Goal: Task Accomplishment & Management: Manage account settings

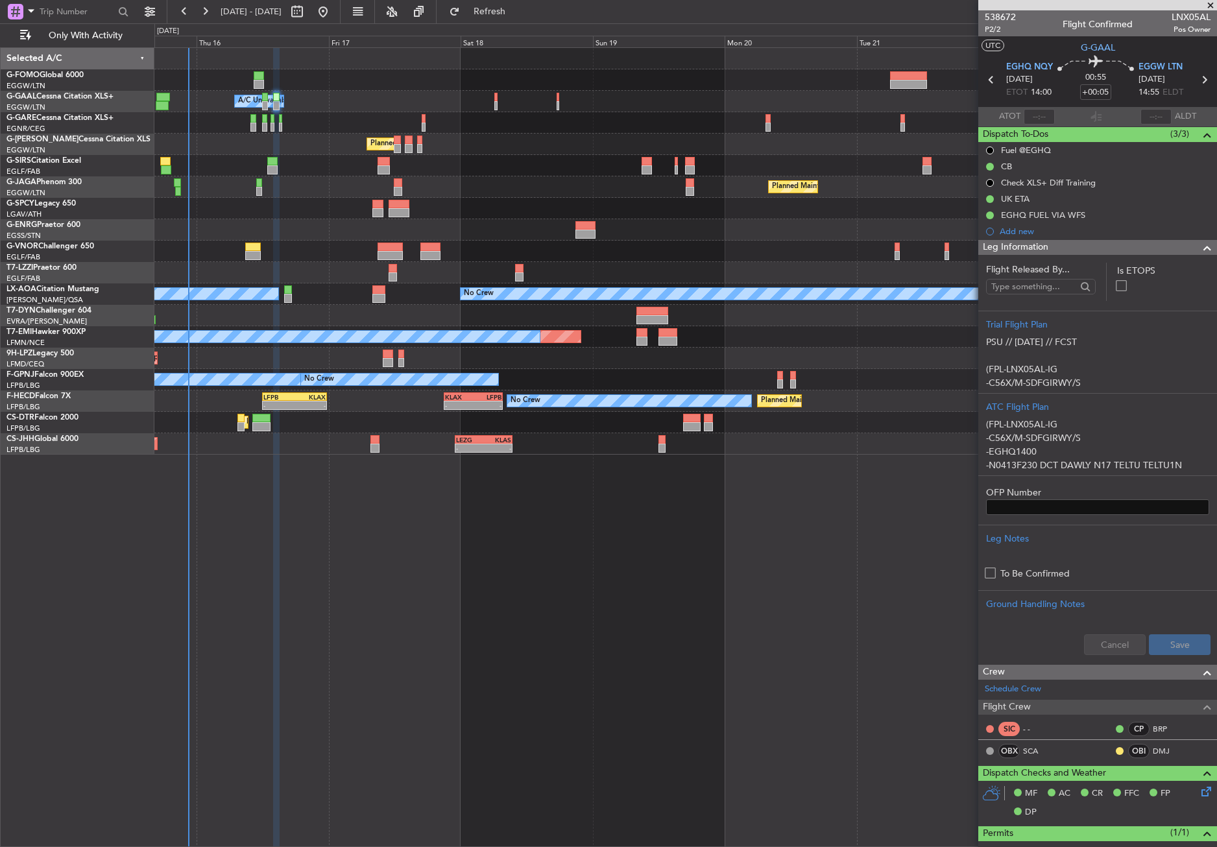
click at [629, 620] on div "Owner A/C Unavailable Owner Planned Maint London (Luton) Planned Maint Paris (L…" at bounding box center [685, 447] width 1063 height 800
click at [513, 14] on span "Refresh" at bounding box center [490, 11] width 54 height 9
click at [645, 684] on div "Owner A/C Unavailable Owner Planned Maint London (Luton) Planned Maint Paris (L…" at bounding box center [685, 447] width 1063 height 800
click at [630, 666] on div "Owner A/C Unavailable Owner Planned Maint London (Luton) Planned Maint Paris (L…" at bounding box center [685, 447] width 1063 height 800
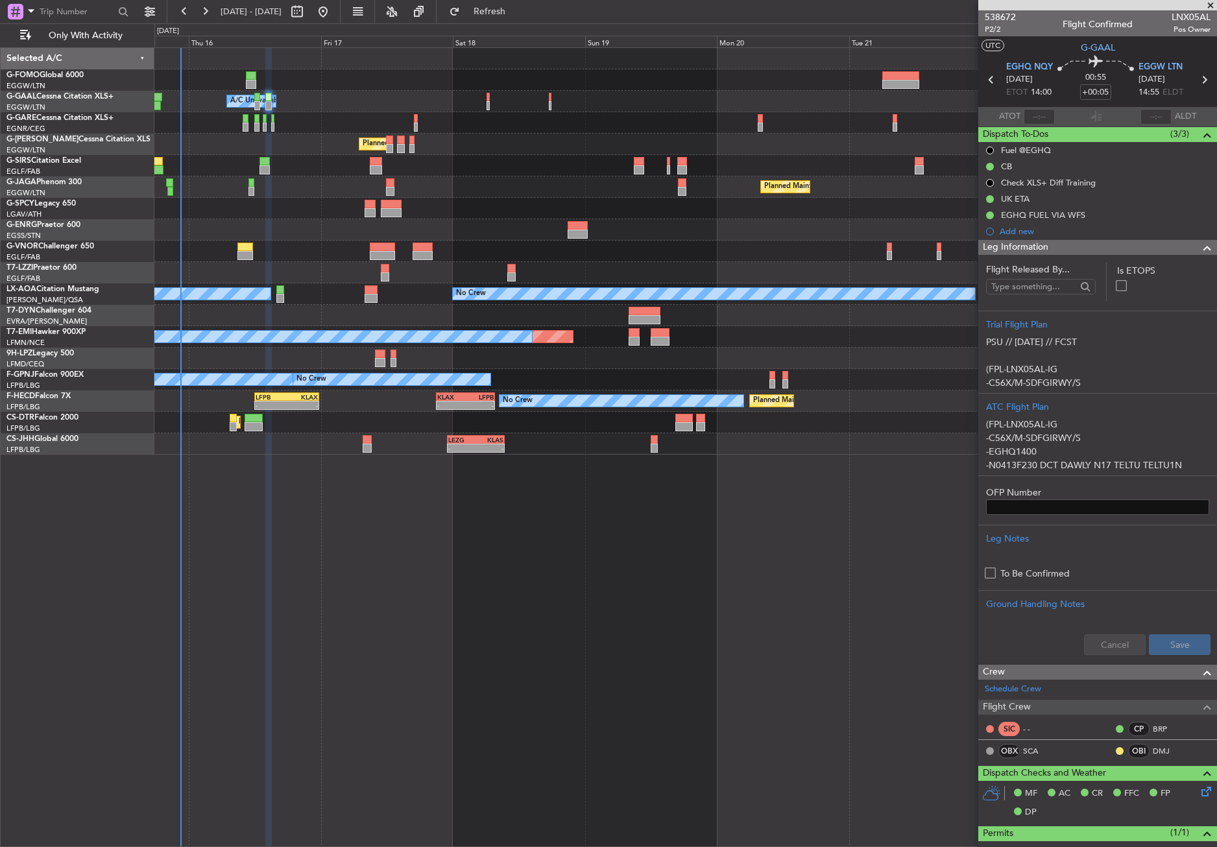
click at [679, 588] on div "Owner A/C Unavailable Owner Planned Maint London (Luton) Planned Maint Paris (L…" at bounding box center [685, 447] width 1063 height 800
click at [430, 287] on div "No Crew Hamburg (Fuhlsbuttel Intl) No Crew" at bounding box center [685, 294] width 1062 height 21
click at [548, 133] on div at bounding box center [685, 122] width 1062 height 21
click at [27, 14] on span at bounding box center [31, 11] width 16 height 16
click at [36, 98] on span "Airport" at bounding box center [44, 103] width 28 height 13
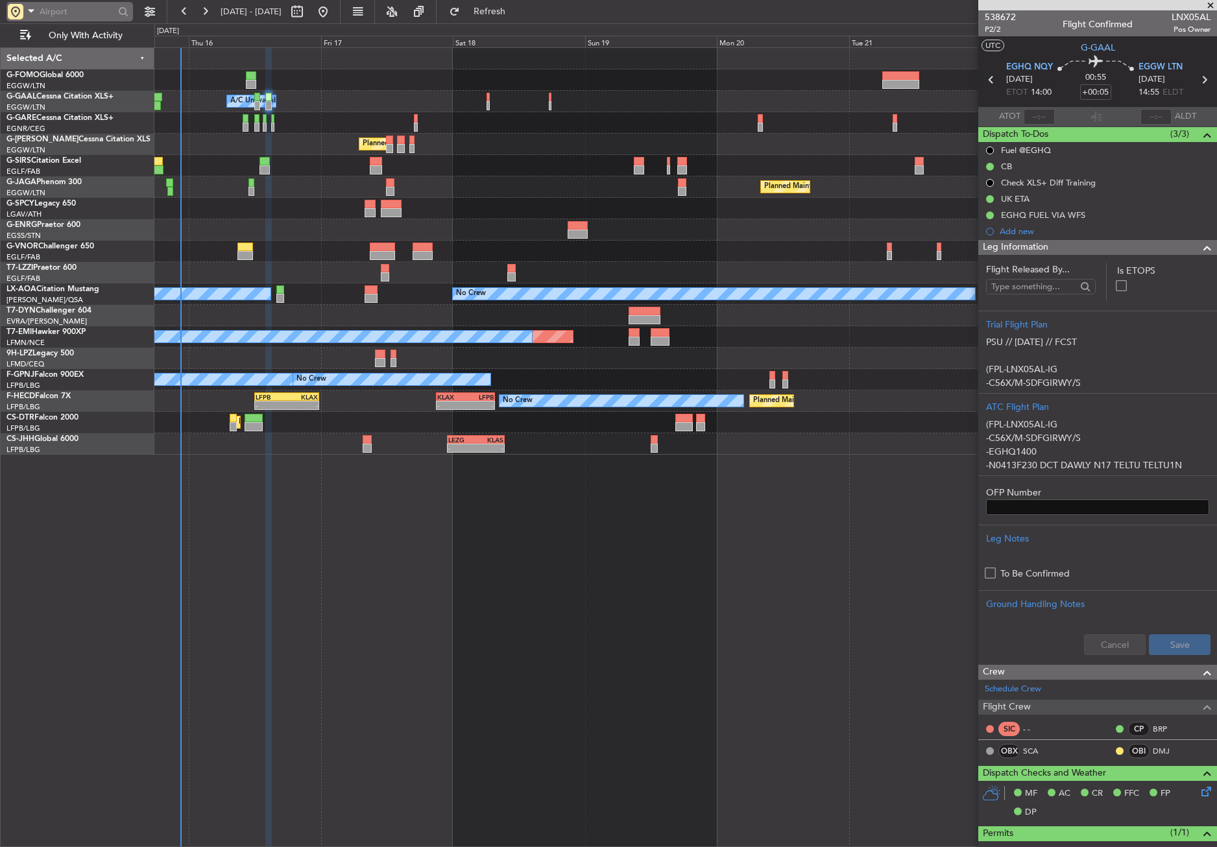
click at [58, 8] on input "text" at bounding box center [77, 11] width 75 height 19
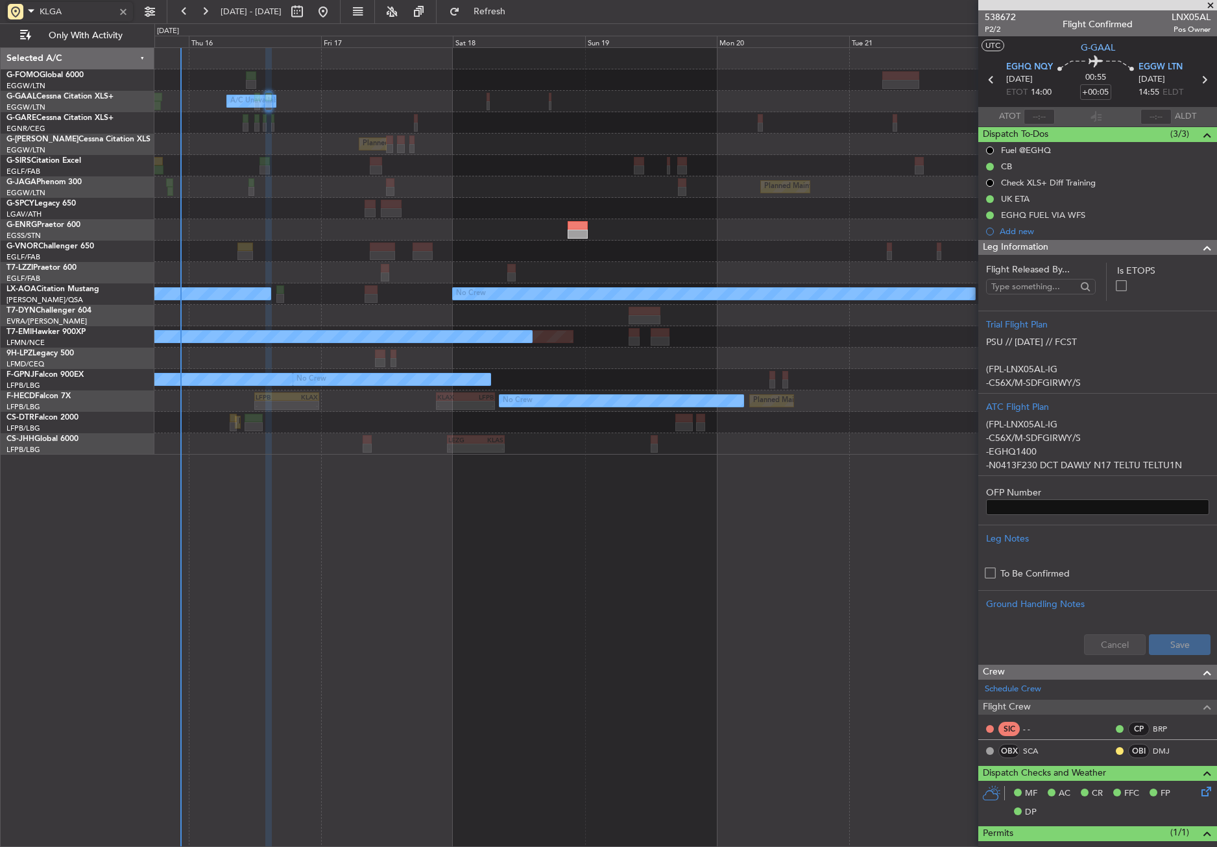
click at [299, 489] on div "Owner A/C Unavailable Owner Planned Maint London (Luton) Planned Maint Paris (L…" at bounding box center [685, 447] width 1063 height 800
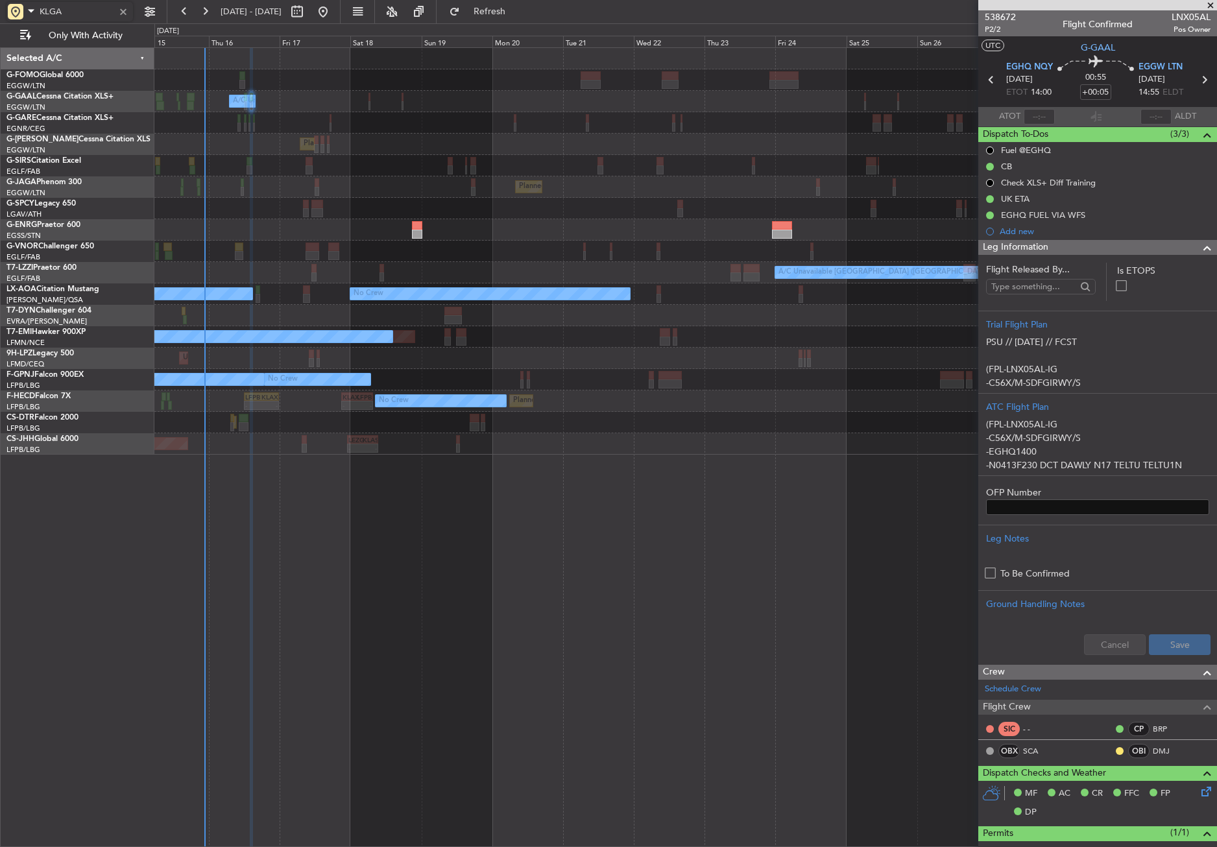
click at [653, 472] on div "Owner A/C Unavailable Owner A/C Unavailable Owner Planned Maint London (Luton) …" at bounding box center [685, 447] width 1063 height 800
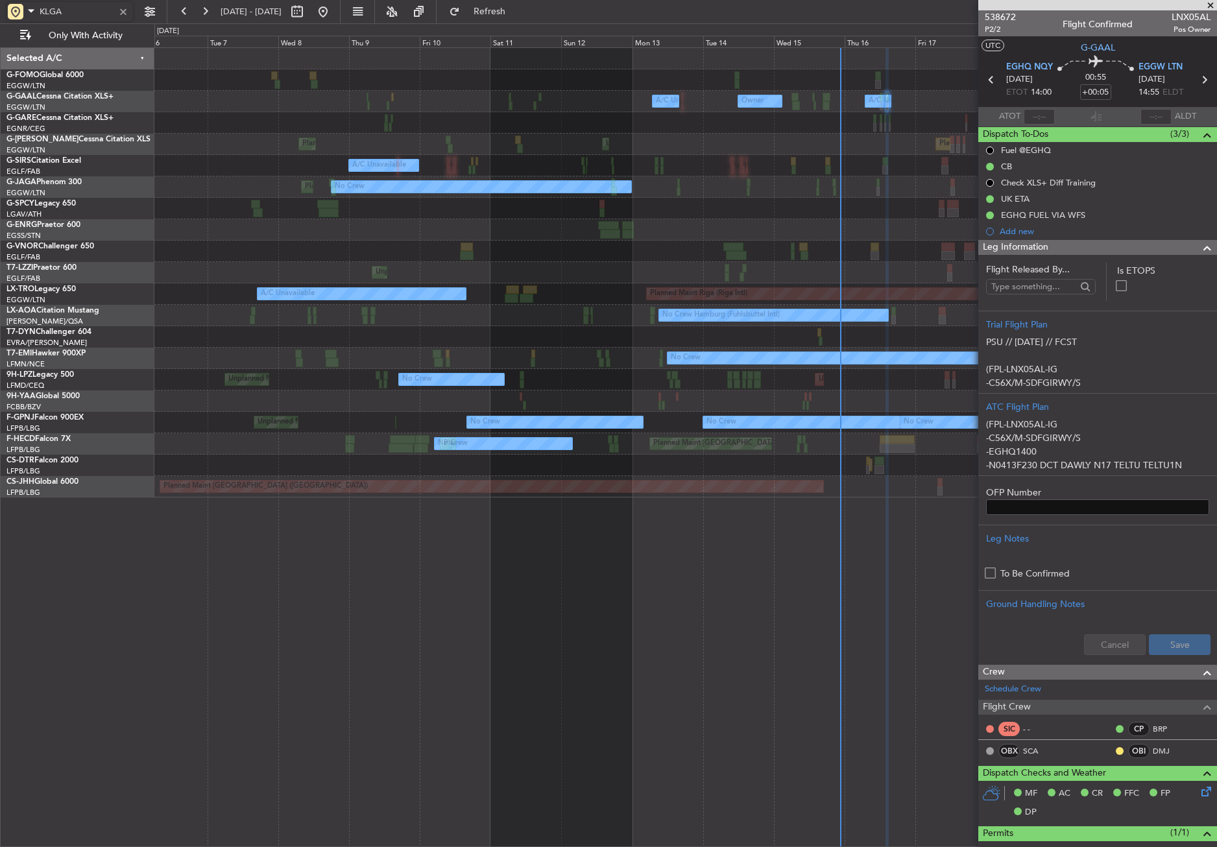
click at [621, 519] on div "Owner A/C Unavailable Owner A/C Unavailable Planned Maint London (Luton) Unplan…" at bounding box center [685, 447] width 1063 height 800
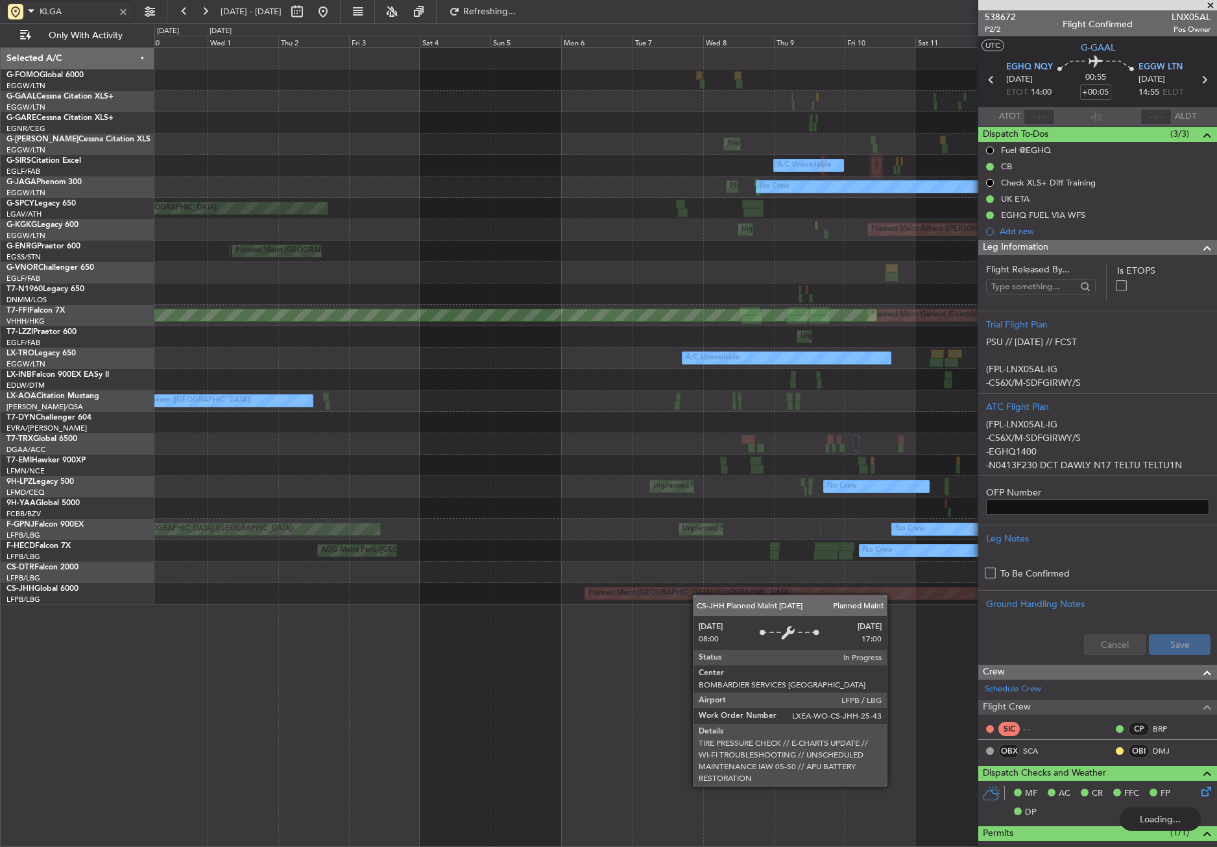
click at [744, 599] on div "Owner A/C Unavailable Owner A/C Unavailable Planned Maint London (Luton) Unplan…" at bounding box center [685, 326] width 1062 height 557
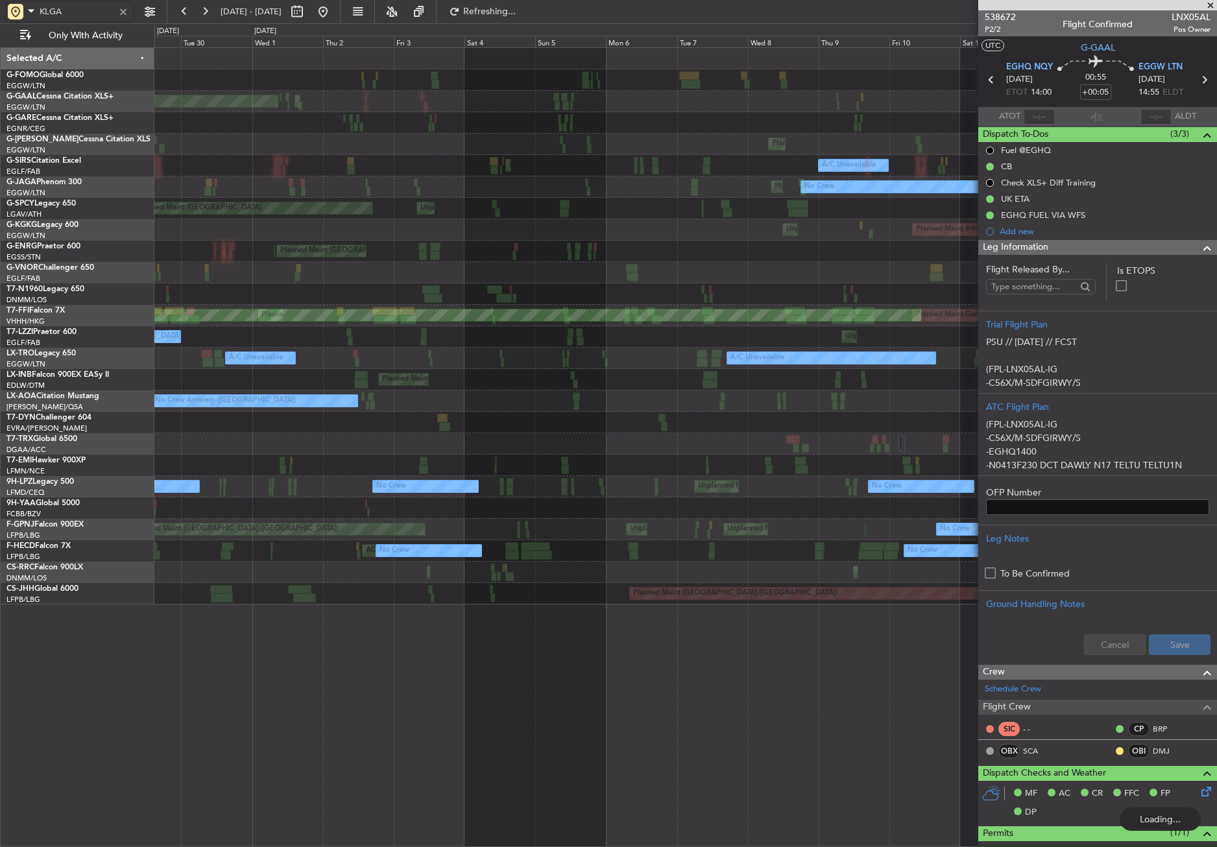
click at [683, 638] on div "Owner A/C Unavailable Planned Maint Dusseldorf AOG Maint Dusseldorf Owner A/C U…" at bounding box center [685, 447] width 1063 height 800
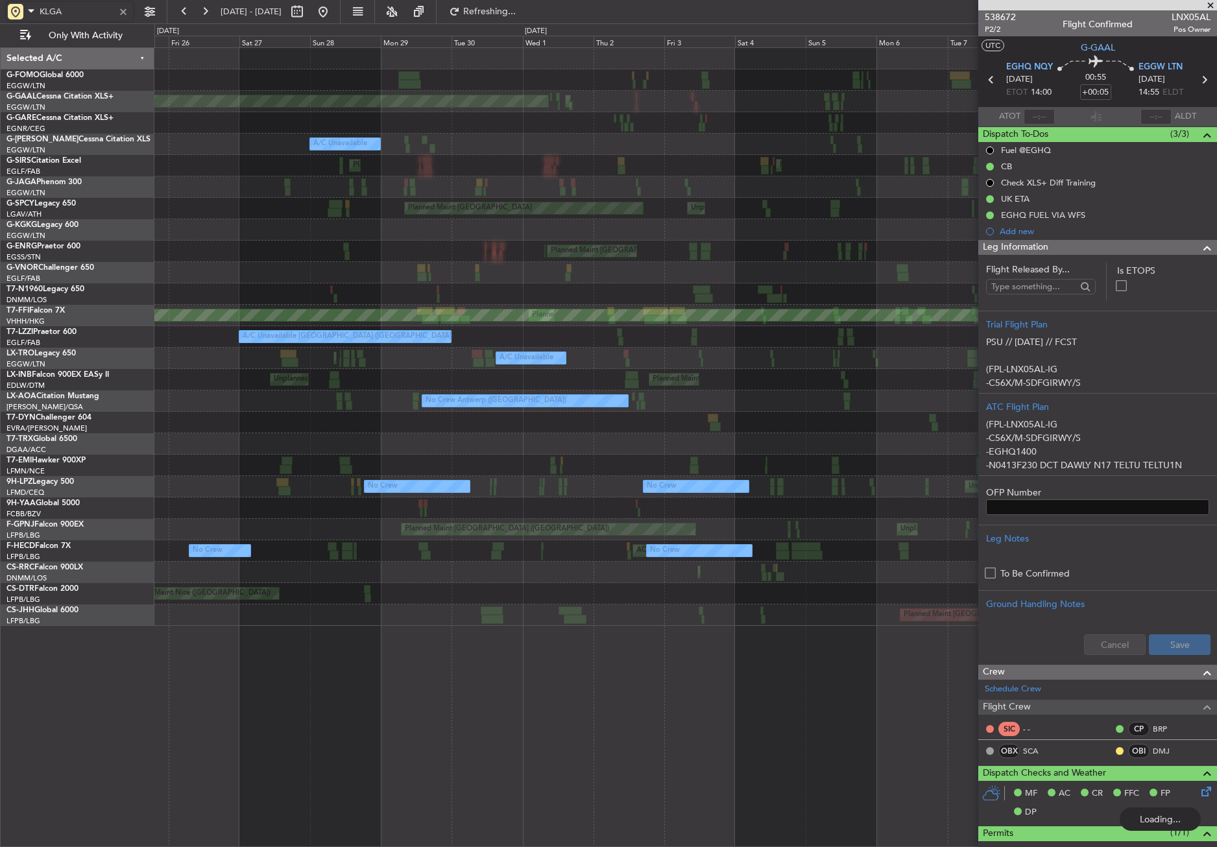
click at [732, 631] on div "Planned Maint Dusseldorf AOG Maint Dusseldorf A/C Unavailable Owner Planned Mai…" at bounding box center [685, 447] width 1063 height 800
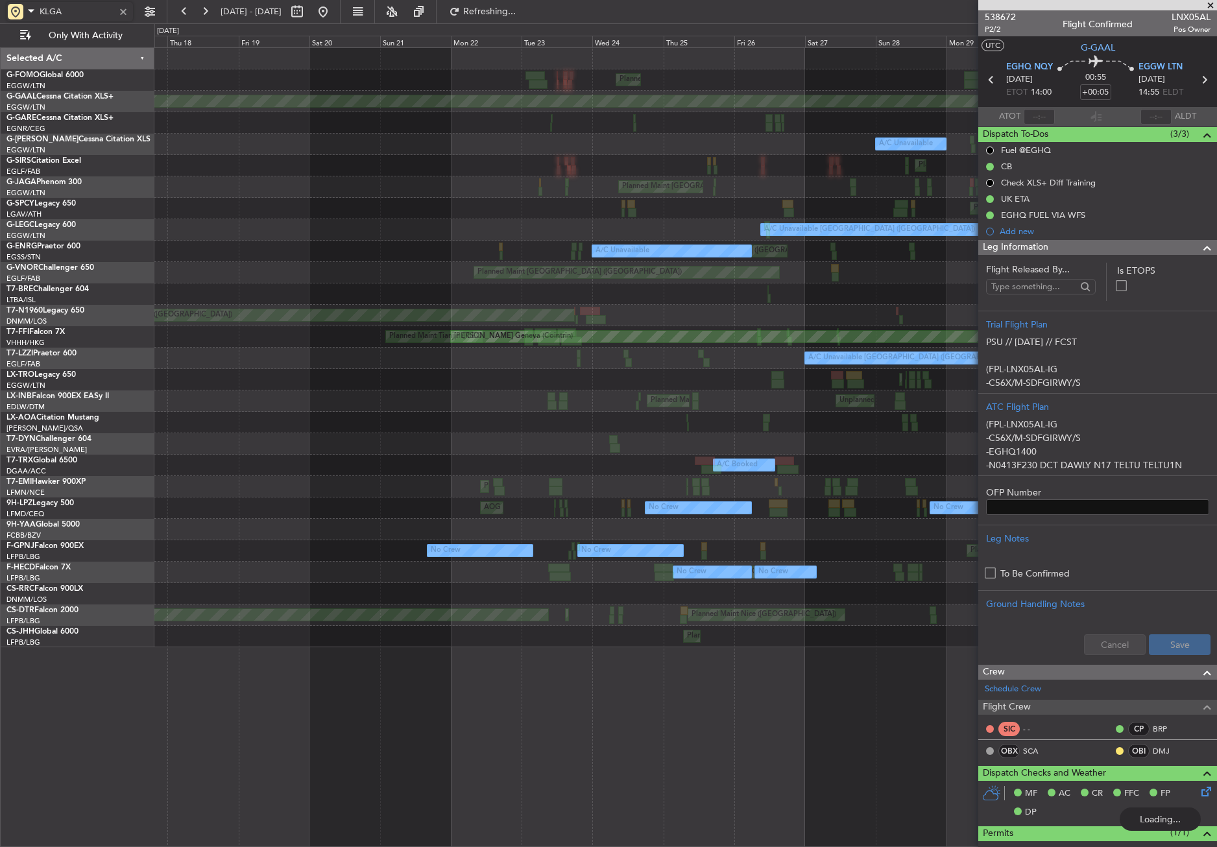
click at [729, 648] on div "Planned Maint London (Luton) Planned Maint Dusseldorf AOG Maint Dusseldorf A/C …" at bounding box center [685, 347] width 1062 height 599
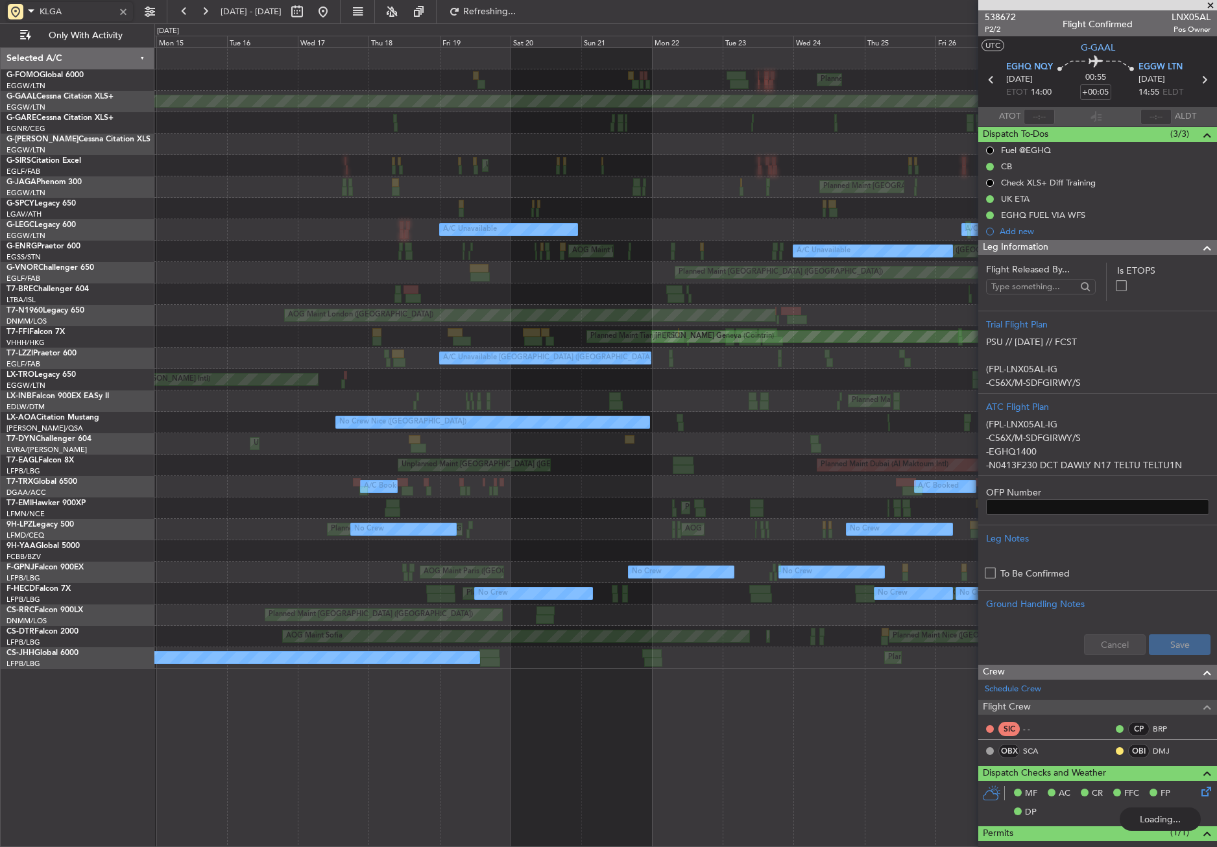
click at [683, 678] on div "Planned Maint London (Luton) Planned Maint Dusseldorf AOG Maint Dusseldorf A/C …" at bounding box center [685, 447] width 1063 height 800
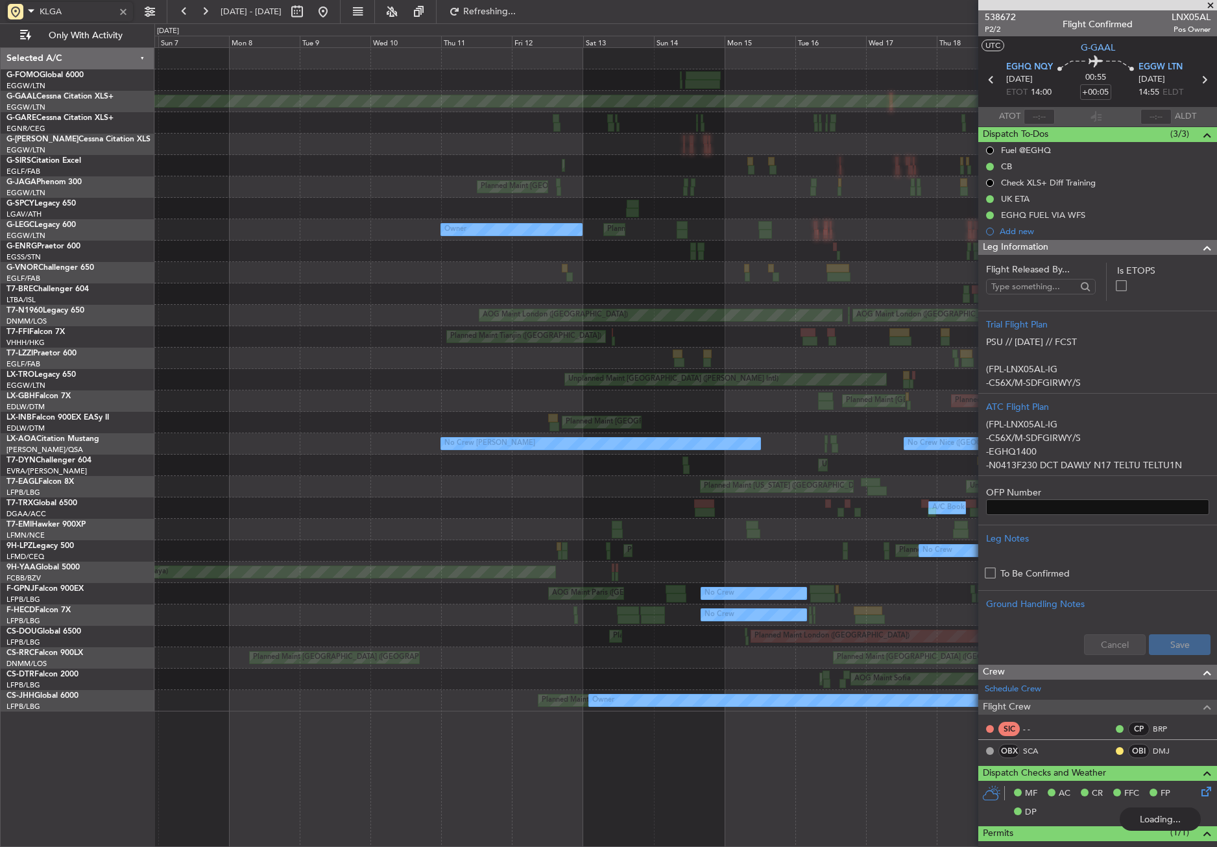
click at [590, 507] on div "A/C Booked A/C Booked" at bounding box center [685, 508] width 1062 height 21
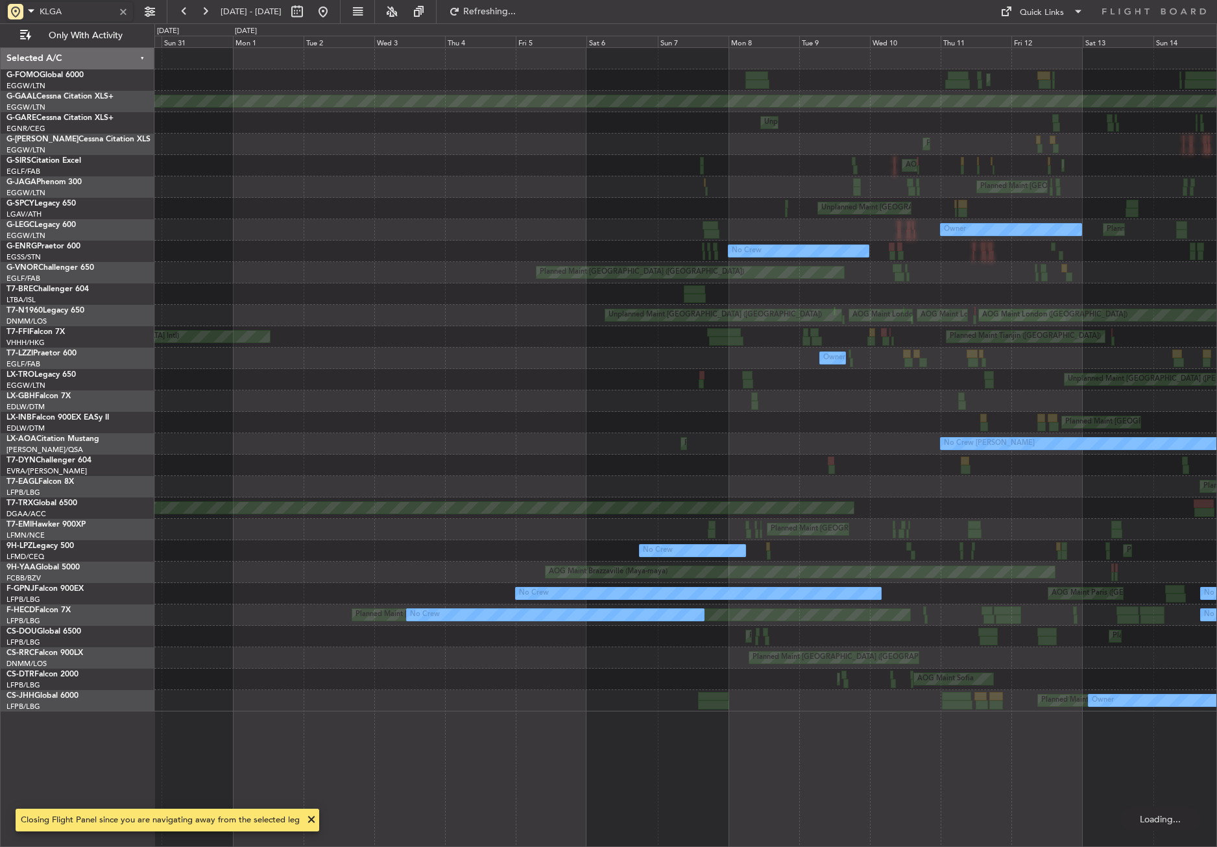
click at [705, 496] on div "Planned Maint New York (Teterboro) Unplanned Maint Paris (Le Bourget)" at bounding box center [685, 486] width 1062 height 21
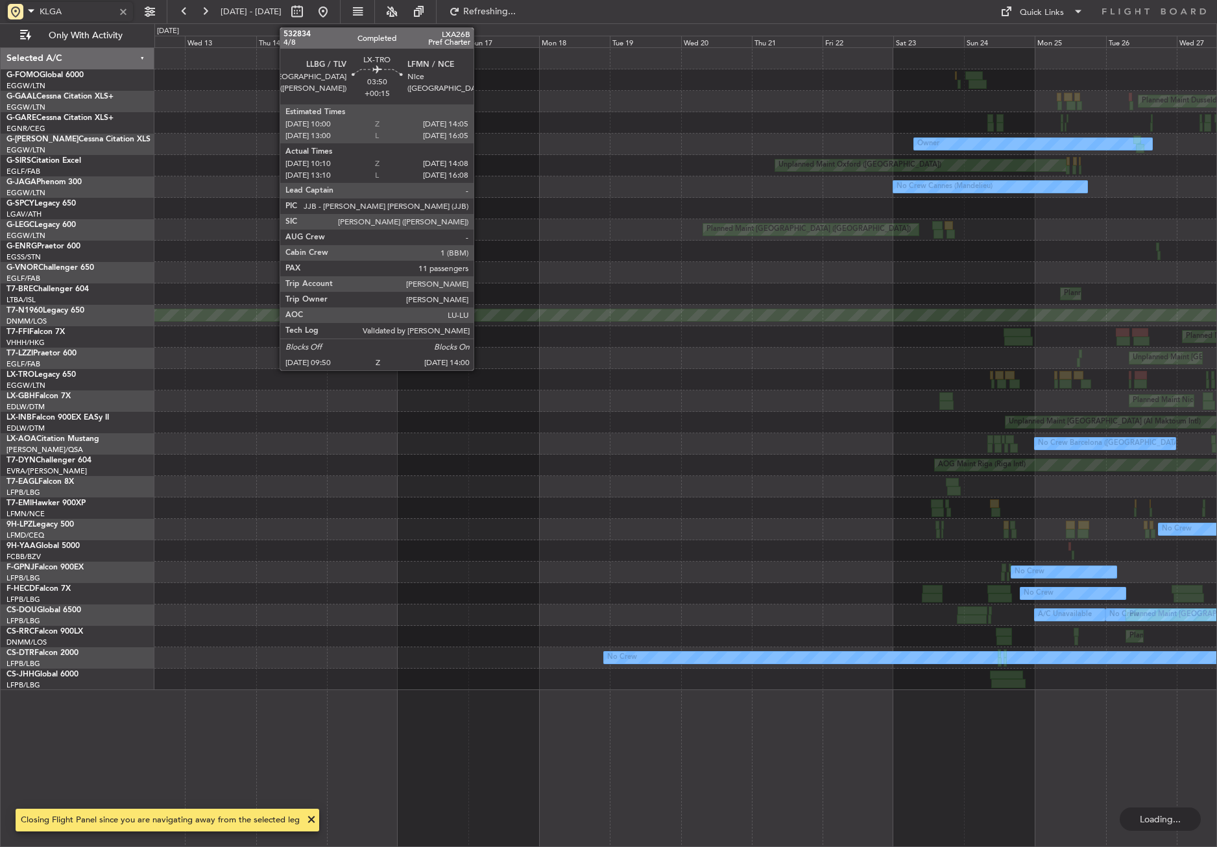
click at [908, 411] on div "Planned Maint Dusseldorf Owner Owner Planned Maint London (Luton) Unplanned Mai…" at bounding box center [685, 369] width 1062 height 642
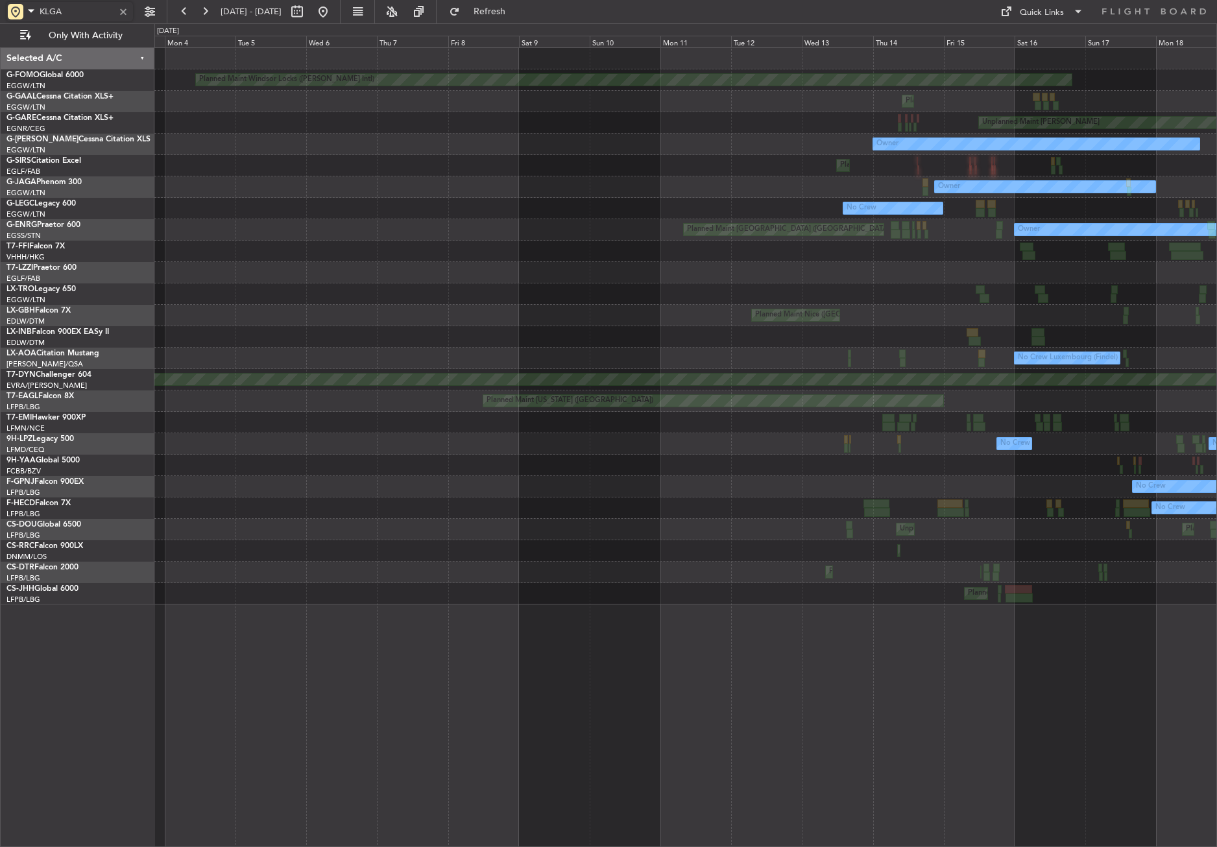
click at [897, 474] on div at bounding box center [685, 465] width 1062 height 21
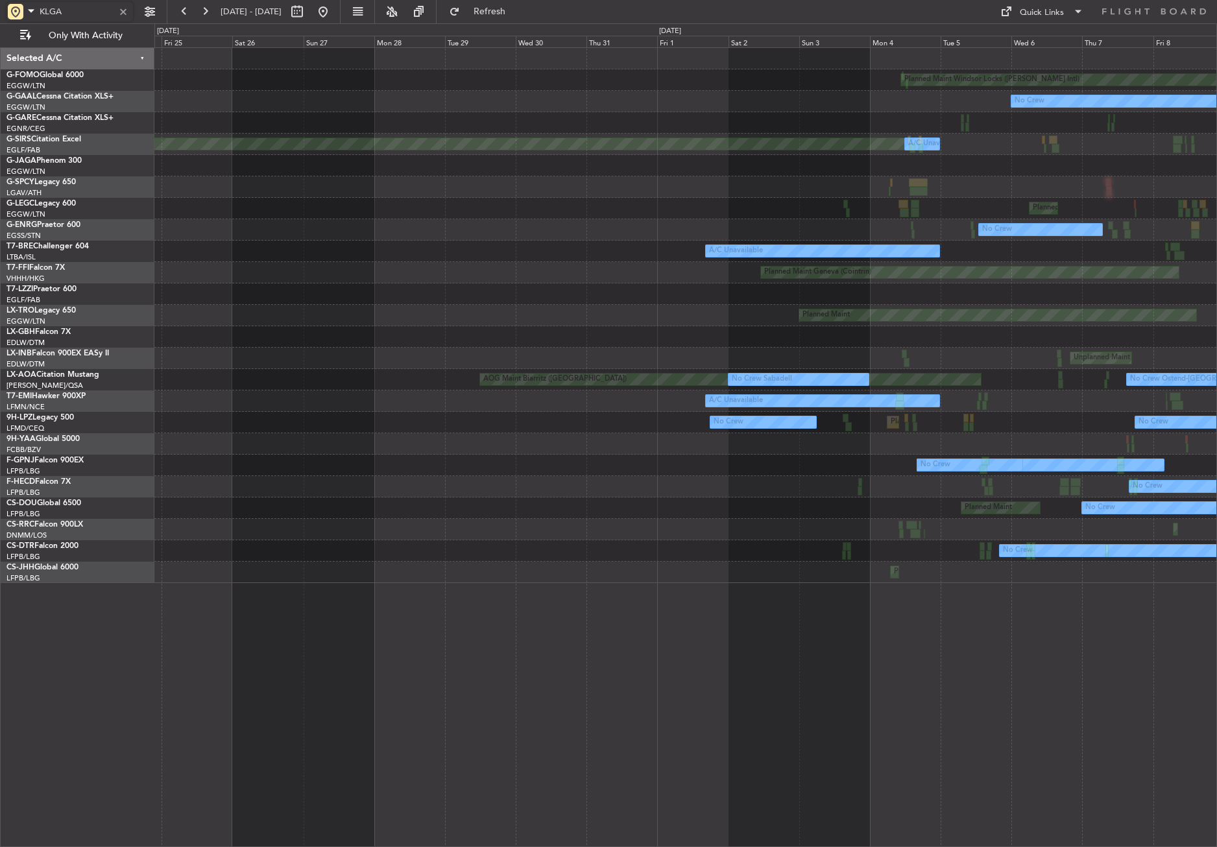
click at [991, 438] on div at bounding box center [685, 443] width 1062 height 21
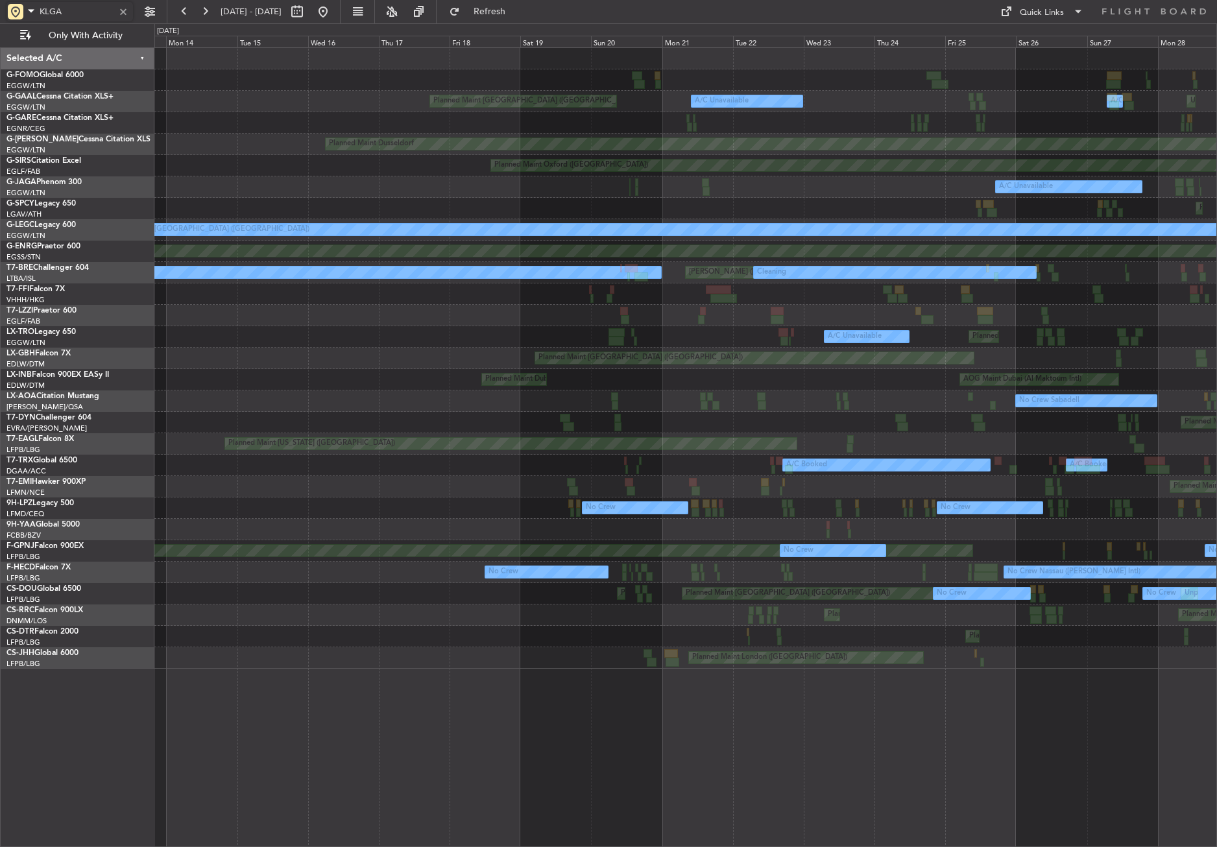
click at [1038, 441] on div "Unplanned Maint London (Luton) A/C Unavailable A/C Unavailable Planned Maint Lo…" at bounding box center [685, 358] width 1062 height 621
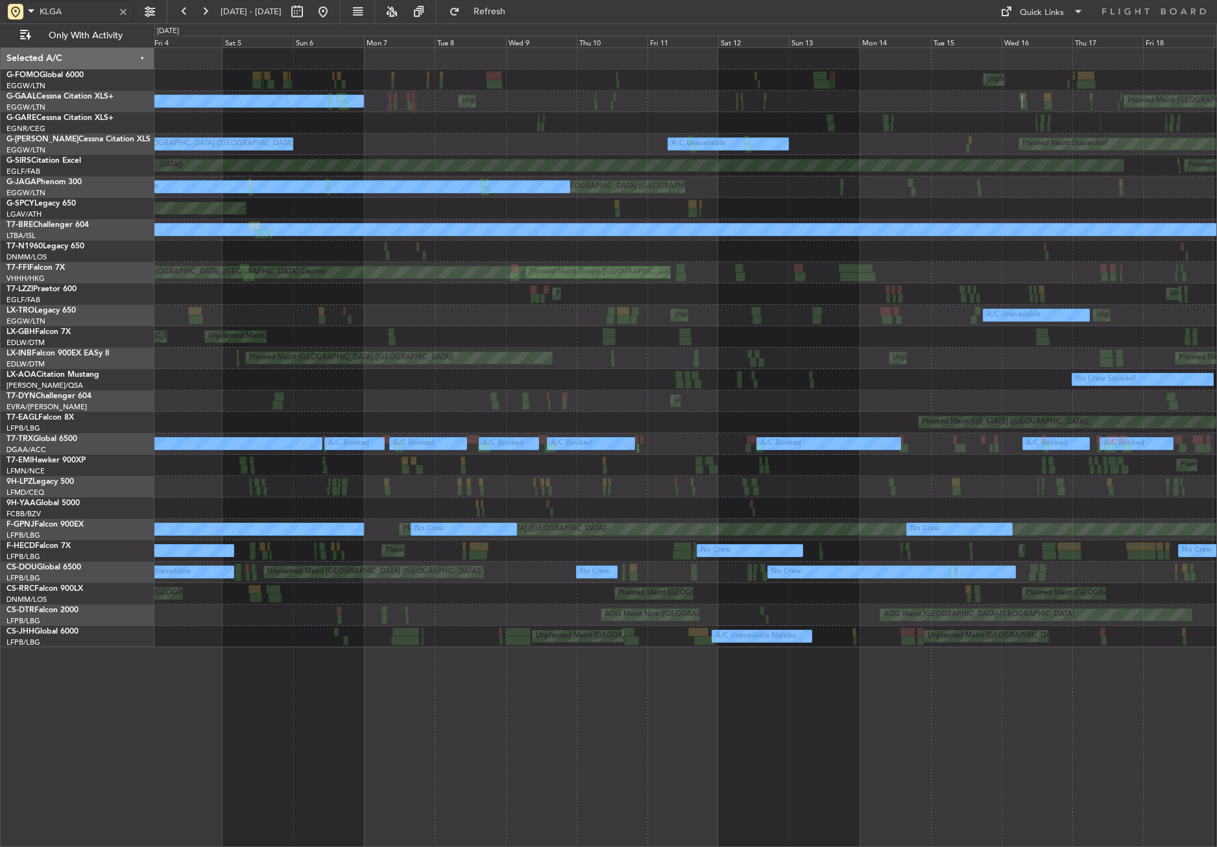
click at [979, 433] on div "Planned Maint New York (Teterboro)" at bounding box center [685, 422] width 1062 height 21
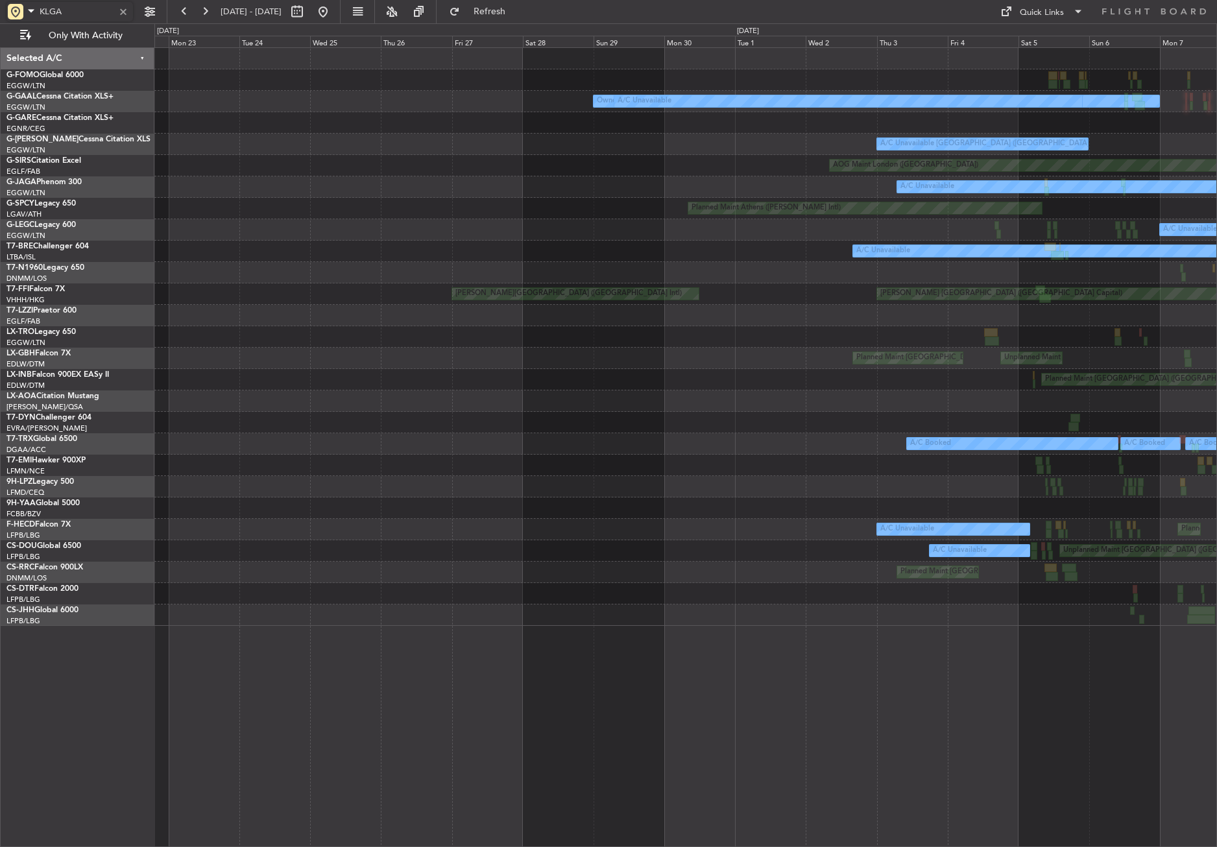
click at [1082, 427] on div "Owner London (Luton) A/C Unavailable Unplanned Maint London (Luton) A/C Unavail…" at bounding box center [685, 337] width 1062 height 578
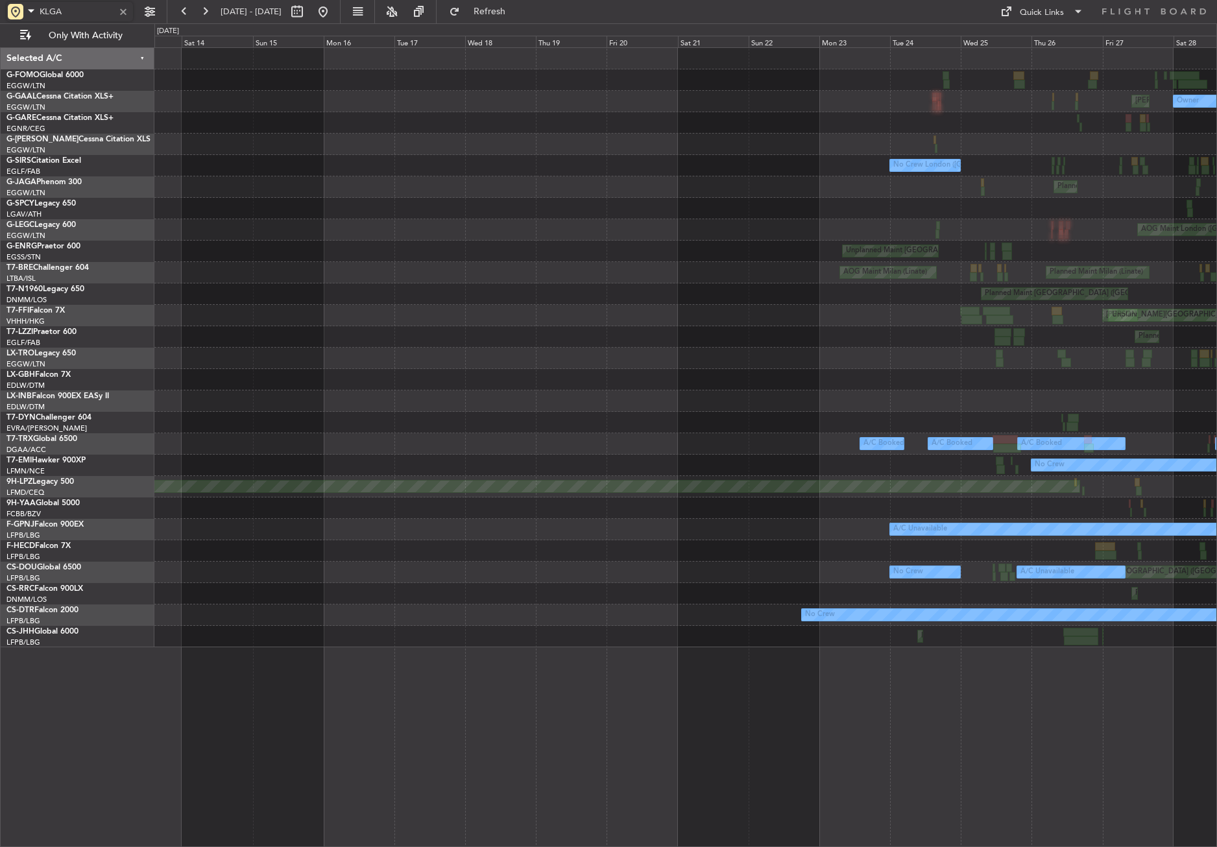
click at [843, 393] on div "Owner MEL London (Luton) Owner London (Luton) A/C Unavailable No Crew No Crew L…" at bounding box center [685, 347] width 1062 height 599
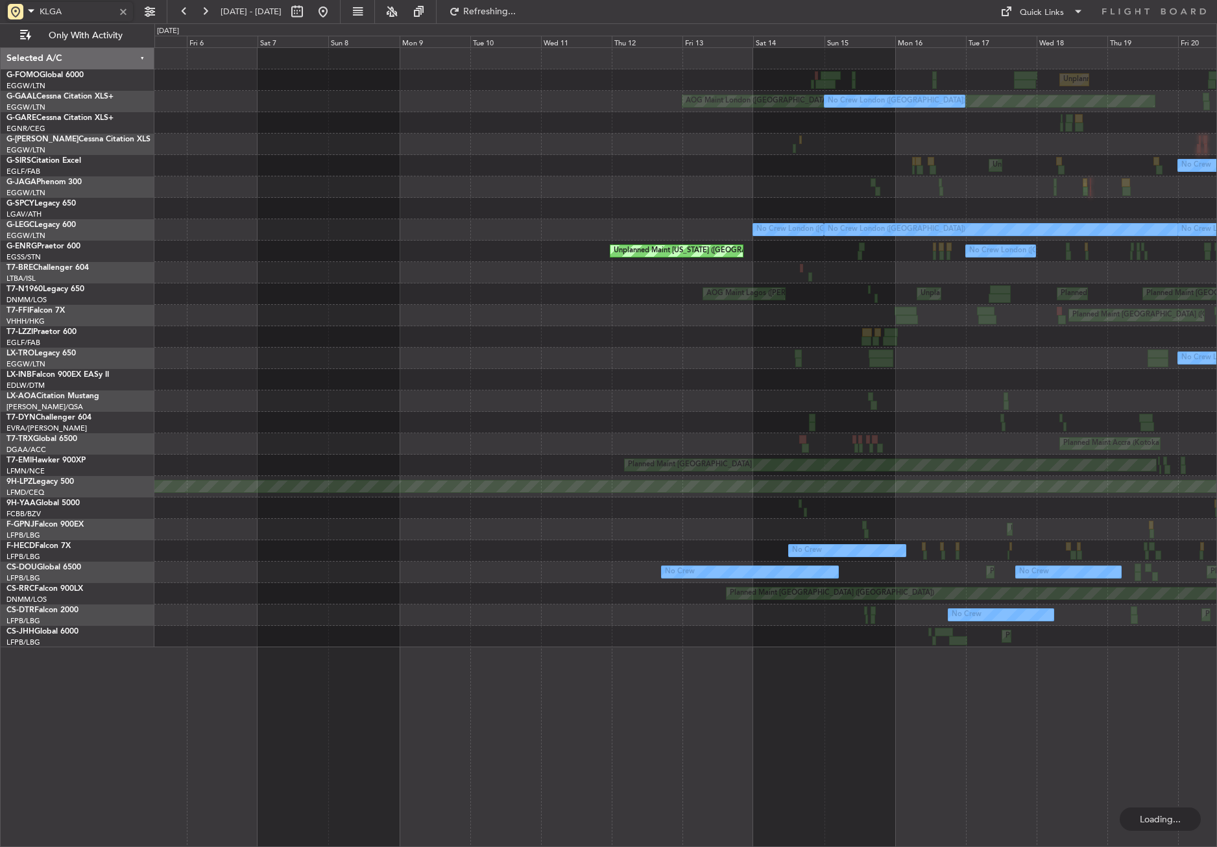
click at [934, 413] on div "Unplanned Maint London (Luton) AOG Maint London (Luton) No Crew London (Luton) …" at bounding box center [685, 347] width 1062 height 599
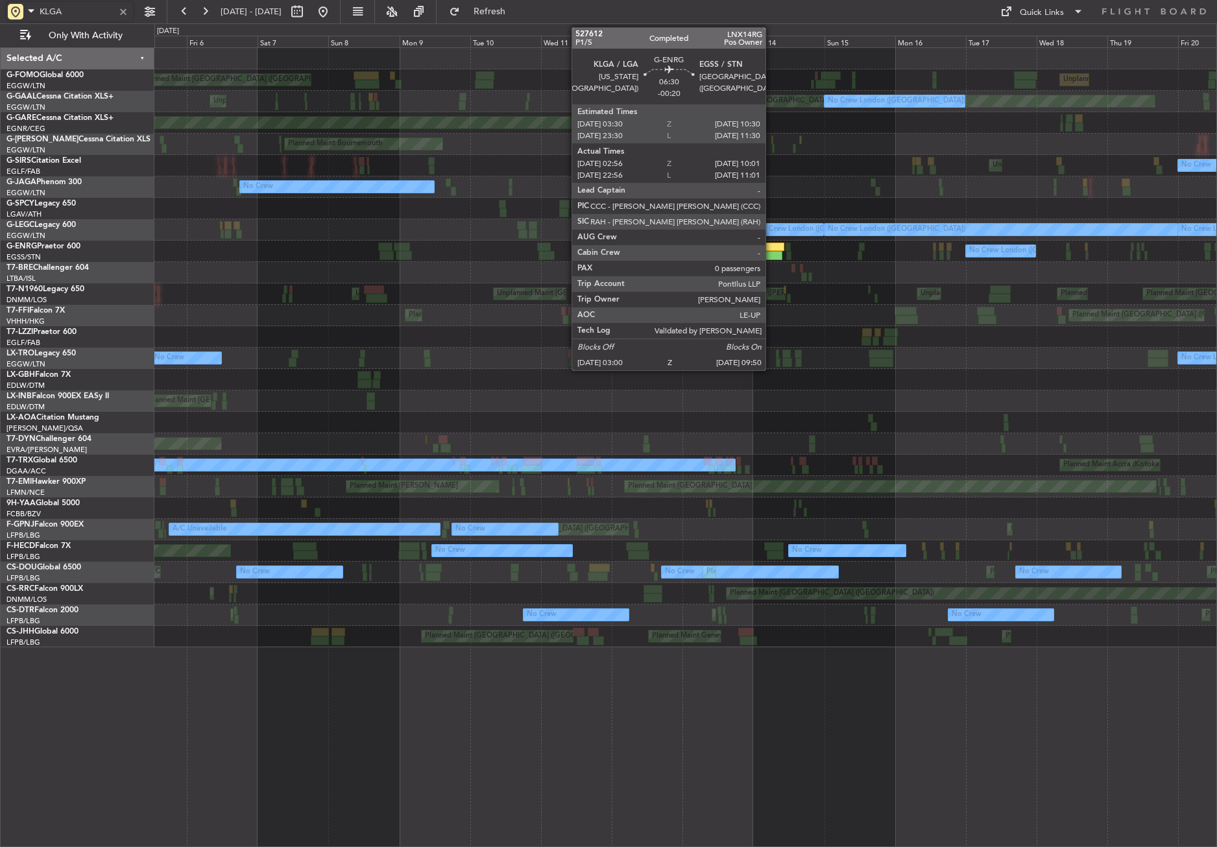
click at [771, 252] on div at bounding box center [772, 255] width 21 height 9
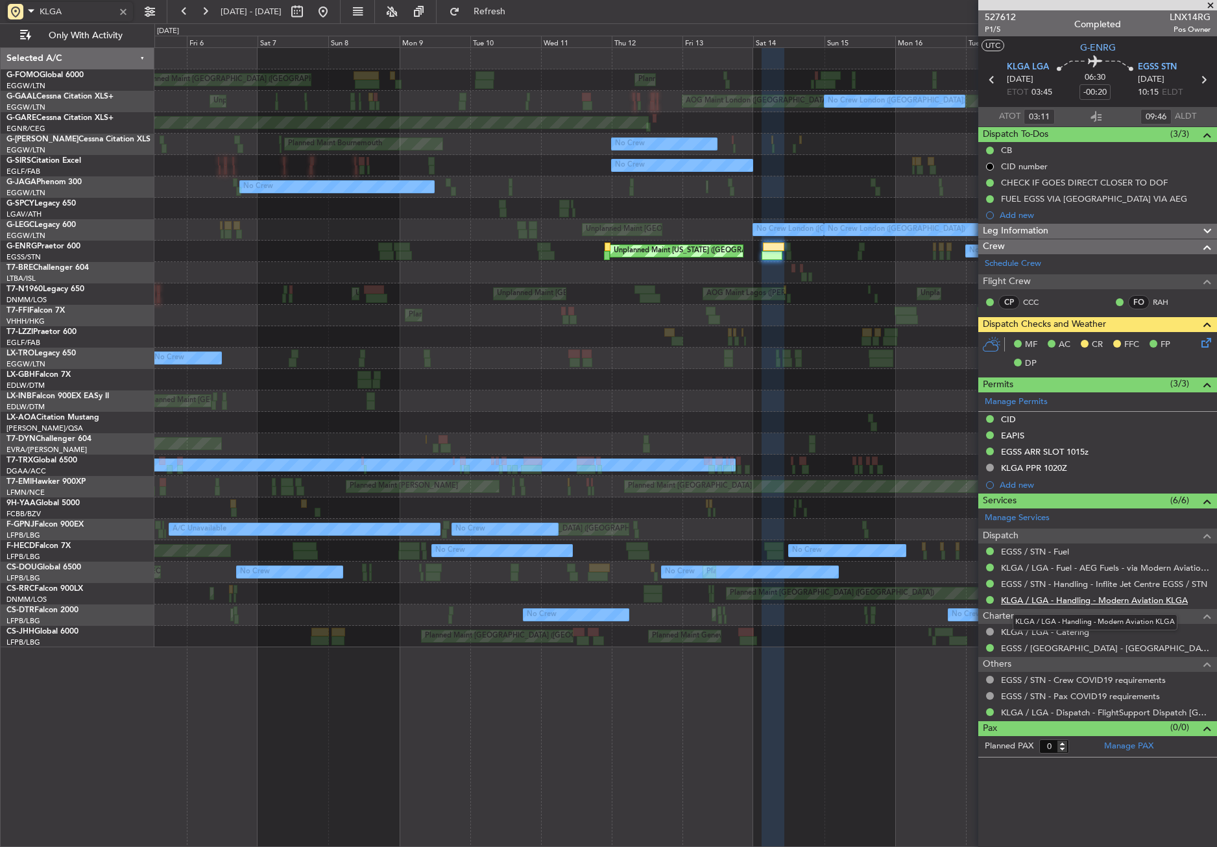
type input "KLGA"
click at [1081, 600] on link "KLGA / LGA - Handling - Modern Aviation KLGA" at bounding box center [1094, 600] width 187 height 11
click at [333, 12] on button at bounding box center [323, 11] width 21 height 21
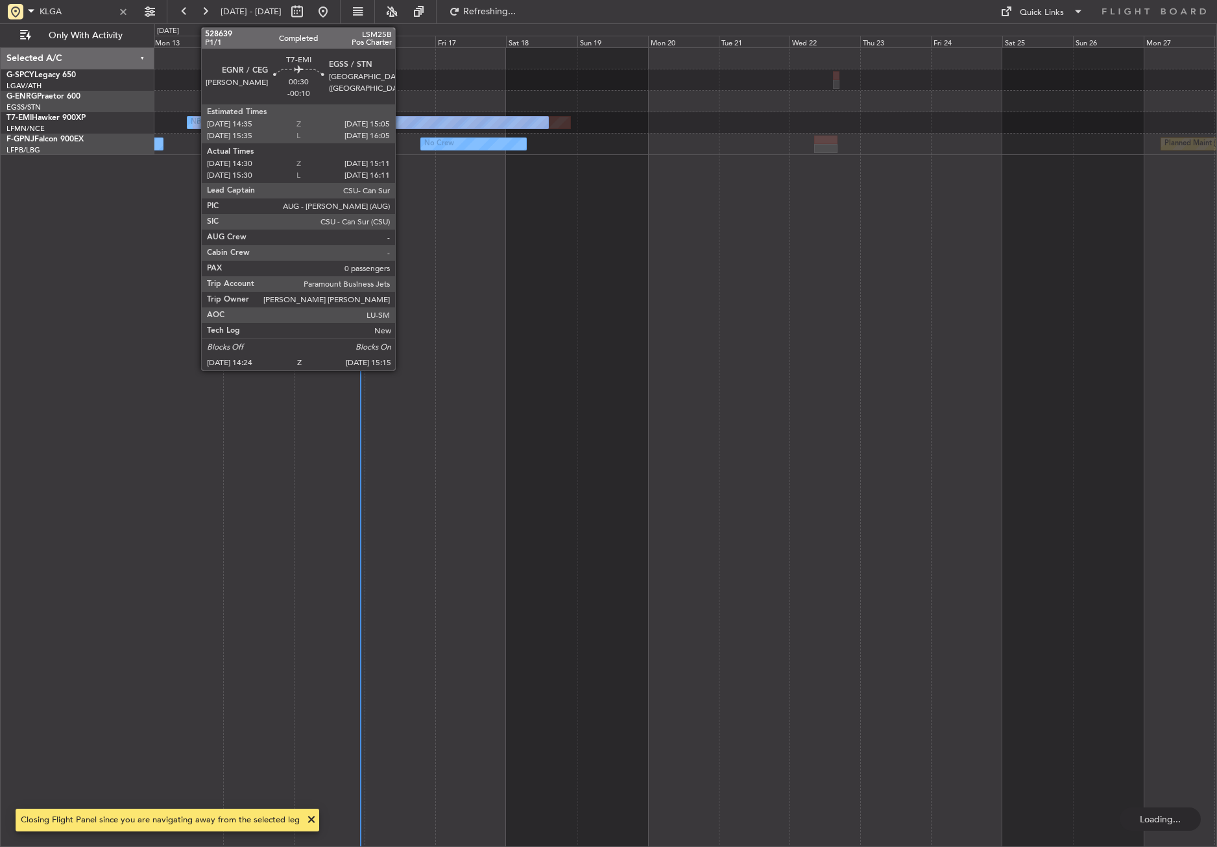
click at [579, 542] on div "No Crew Planned Maint No Crew No Crew Planned Maint Paris (Le Bourget)" at bounding box center [685, 447] width 1063 height 800
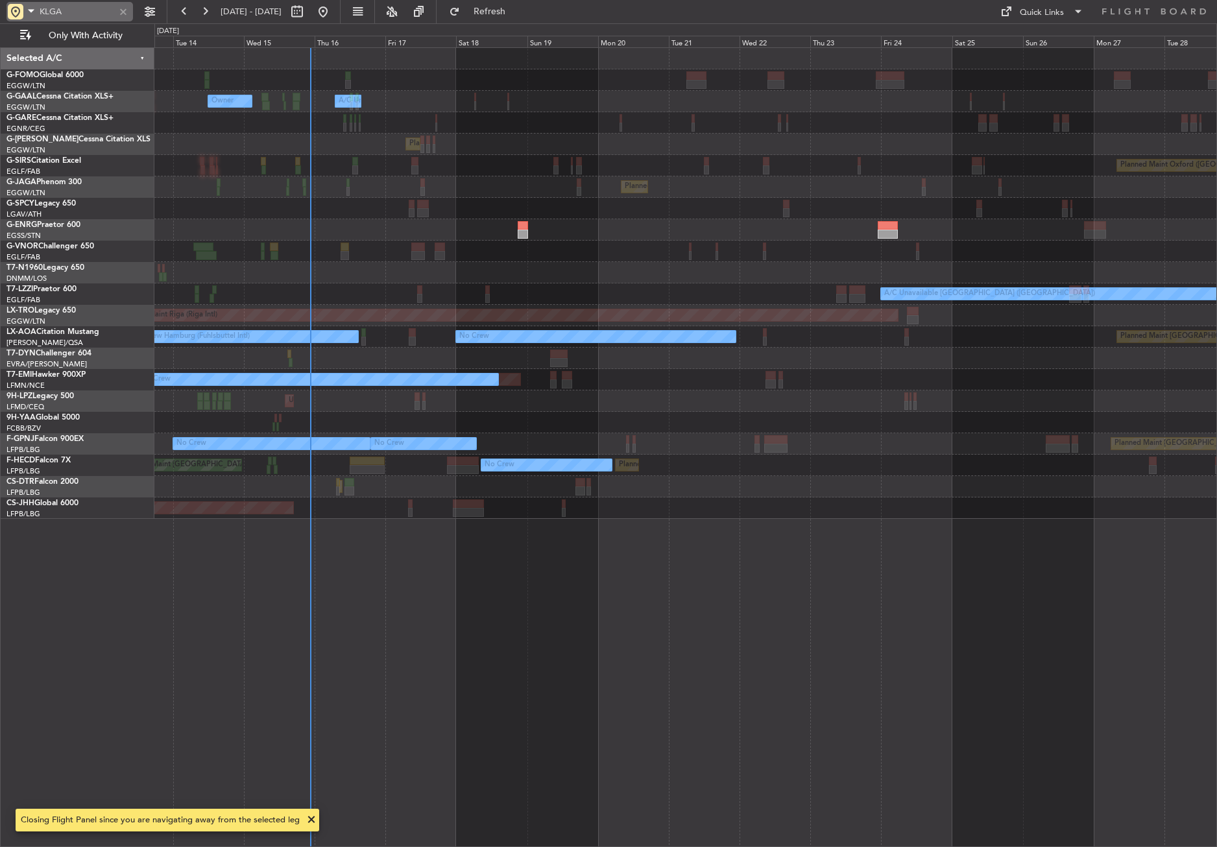
click at [117, 9] on div at bounding box center [123, 12] width 14 height 14
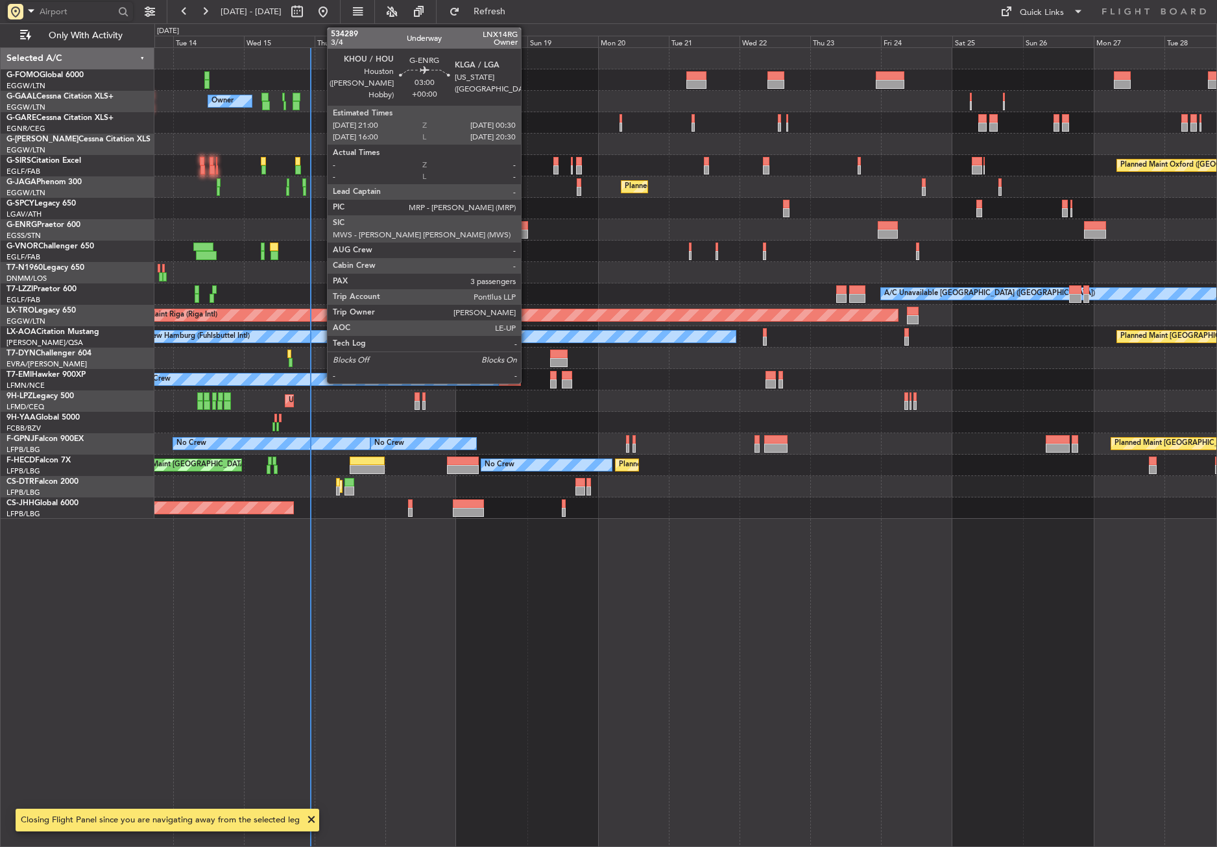
click at [527, 229] on div at bounding box center [523, 225] width 10 height 9
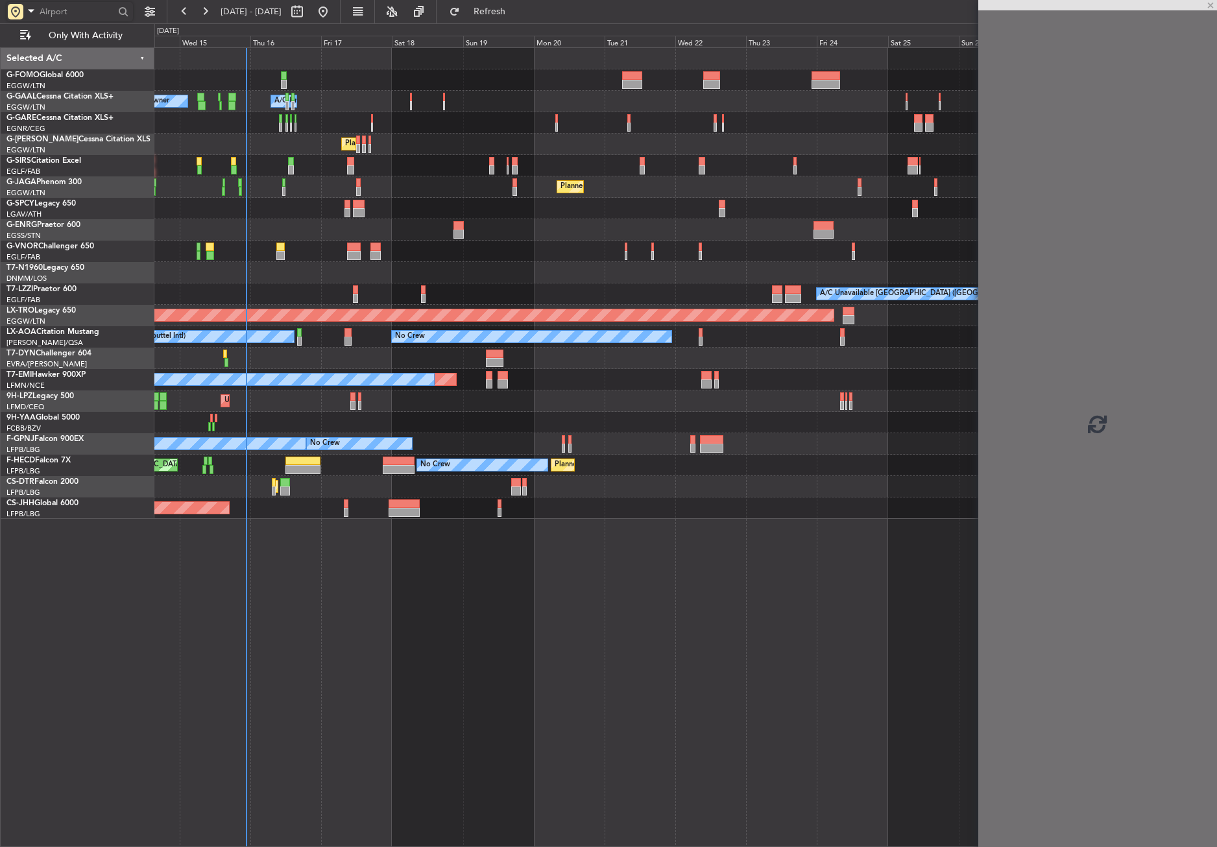
click at [577, 607] on div "Owner Owner A/C Unavailable A/C Unavailable Owner Planned Maint London (Luton) …" at bounding box center [685, 447] width 1063 height 800
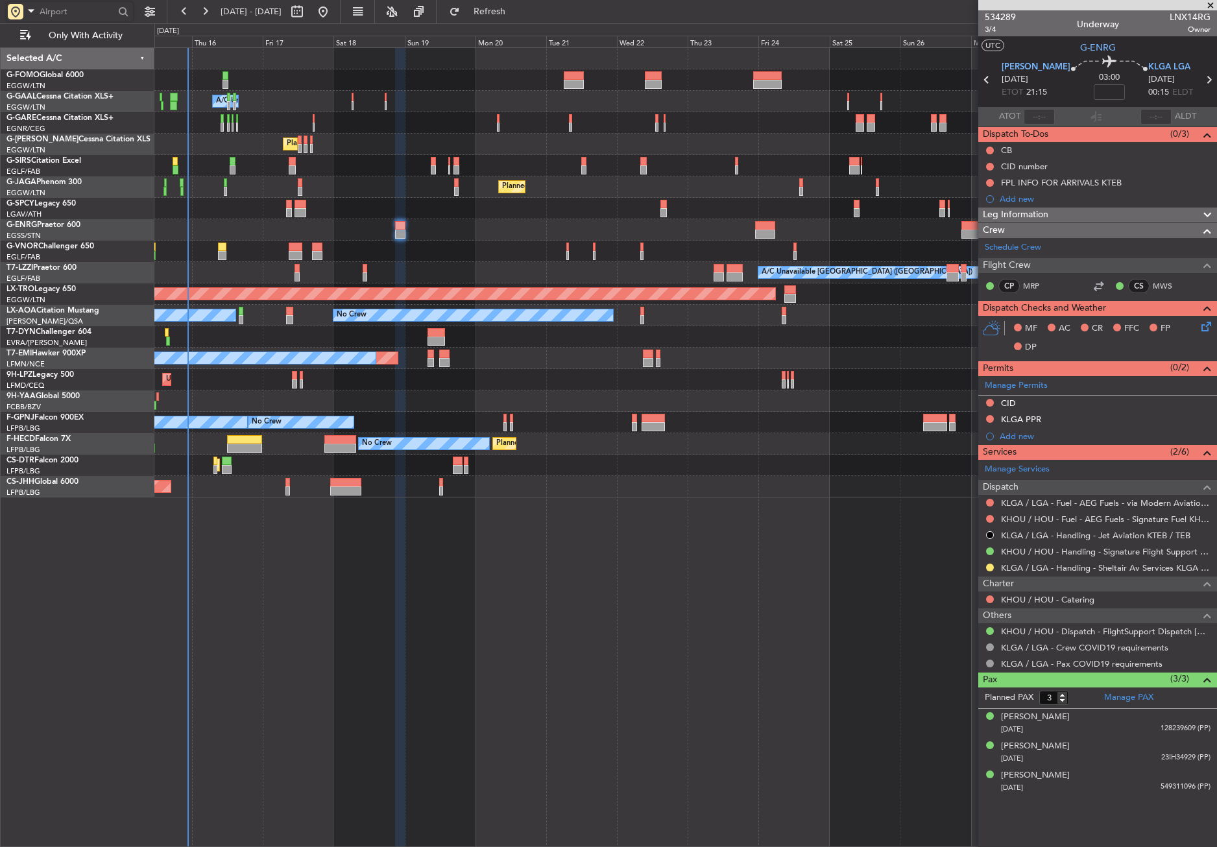
click at [593, 522] on div "Owner A/C Unavailable Owner A/C Unavailable Owner Planned Maint London (Luton) …" at bounding box center [685, 447] width 1063 height 800
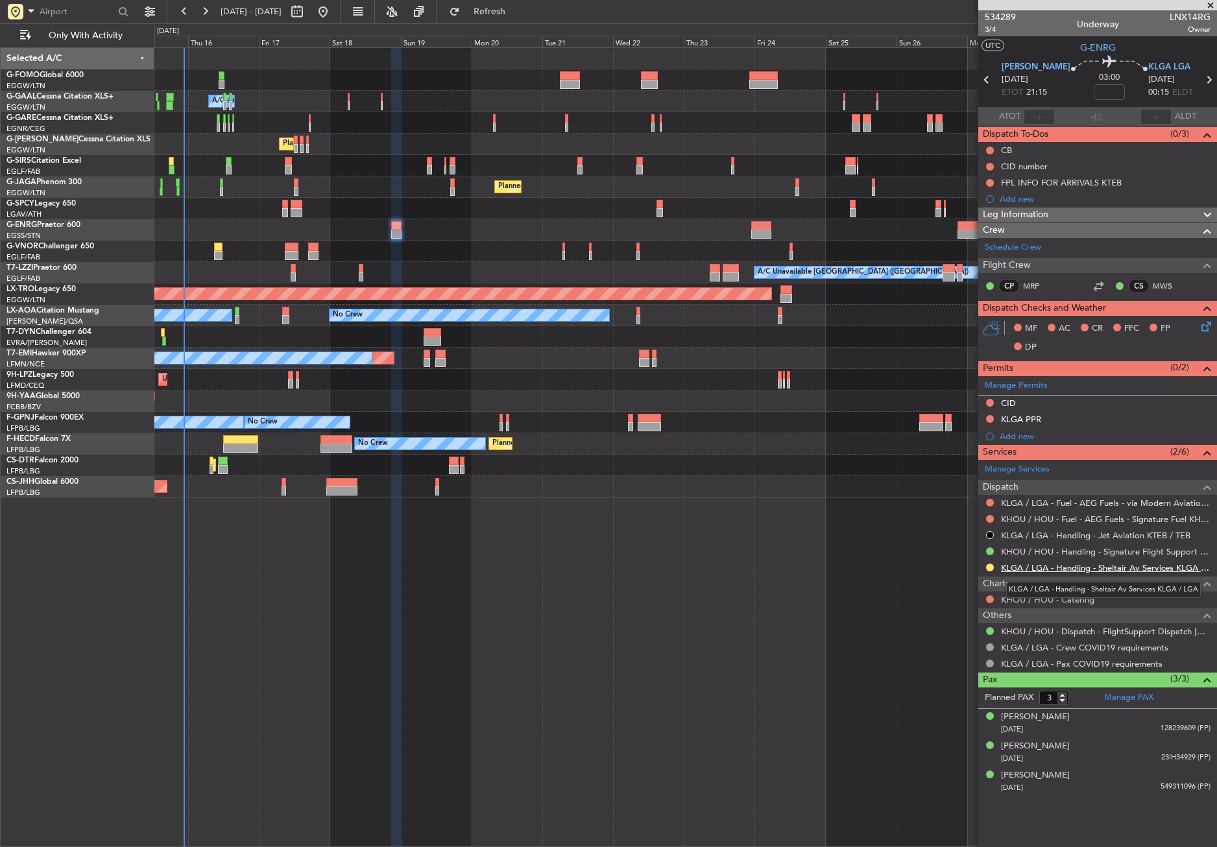
click at [1041, 564] on link "KLGA / LGA - Handling - Sheltair Av Services KLGA / LGA" at bounding box center [1106, 568] width 210 height 11
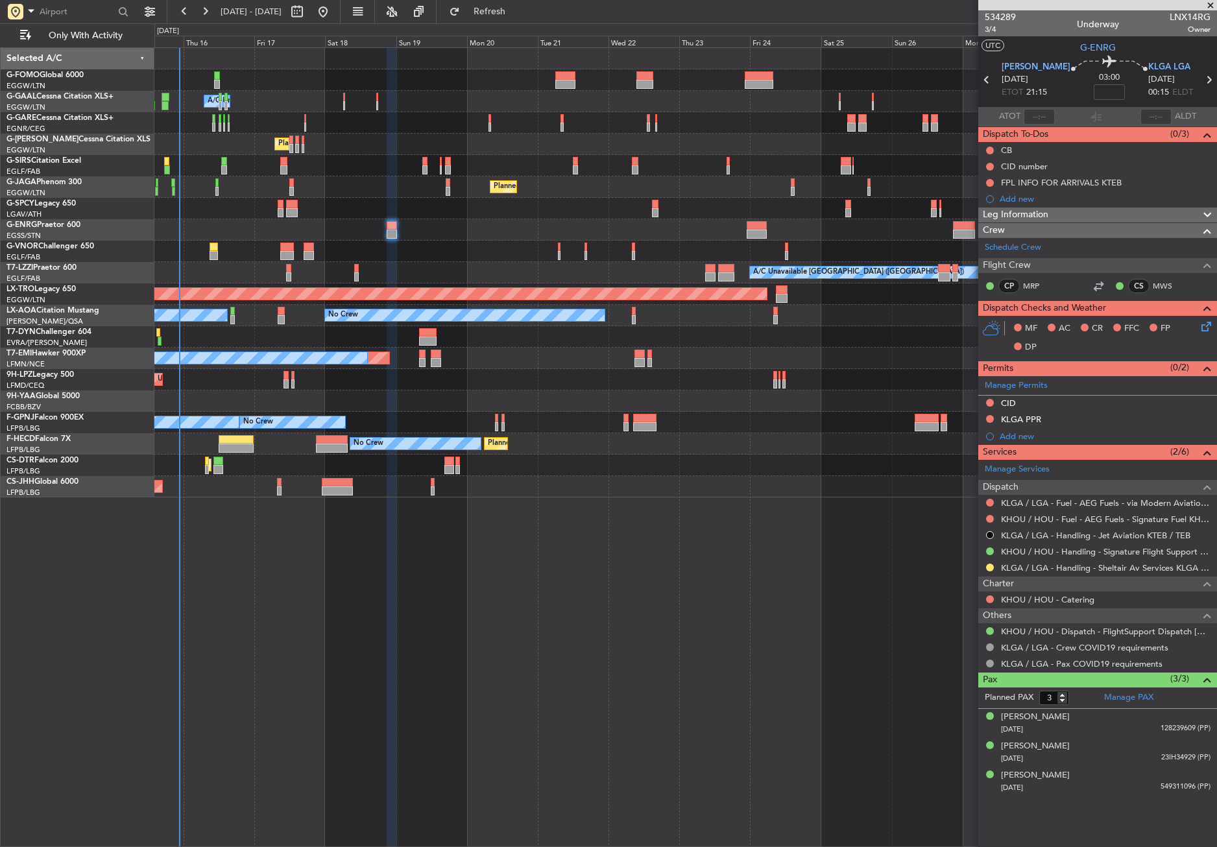
click at [717, 579] on div "Owner A/C Unavailable Owner A/C Unavailable Owner Planned Maint London (Luton) …" at bounding box center [685, 447] width 1063 height 800
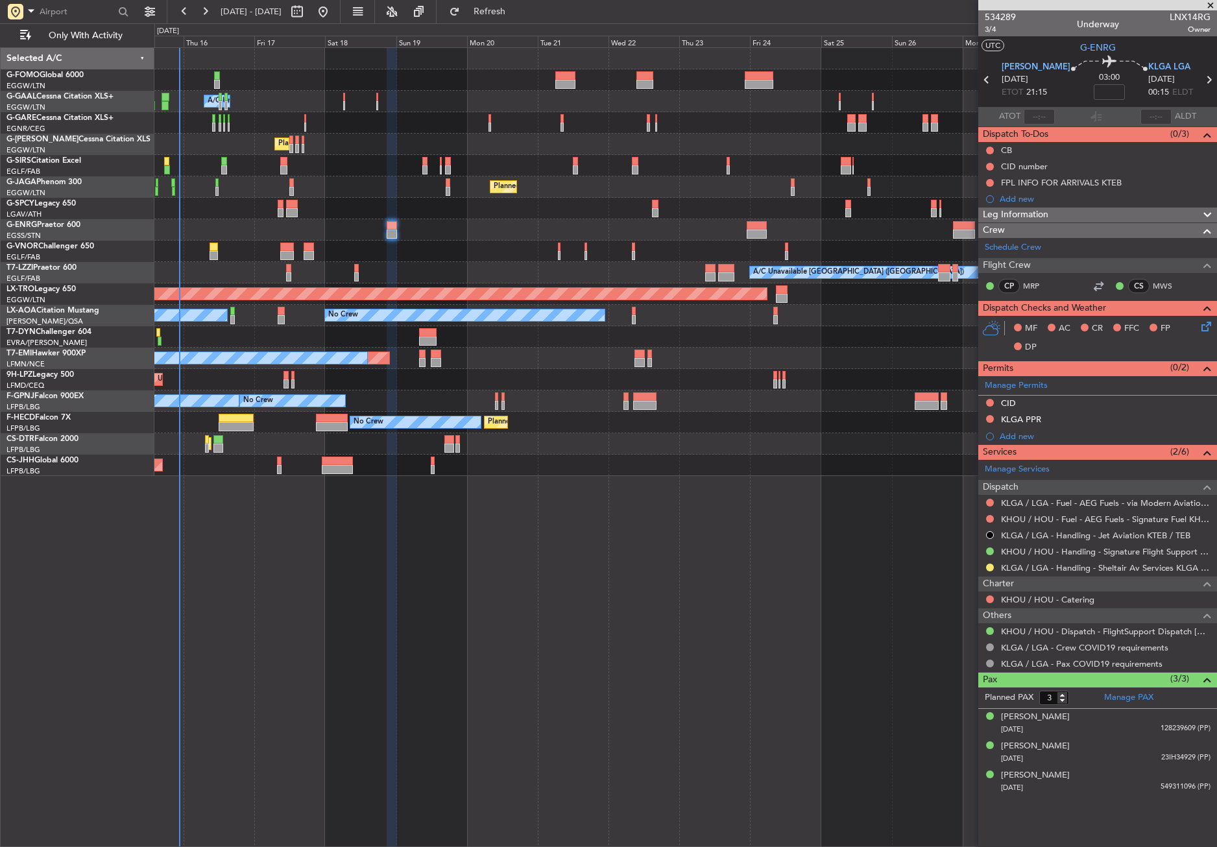
click at [644, 629] on div "Owner A/C Unavailable Owner A/C Unavailable Owner Planned Maint London (Luton) …" at bounding box center [685, 447] width 1063 height 800
click at [596, 636] on div "Owner A/C Unavailable Owner A/C Unavailable Owner Planned Maint London (Luton) …" at bounding box center [685, 447] width 1063 height 800
click at [423, 711] on div "Owner A/C Unavailable Owner A/C Unavailable Owner Planned Maint London (Luton) …" at bounding box center [685, 447] width 1063 height 800
click at [471, 640] on div "Owner A/C Unavailable Owner A/C Unavailable Owner Planned Maint London (Luton) …" at bounding box center [685, 447] width 1063 height 800
click at [989, 179] on button at bounding box center [990, 183] width 8 height 8
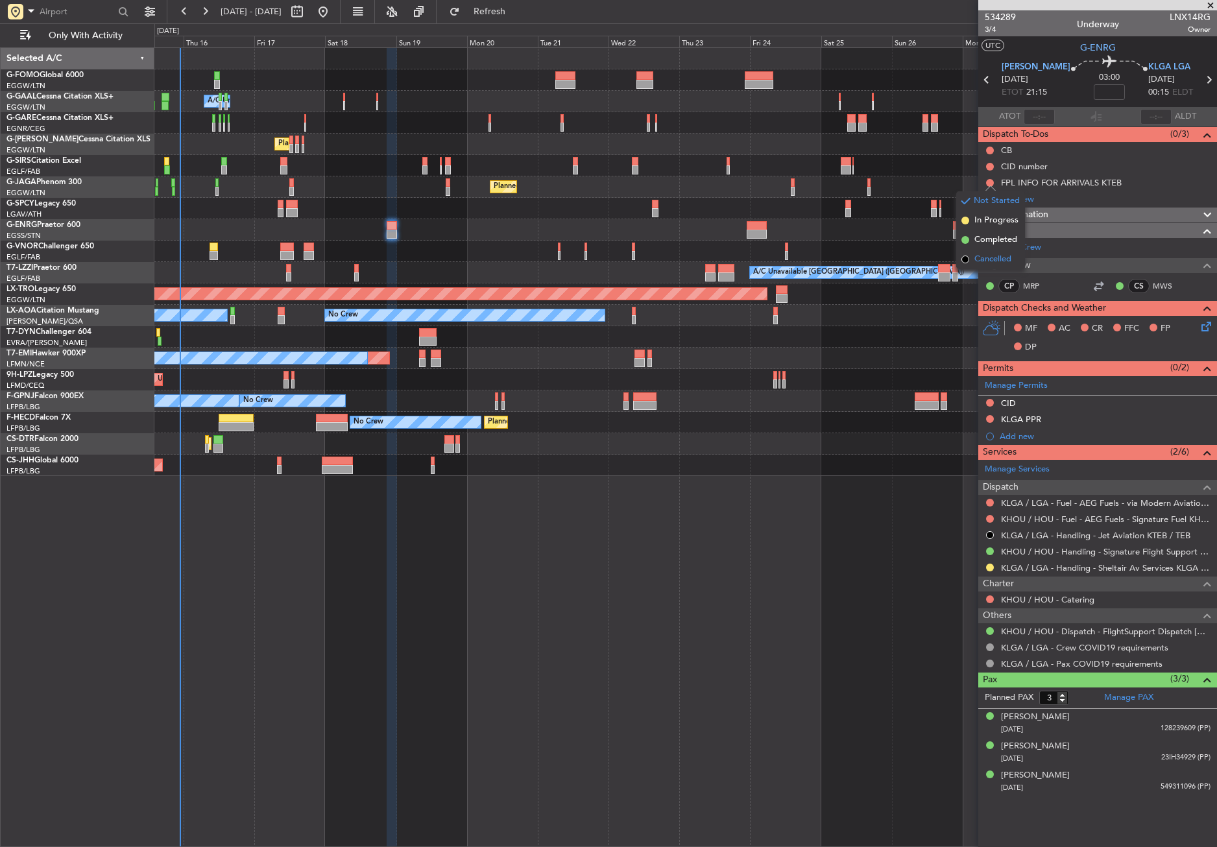
click at [976, 254] on span "Cancelled" at bounding box center [992, 259] width 37 height 13
click at [653, 553] on div "Owner A/C Unavailable Owner A/C Unavailable Owner Planned Maint London (Luton) …" at bounding box center [685, 447] width 1063 height 800
click at [490, 266] on div "A/C Unavailable [GEOGRAPHIC_DATA] ([GEOGRAPHIC_DATA])" at bounding box center [685, 272] width 1062 height 21
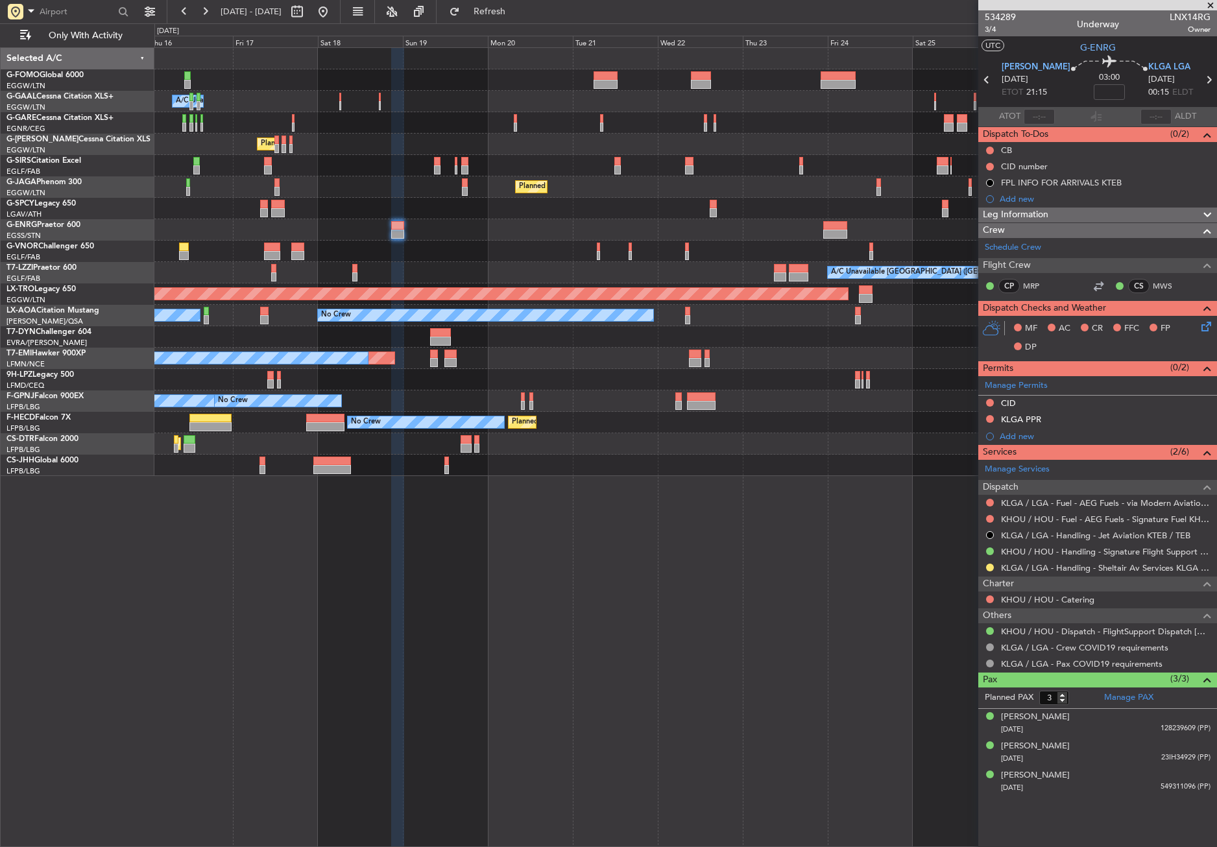
click at [520, 266] on div "A/C Unavailable [GEOGRAPHIC_DATA] ([GEOGRAPHIC_DATA])" at bounding box center [685, 272] width 1062 height 21
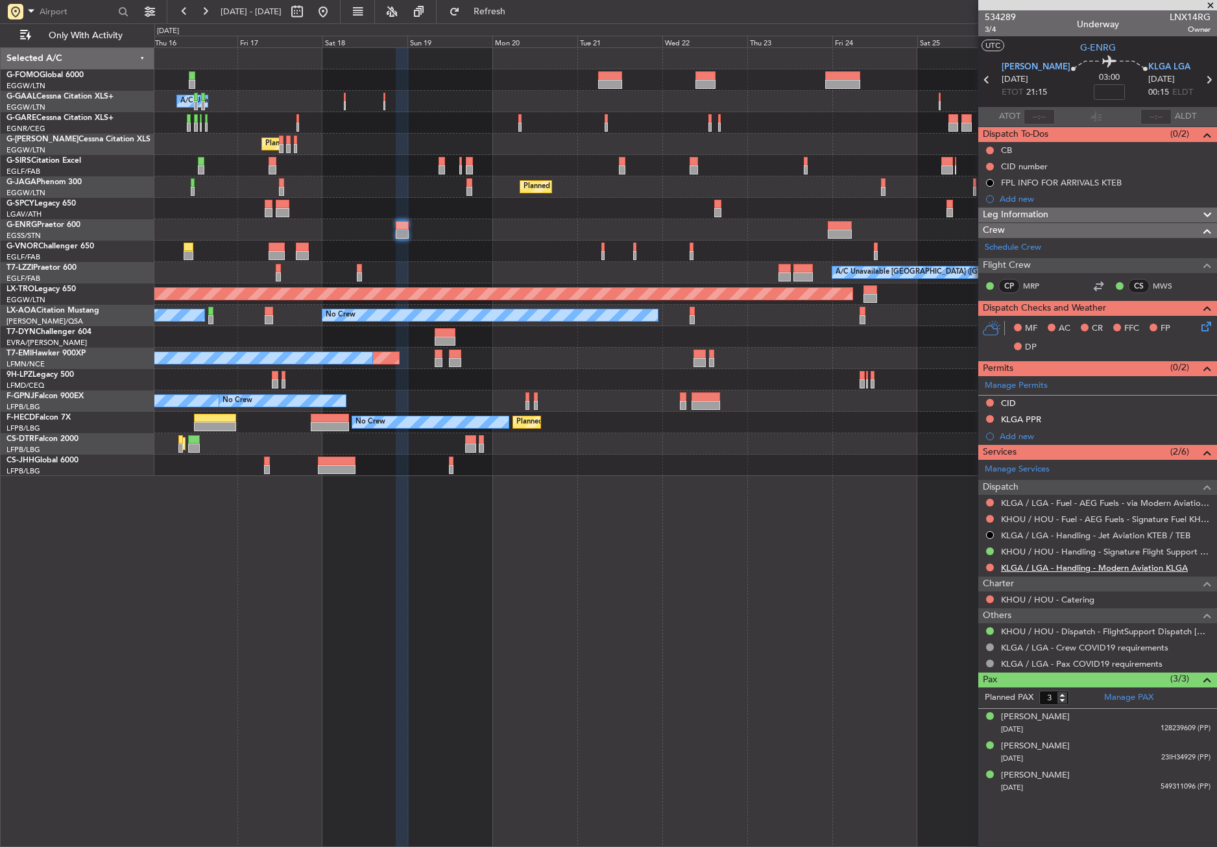
click at [1047, 567] on link "KLGA / LGA - Handling - Modern Aviation KLGA" at bounding box center [1094, 568] width 187 height 11
click at [1151, 66] on span "KLGA LGA" at bounding box center [1169, 67] width 42 height 13
click at [505, 21] on button "Refresh" at bounding box center [482, 11] width 78 height 21
click at [503, 14] on button "Refreshing..." at bounding box center [482, 11] width 78 height 21
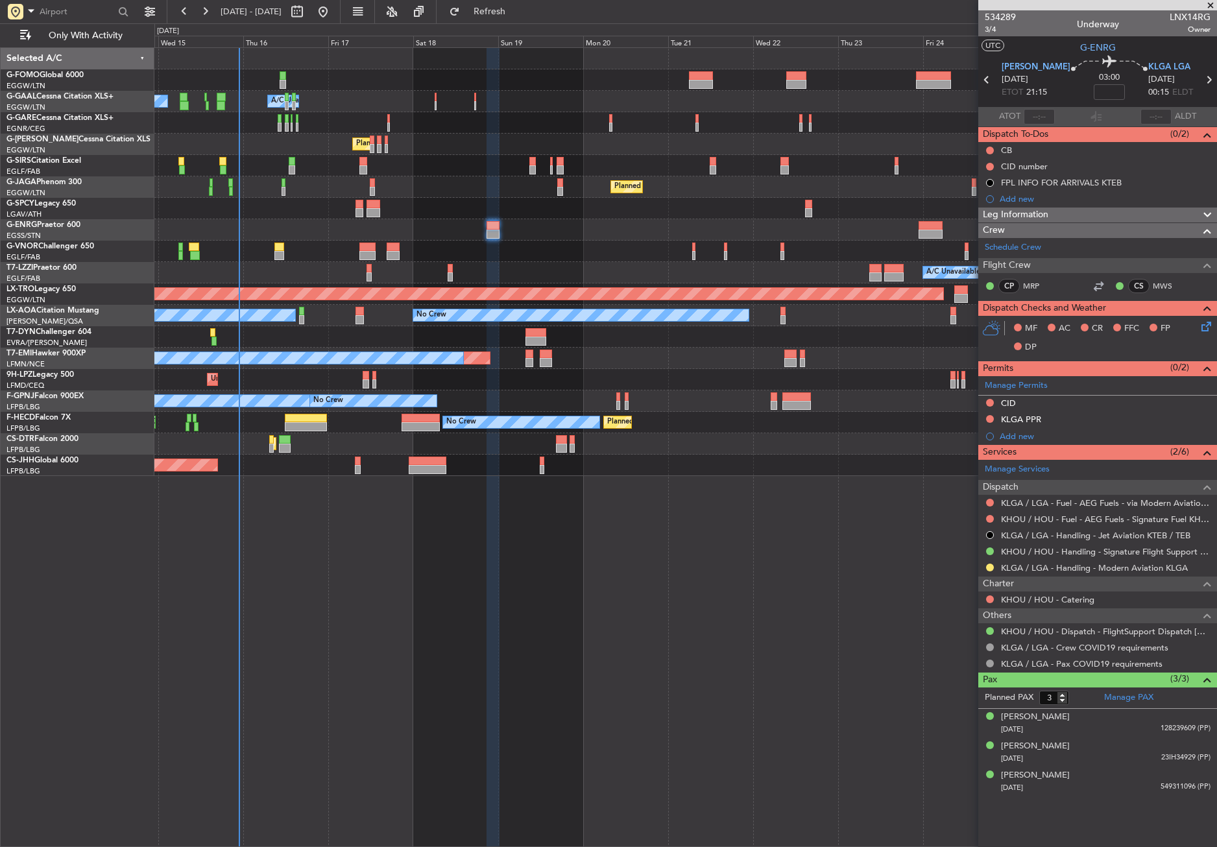
click at [481, 190] on div "Owner A/C Unavailable Owner A/C Unavailable Planned Maint London (Luton) Unplan…" at bounding box center [685, 262] width 1062 height 428
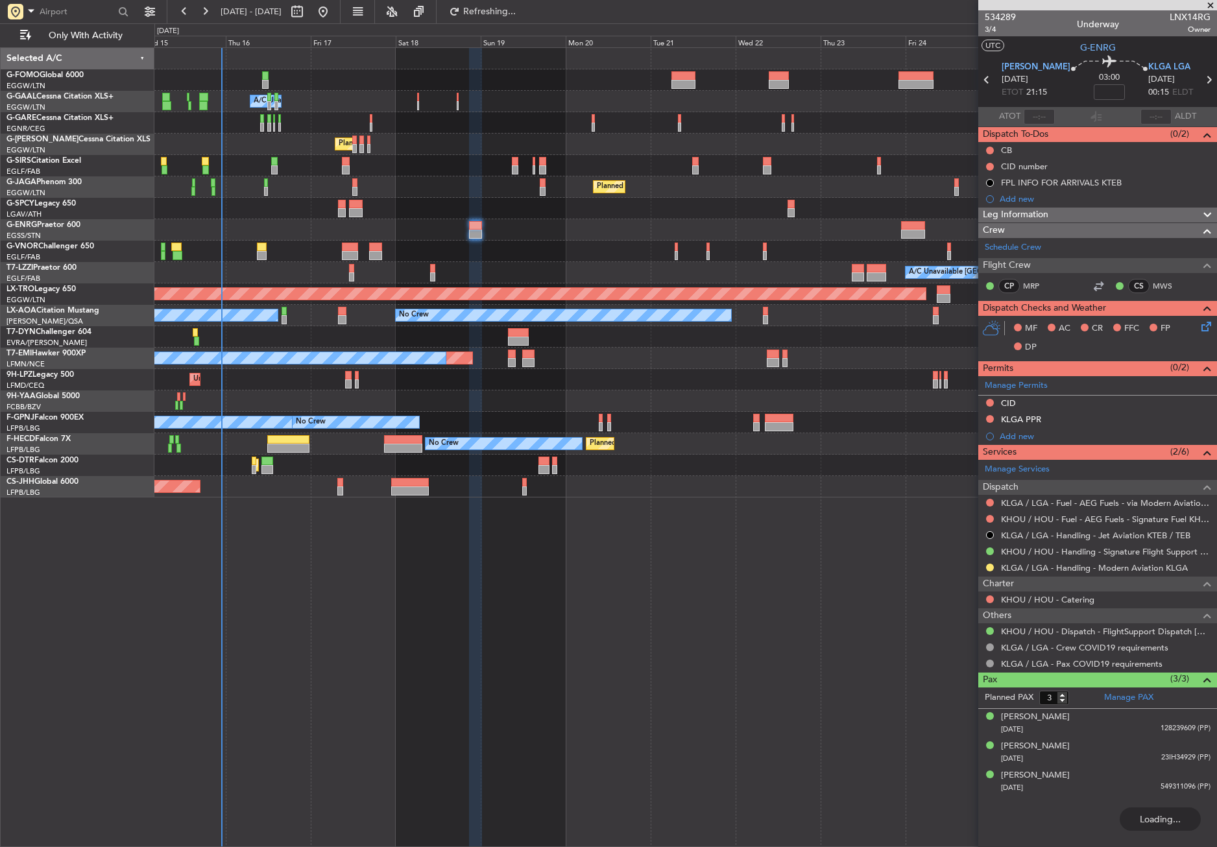
click at [570, 569] on div "Owner A/C Unavailable Owner A/C Unavailable Planned Maint London (Luton) Unplan…" at bounding box center [685, 447] width 1063 height 800
click at [79, 27] on button "Only With Activity" at bounding box center [77, 35] width 127 height 21
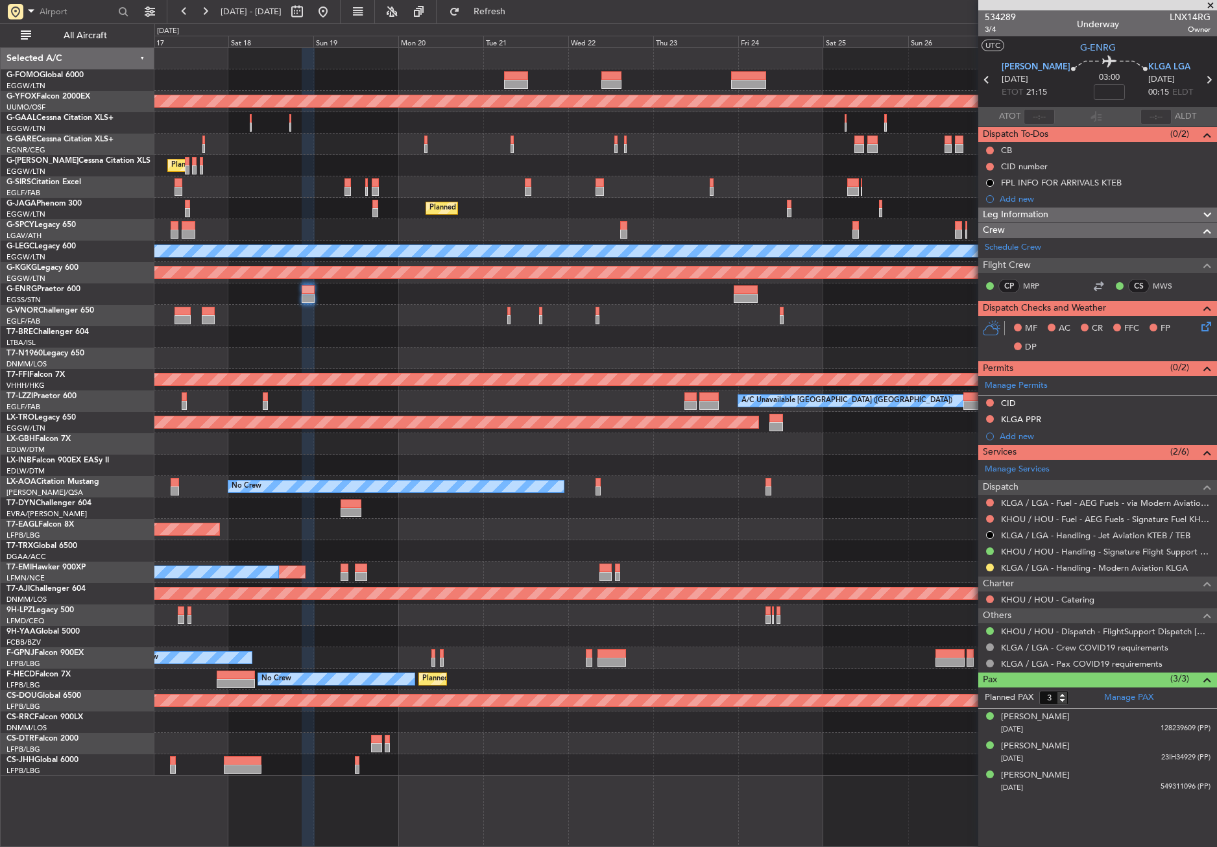
drag, startPoint x: 100, startPoint y: 35, endPoint x: 106, endPoint y: 49, distance: 14.8
click at [100, 35] on span "All Aircraft" at bounding box center [85, 35] width 103 height 9
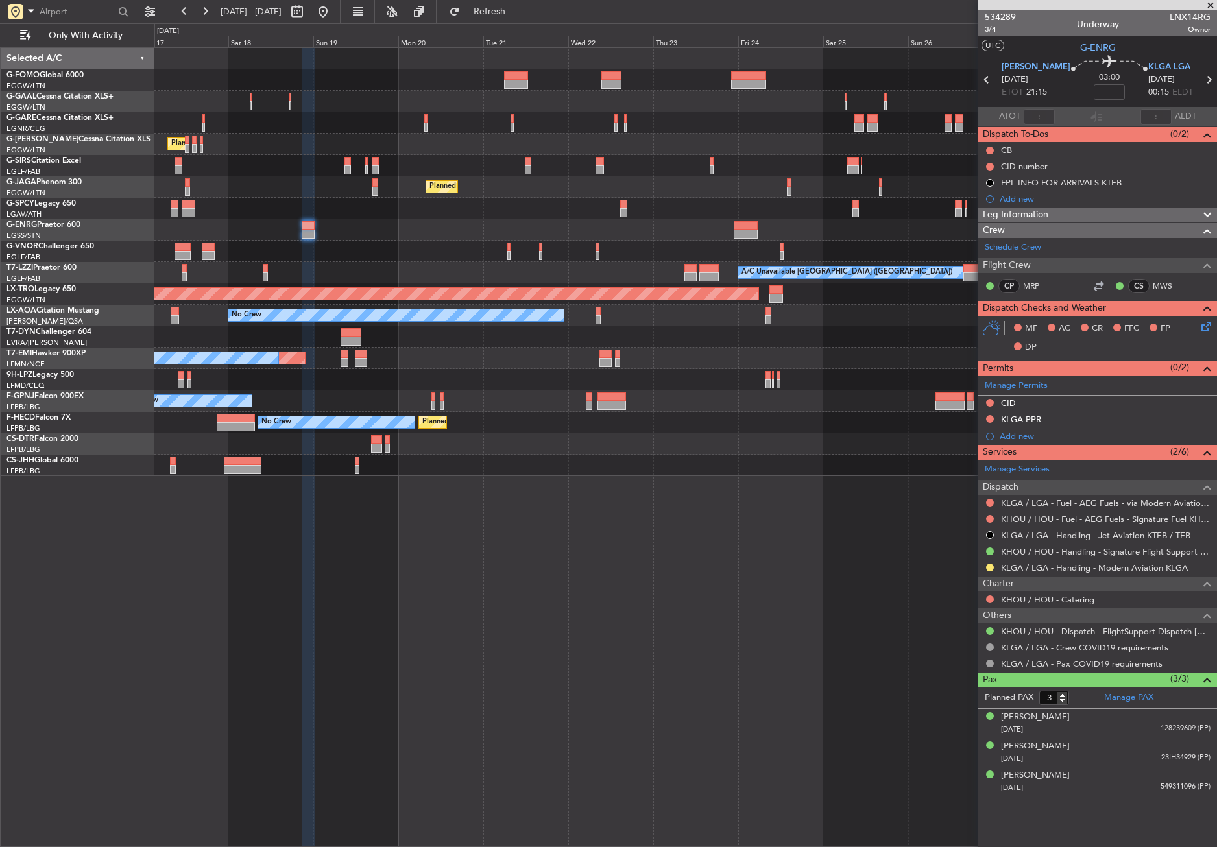
click at [458, 623] on div "A/C Unavailable Owner Owner Owner Planned Maint London (Luton) Planned Maint Ox…" at bounding box center [685, 447] width 1063 height 800
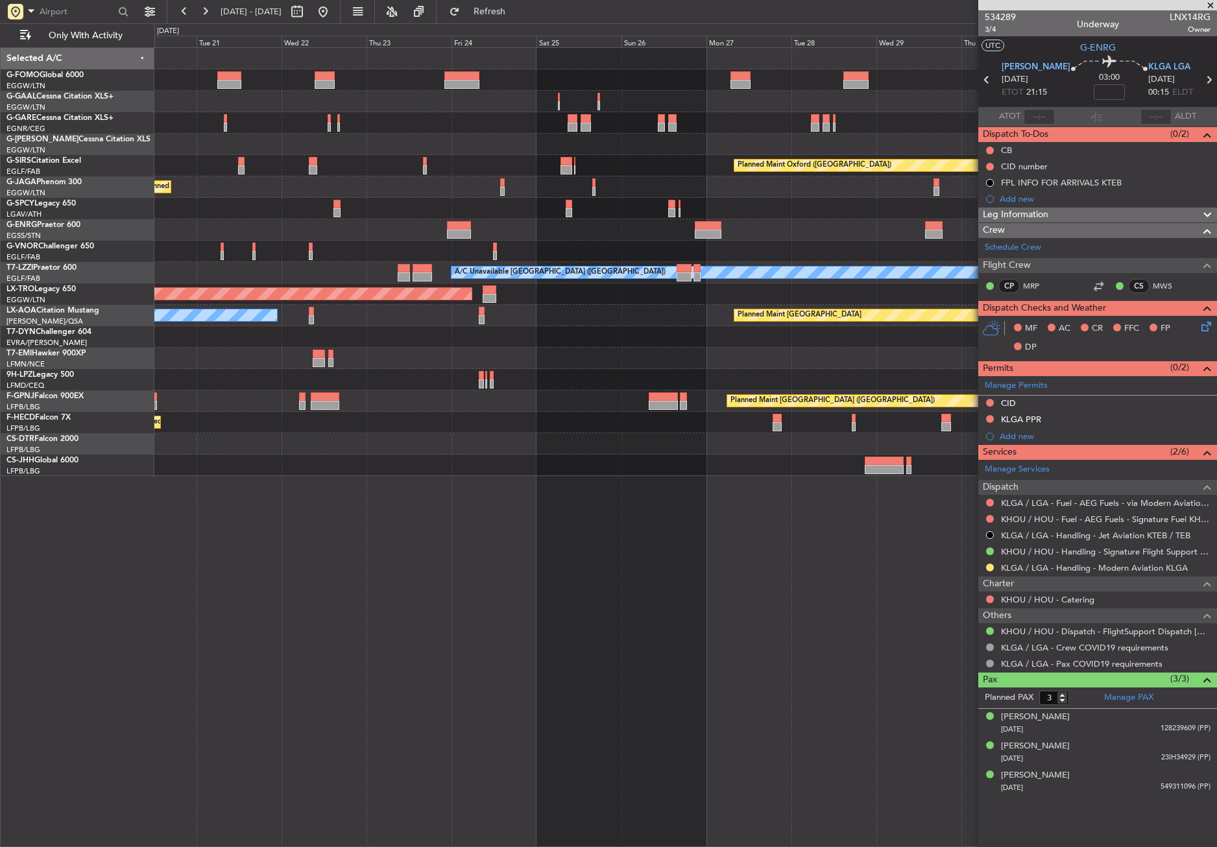
click at [392, 588] on div "Owner Planned Maint London (Luton) Planned Maint Oxford (Kidlington) Planned Ma…" at bounding box center [685, 447] width 1063 height 800
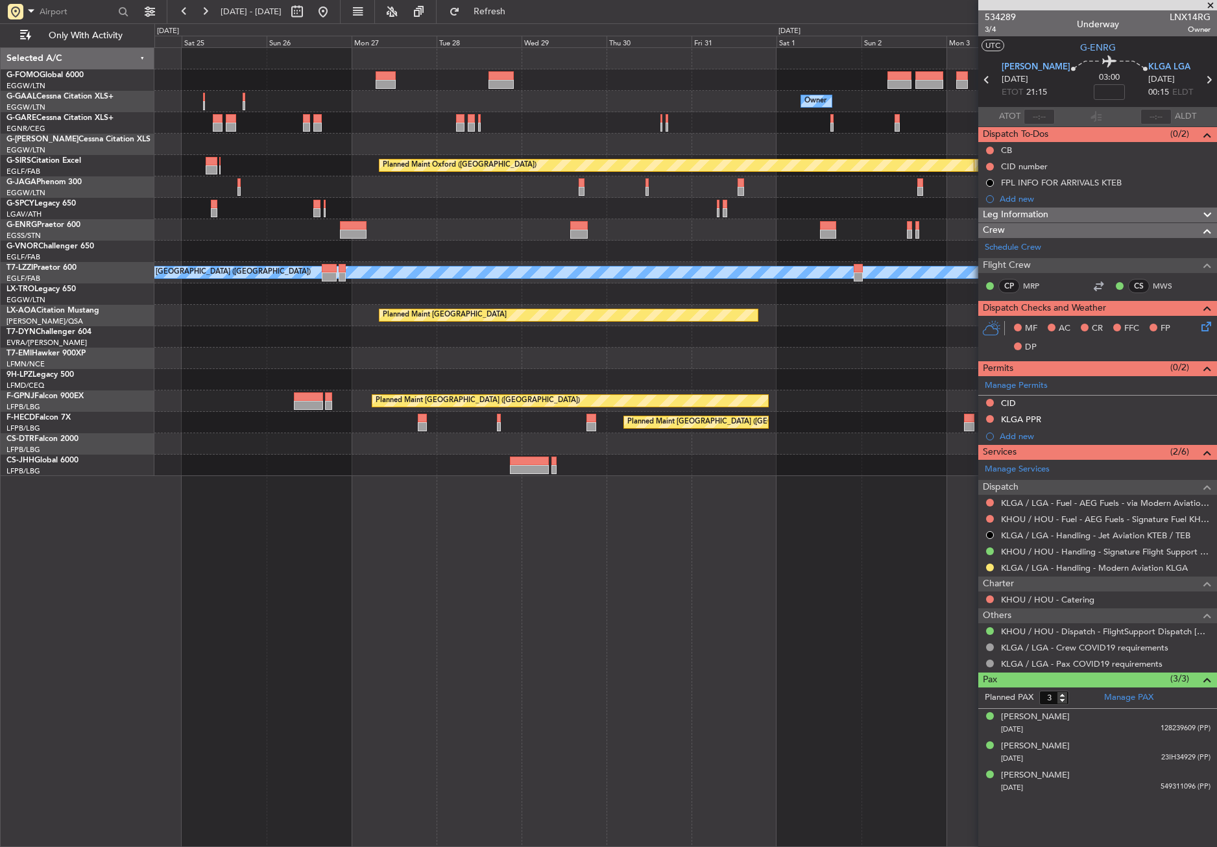
click at [352, 553] on div "Owner Planned Maint Oxford (Kidlington) Planned Maint Bournemouth Planned Maint…" at bounding box center [685, 447] width 1063 height 800
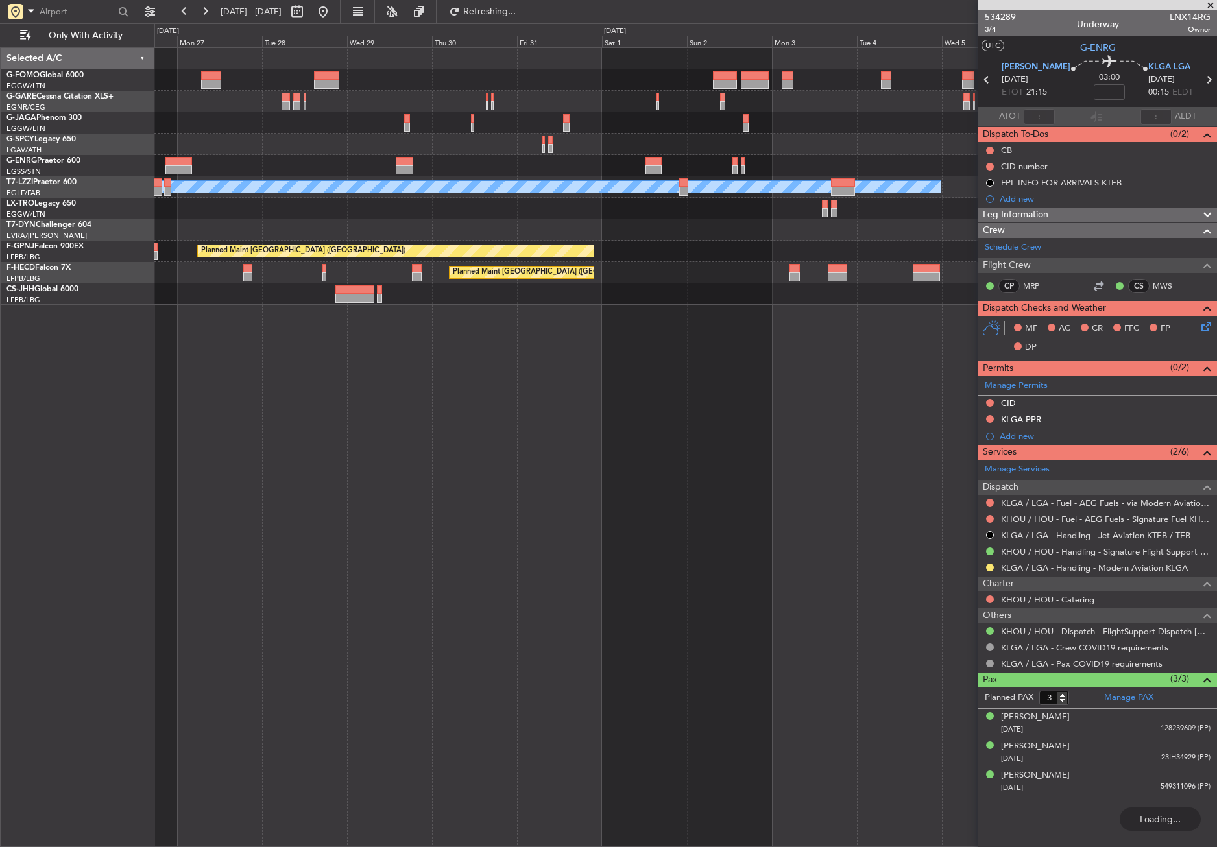
click at [418, 507] on div "A/C Unavailable London (Luton) Planned Maint Riga (Riga Intl) Planned Maint Par…" at bounding box center [685, 447] width 1063 height 800
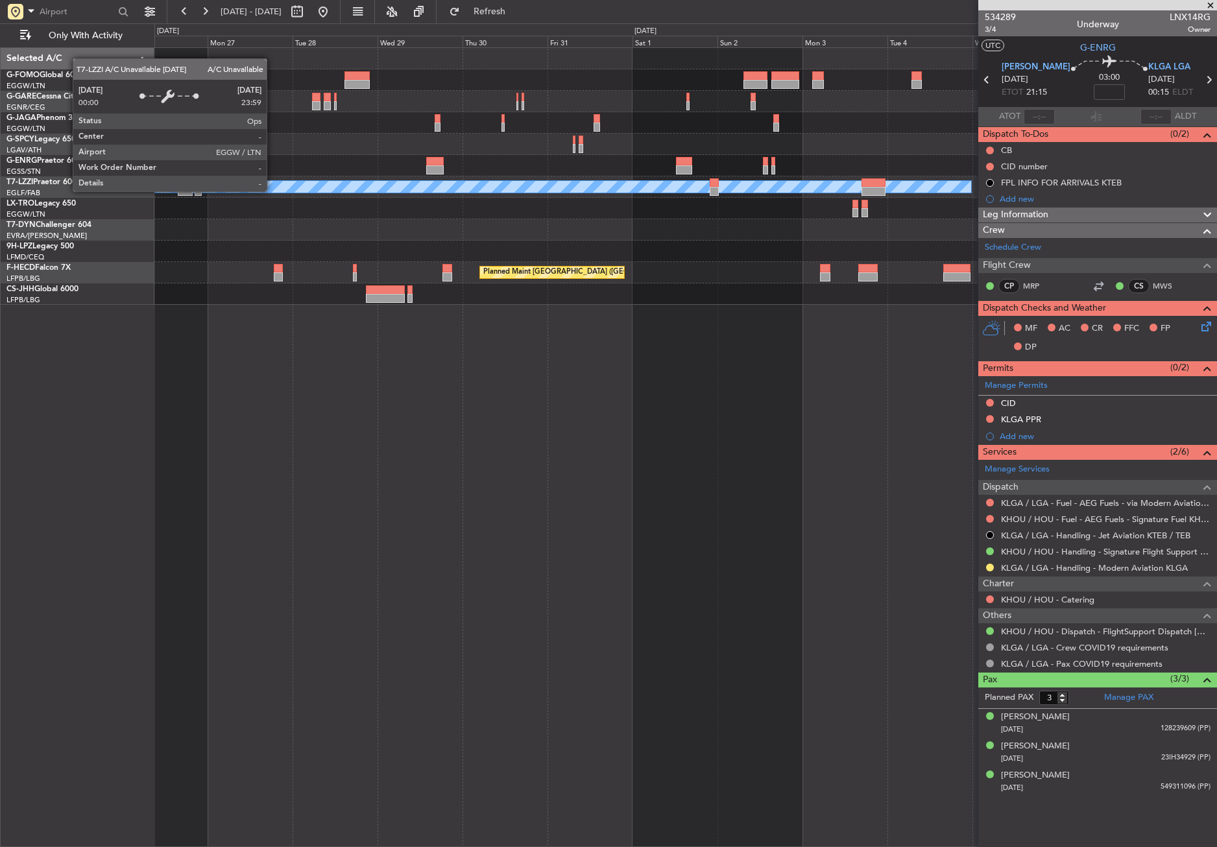
click at [404, 188] on div "A/C Unavailable [GEOGRAPHIC_DATA] ([GEOGRAPHIC_DATA])" at bounding box center [462, 187] width 1019 height 12
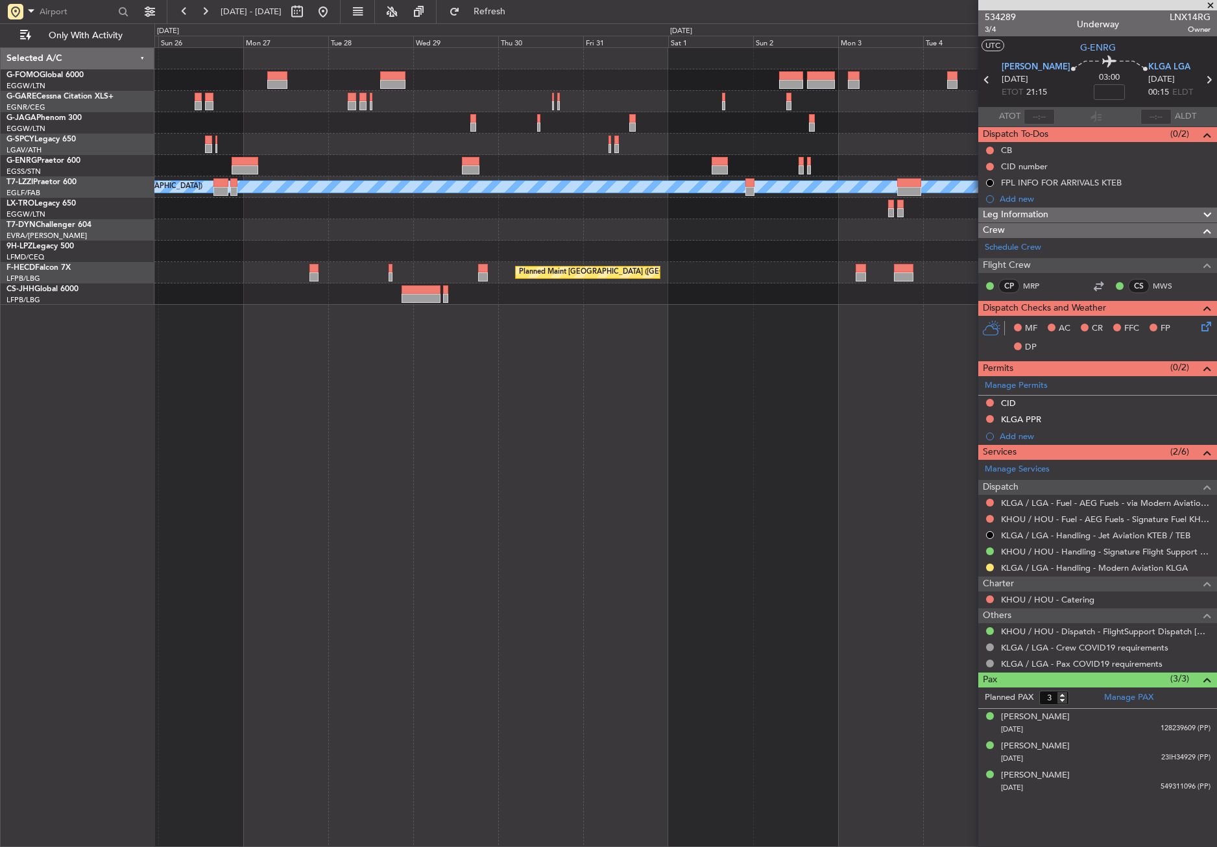
click at [393, 206] on div "Planned Maint Riga (Riga Intl)" at bounding box center [685, 208] width 1062 height 21
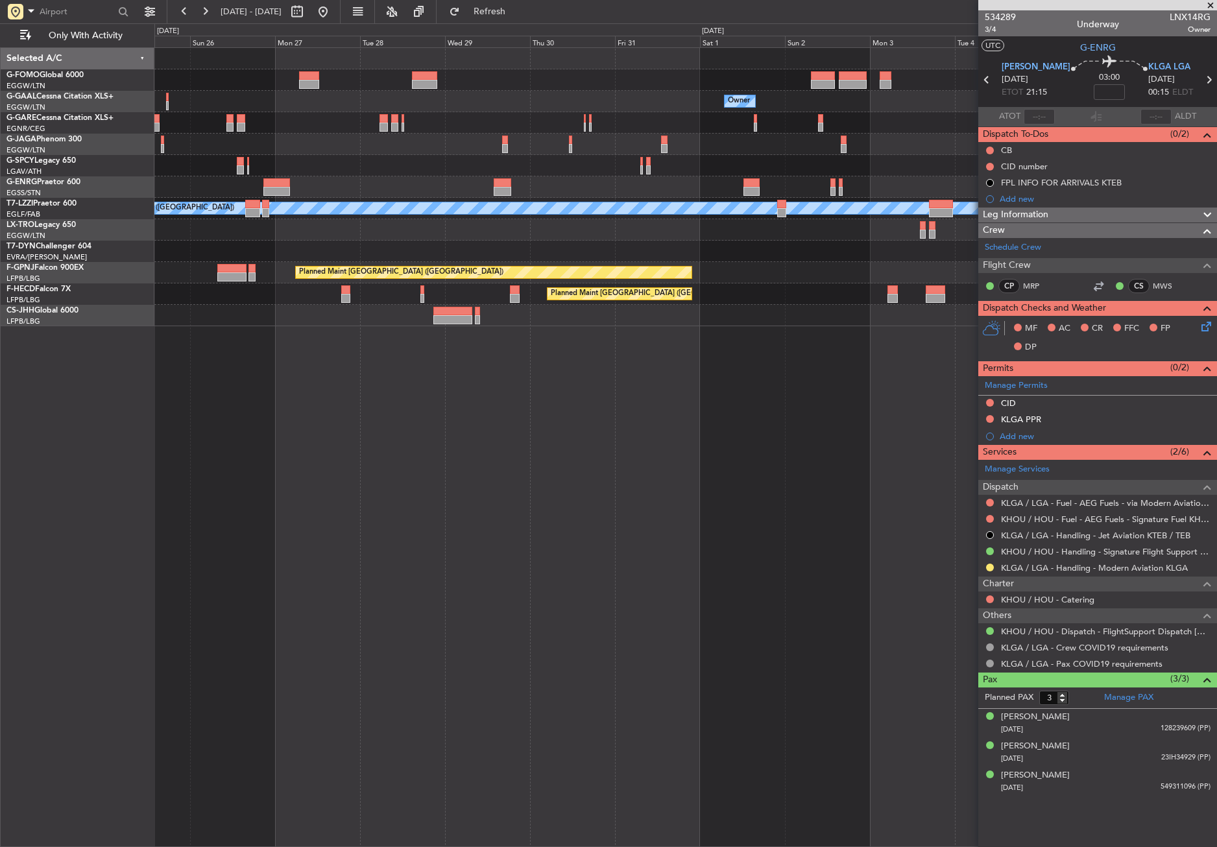
click at [330, 143] on div at bounding box center [685, 144] width 1062 height 21
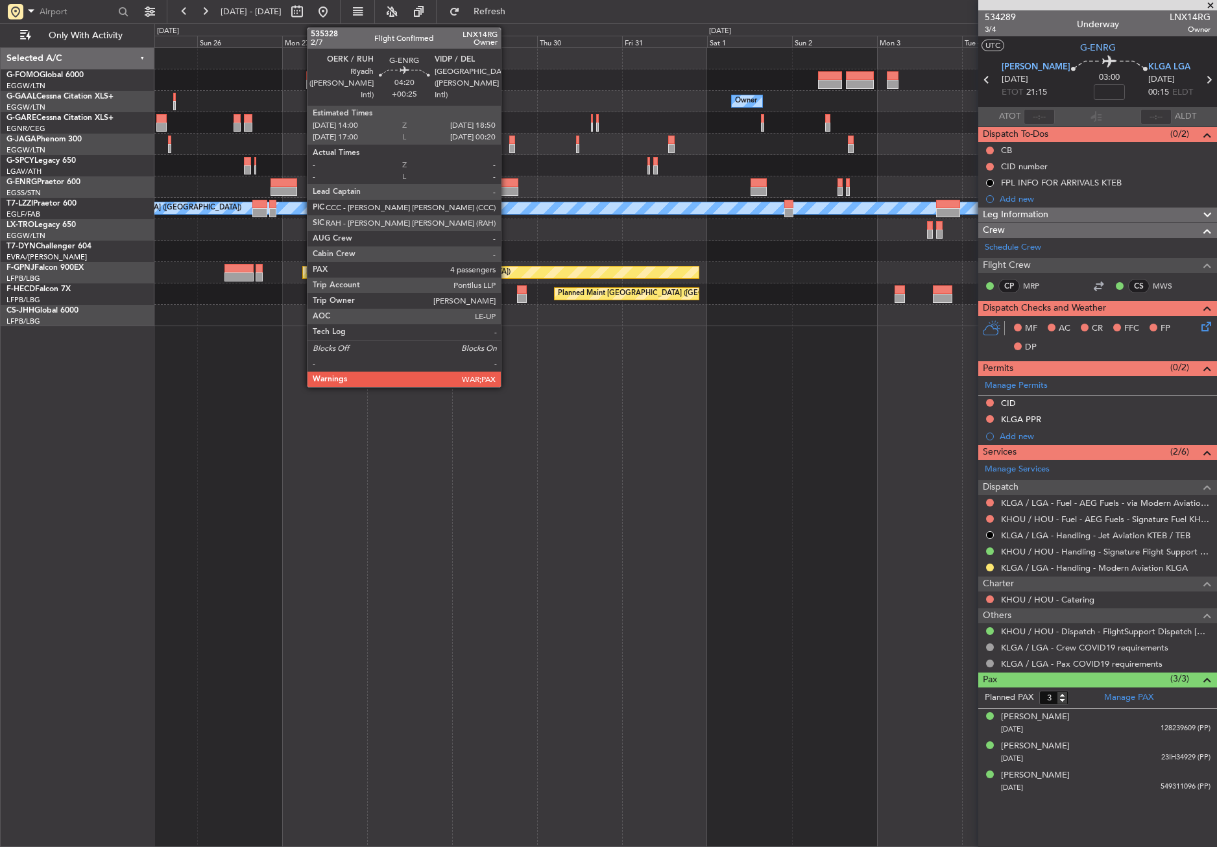
click at [507, 187] on div at bounding box center [510, 191] width 18 height 9
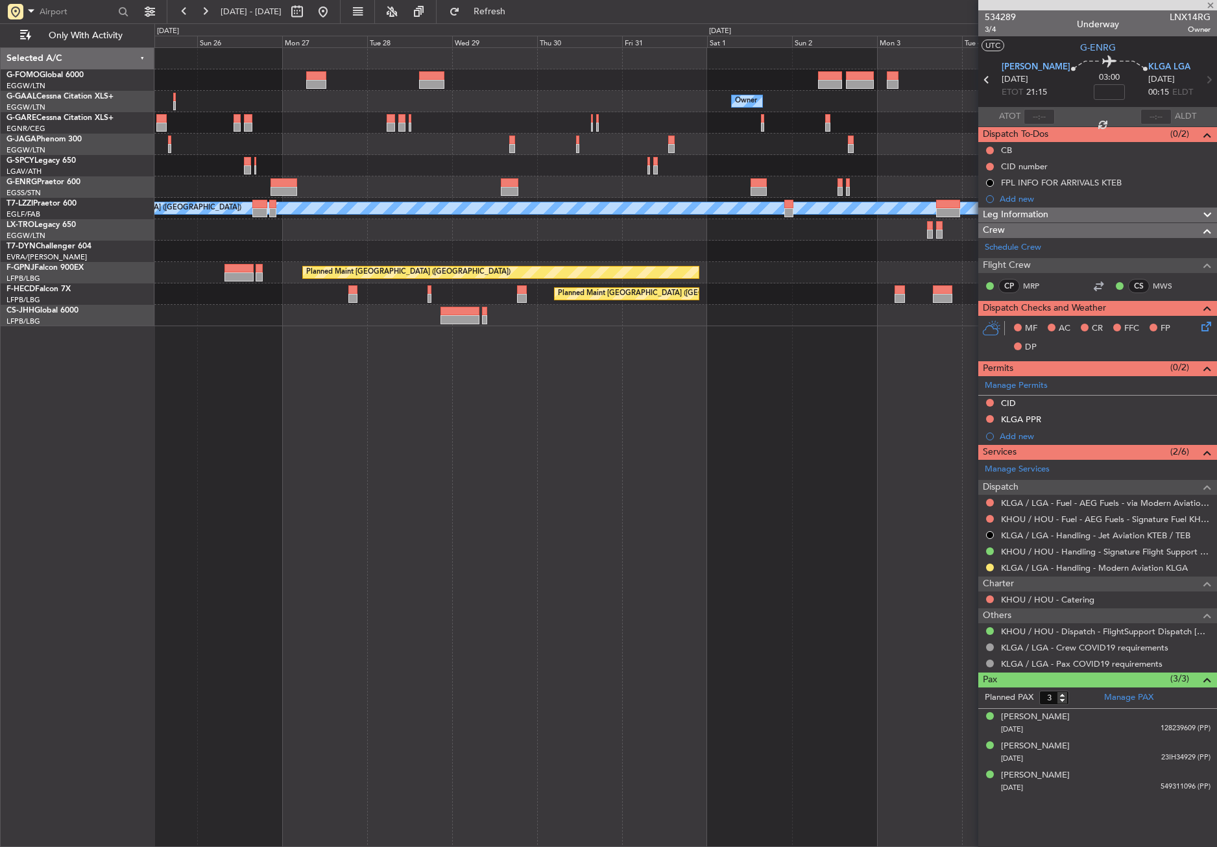
type input "+00:25"
type input "5"
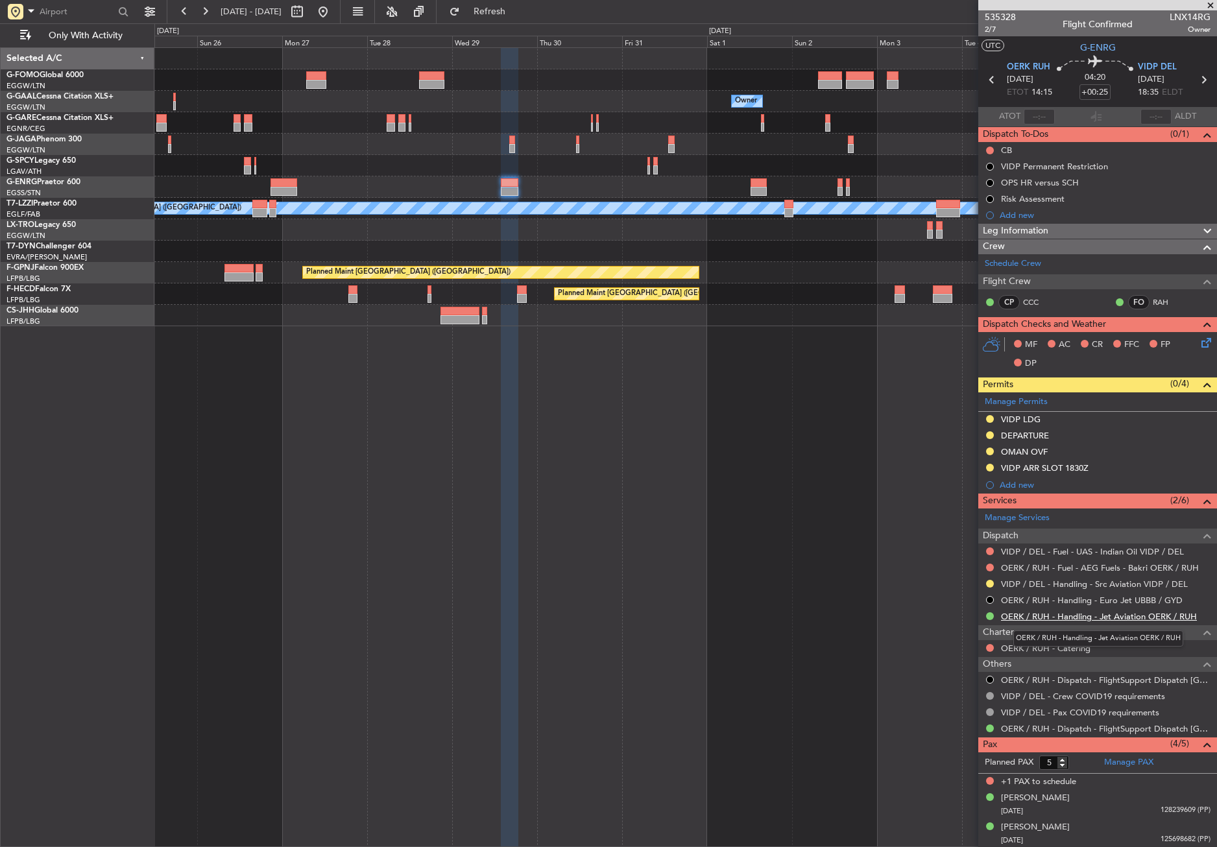
click at [1041, 617] on link "OERK / RUH - Handling - Jet Aviation OERK / RUH" at bounding box center [1099, 616] width 196 height 11
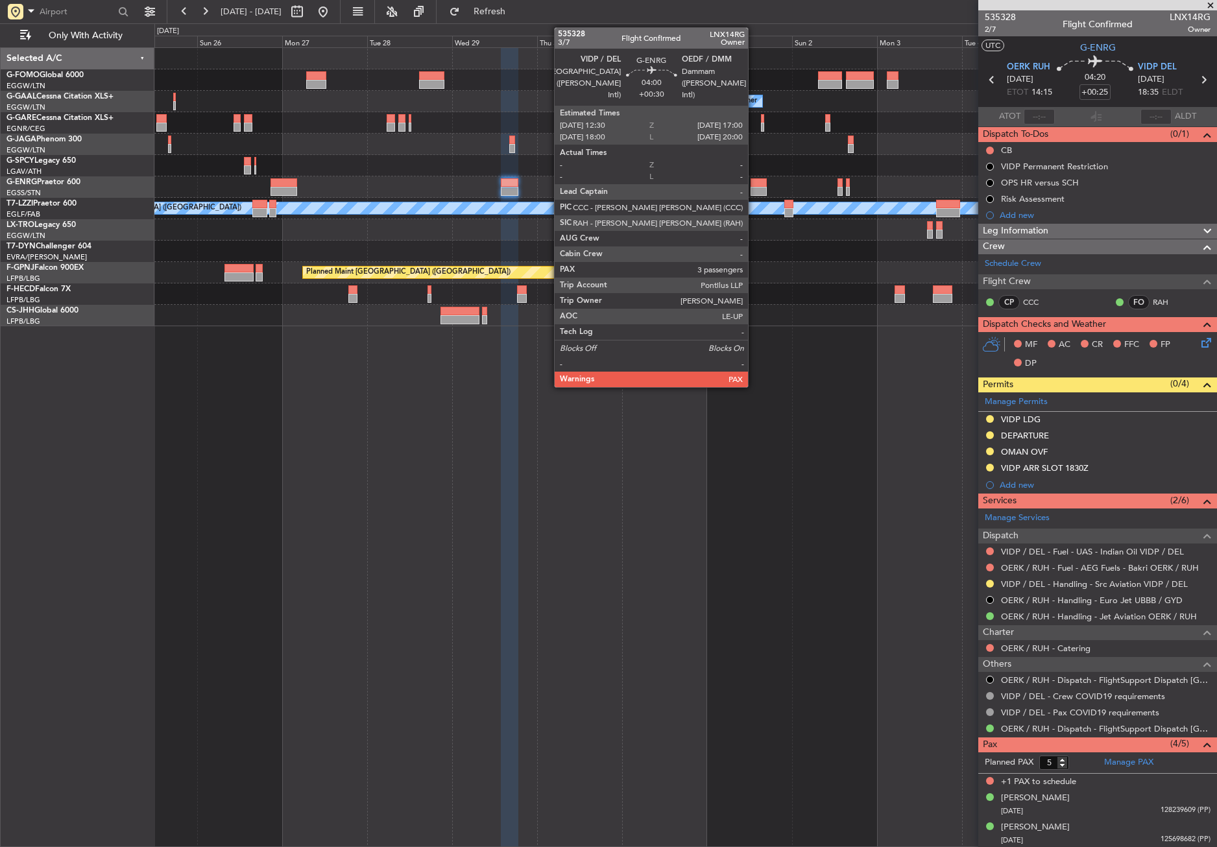
click at [754, 189] on div at bounding box center [759, 191] width 16 height 9
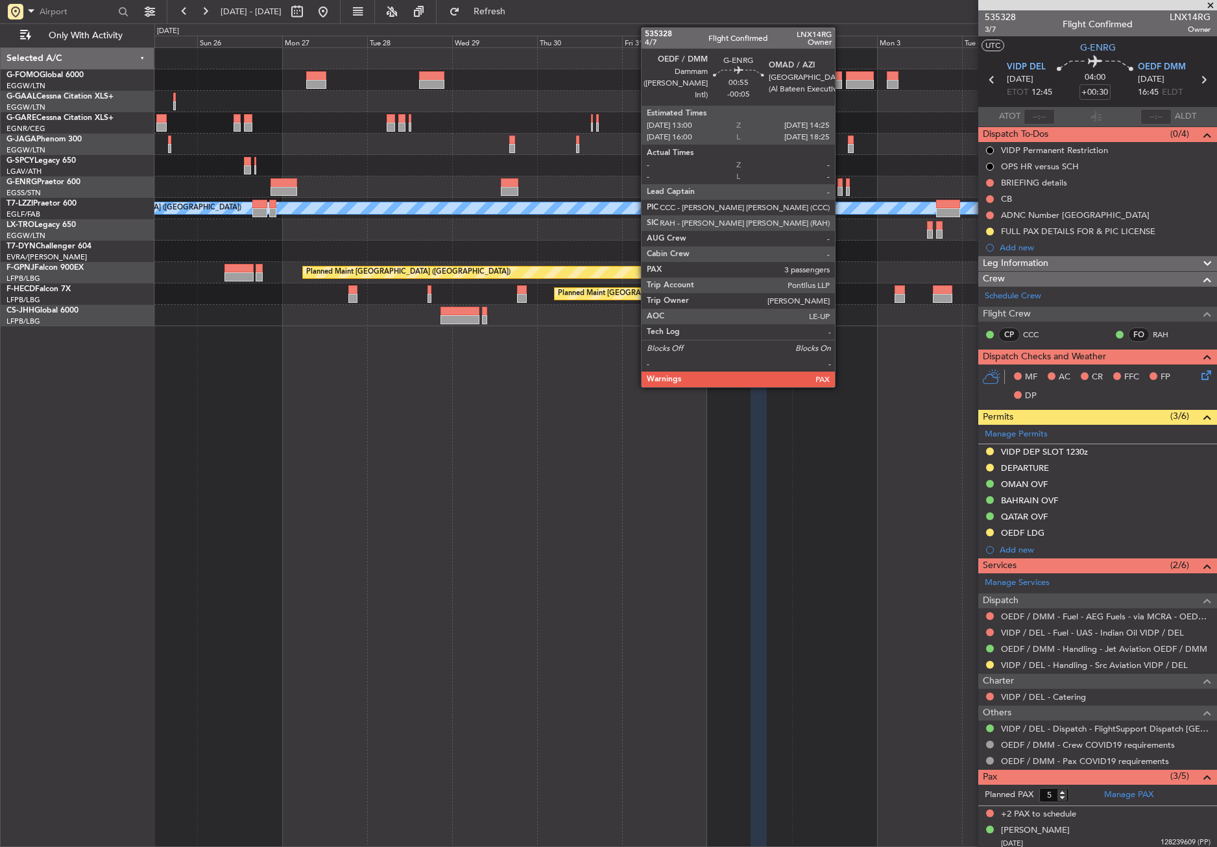
click at [841, 189] on div at bounding box center [840, 191] width 5 height 9
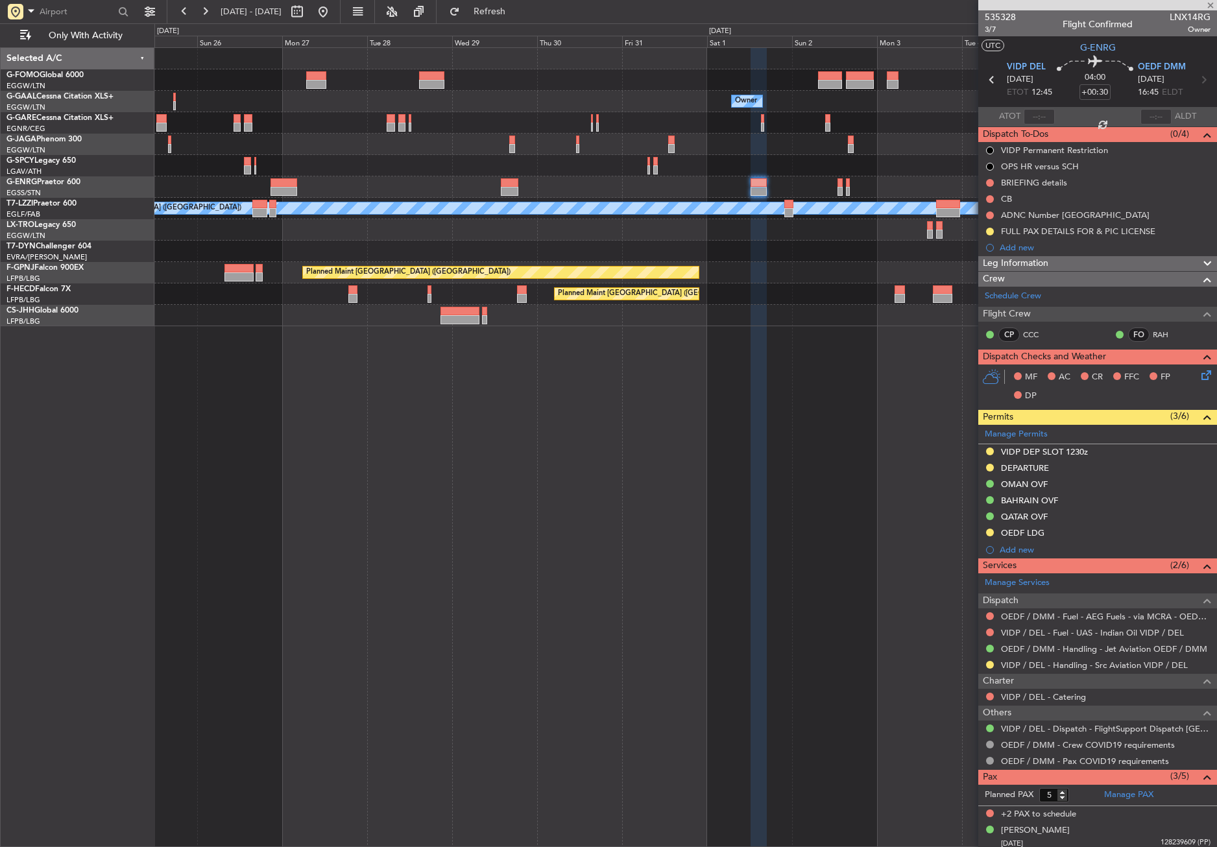
type input "-00:05"
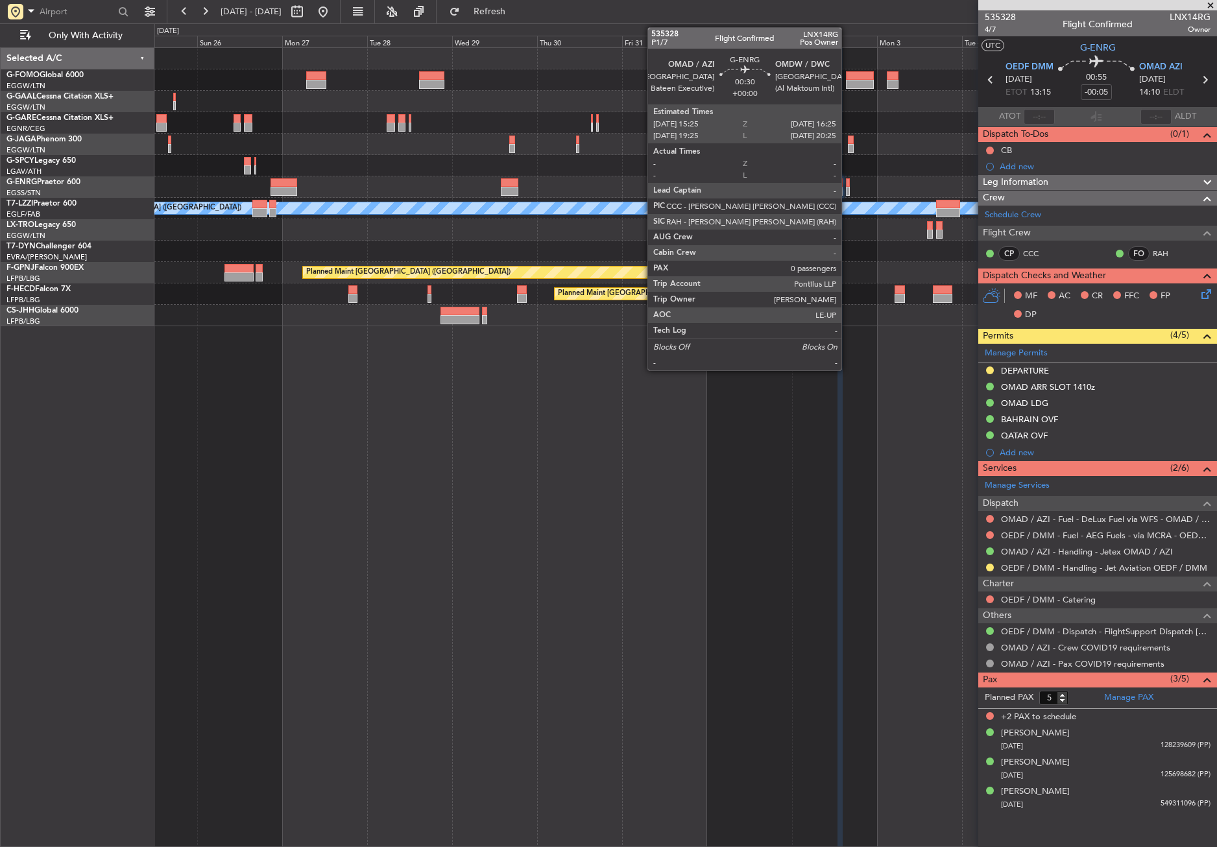
click at [847, 192] on div at bounding box center [848, 191] width 4 height 9
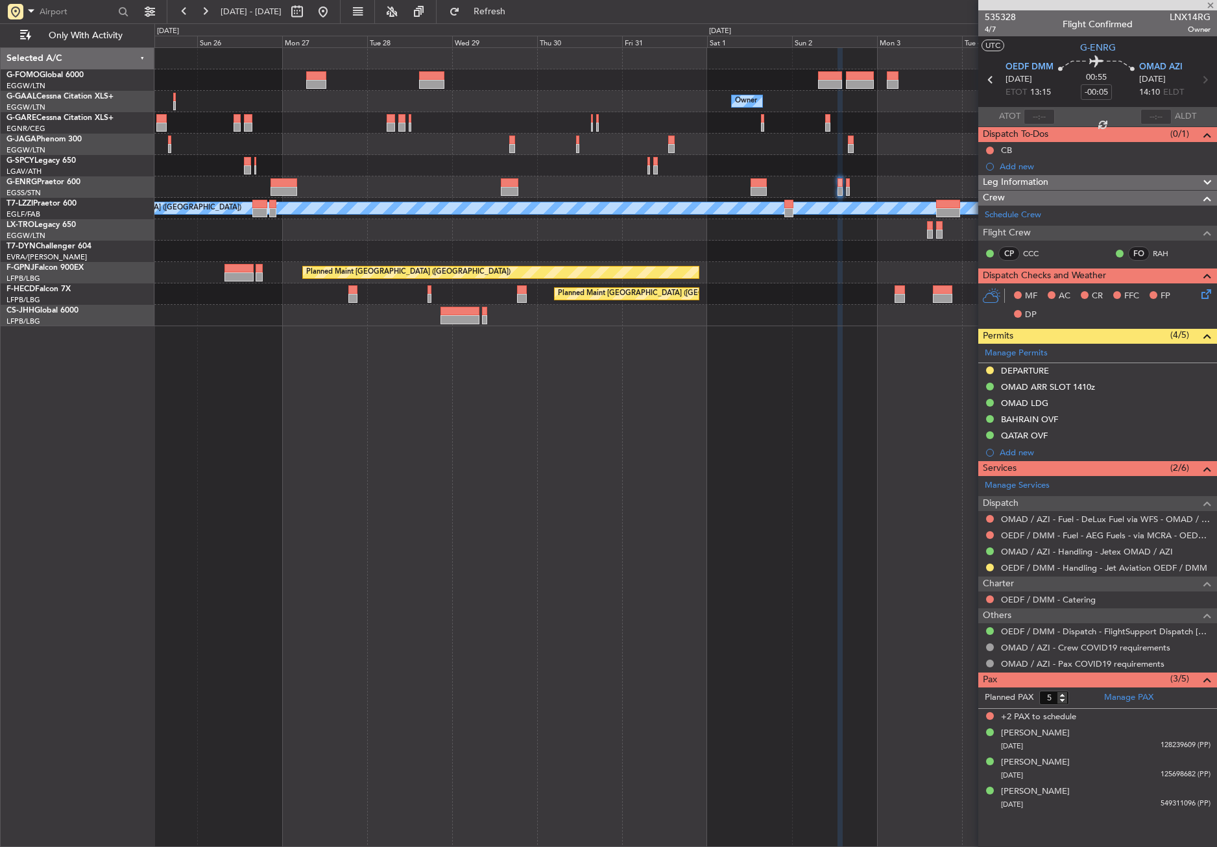
type input "0"
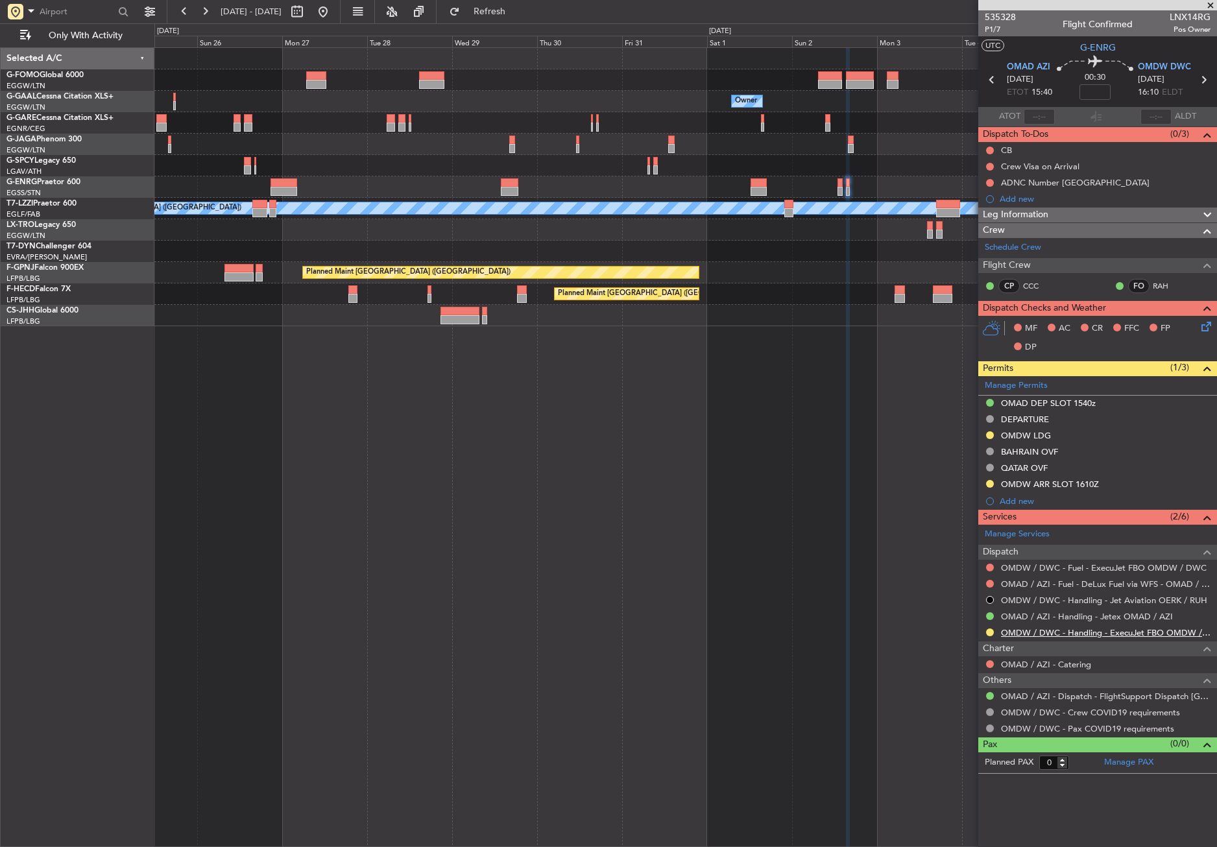
click at [1035, 627] on link "OMDW / DWC - Handling - ExecuJet FBO OMDW / DWC" at bounding box center [1106, 632] width 210 height 11
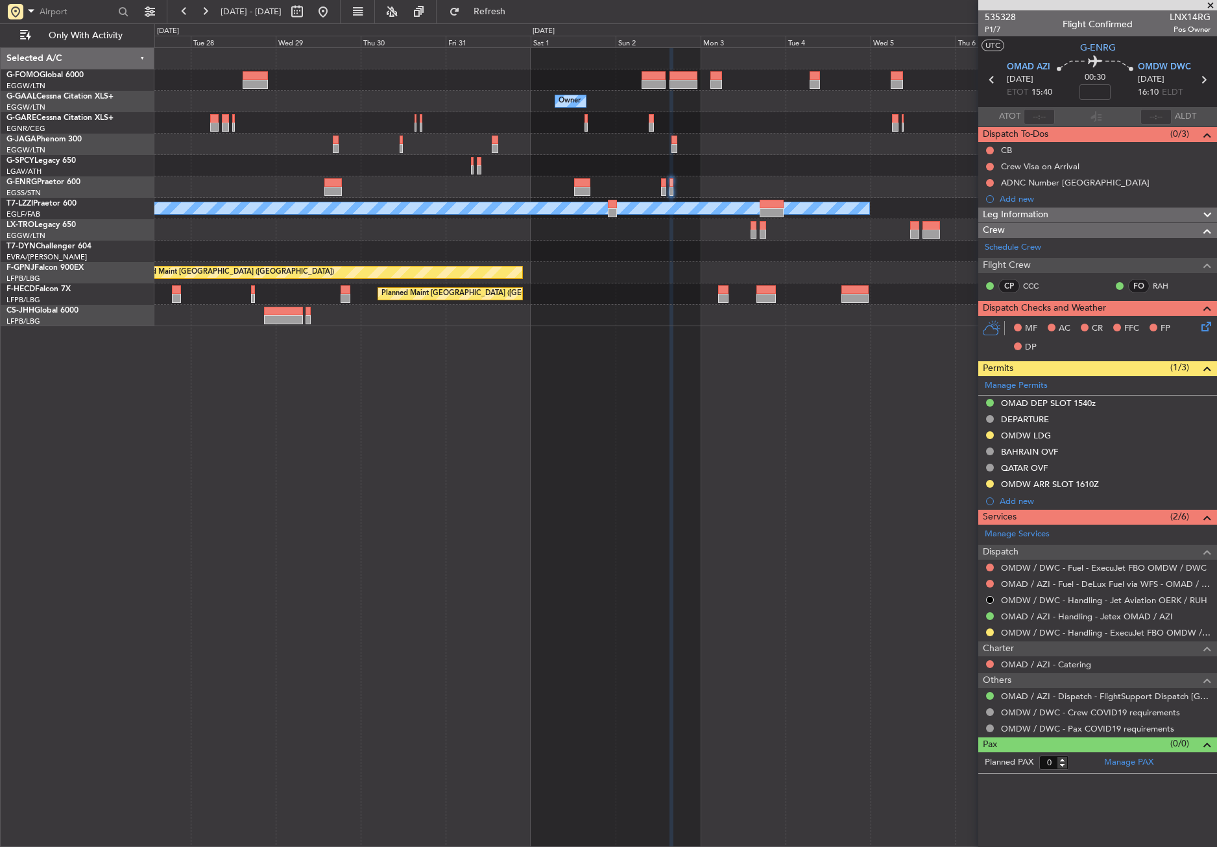
click at [353, 336] on div "Owner Owner A/C Unavailable London (Luton) Planned Maint Paris (Le Bourget) Pla…" at bounding box center [685, 447] width 1063 height 800
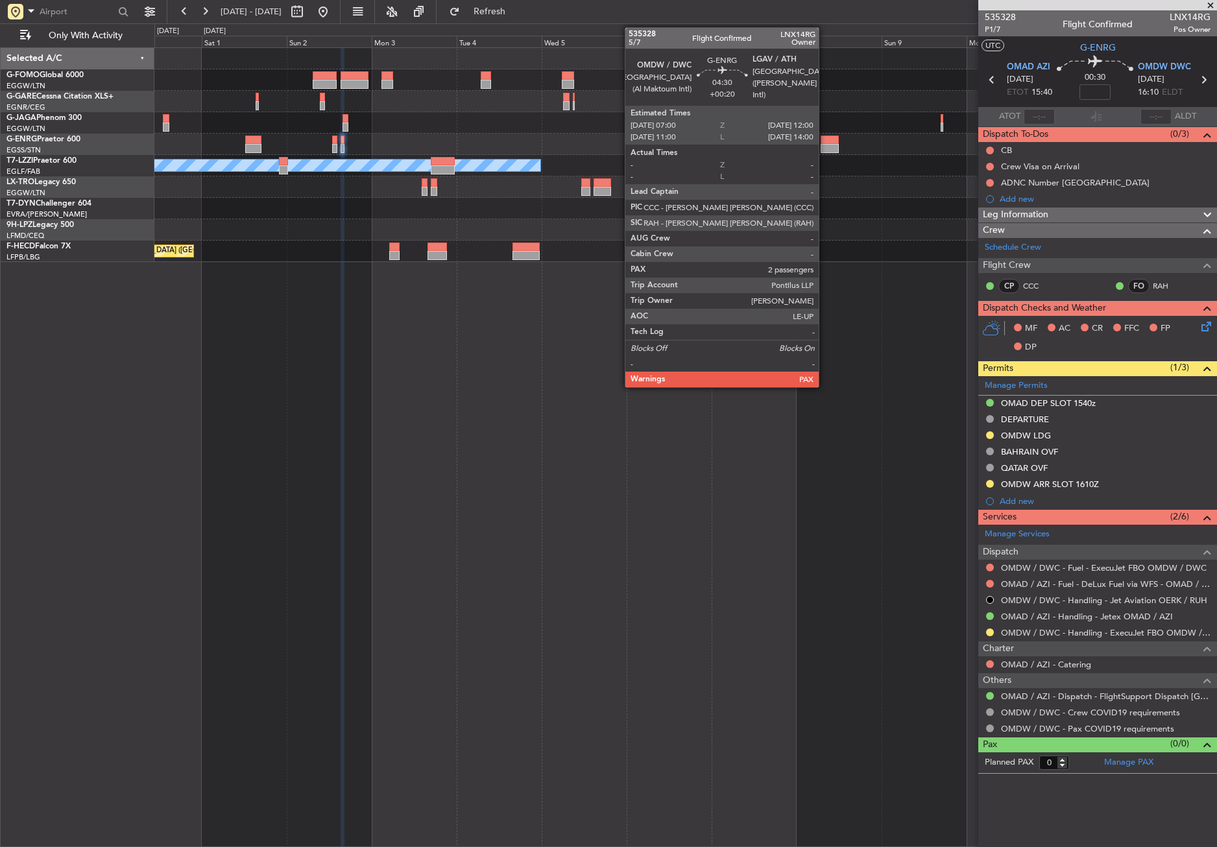
click at [825, 142] on div at bounding box center [830, 140] width 18 height 9
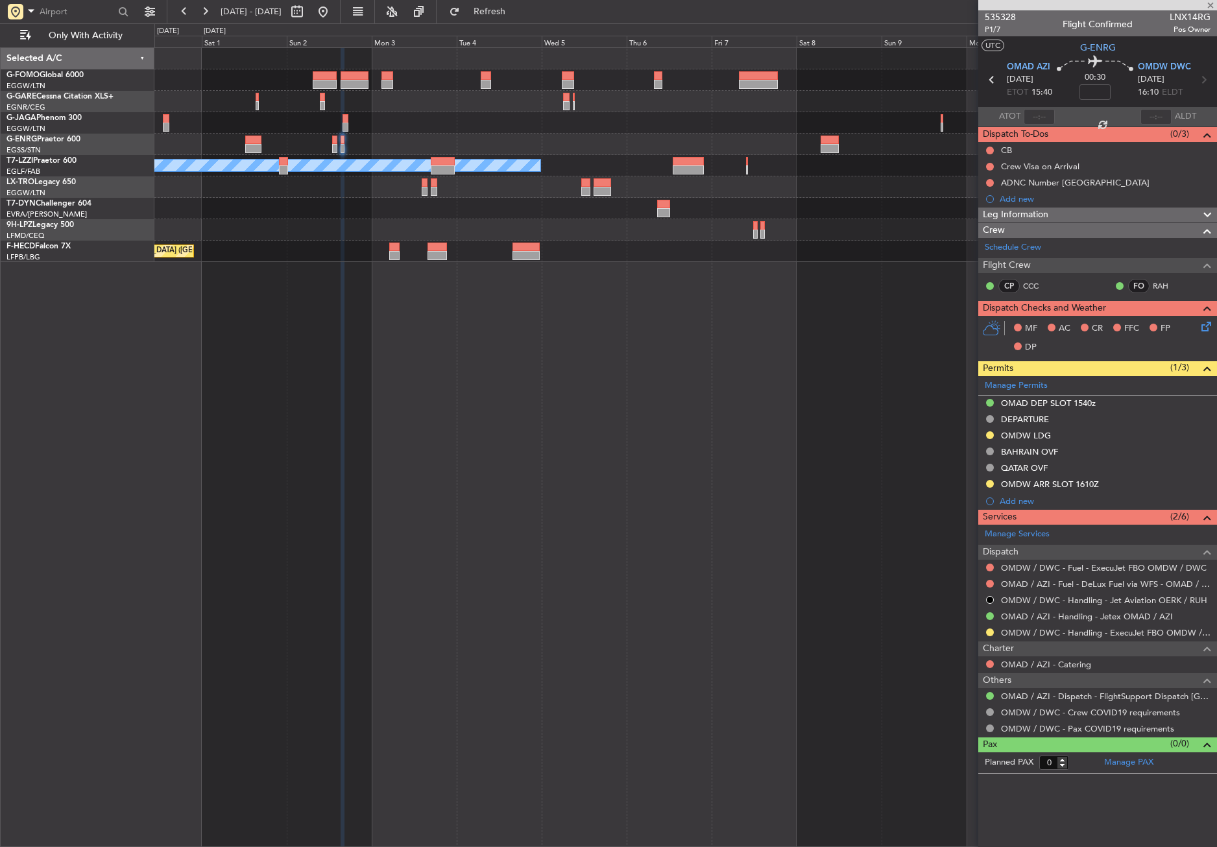
type input "+00:20"
type input "5"
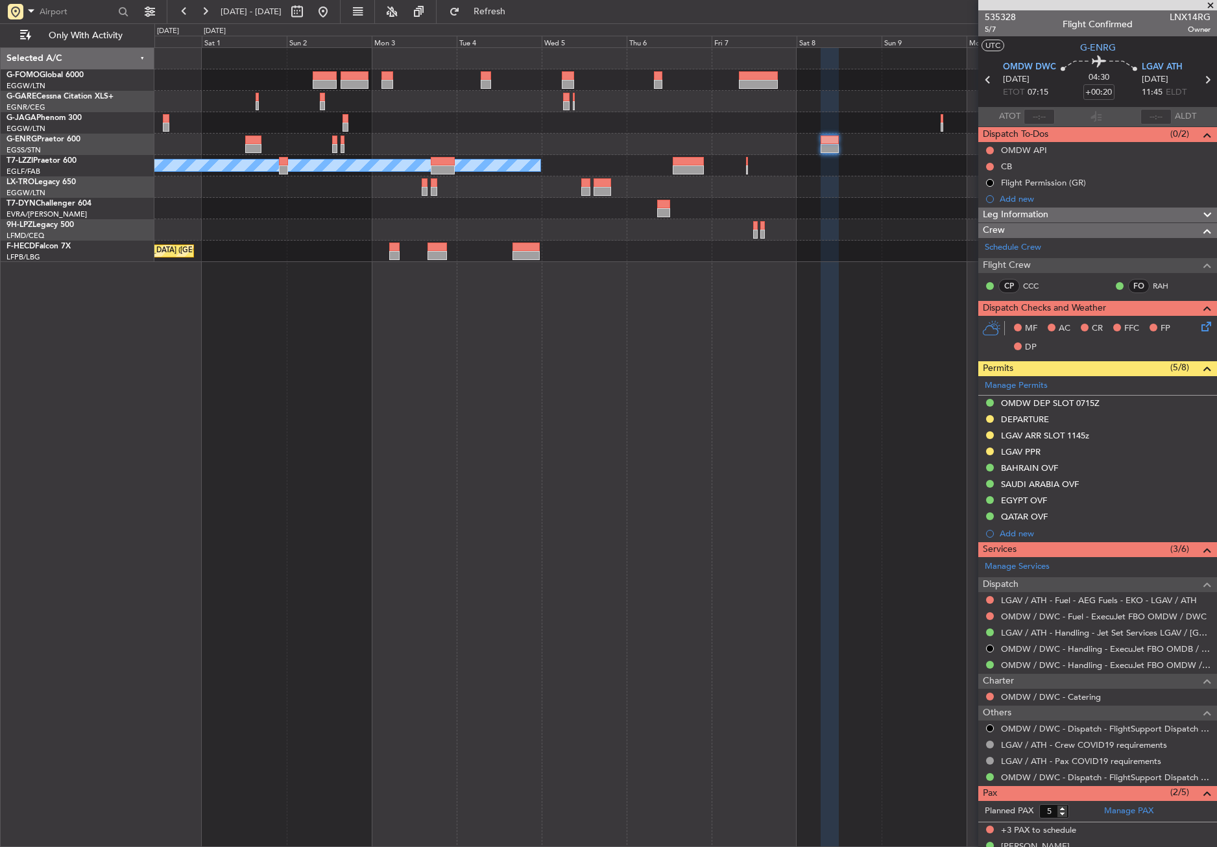
click at [596, 476] on div "A/C Unavailable London (Luton) Planned Maint Riga (Riga Intl) Planned Maint Can…" at bounding box center [685, 447] width 1063 height 800
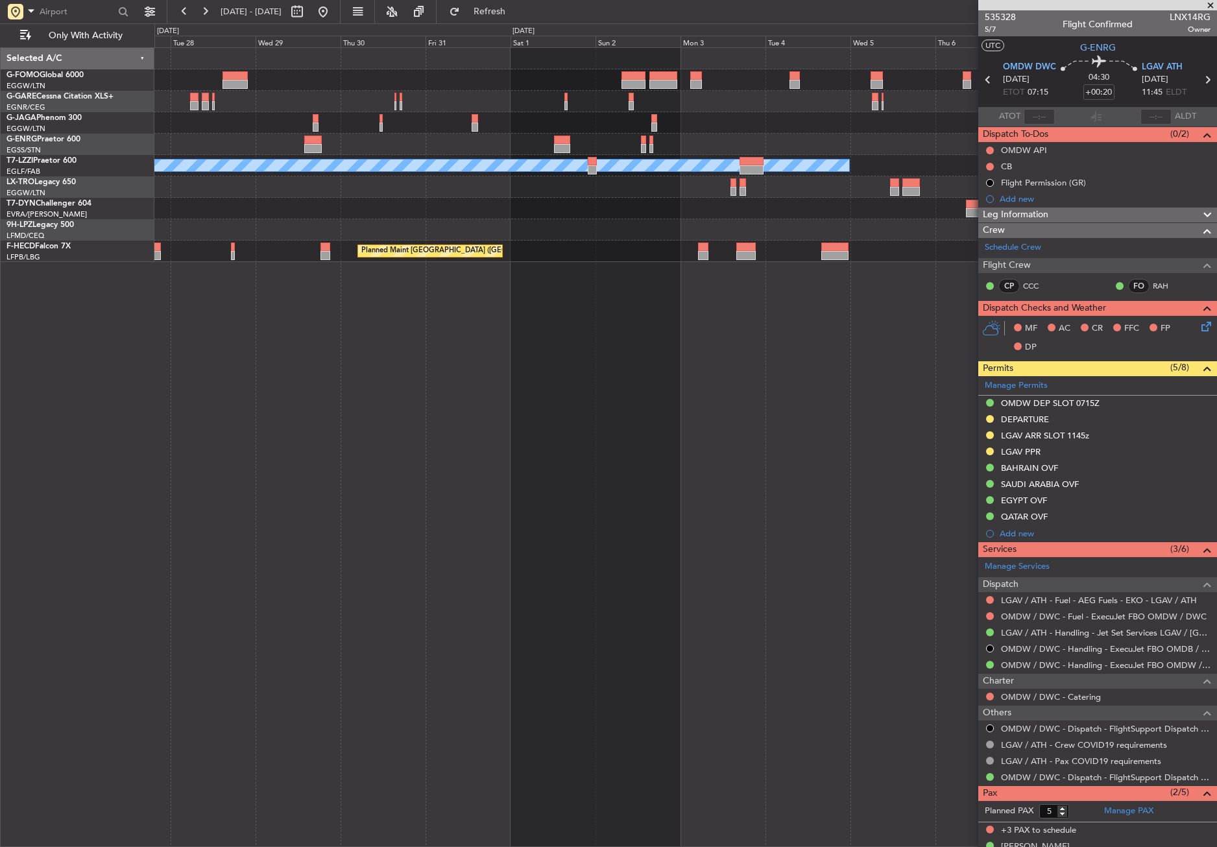
click at [593, 468] on div "A/C Unavailable London (Luton) Planned Maint Riga (Riga Intl) Planned Maint Can…" at bounding box center [685, 447] width 1063 height 800
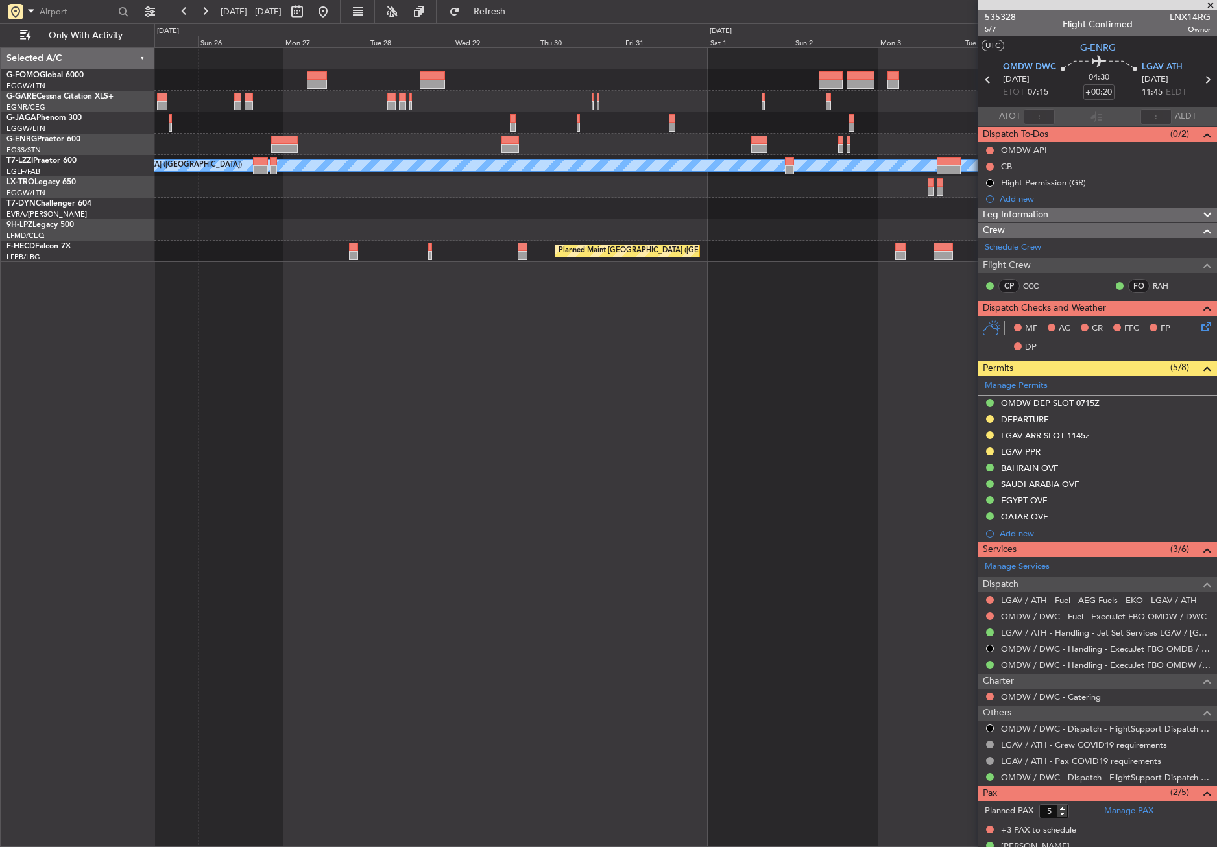
click at [725, 435] on div "A/C Unavailable London (Luton) Planned Maint Riga (Riga Intl) Planned Maint Par…" at bounding box center [685, 447] width 1063 height 800
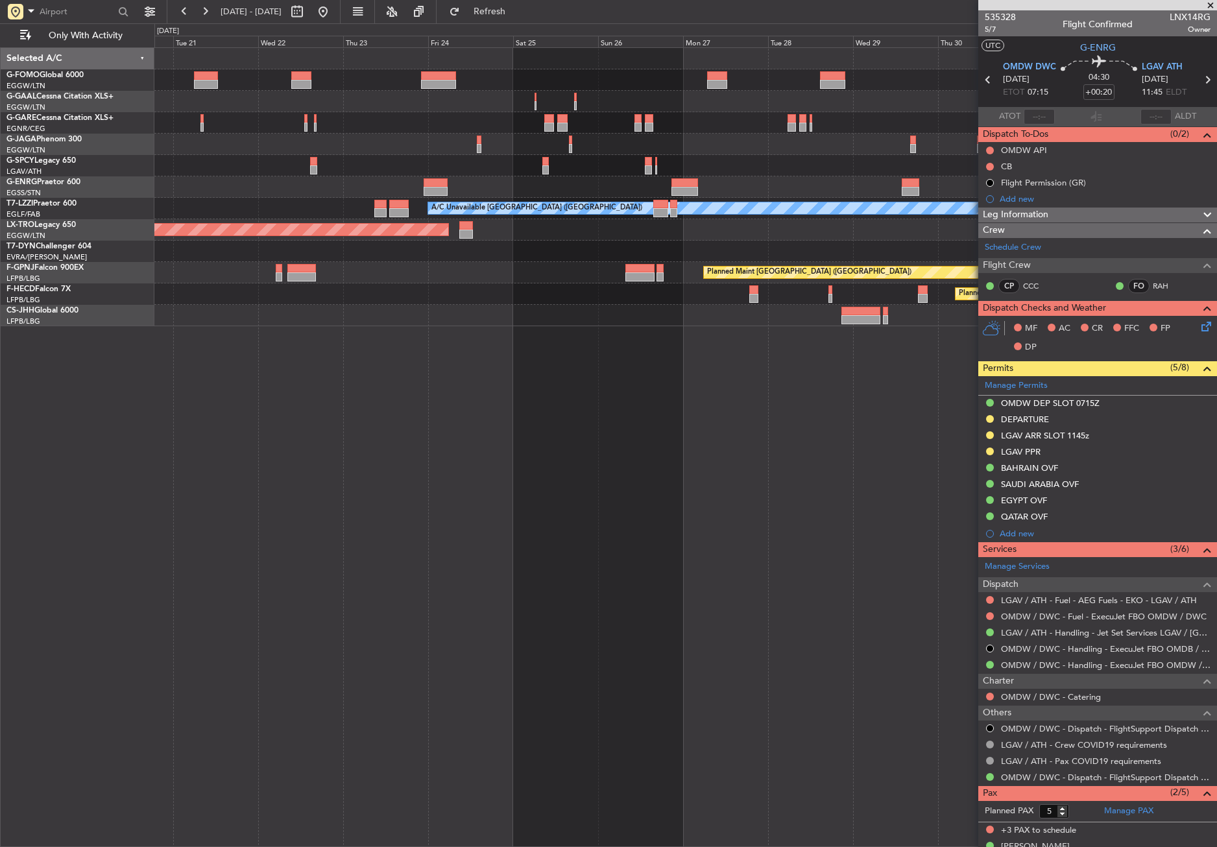
click at [696, 421] on div "Owner Planned Maint Paris (Le Bourget) A/C Unavailable London (Luton) Planned M…" at bounding box center [685, 447] width 1063 height 800
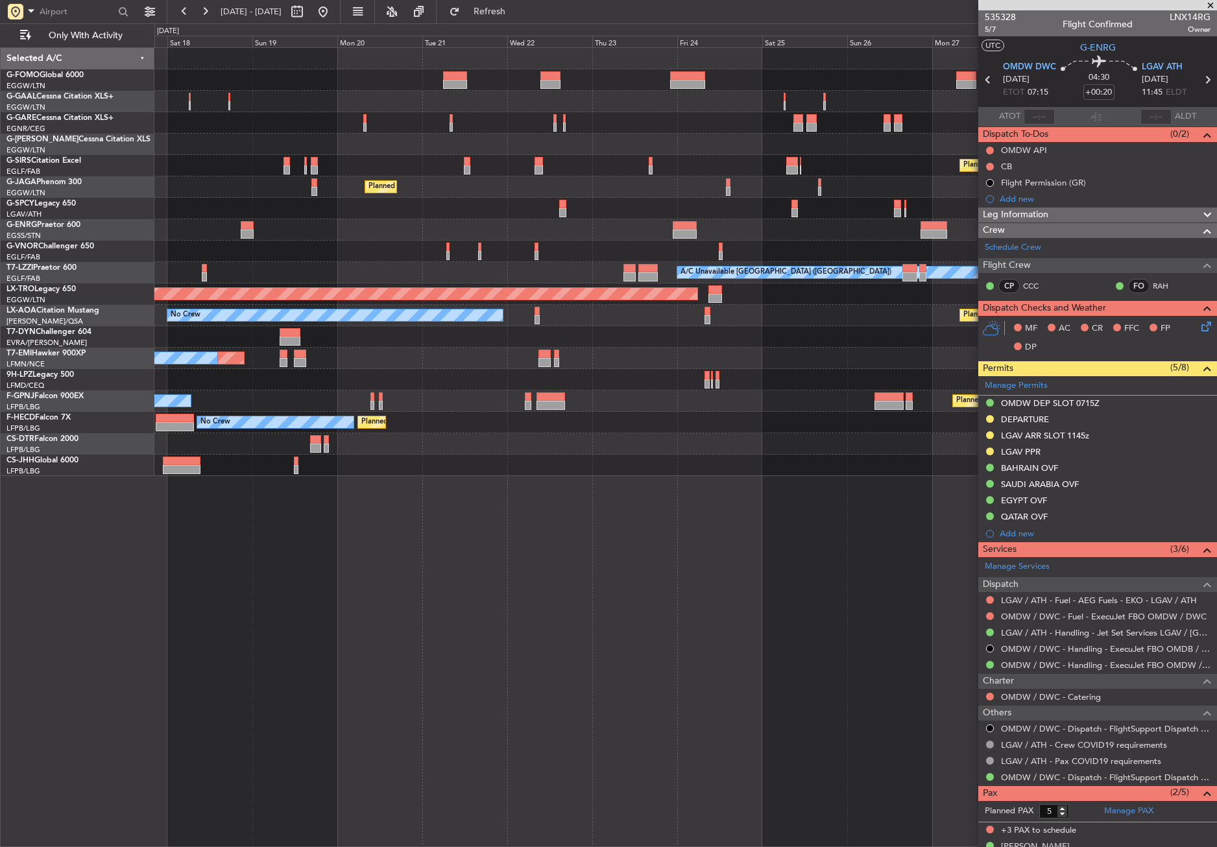
click at [311, 537] on div "Owner A/C Unavailable Owner Owner Planned Maint London (Luton) Planned Maint Ox…" at bounding box center [685, 447] width 1063 height 800
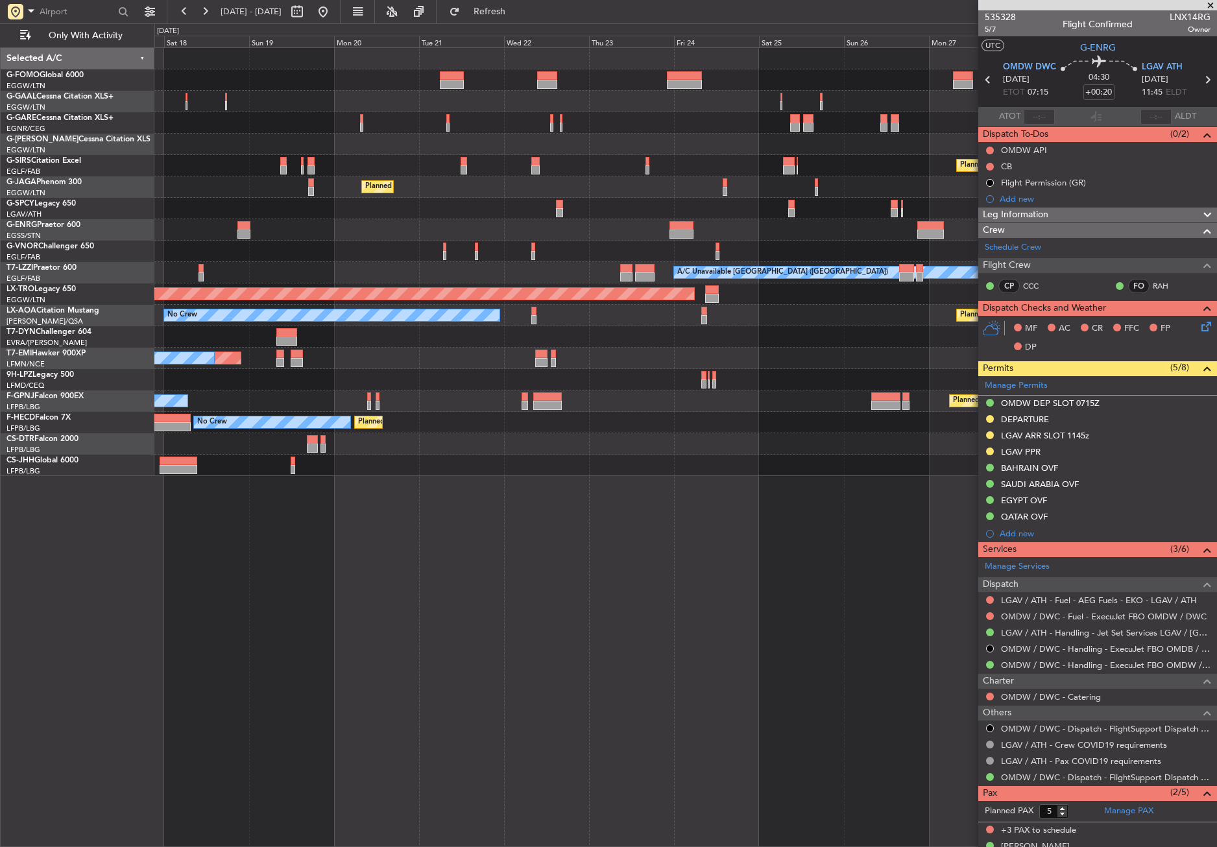
click at [317, 547] on div "Owner A/C Unavailable Owner Owner Planned Maint London (Luton) Planned Maint Ox…" at bounding box center [685, 447] width 1063 height 800
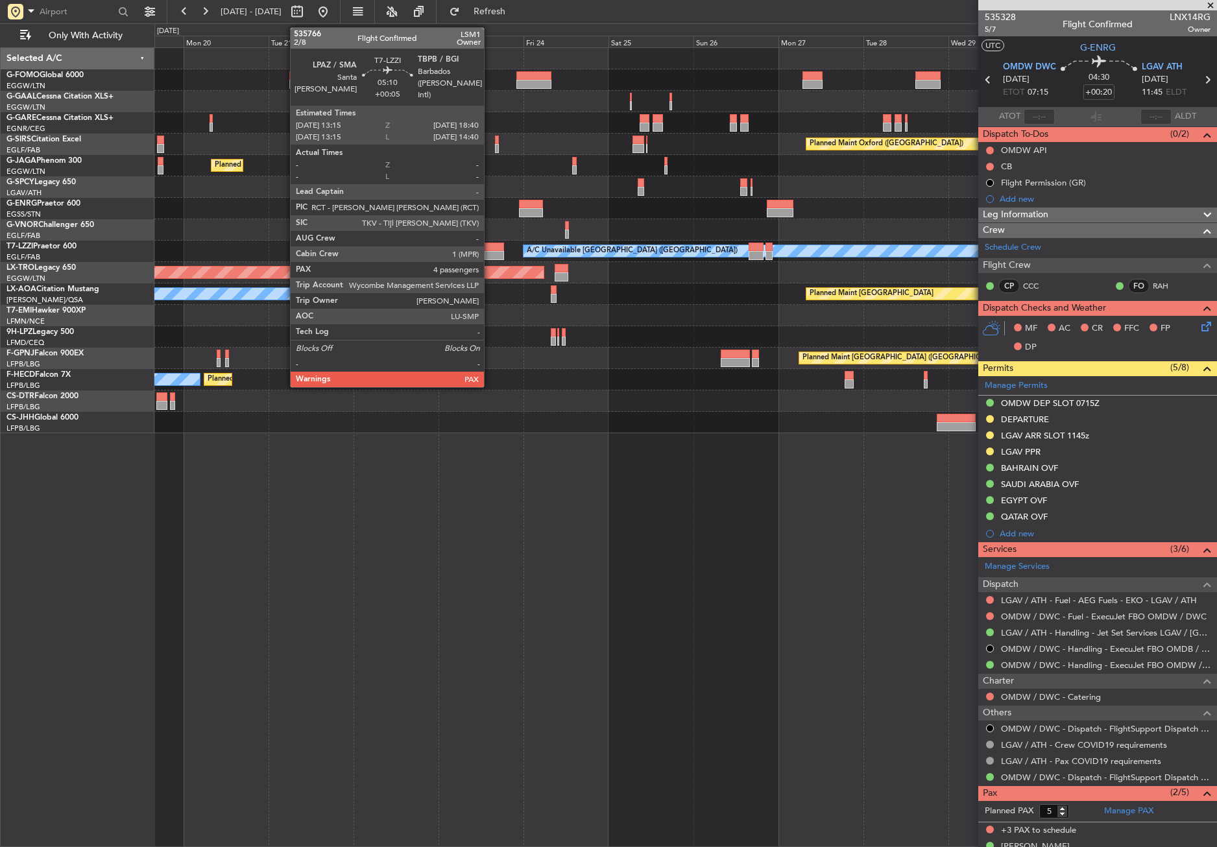
click at [490, 254] on div at bounding box center [494, 255] width 19 height 9
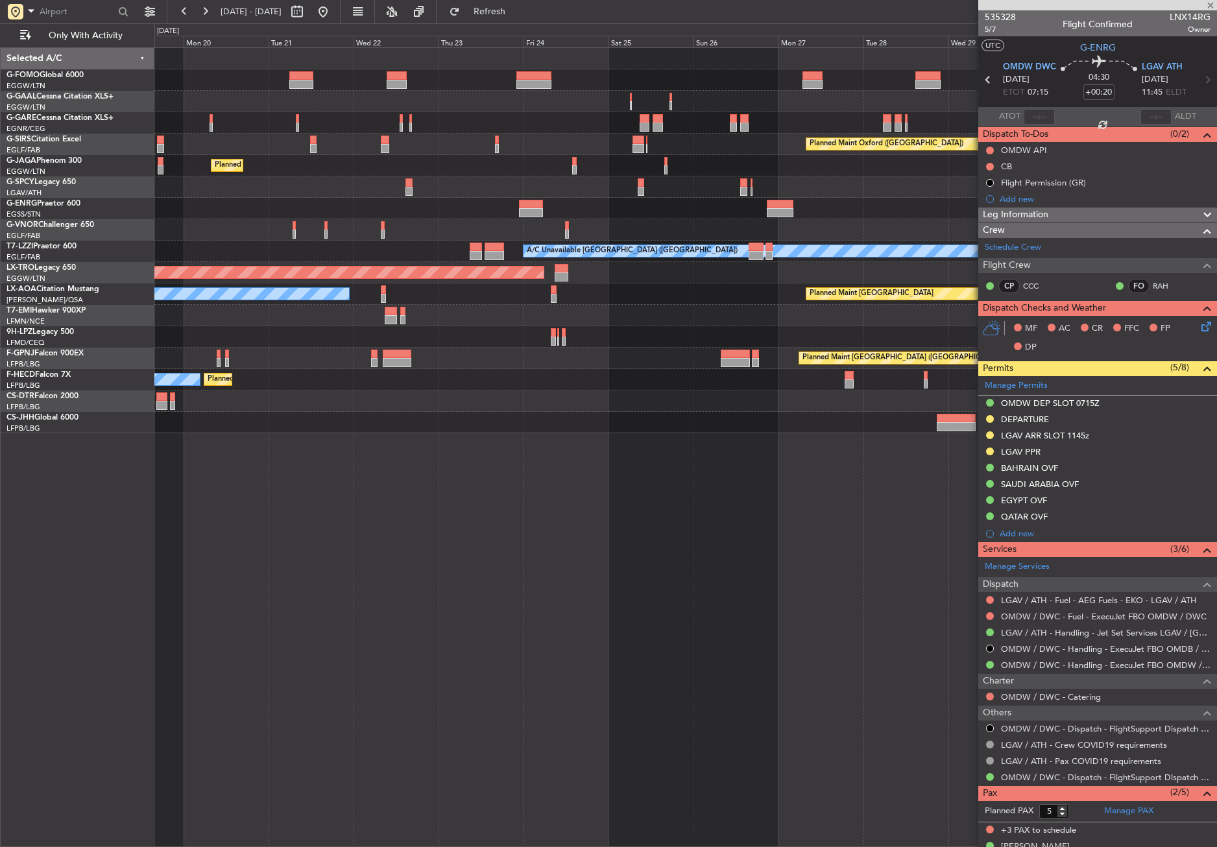
type input "+00:05"
type input "4"
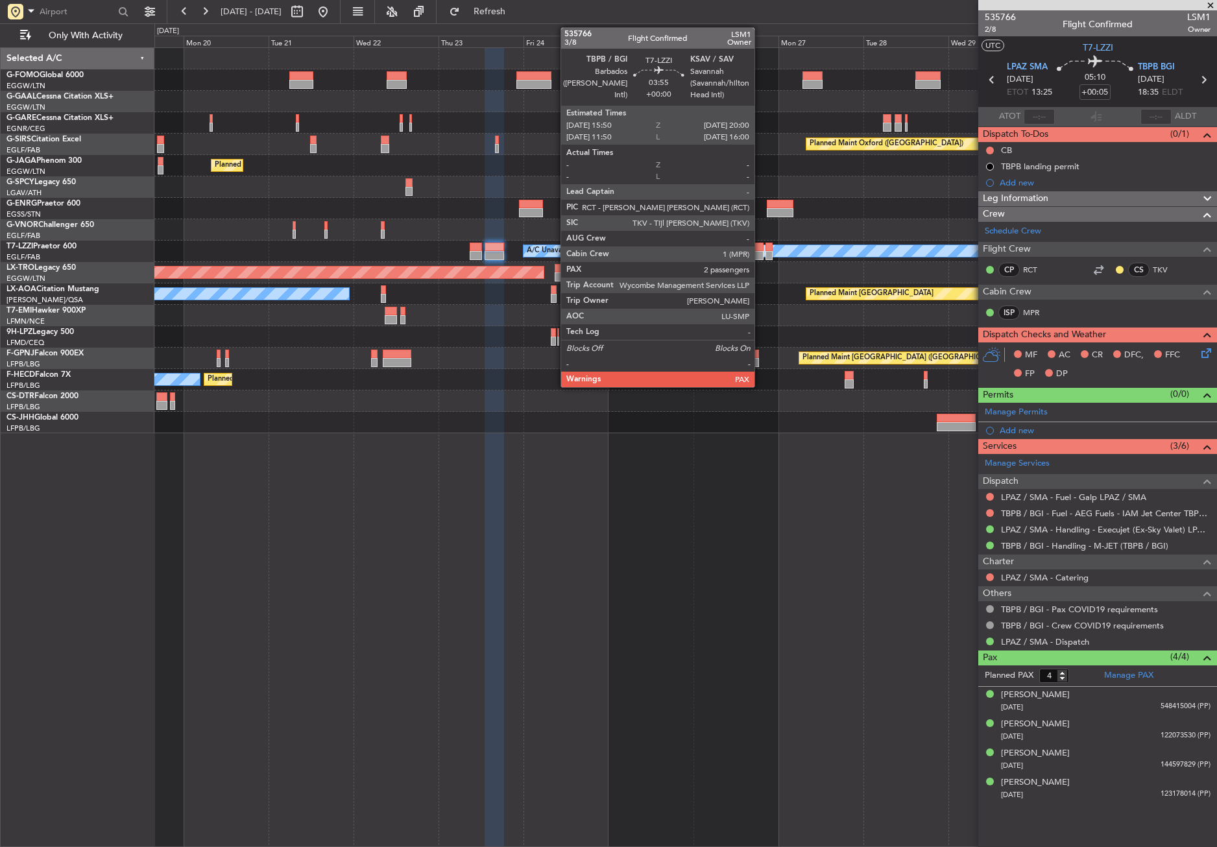
click at [760, 245] on div at bounding box center [756, 247] width 15 height 9
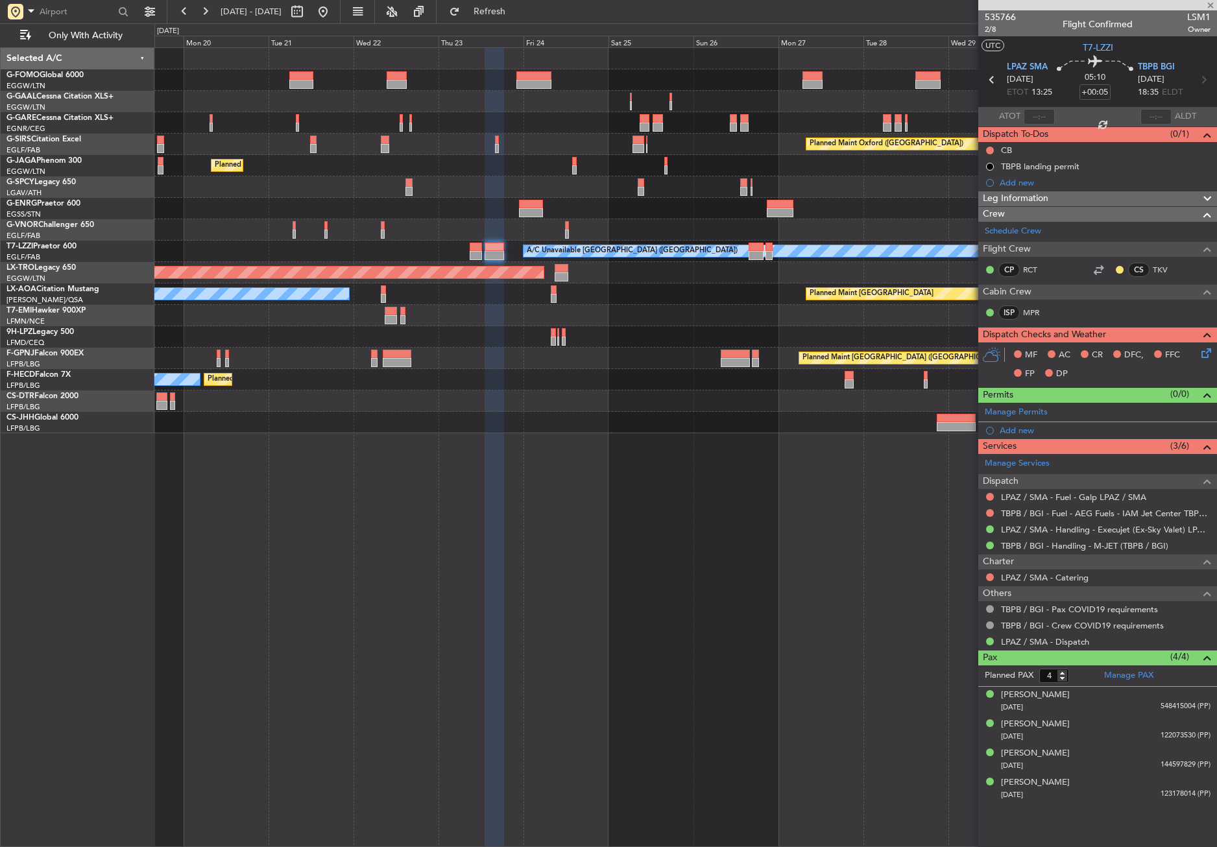
type input "2"
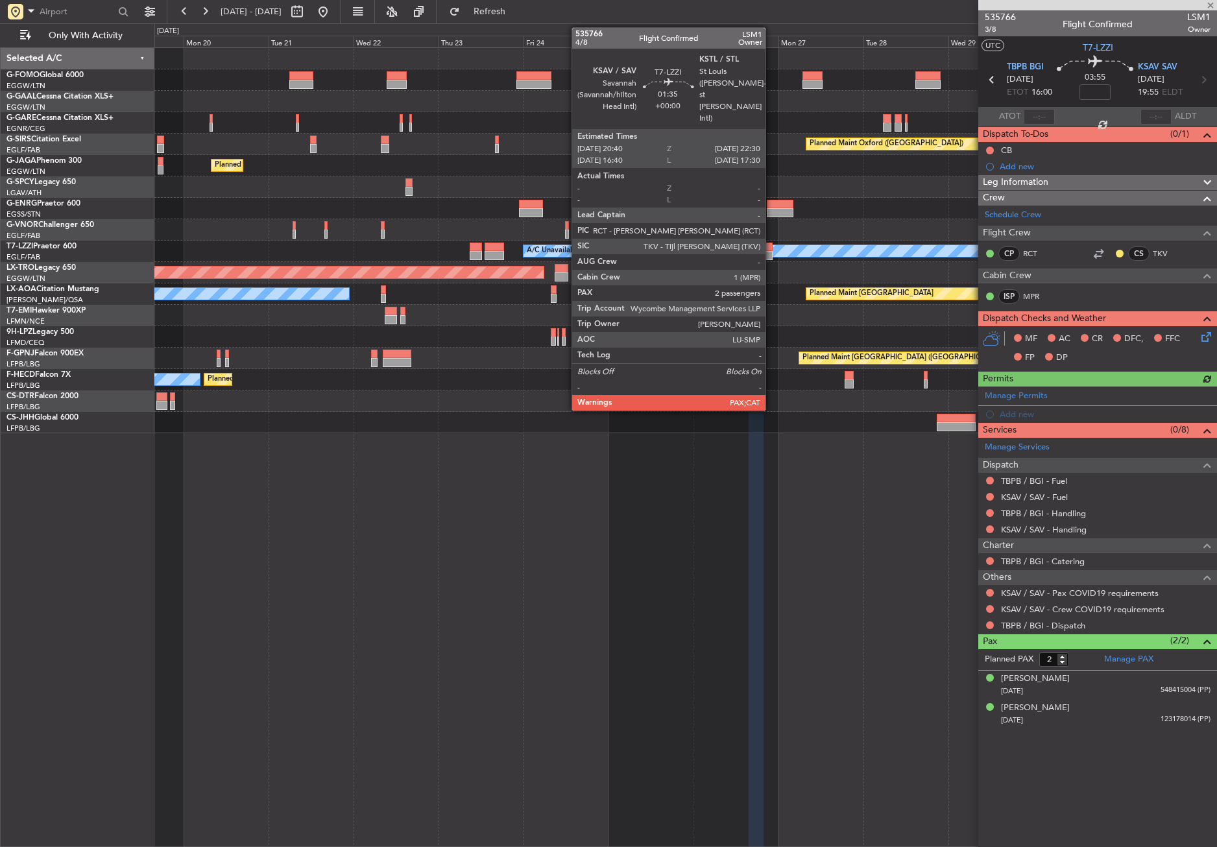
click at [771, 254] on div at bounding box center [769, 255] width 7 height 9
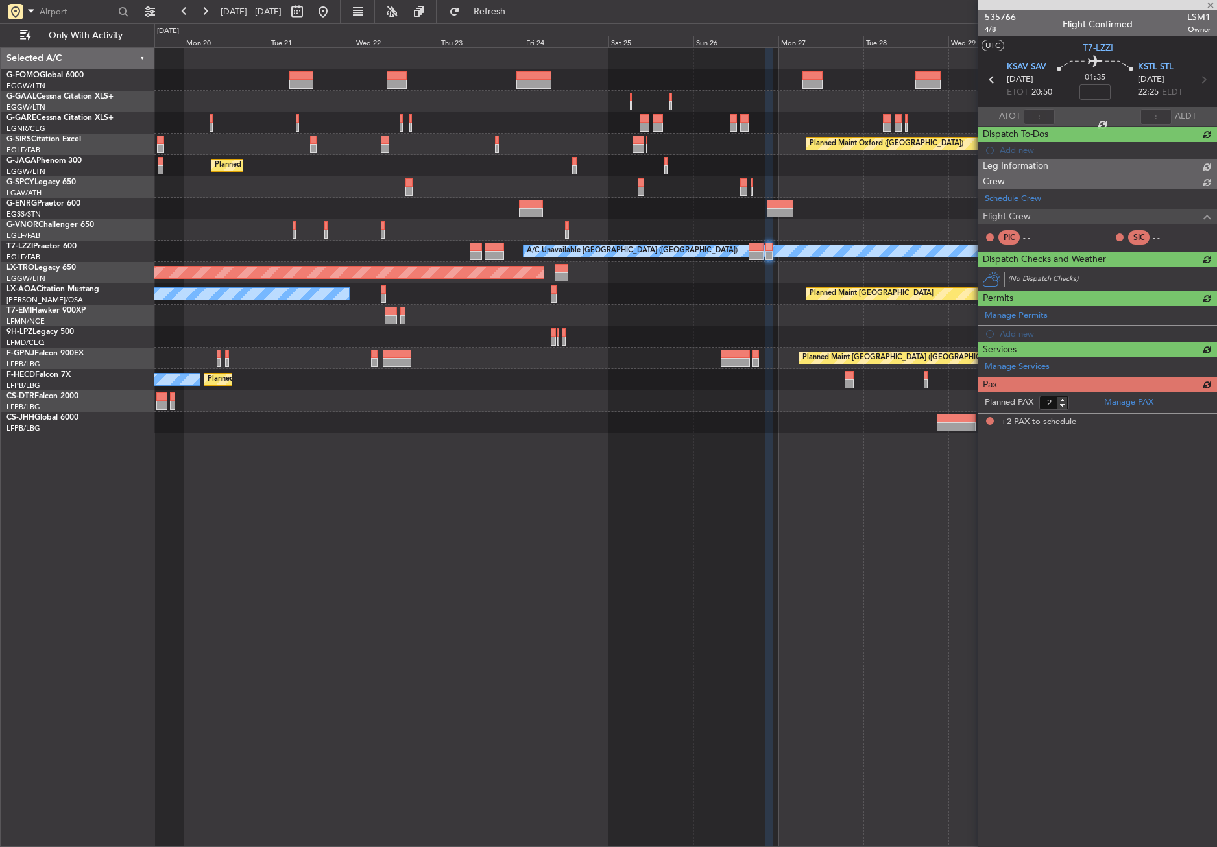
click at [361, 479] on div "Owner A/C Unavailable Owner Planned Maint Oxford (Kidlington) Planned Maint Bou…" at bounding box center [685, 447] width 1063 height 800
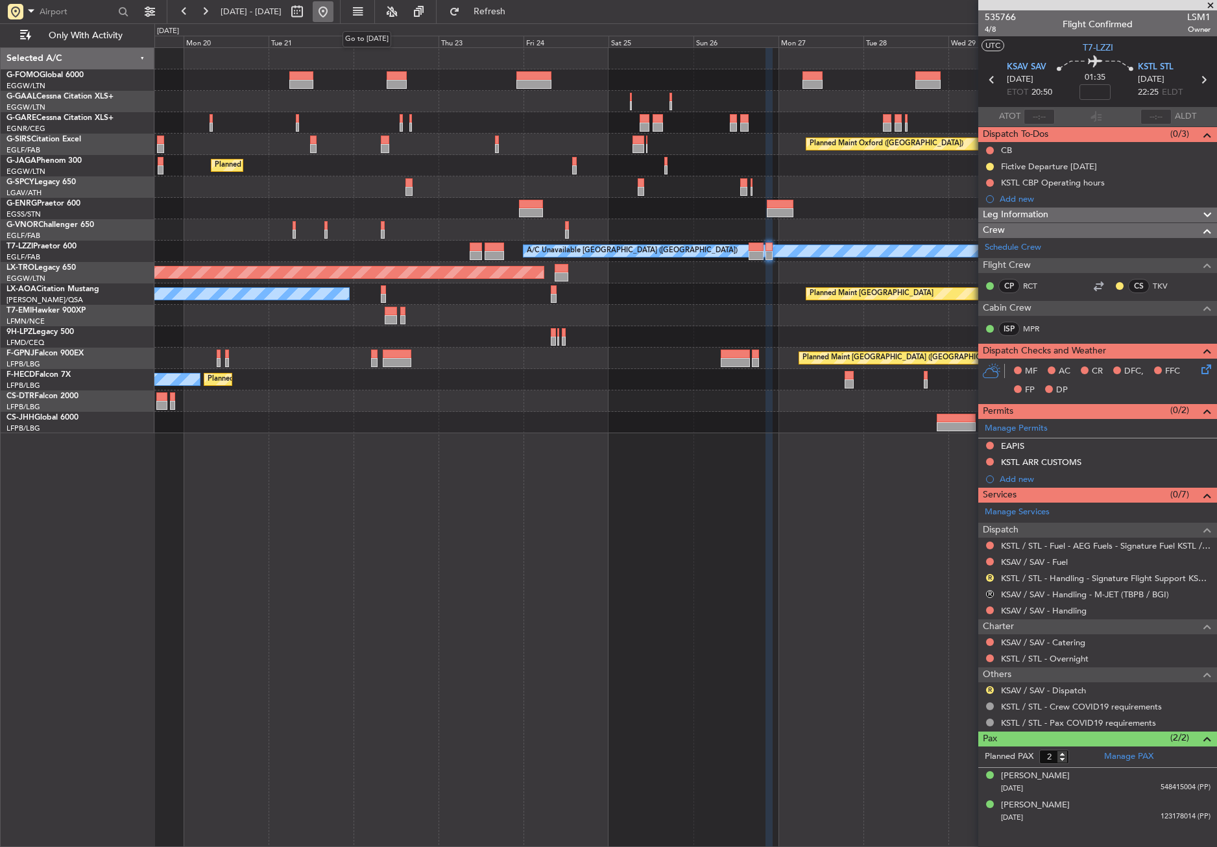
click at [333, 12] on button at bounding box center [323, 11] width 21 height 21
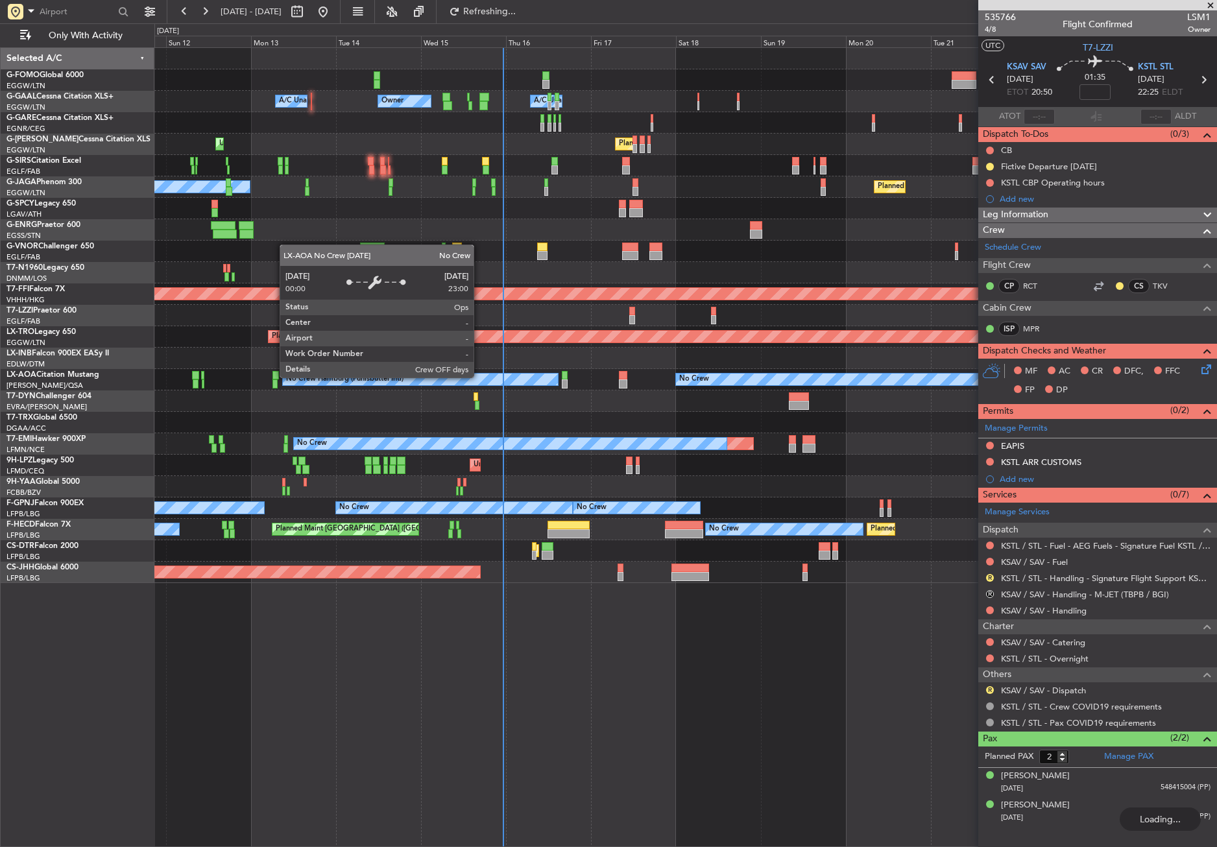
click at [282, 620] on div "Owner A/C Unavailable Owner A/C Unavailable Planned Maint London (Luton) Unplan…" at bounding box center [685, 447] width 1063 height 800
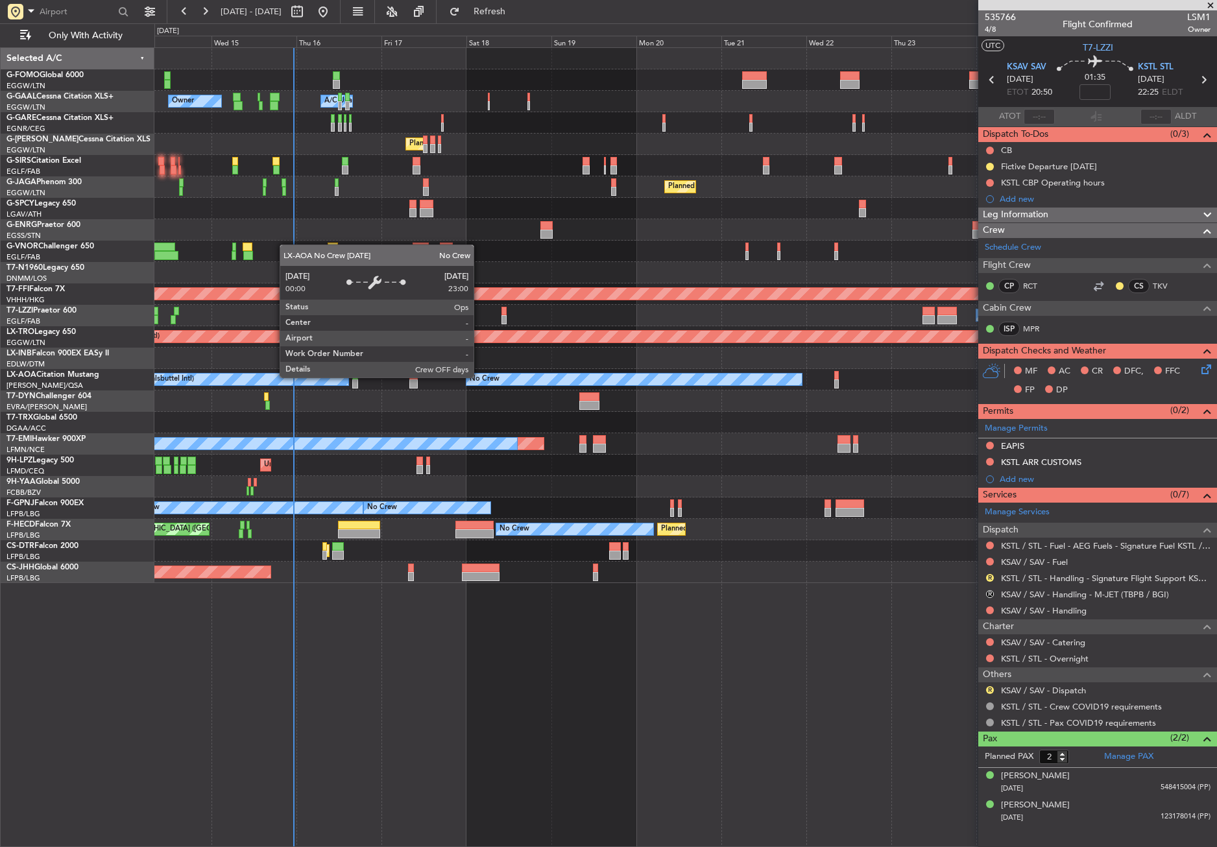
click at [298, 631] on div "Owner A/C Unavailable Owner A/C Unavailable Planned Maint London (Luton) Unplan…" at bounding box center [685, 447] width 1063 height 800
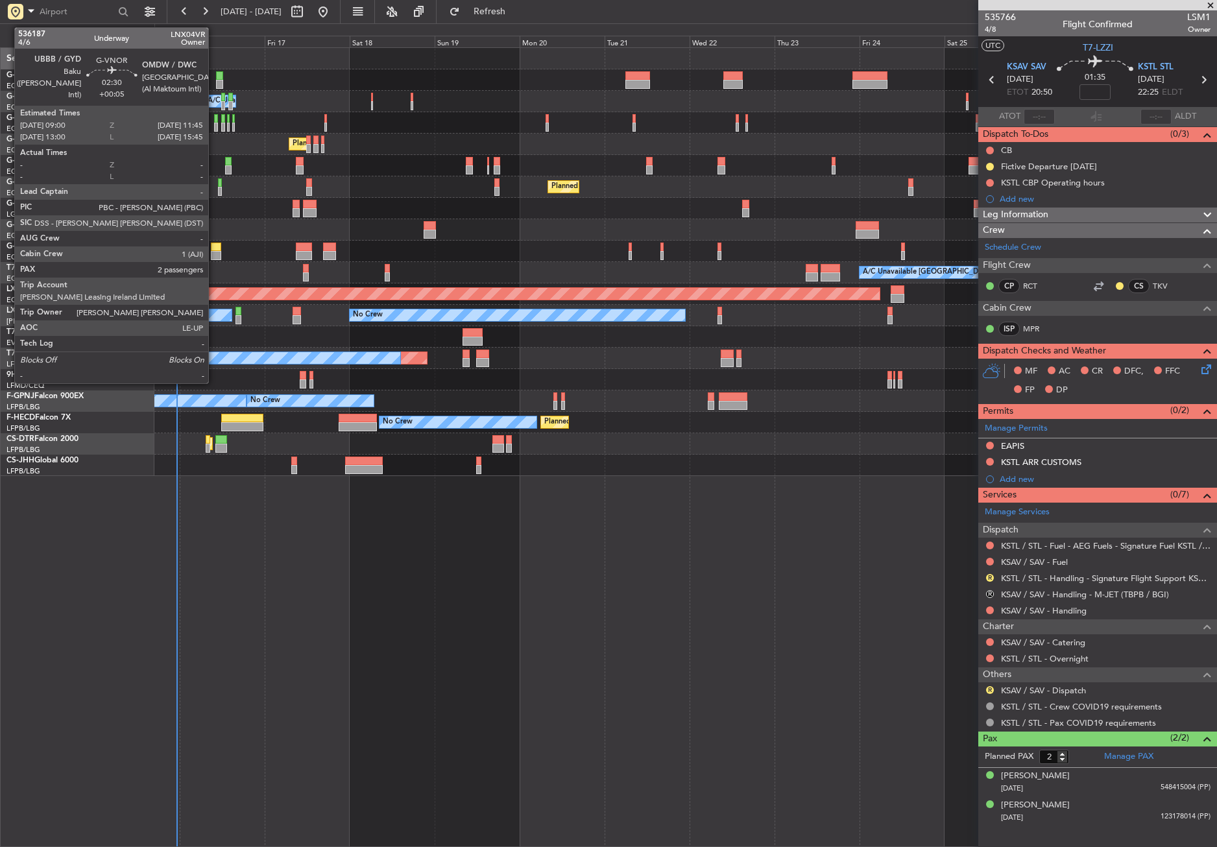
click at [214, 250] on div at bounding box center [216, 247] width 10 height 9
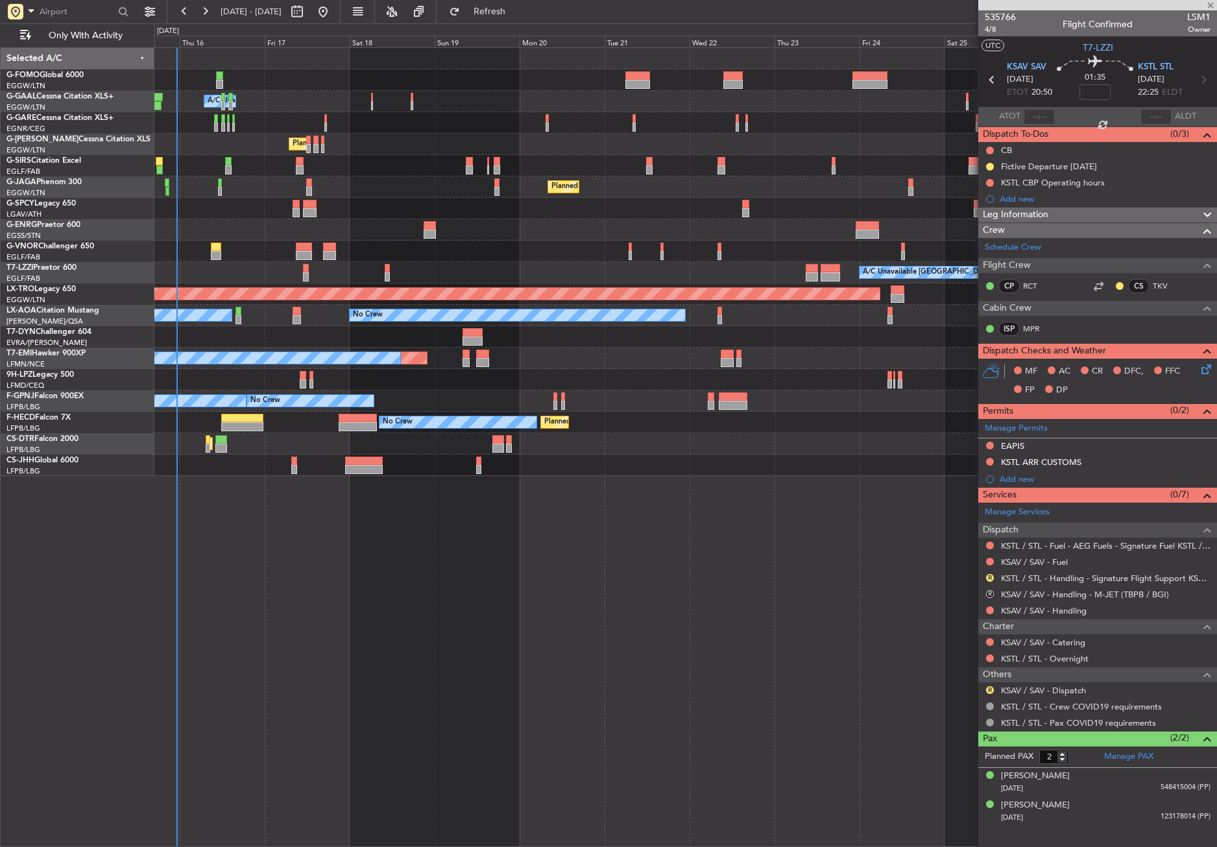
type input "+00:05"
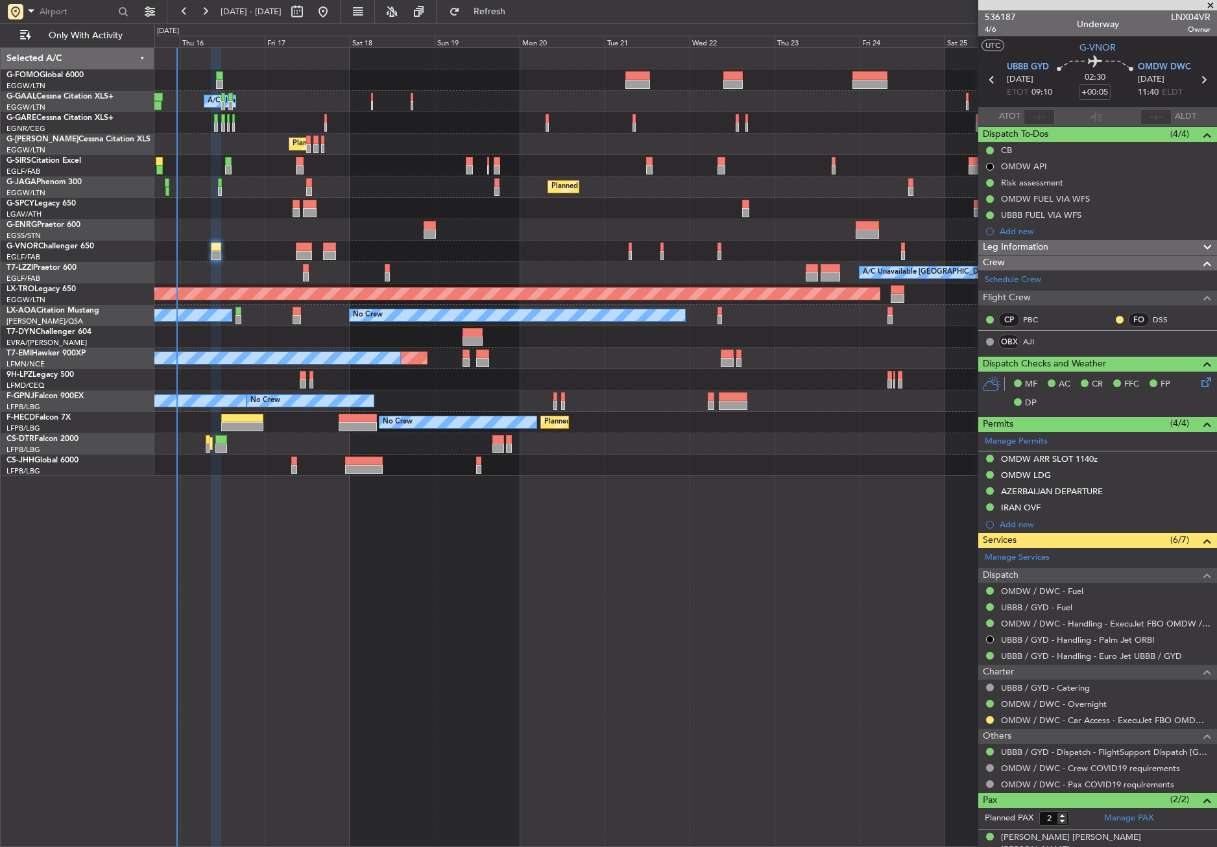
click at [319, 585] on div "Owner A/C Unavailable Owner A/C Unavailable Planned Maint London (Luton) Unplan…" at bounding box center [685, 447] width 1063 height 800
click at [497, 15] on button "Refresh" at bounding box center [482, 11] width 78 height 21
click at [341, 651] on div "Owner A/C Unavailable Owner A/C Unavailable Planned Maint London (Luton) Unplan…" at bounding box center [685, 447] width 1063 height 800
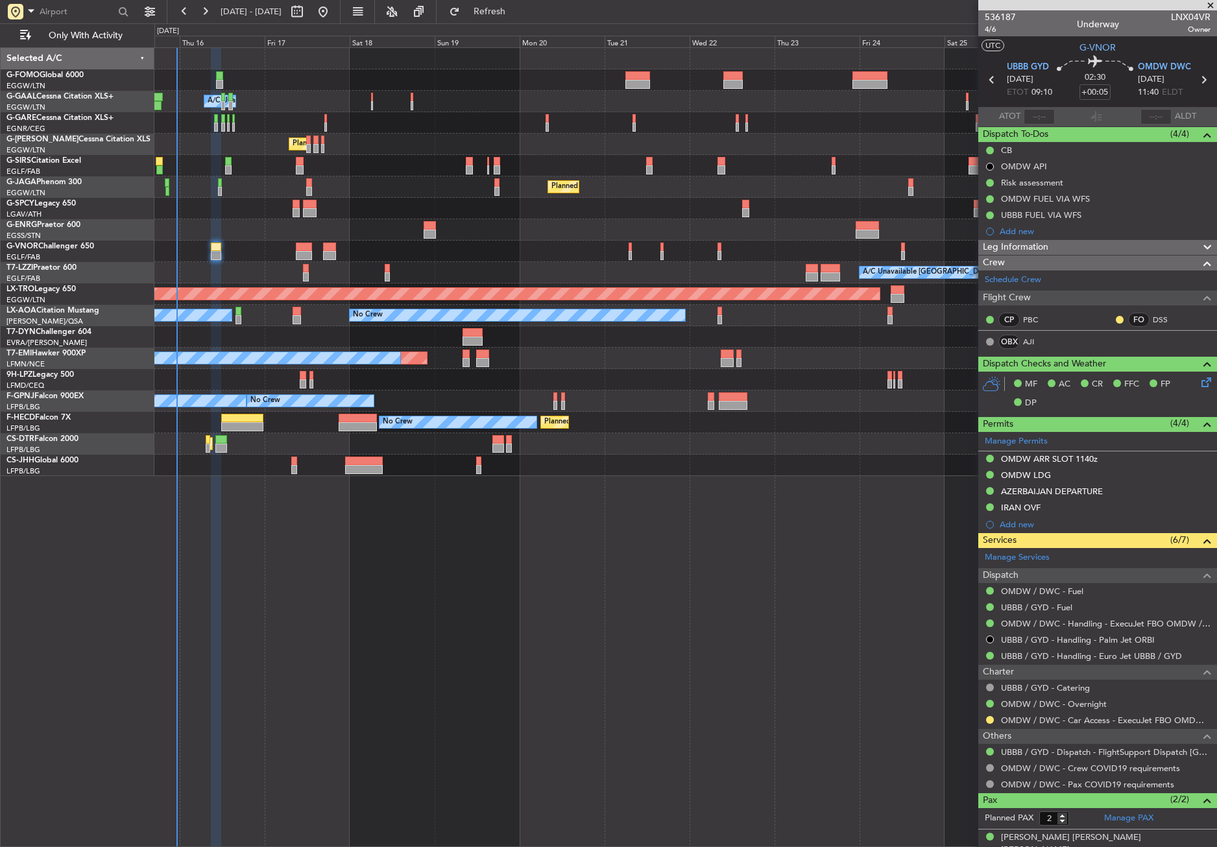
click at [341, 651] on div "Owner A/C Unavailable Owner A/C Unavailable Planned Maint London (Luton) Unplan…" at bounding box center [685, 447] width 1063 height 800
click at [444, 145] on div "Planned Maint London (Luton) Unplanned Maint London (Luton)" at bounding box center [685, 144] width 1062 height 21
click at [374, 241] on div "Owner A/C Unavailable Owner A/C Unavailable Planned Maint London (Luton) Unplan…" at bounding box center [685, 262] width 1062 height 428
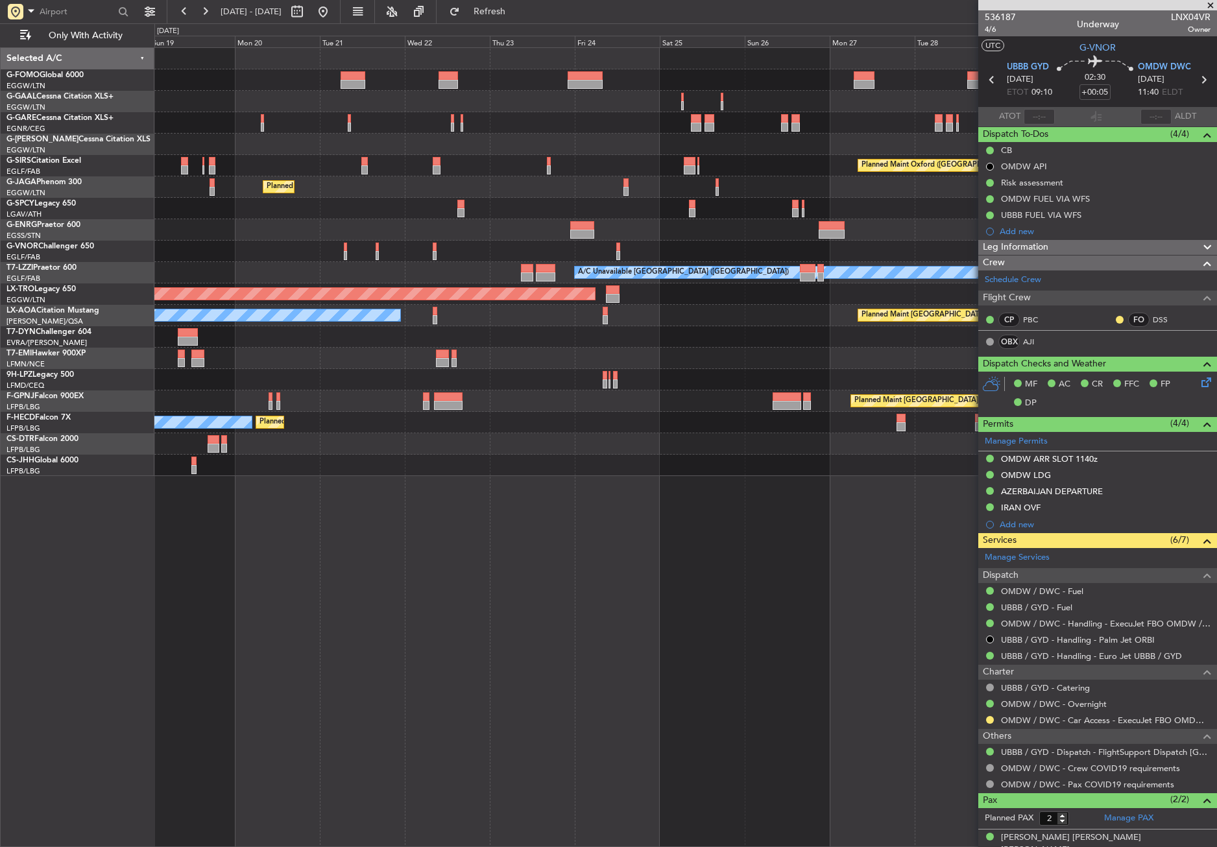
click at [377, 240] on div "A/C Unavailable Owner Owner Planned Maint London (Luton) Planned Maint Oxford (…" at bounding box center [685, 262] width 1062 height 428
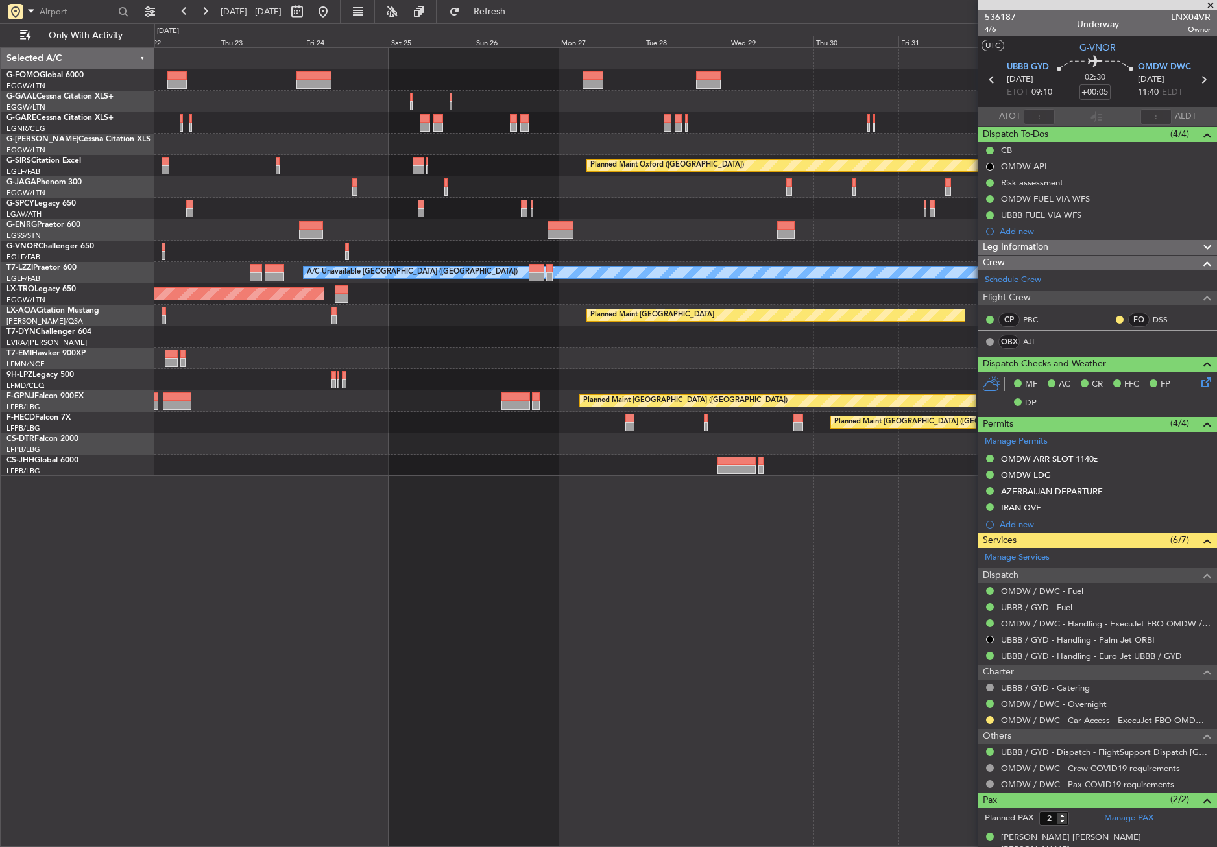
click at [352, 253] on div "Owner Planned Maint Oxford (Kidlington) Planned Maint Bournemouth Planned Maint…" at bounding box center [685, 262] width 1062 height 428
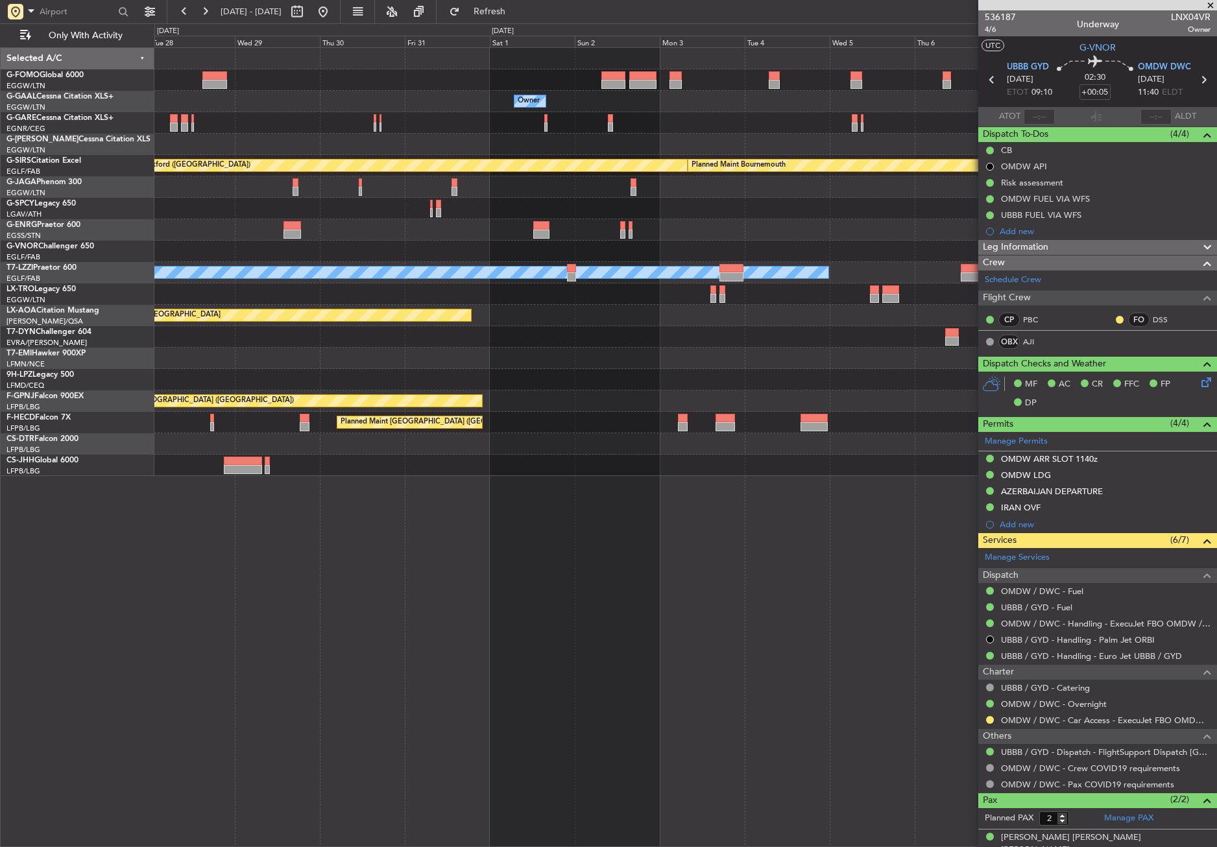
click at [271, 266] on div "Owner Planned Maint Oxford (Kidlington) Planned Maint Bournemouth Planned Maint…" at bounding box center [685, 262] width 1062 height 428
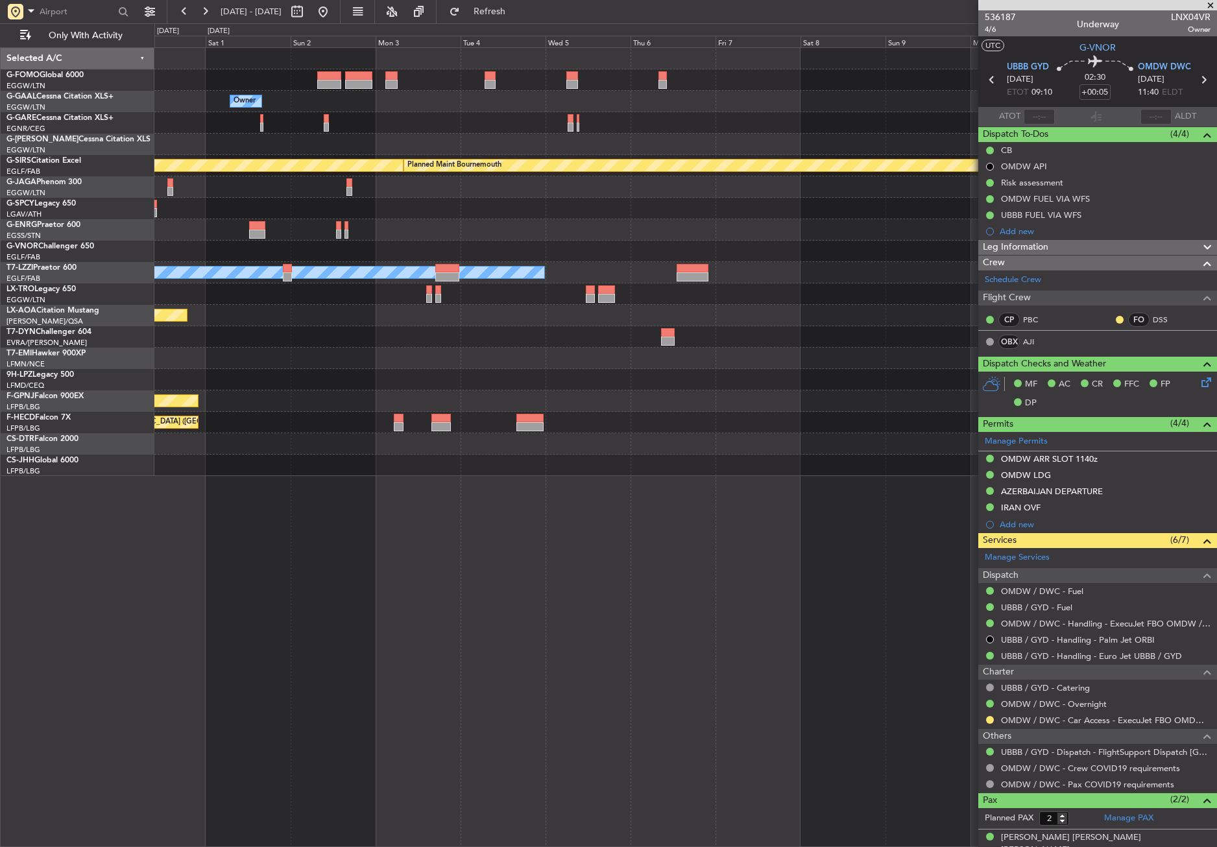
click at [290, 313] on div "Owner Planned Maint Oxford (Kidlington) Planned Maint Bournemouth Planned Maint…" at bounding box center [685, 262] width 1062 height 428
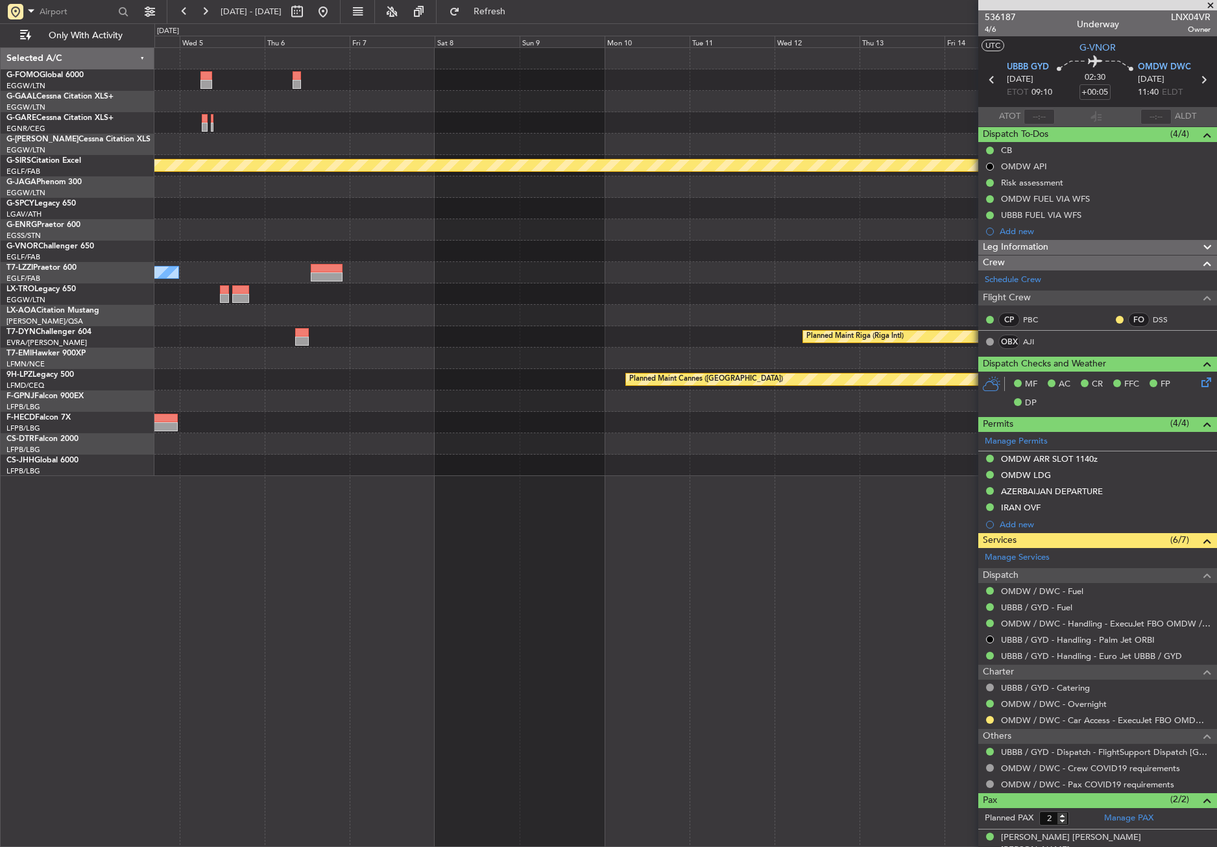
click at [173, 334] on div "Planned Maint Riga (Riga Intl)" at bounding box center [685, 336] width 1062 height 21
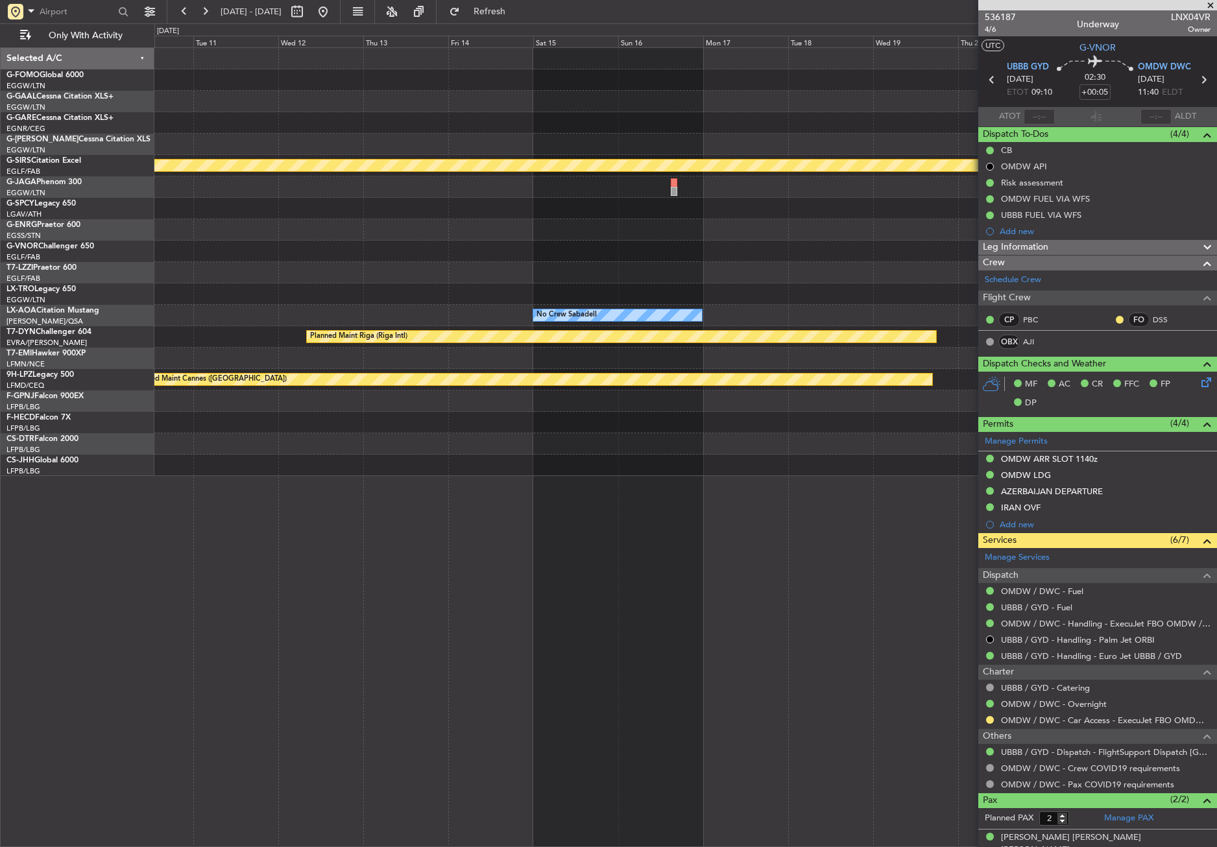
click at [324, 437] on div "Planned Maint Bournemouth Planned Maint Bournemouth No Crew Sabadell Planned Ma…" at bounding box center [685, 262] width 1062 height 428
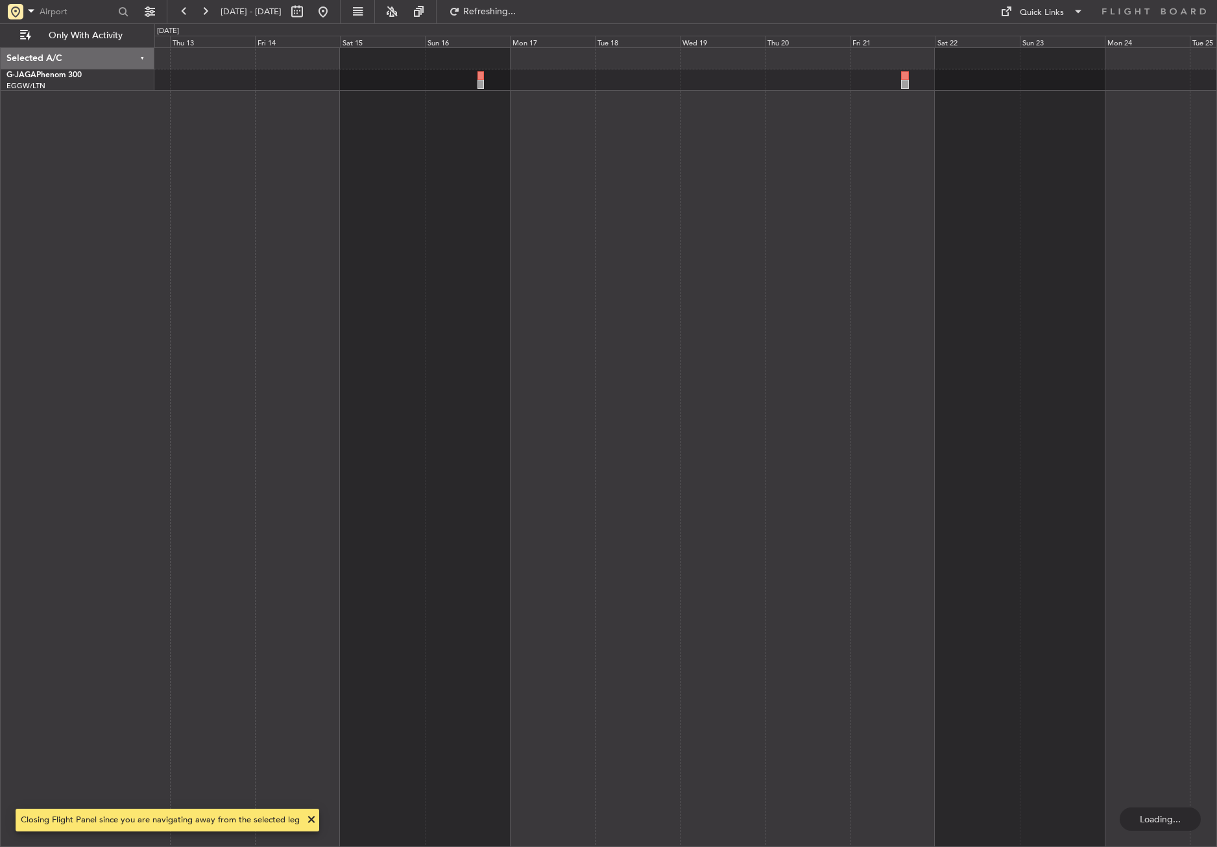
click at [879, 455] on div at bounding box center [685, 447] width 1063 height 800
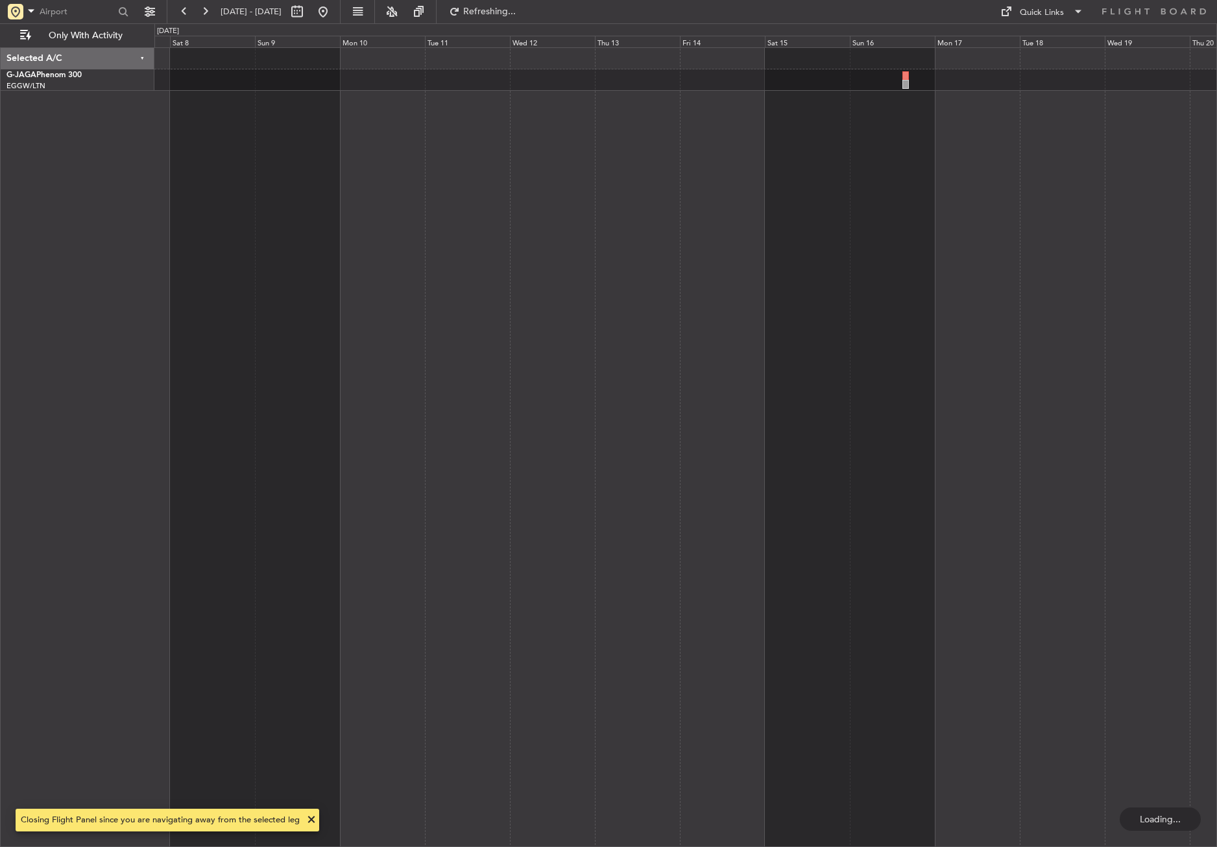
click at [750, 446] on div at bounding box center [685, 447] width 1063 height 800
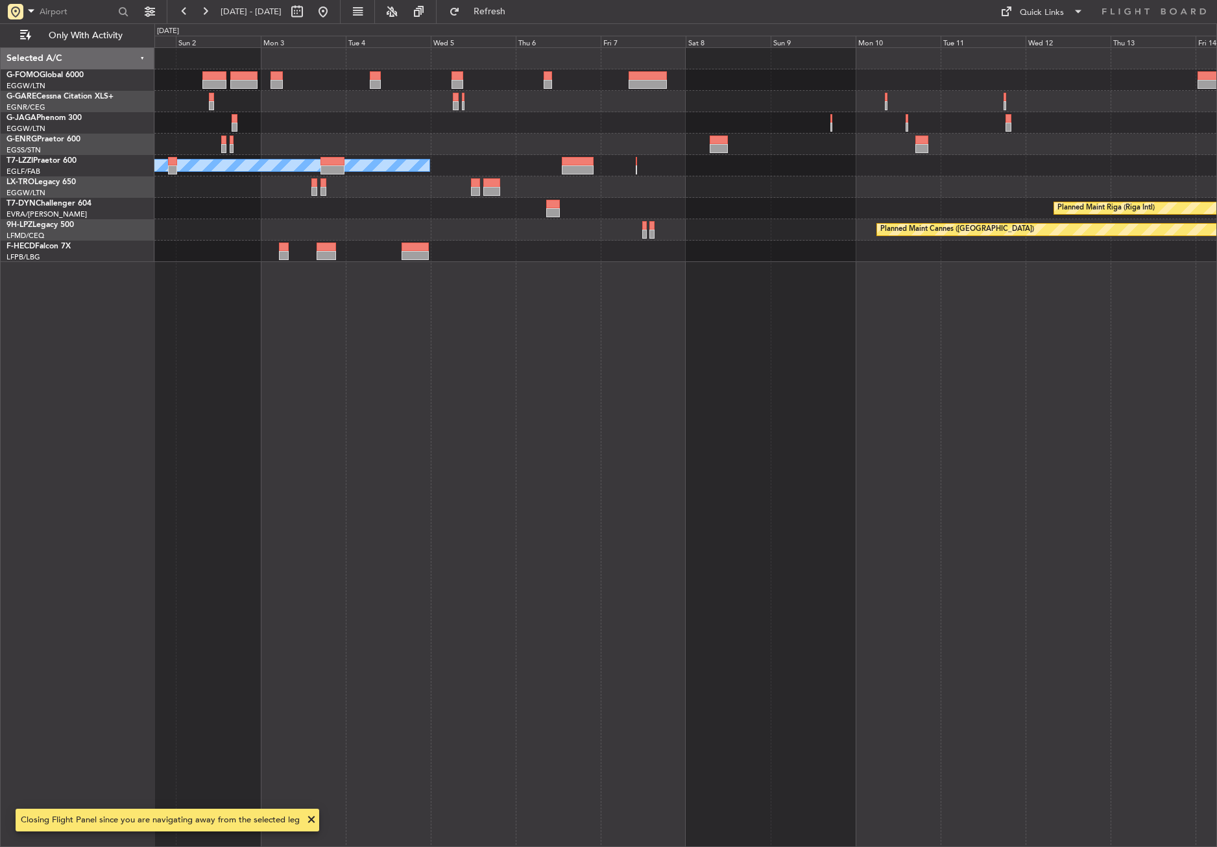
click at [776, 416] on div "A/C Unavailable London (Luton) Planned Maint Riga (Riga Intl) Planned Maint Can…" at bounding box center [685, 447] width 1063 height 800
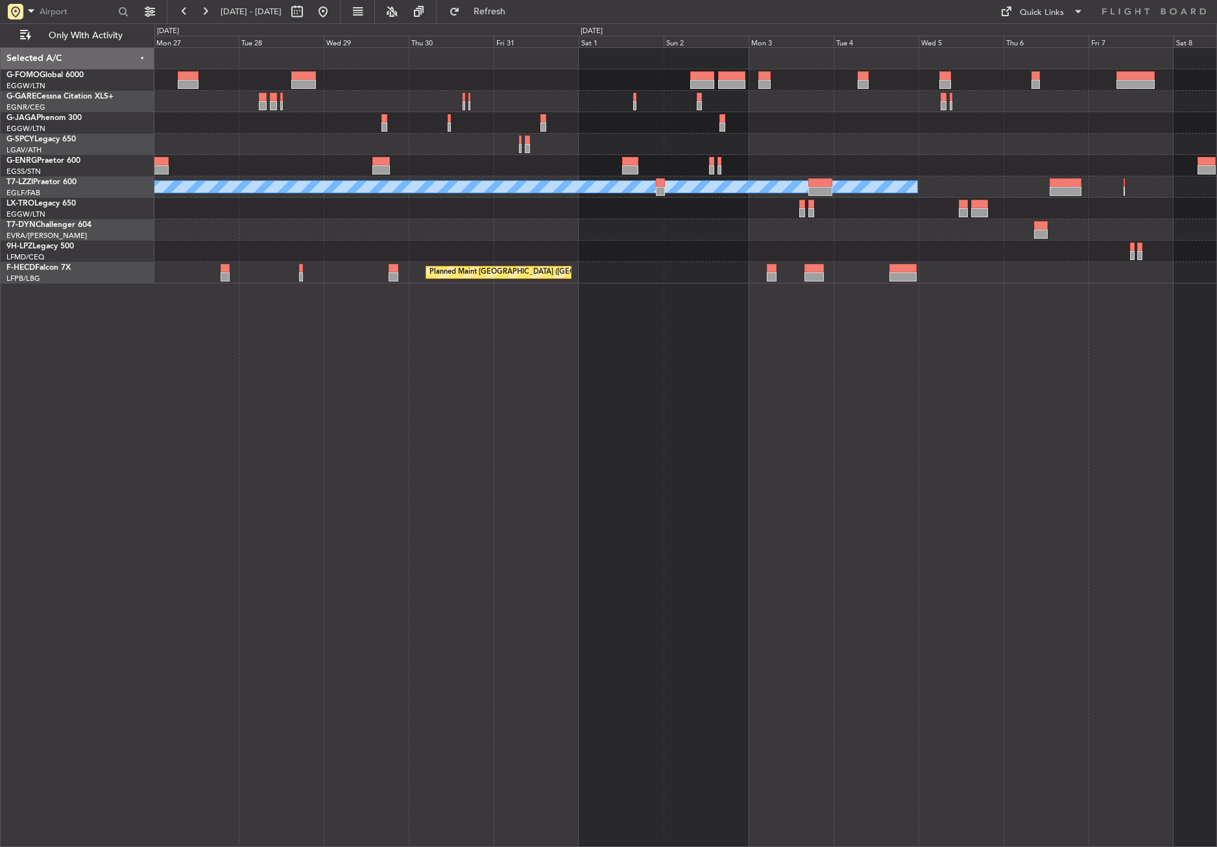
click at [690, 370] on div "A/C Unavailable London (Luton) Planned Maint Riga (Riga Intl) Planned Maint Can…" at bounding box center [685, 447] width 1063 height 800
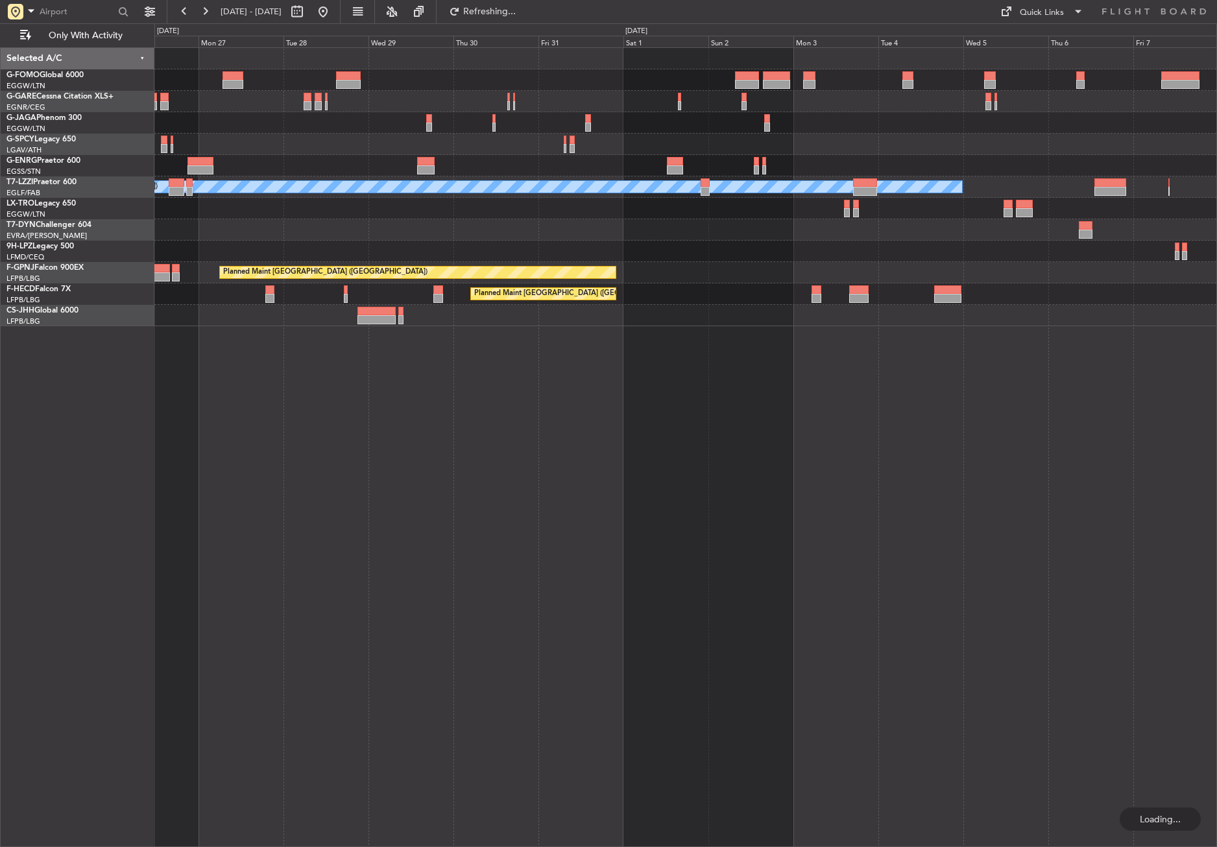
click at [465, 139] on div "A/C Unavailable London (Luton) Planned Maint Riga (Riga Intl) Planned Maint Can…" at bounding box center [685, 187] width 1062 height 278
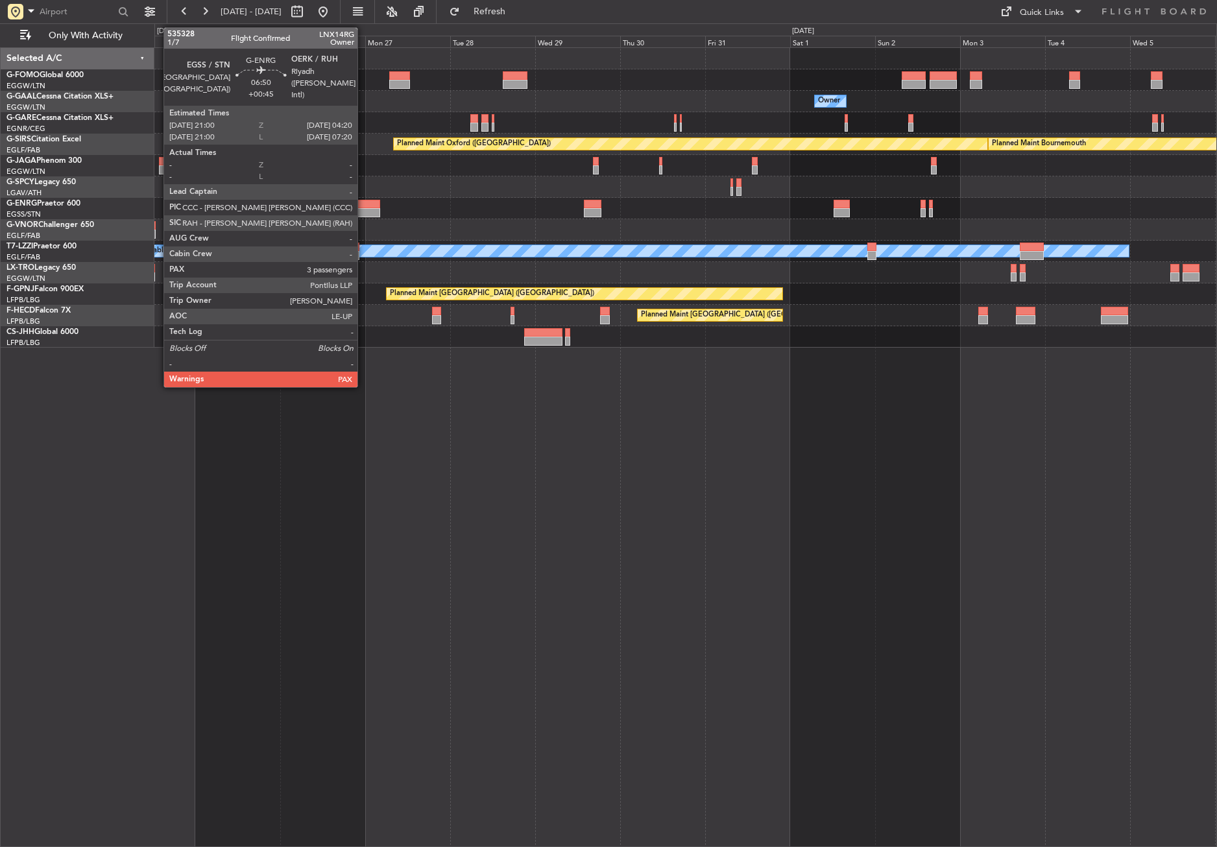
click at [363, 205] on div at bounding box center [367, 204] width 27 height 9
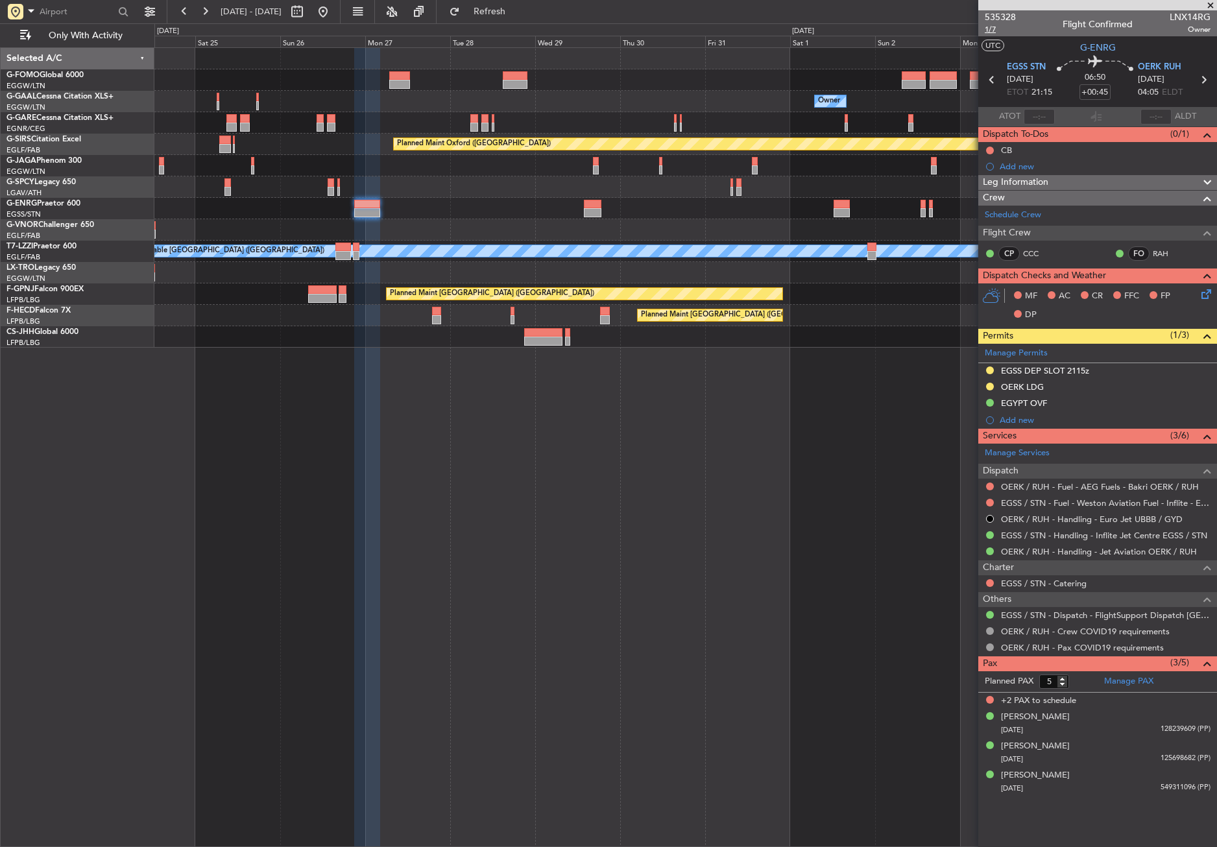
click at [989, 29] on span "1/7" at bounding box center [1000, 29] width 31 height 11
click at [382, 418] on div "Owner Owner Planned Maint Bournemouth Planned Maint Oxford (Kidlington) Planned…" at bounding box center [685, 447] width 1063 height 800
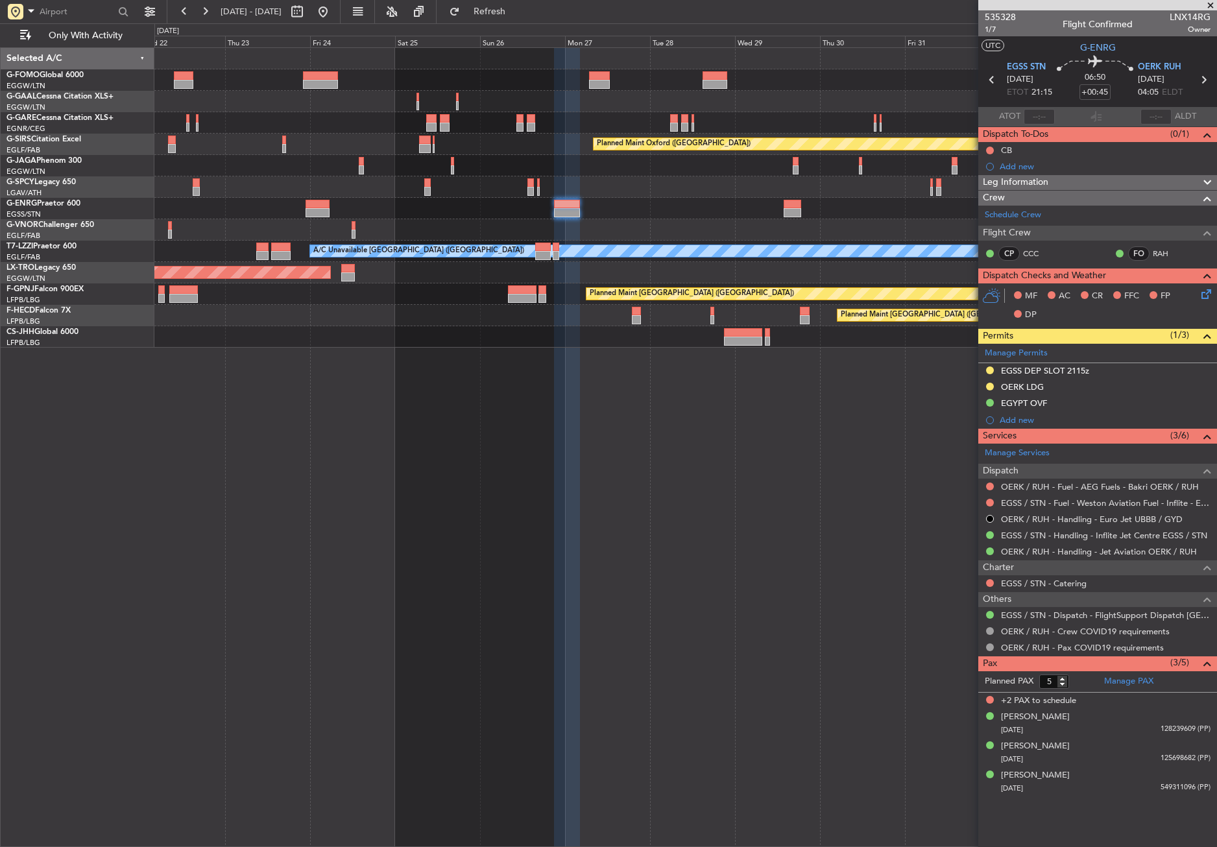
click at [631, 448] on div "Owner Planned Maint Oxford (Kidlington) Planned Maint Bournemouth Planned Maint…" at bounding box center [685, 447] width 1063 height 800
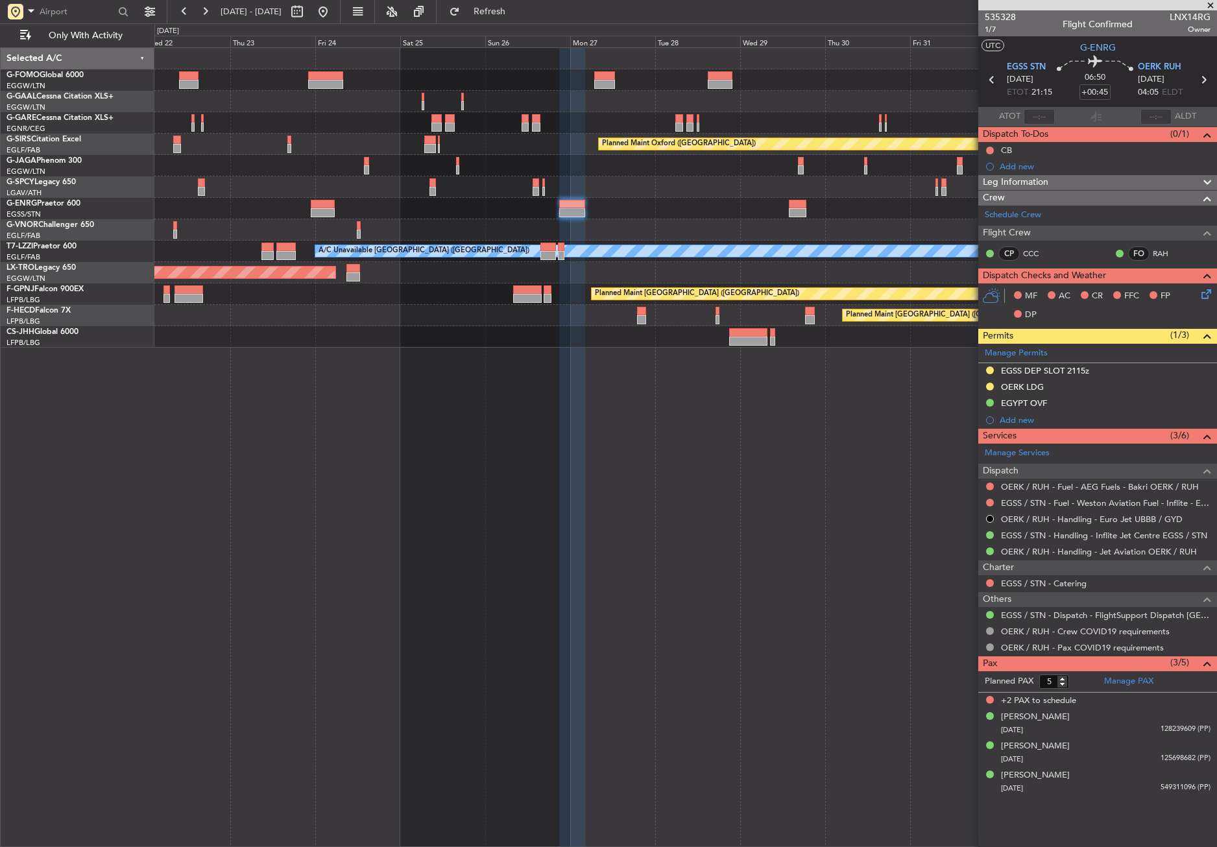
click at [768, 446] on div "Owner Planned Maint Oxford (Kidlington) Planned Maint Bournemouth Planned Maint…" at bounding box center [685, 447] width 1063 height 800
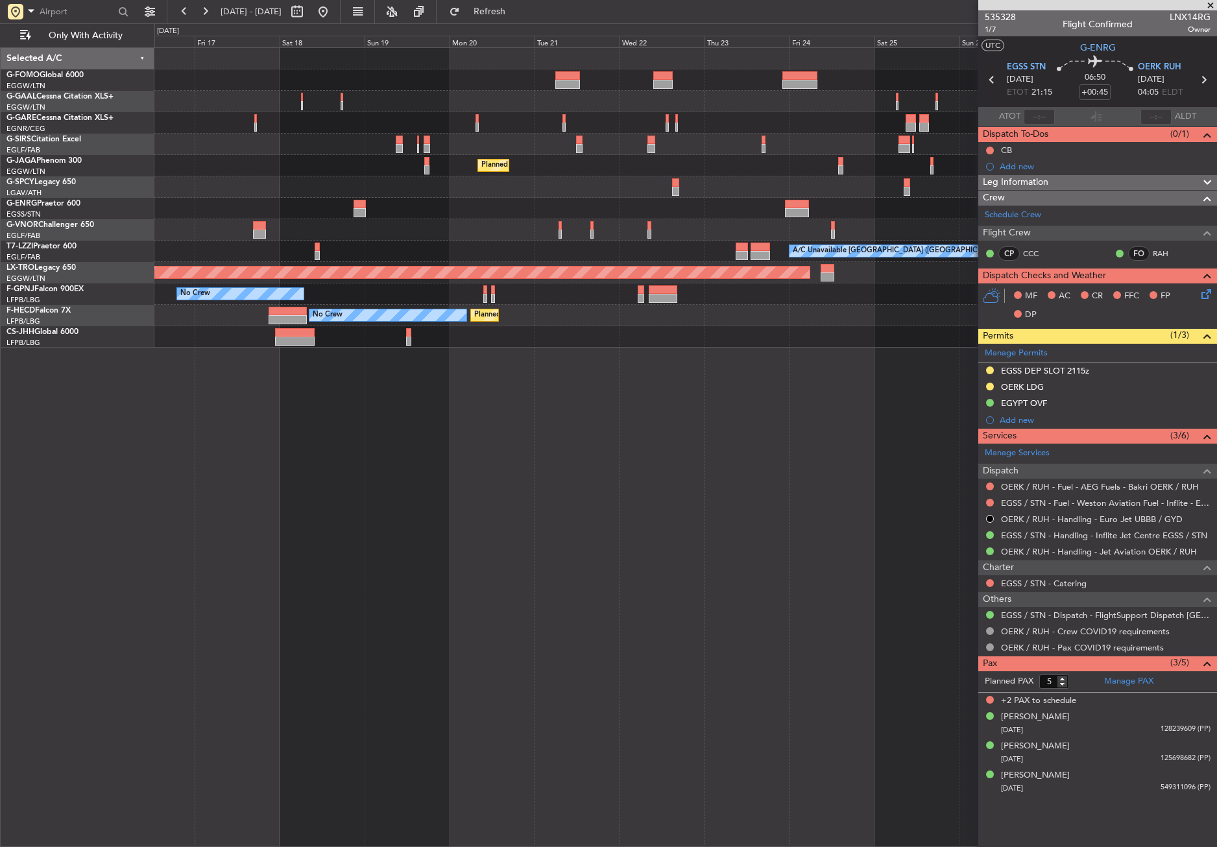
click at [814, 443] on div "Planned Maint Oxford (Kidlington) Planned Maint Paris (Le Bourget) A/C Unavaila…" at bounding box center [685, 447] width 1063 height 800
click at [773, 496] on div "Planned Maint Oxford (Kidlington) Planned Maint Paris (Le Bourget) A/C Unavaila…" at bounding box center [685, 447] width 1063 height 800
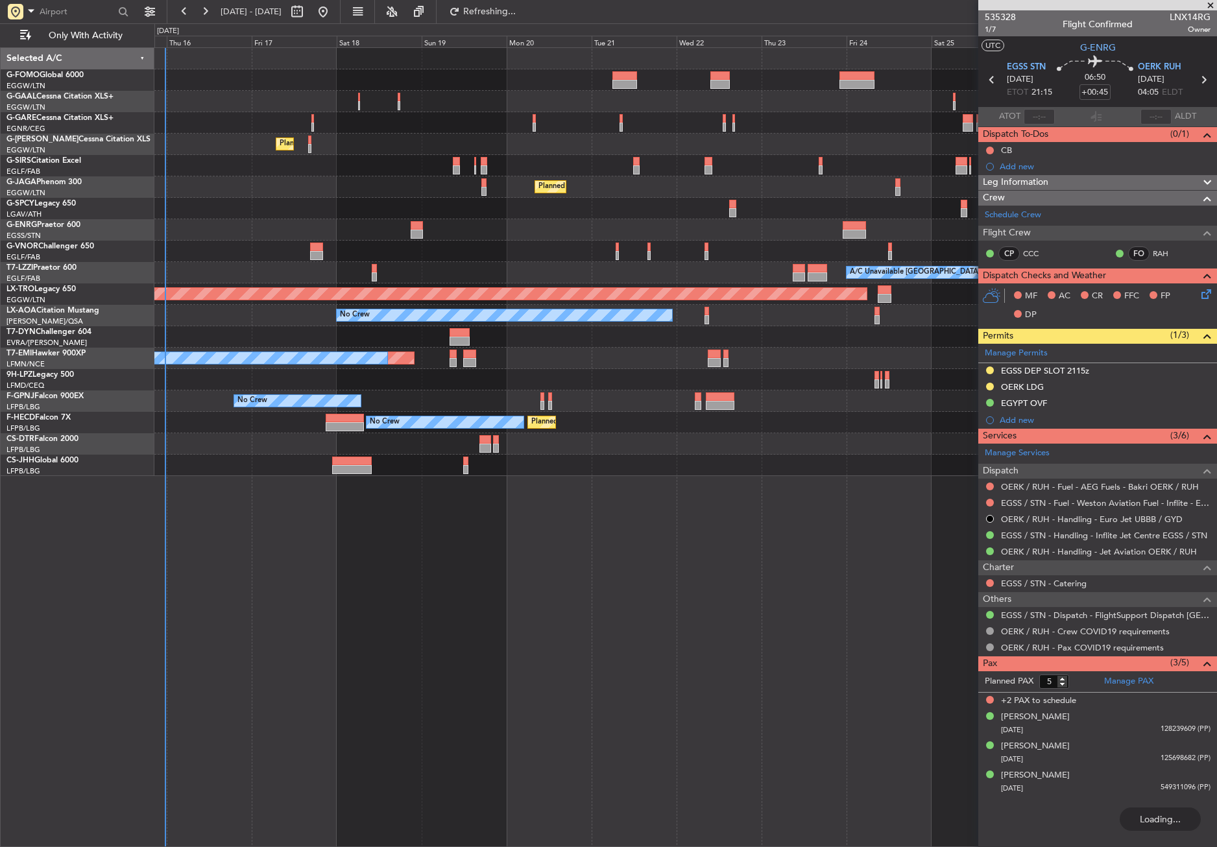
click at [609, 528] on div "Planned Maint London (Luton) Planned Maint Oxford (Kidlington) Planned Maint Pa…" at bounding box center [685, 447] width 1063 height 800
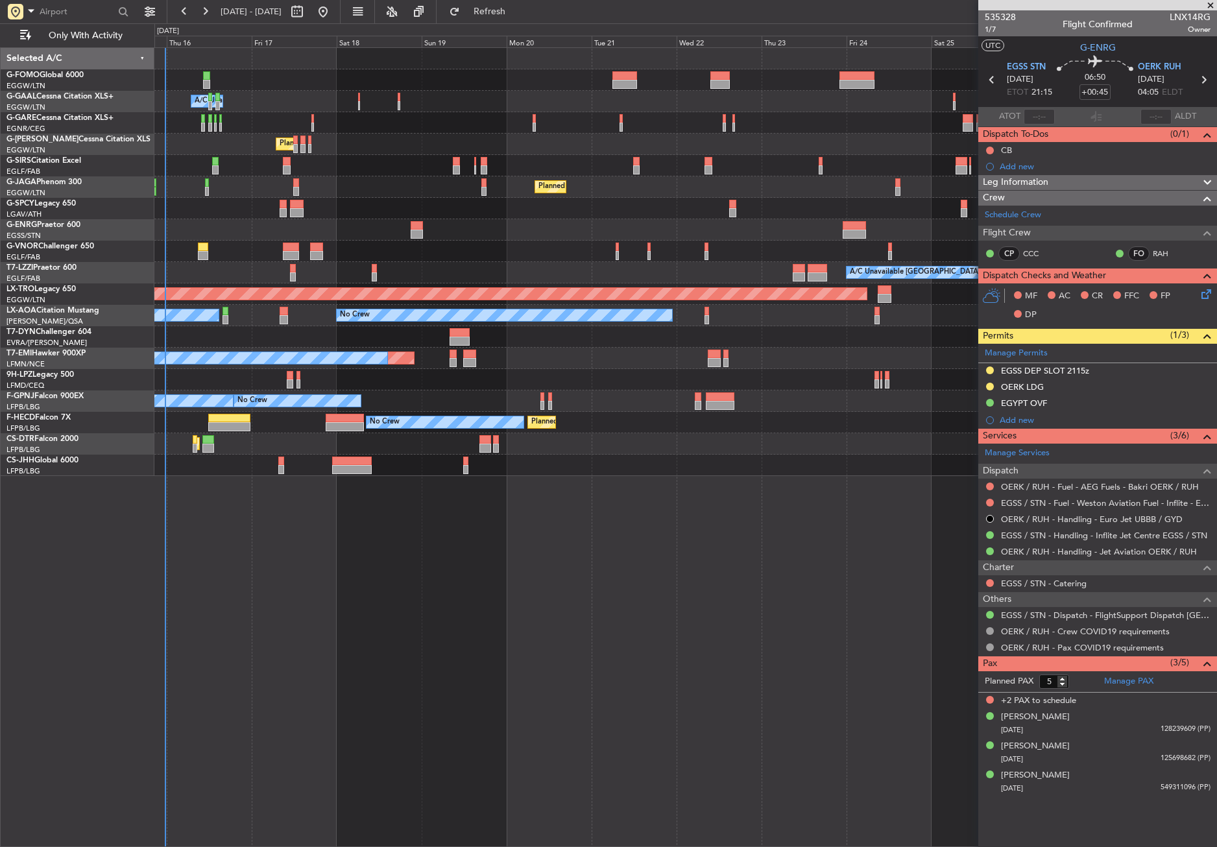
click at [281, 622] on div "Owner A/C Unavailable Owner A/C Unavailable Planned Maint [GEOGRAPHIC_DATA] ([G…" at bounding box center [685, 447] width 1063 height 800
click at [315, 549] on div "Owner A/C Unavailable Owner A/C Unavailable Planned Maint [GEOGRAPHIC_DATA] ([G…" at bounding box center [685, 447] width 1063 height 800
click at [399, 686] on div "Owner A/C Unavailable Owner A/C Unavailable Planned Maint [GEOGRAPHIC_DATA] ([G…" at bounding box center [685, 447] width 1063 height 800
click at [213, 618] on div "Owner A/C Unavailable Owner A/C Unavailable Planned Maint [GEOGRAPHIC_DATA] ([G…" at bounding box center [685, 447] width 1063 height 800
click at [461, 628] on div "Owner A/C Unavailable Owner A/C Unavailable Planned Maint [GEOGRAPHIC_DATA] ([G…" at bounding box center [685, 447] width 1063 height 800
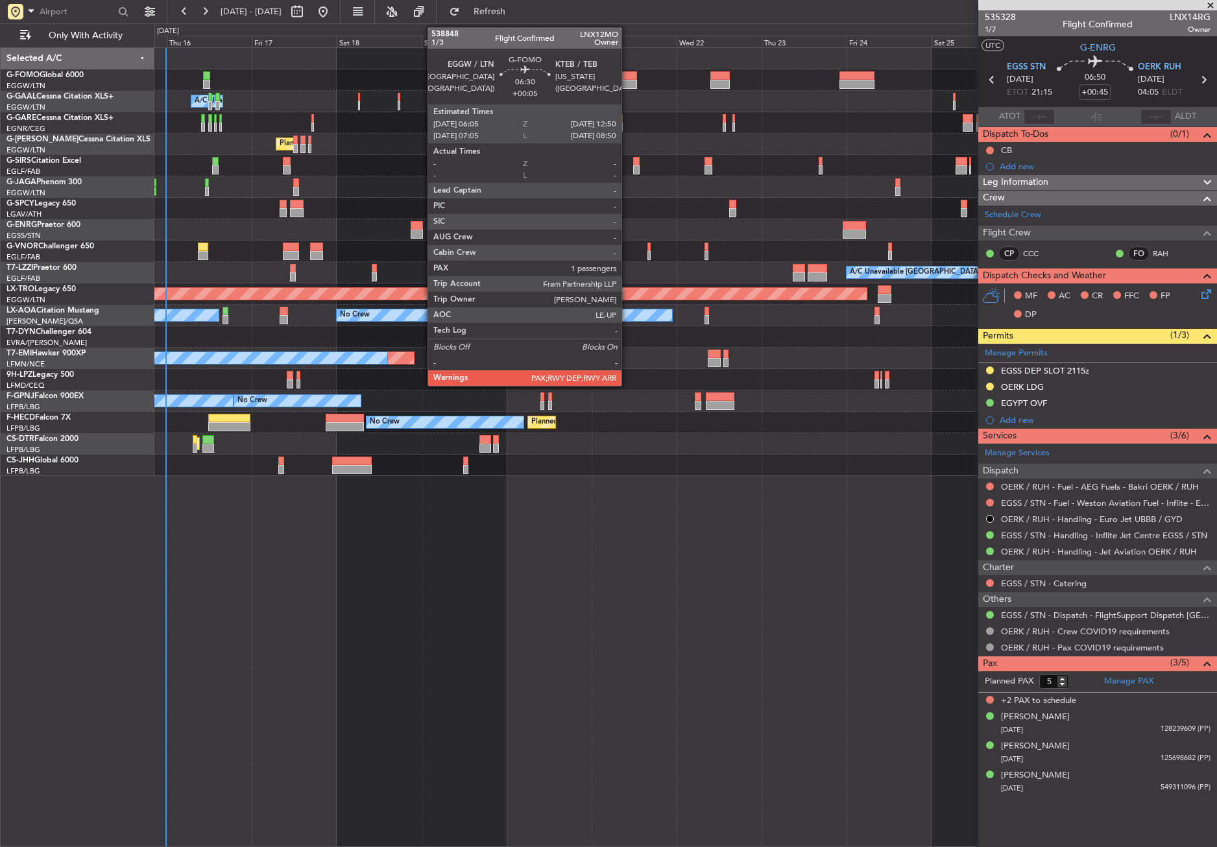
click at [627, 71] on div at bounding box center [624, 75] width 24 height 9
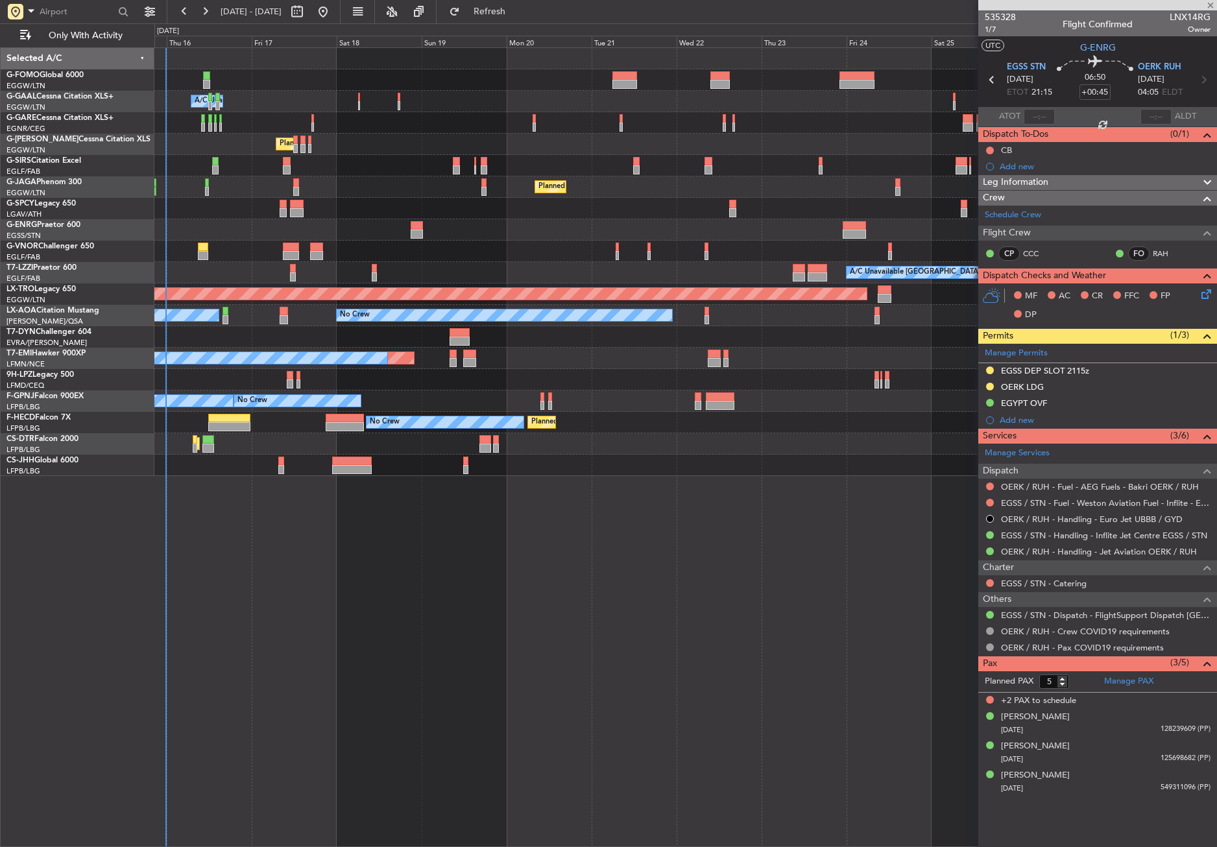
type input "+00:05"
type input "1"
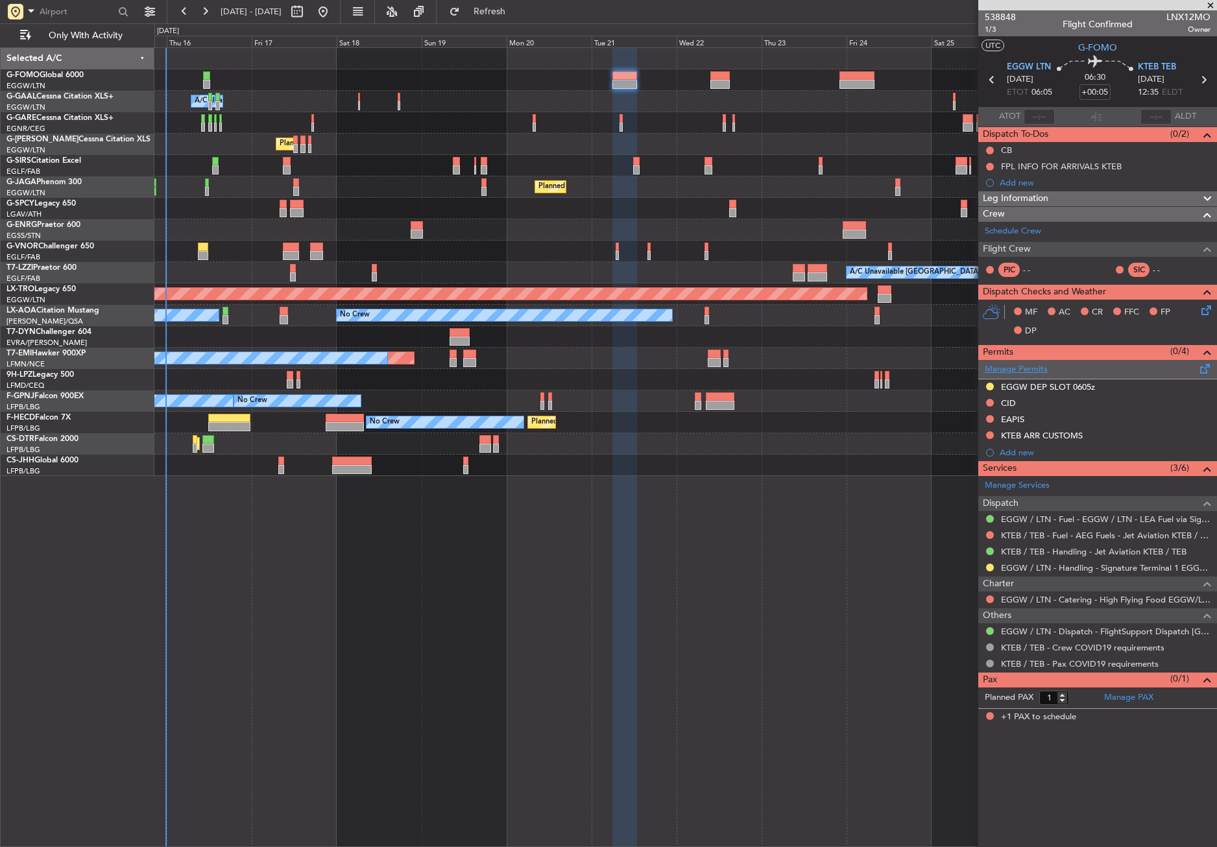
click at [1014, 370] on link "Manage Permits" at bounding box center [1016, 369] width 63 height 13
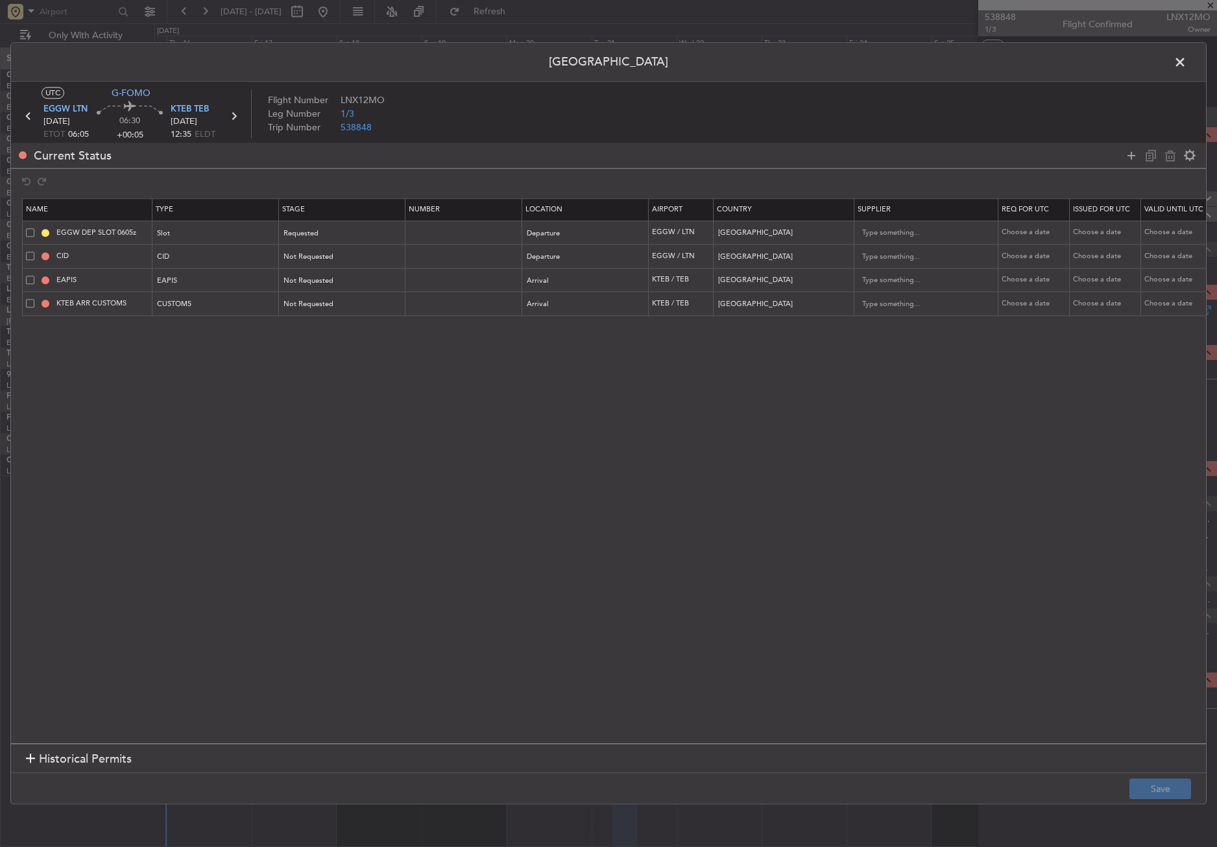
click at [31, 254] on span at bounding box center [30, 256] width 8 height 8
click at [35, 252] on input "checkbox" at bounding box center [35, 252] width 0 height 0
click at [1168, 158] on icon at bounding box center [1171, 156] width 16 height 16
type input "EAPIS"
type input "[GEOGRAPHIC_DATA]"
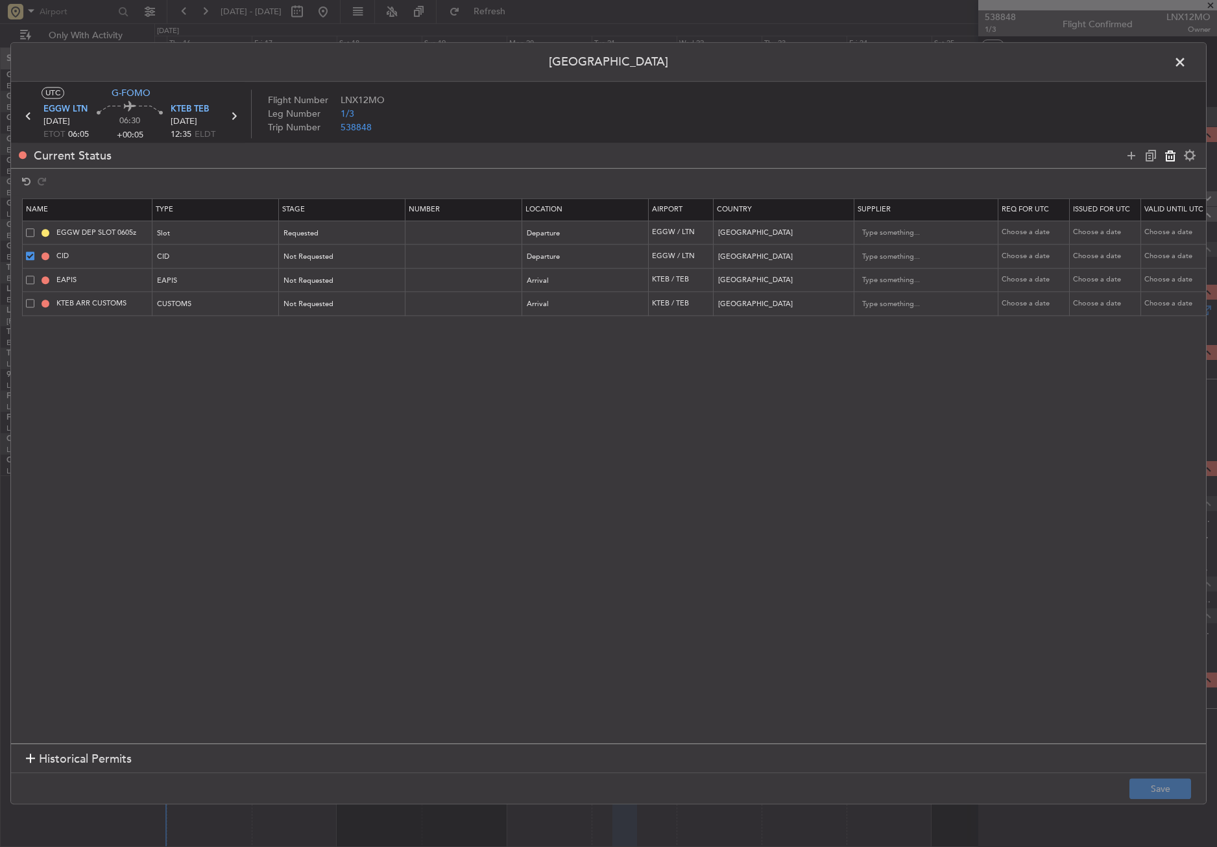
type input "5"
type input "KTEB ARR CUSTOMS"
click at [1161, 784] on button "Save" at bounding box center [1161, 789] width 62 height 21
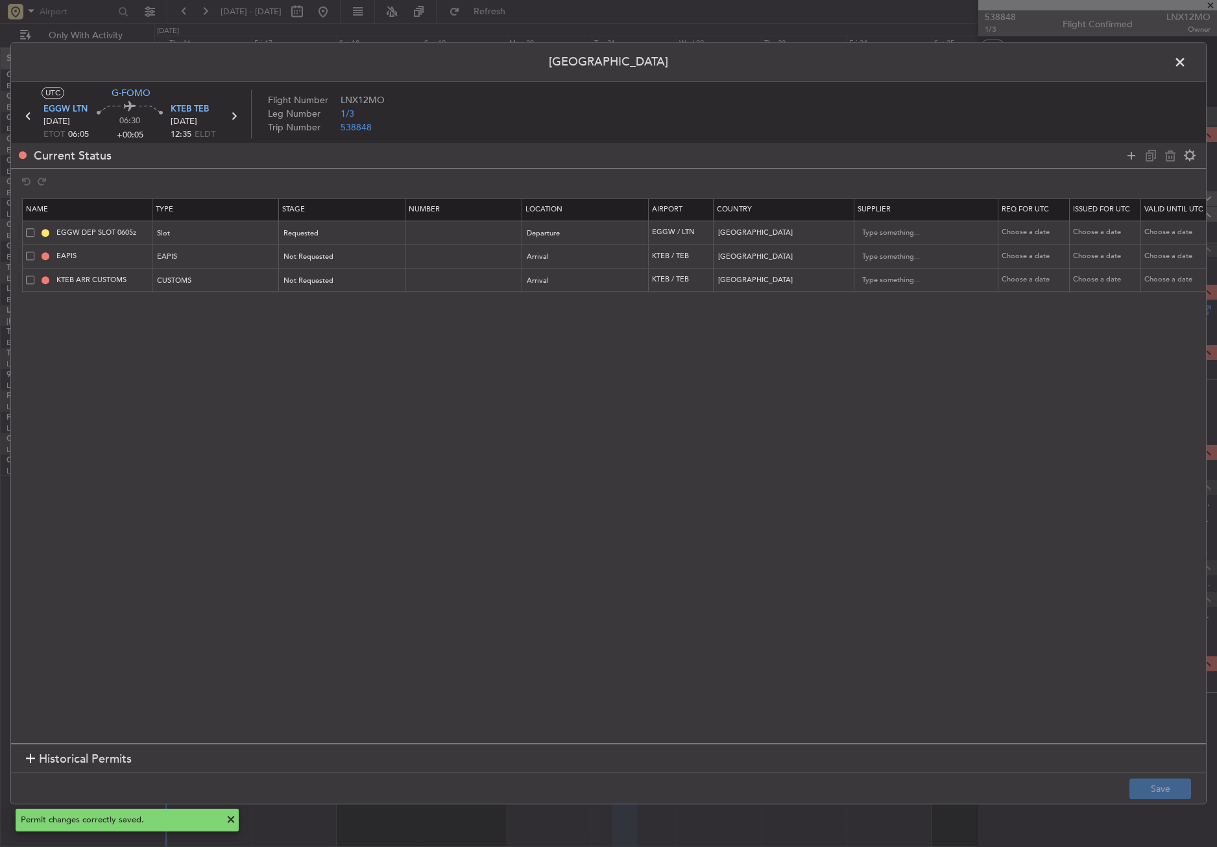
click at [1187, 60] on span at bounding box center [1187, 66] width 0 height 26
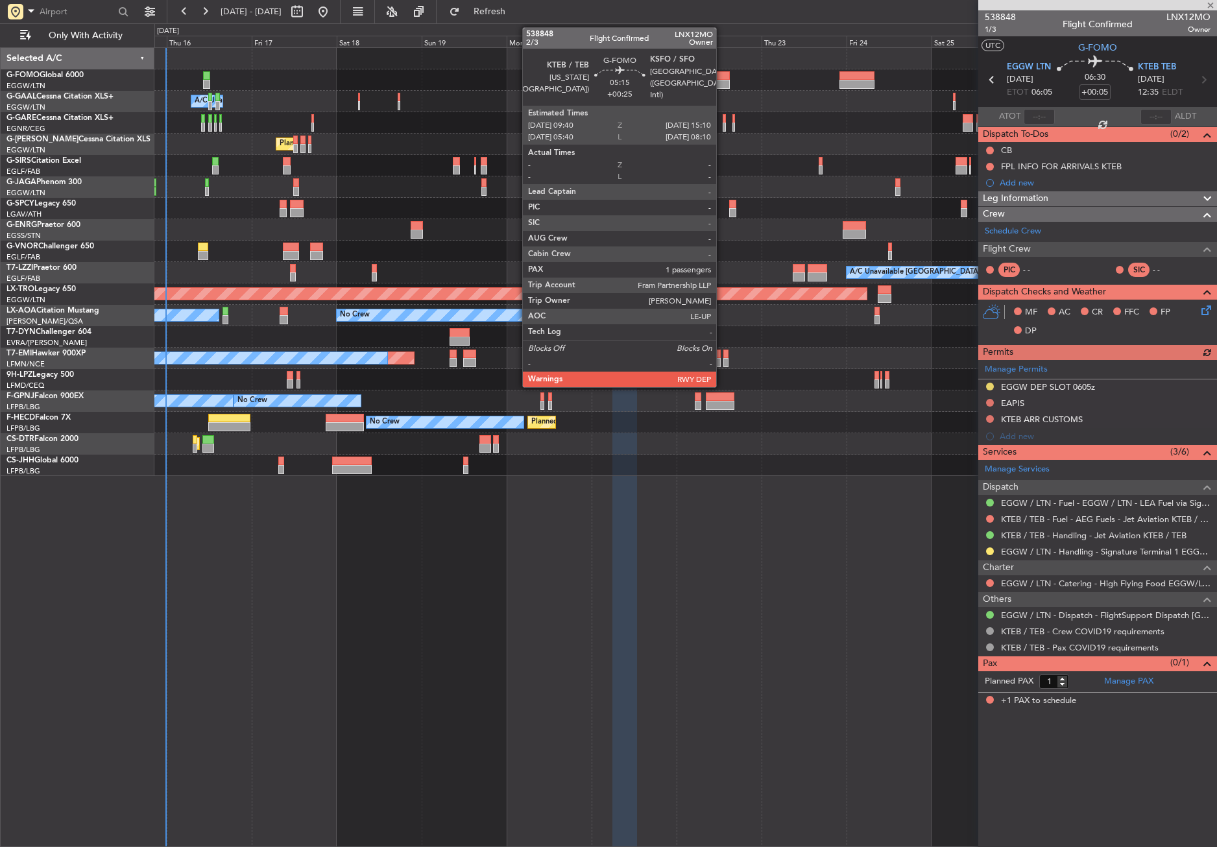
click at [722, 74] on div at bounding box center [720, 75] width 20 height 9
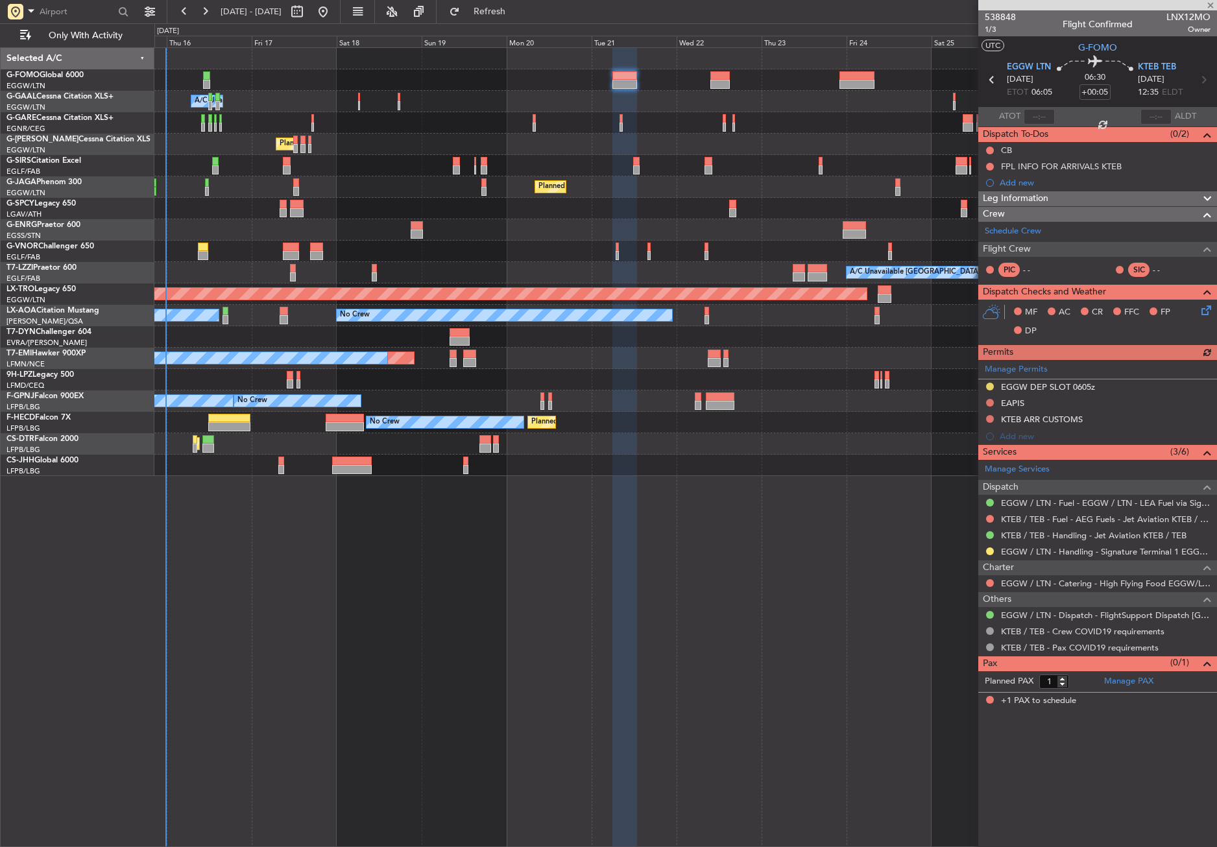
type input "+00:25"
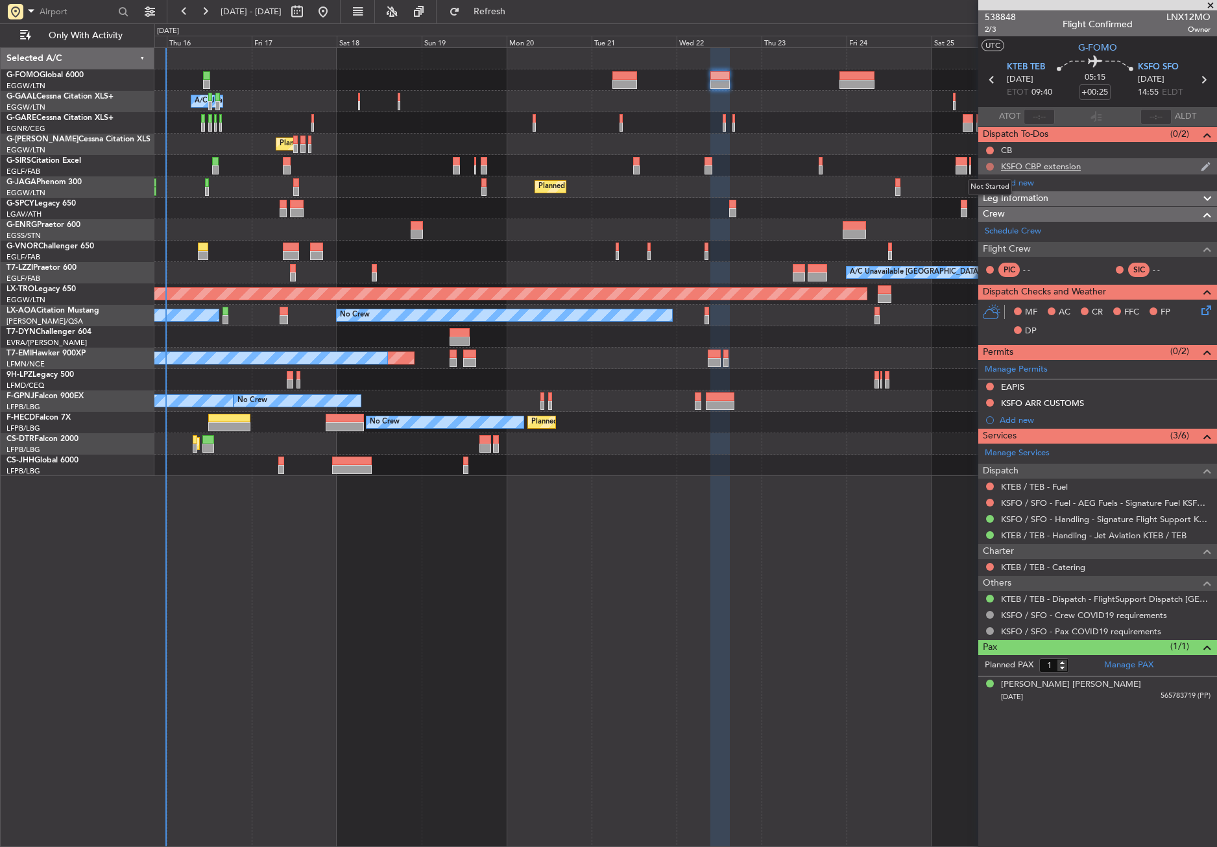
click at [989, 163] on button at bounding box center [990, 167] width 8 height 8
click at [980, 245] on span "Cancelled" at bounding box center [992, 243] width 37 height 13
click at [1008, 369] on link "Manage Permits" at bounding box center [1016, 369] width 63 height 13
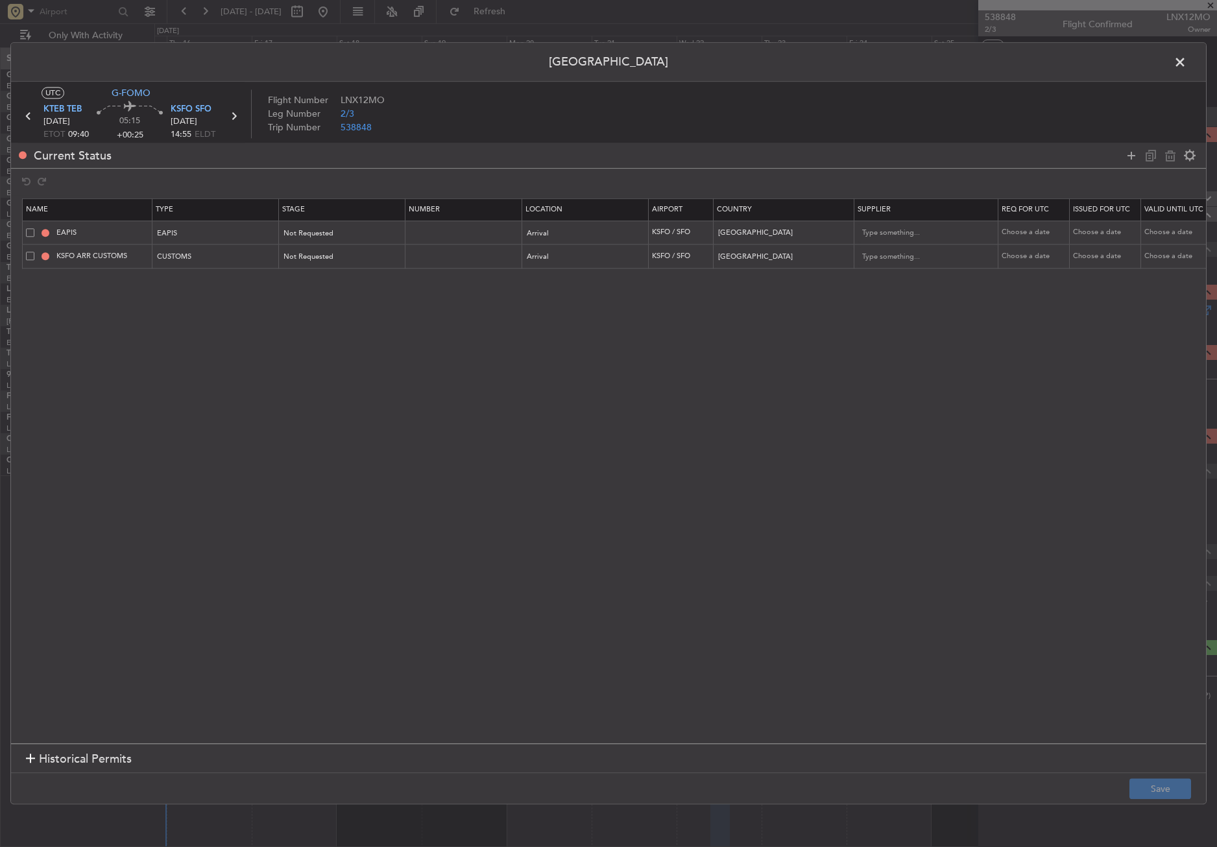
click at [34, 234] on span at bounding box center [30, 232] width 8 height 8
click at [35, 228] on input "checkbox" at bounding box center [35, 228] width 0 height 0
click at [30, 250] on td "KSFO ARR CUSTOMS" at bounding box center [88, 257] width 130 height 24
click at [29, 252] on span at bounding box center [30, 256] width 8 height 8
click at [35, 252] on input "checkbox" at bounding box center [35, 252] width 0 height 0
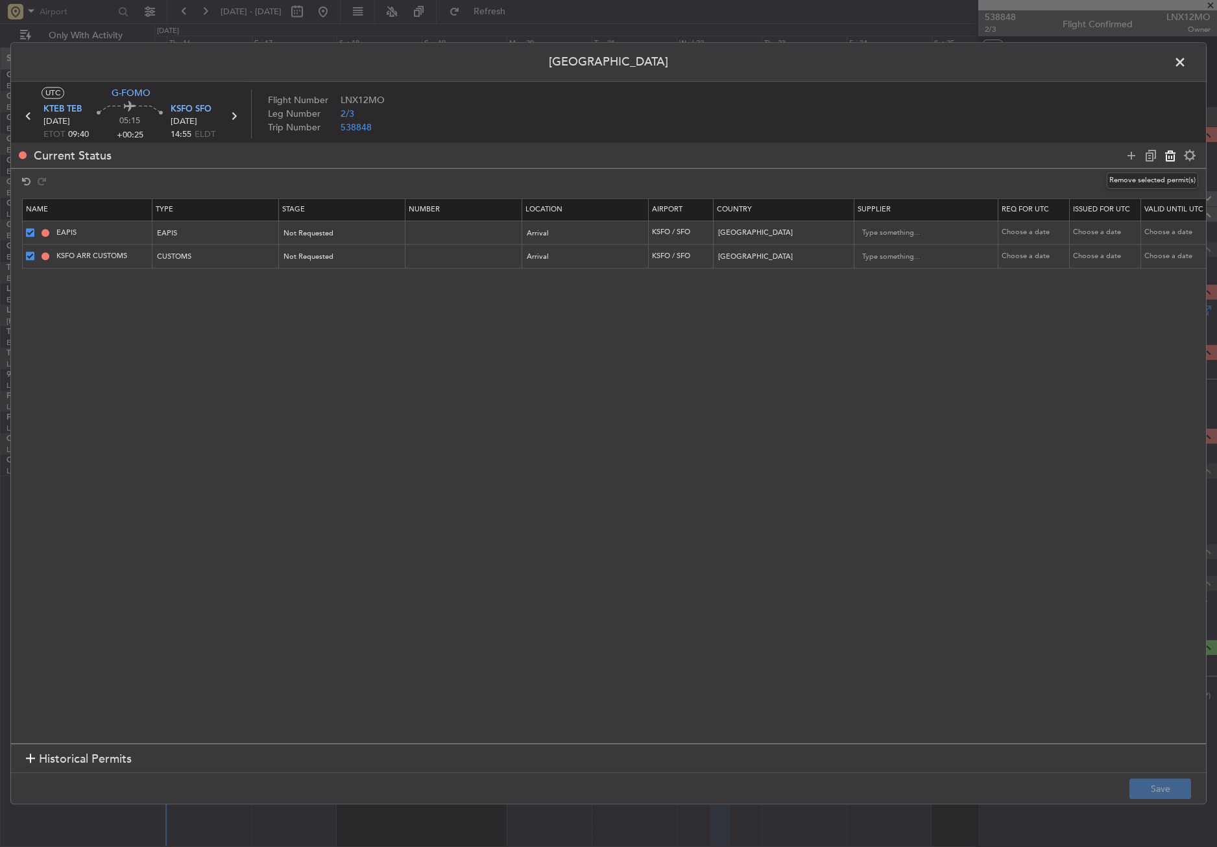
click at [1168, 160] on icon at bounding box center [1171, 156] width 16 height 16
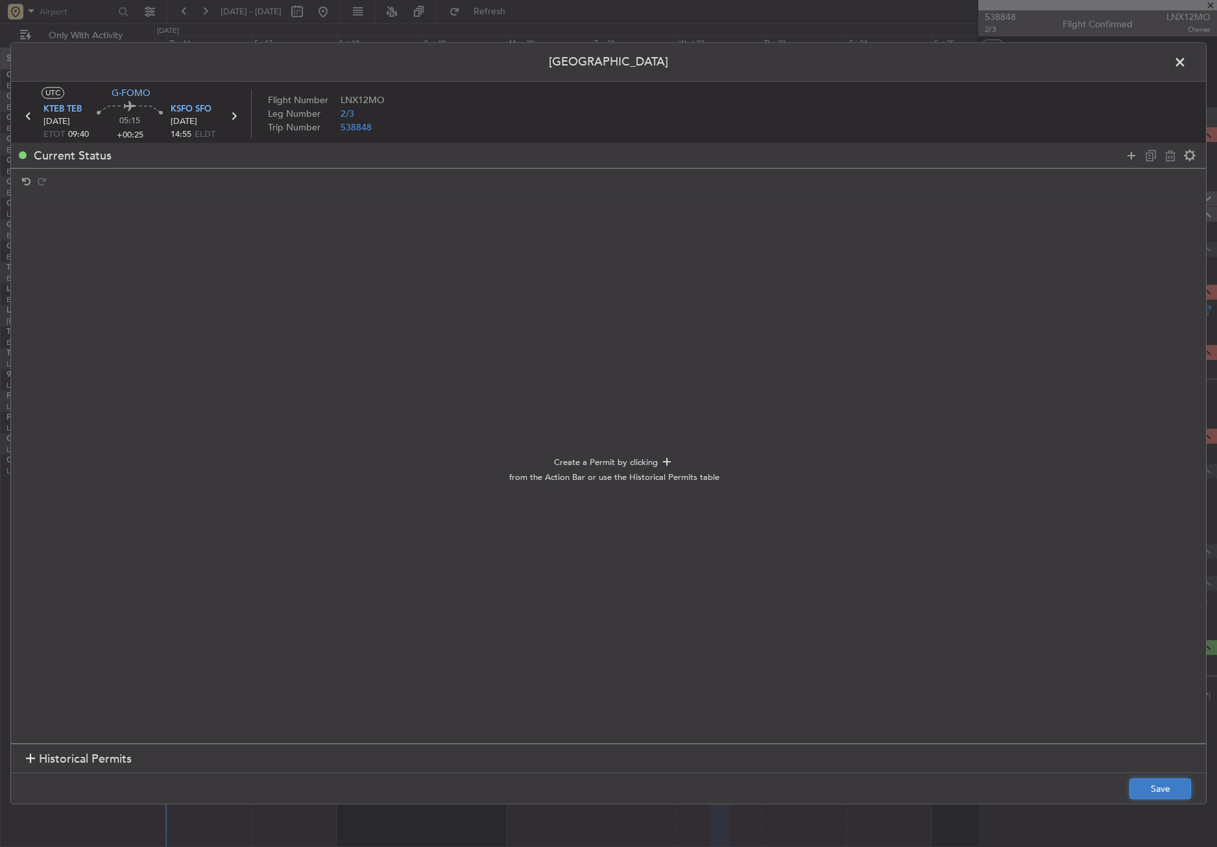
click at [1186, 796] on button "Save" at bounding box center [1161, 789] width 62 height 21
click at [1187, 64] on span at bounding box center [1187, 66] width 0 height 26
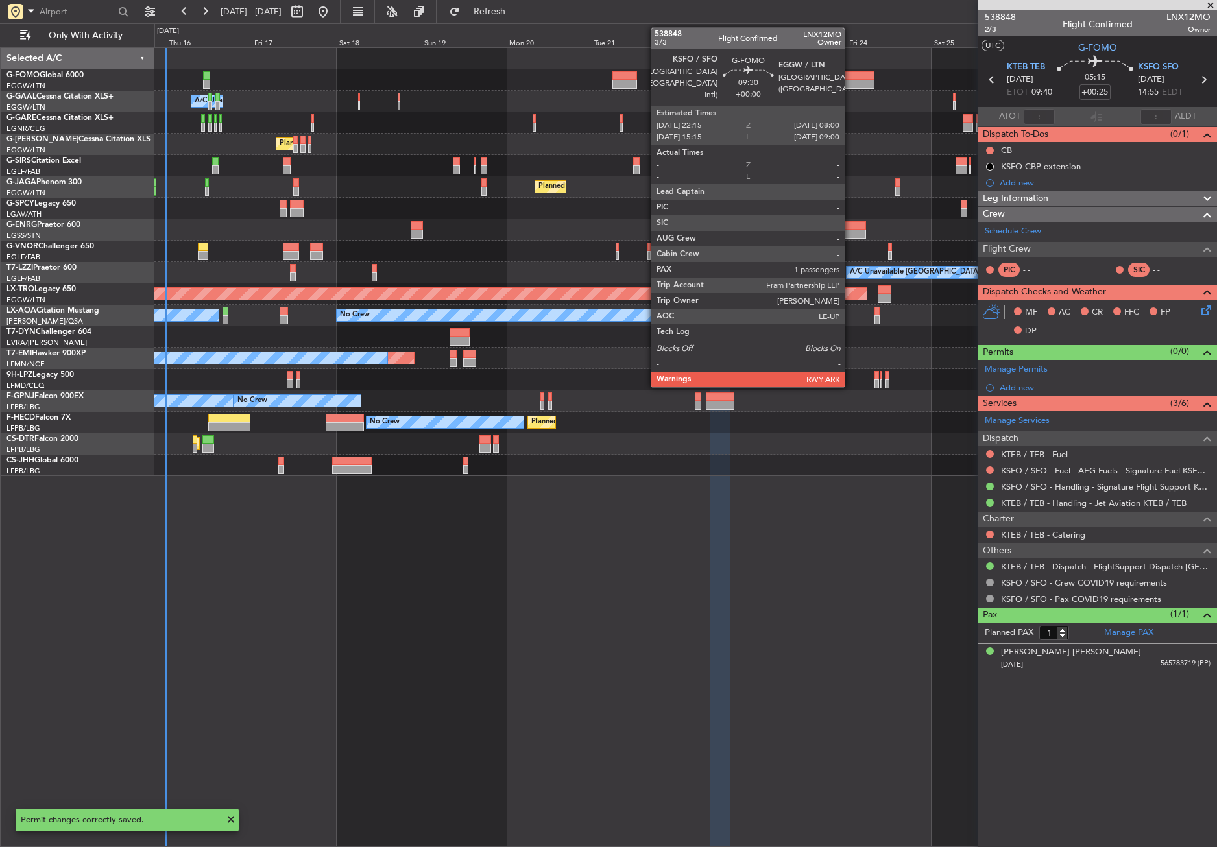
click at [851, 78] on div at bounding box center [857, 75] width 35 height 9
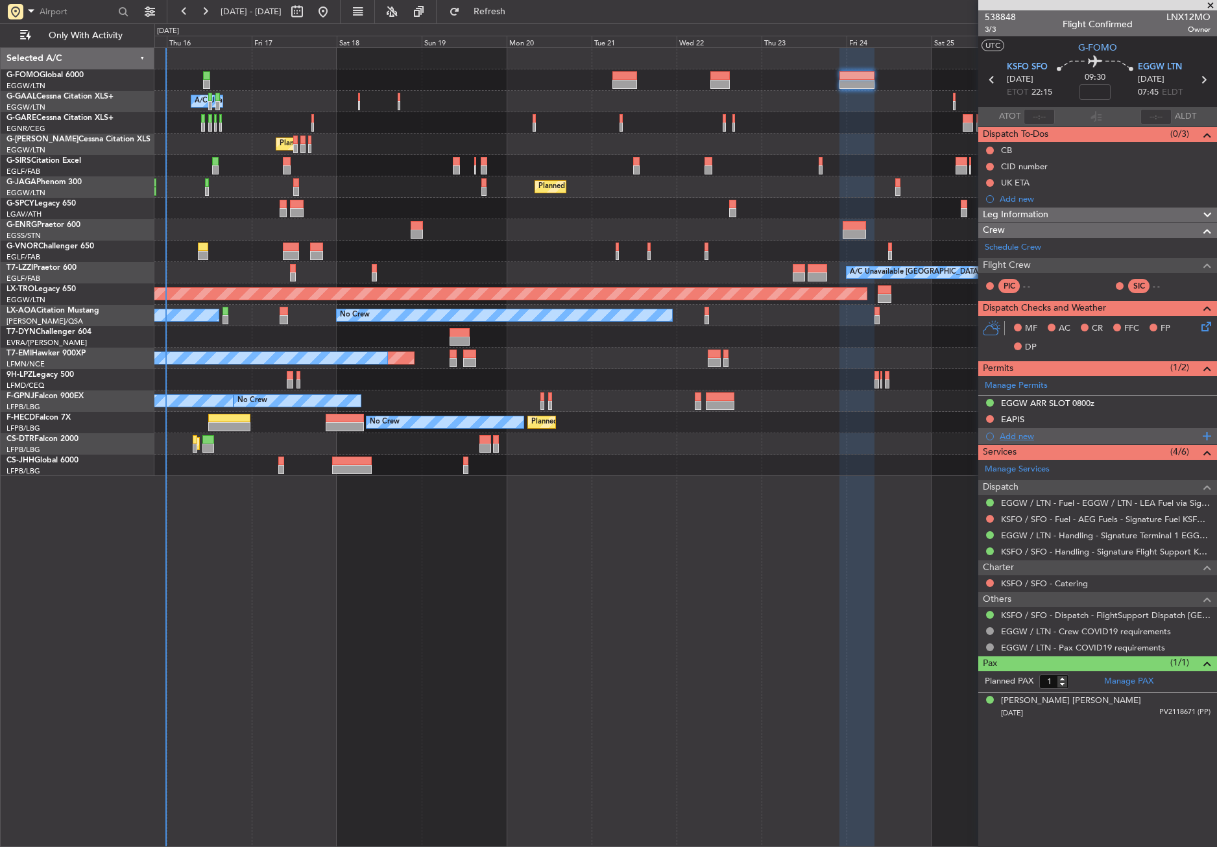
click at [1004, 434] on div "Add new" at bounding box center [1099, 436] width 199 height 11
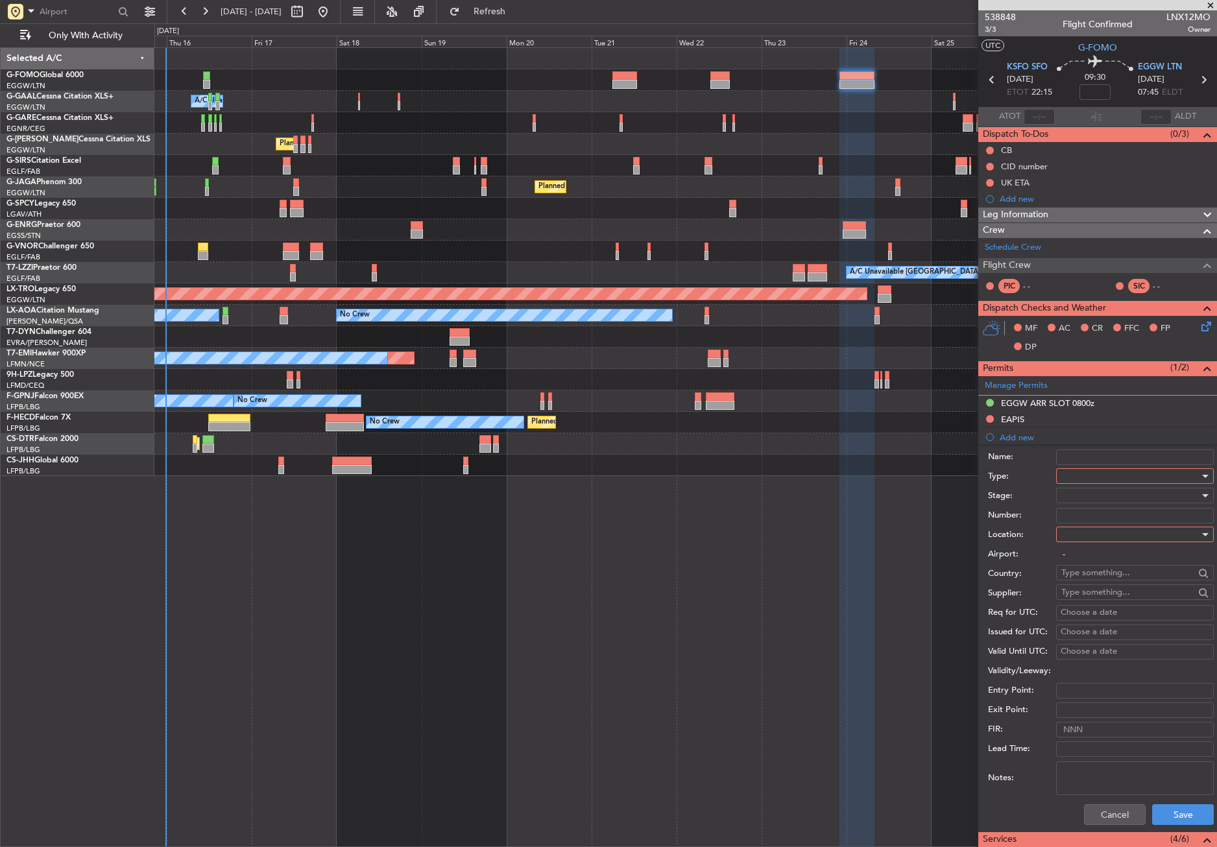
click at [1082, 479] on div at bounding box center [1130, 475] width 138 height 19
click at [1087, 598] on span "CID" at bounding box center [1130, 599] width 136 height 19
click at [1078, 537] on div at bounding box center [1130, 534] width 138 height 19
click at [1077, 554] on span "Departure" at bounding box center [1130, 560] width 136 height 19
type input "KSFO / SFO"
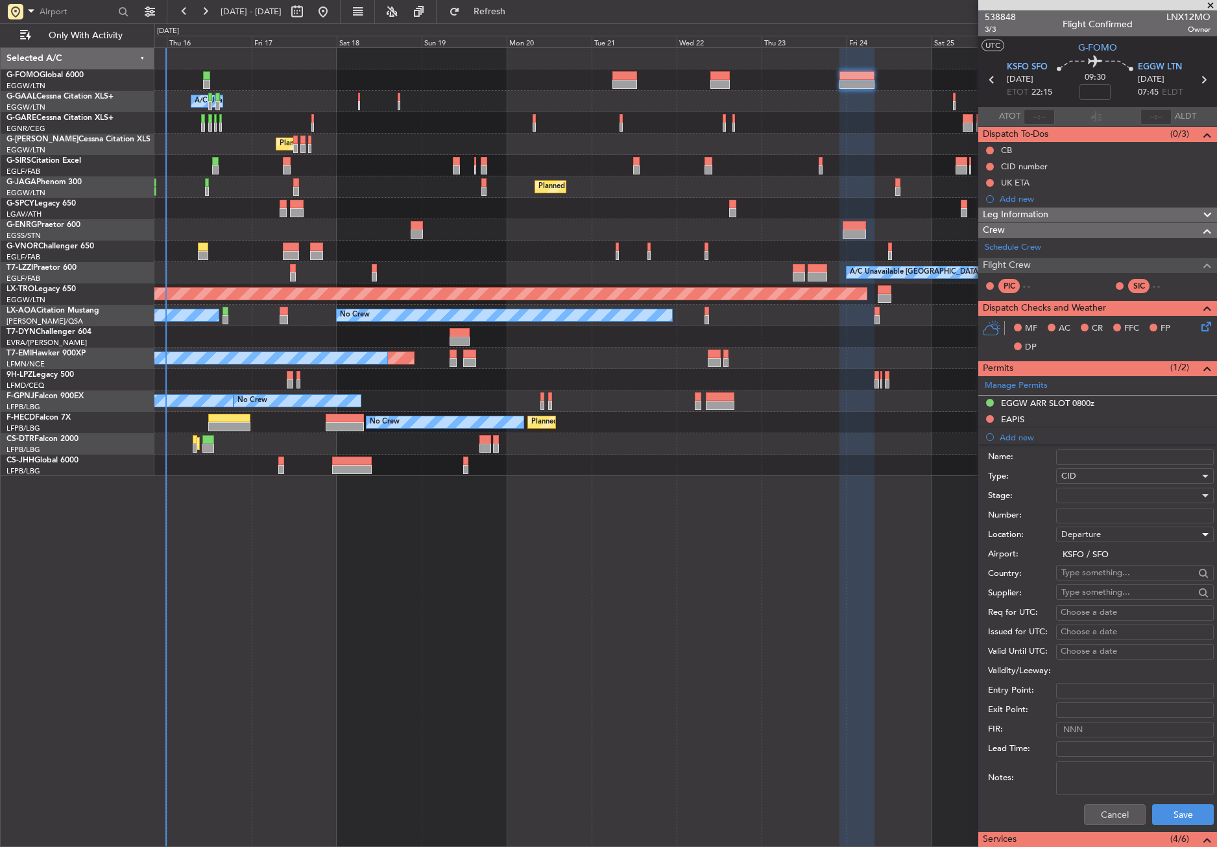
click at [1074, 492] on div at bounding box center [1130, 495] width 138 height 19
click at [1091, 574] on span "Requested" at bounding box center [1130, 580] width 136 height 19
click at [1084, 494] on span "Requested" at bounding box center [1081, 496] width 41 height 12
click at [1083, 534] on span "Not Requested" at bounding box center [1130, 535] width 136 height 19
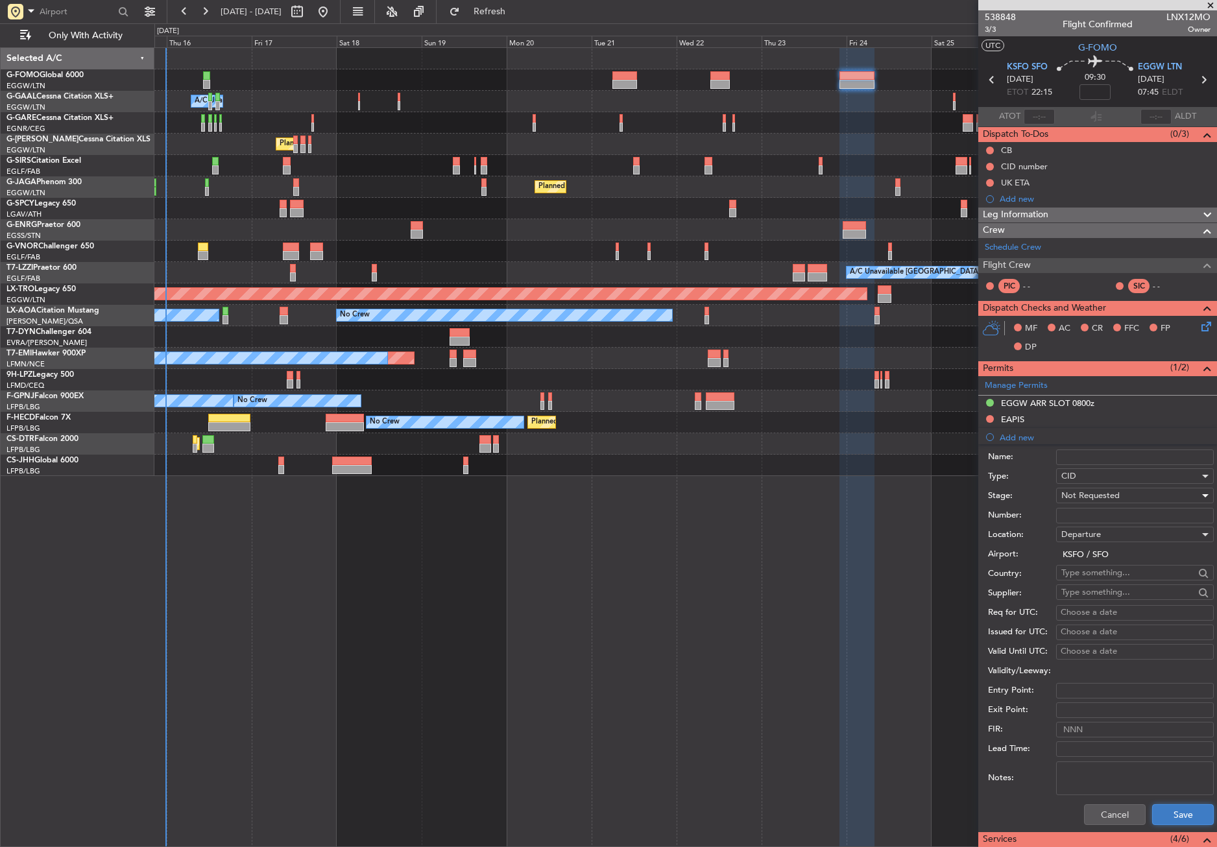
click at [1161, 816] on button "Save" at bounding box center [1183, 815] width 62 height 21
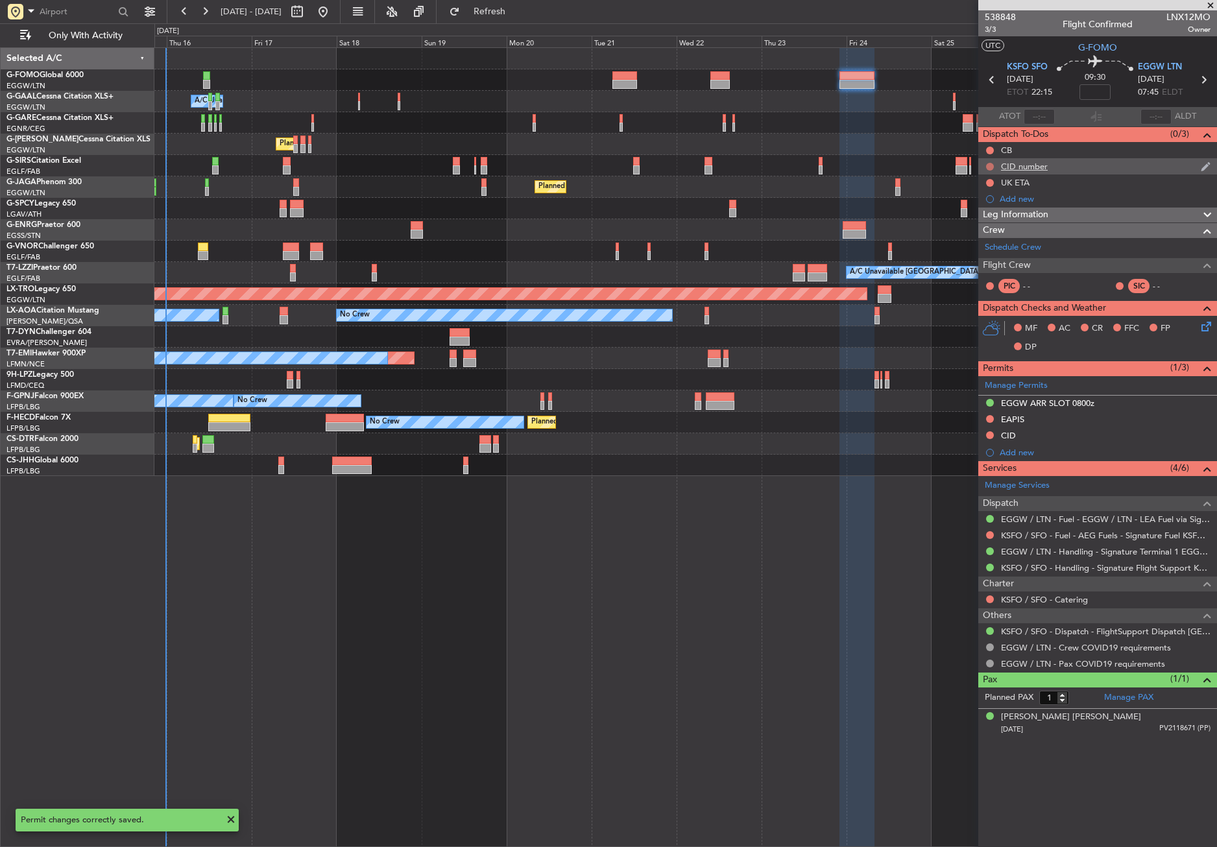
click at [991, 163] on button at bounding box center [990, 167] width 8 height 8
click at [994, 241] on span "Cancelled" at bounding box center [992, 243] width 37 height 13
click at [859, 119] on div at bounding box center [685, 122] width 1062 height 21
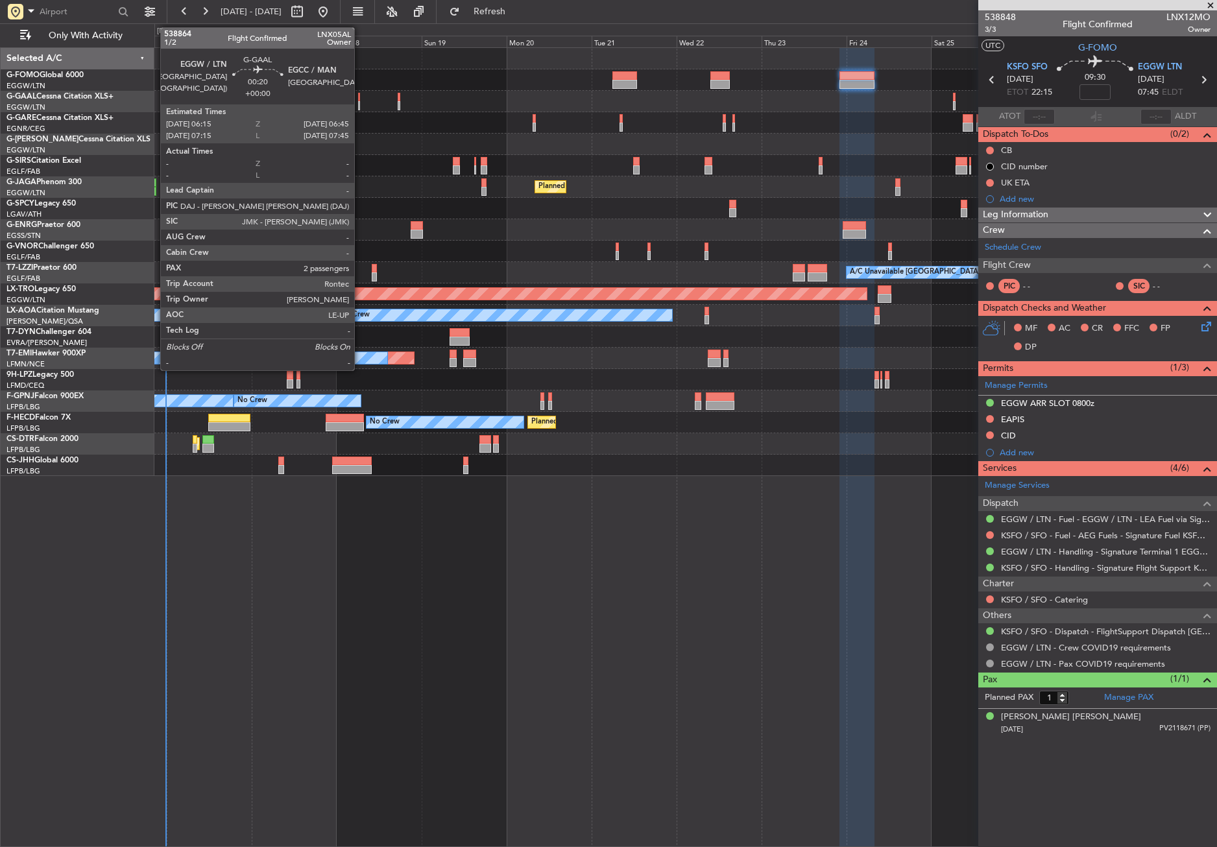
click at [360, 98] on div at bounding box center [359, 97] width 2 height 9
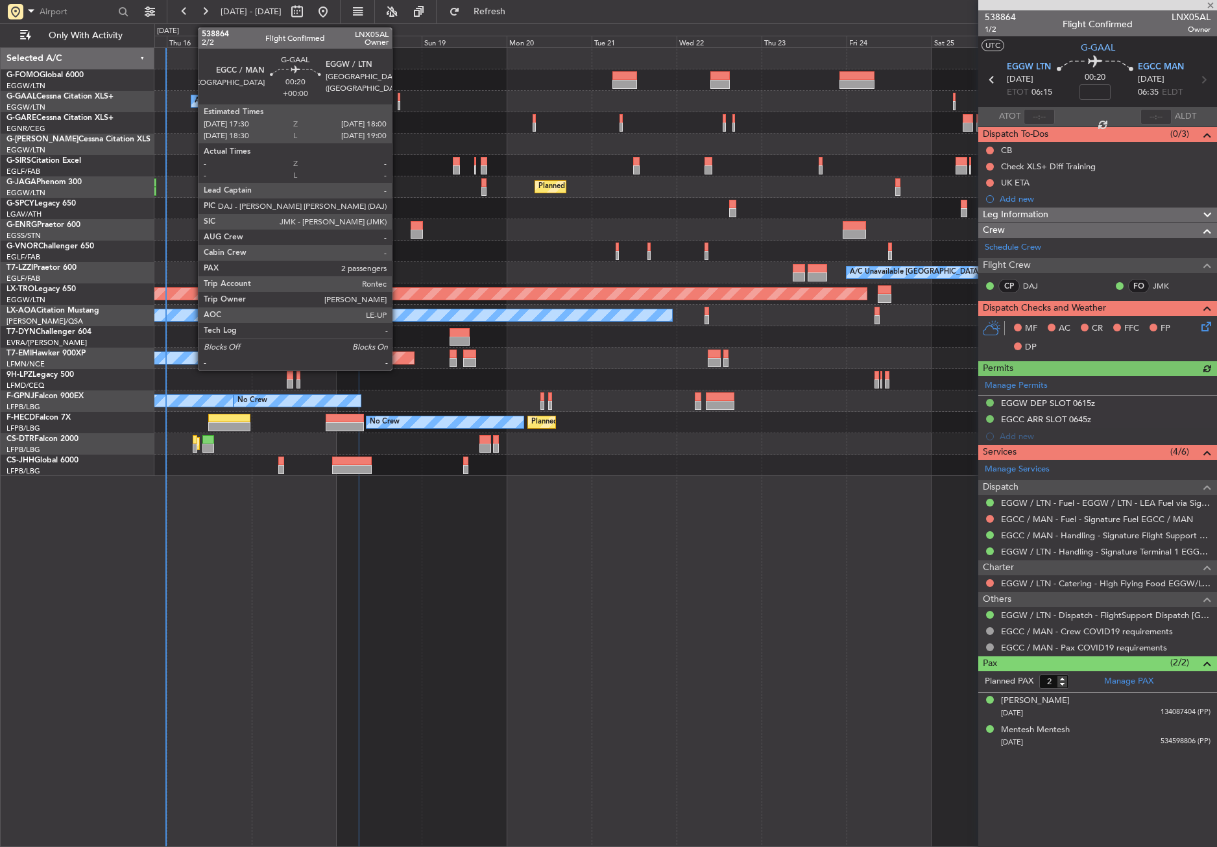
click at [398, 103] on div at bounding box center [399, 105] width 2 height 9
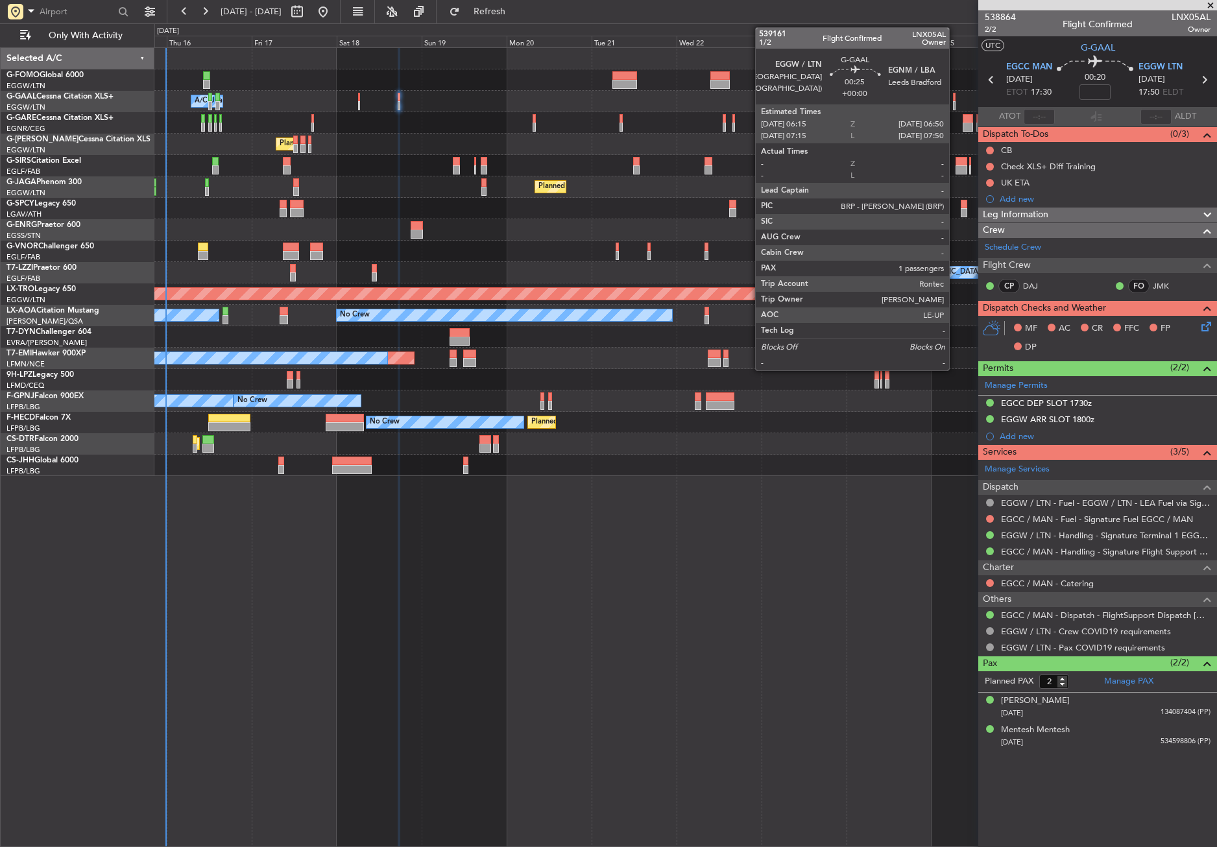
click at [955, 101] on div at bounding box center [954, 97] width 3 height 9
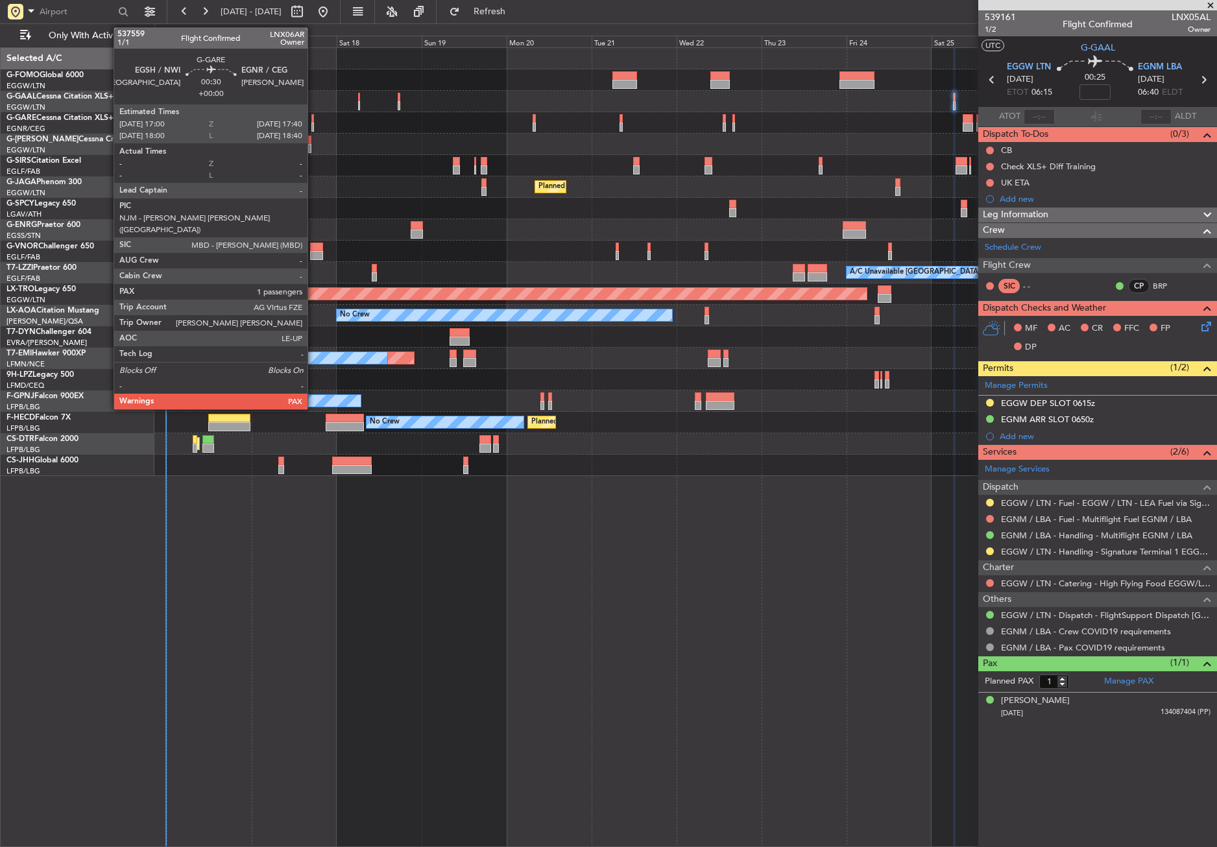
click at [313, 120] on div at bounding box center [312, 118] width 3 height 9
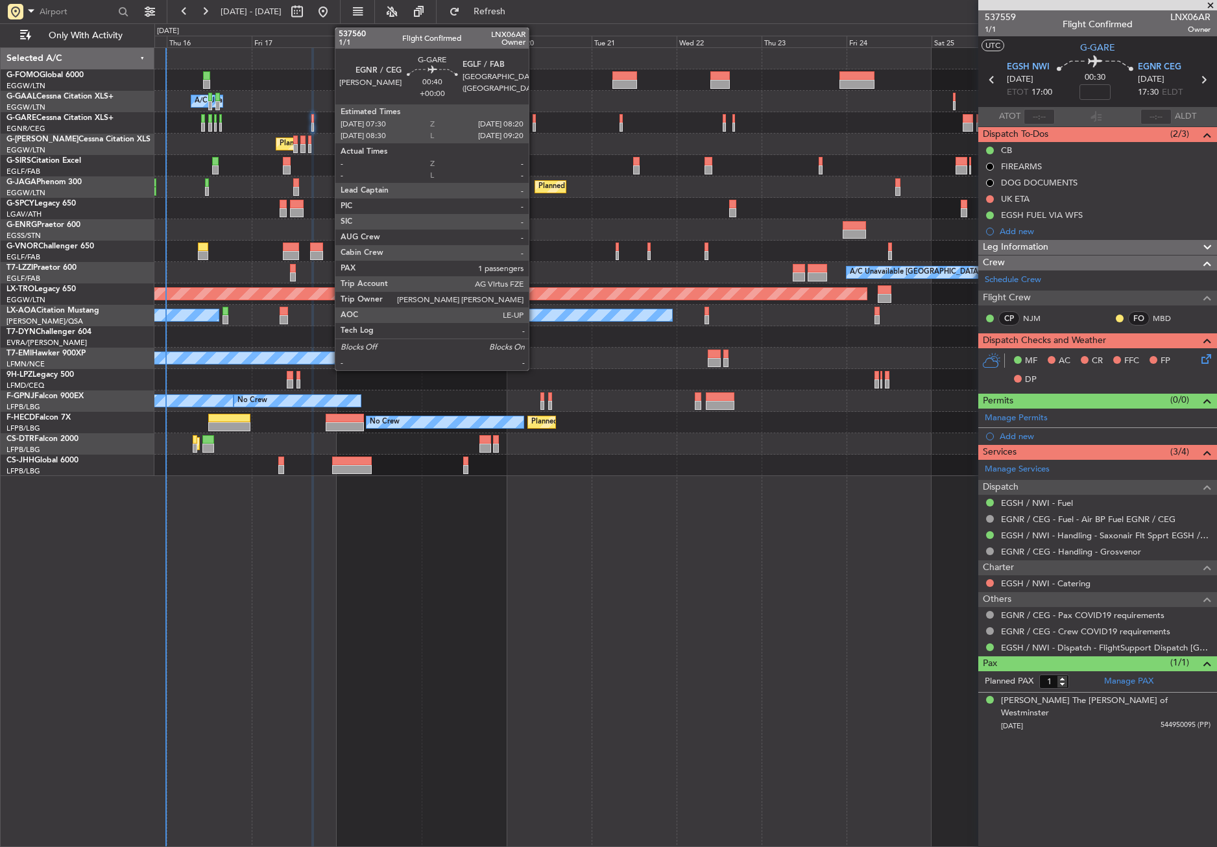
click at [535, 121] on div at bounding box center [534, 118] width 3 height 9
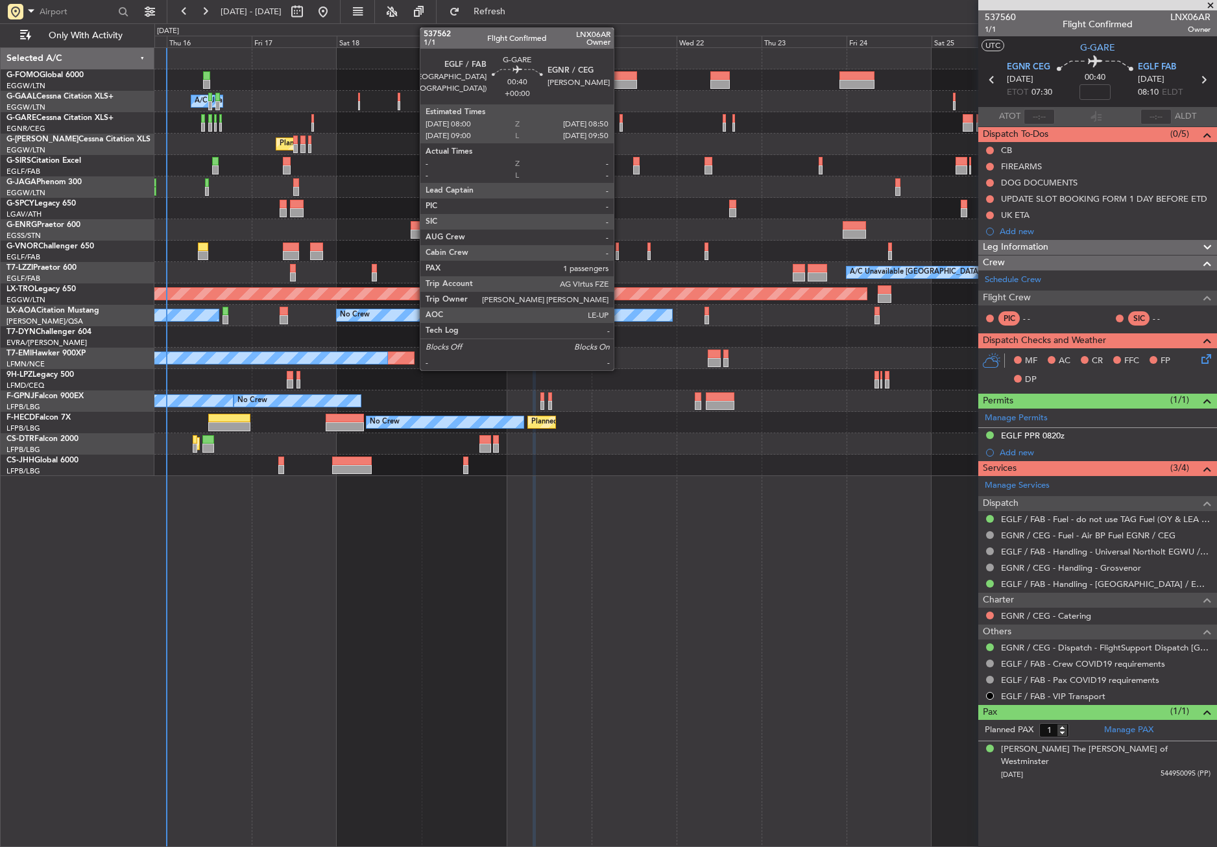
click at [620, 121] on div at bounding box center [621, 118] width 3 height 9
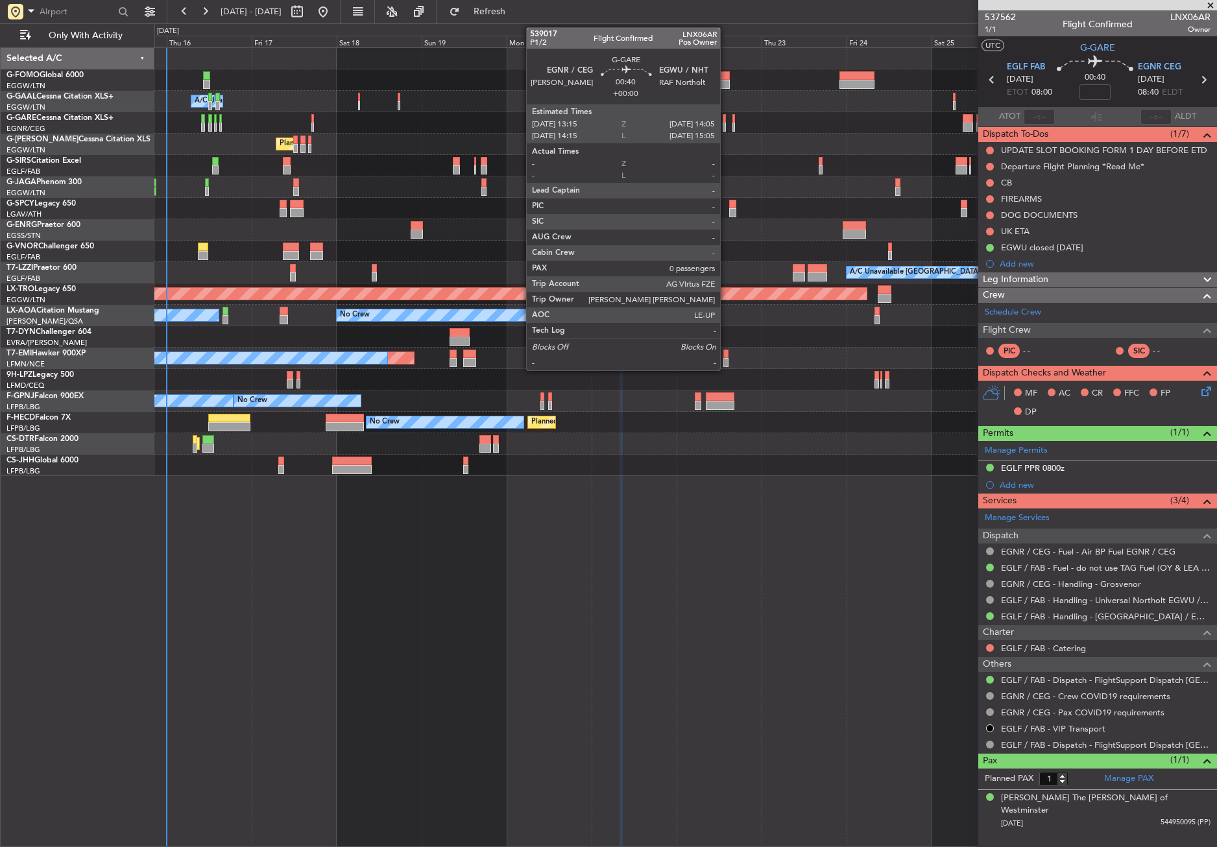
click at [726, 125] on div at bounding box center [724, 127] width 3 height 9
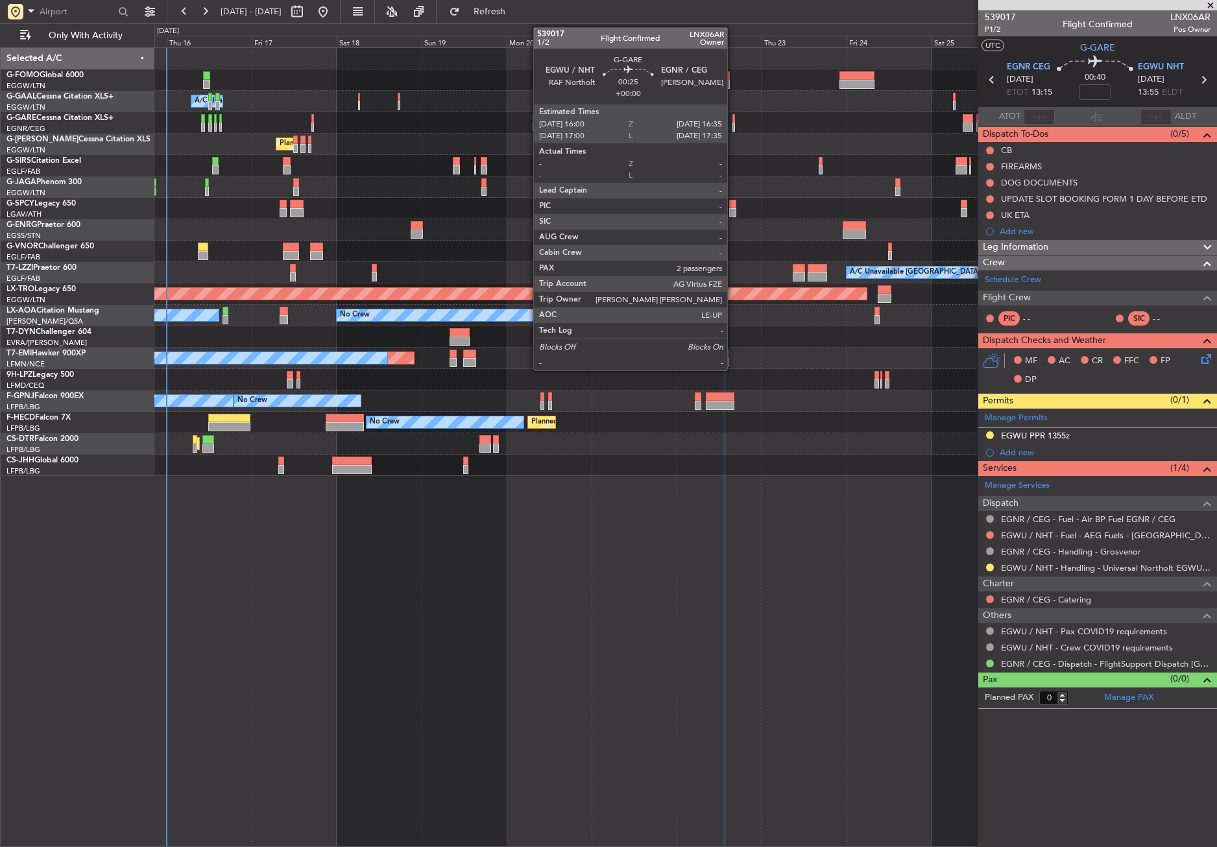
click at [733, 125] on div at bounding box center [733, 127] width 3 height 9
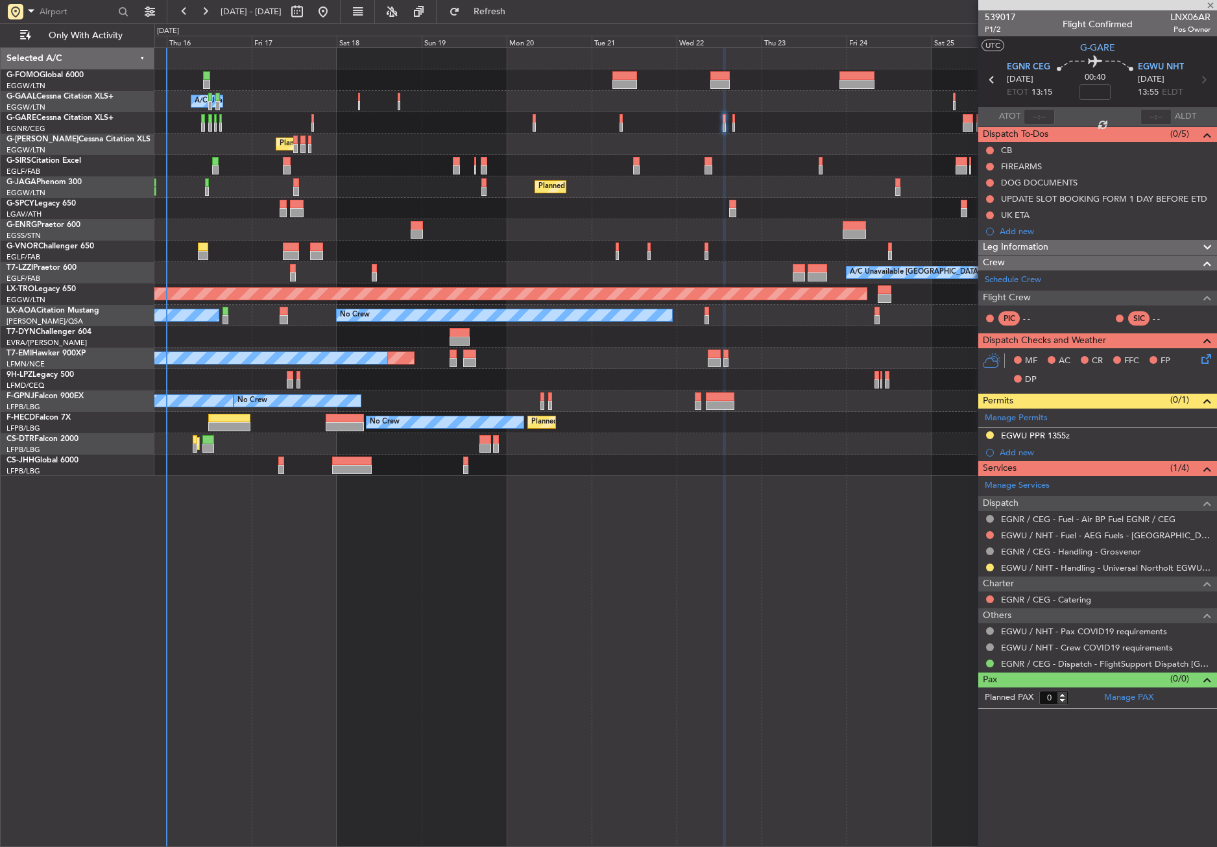
type input "2"
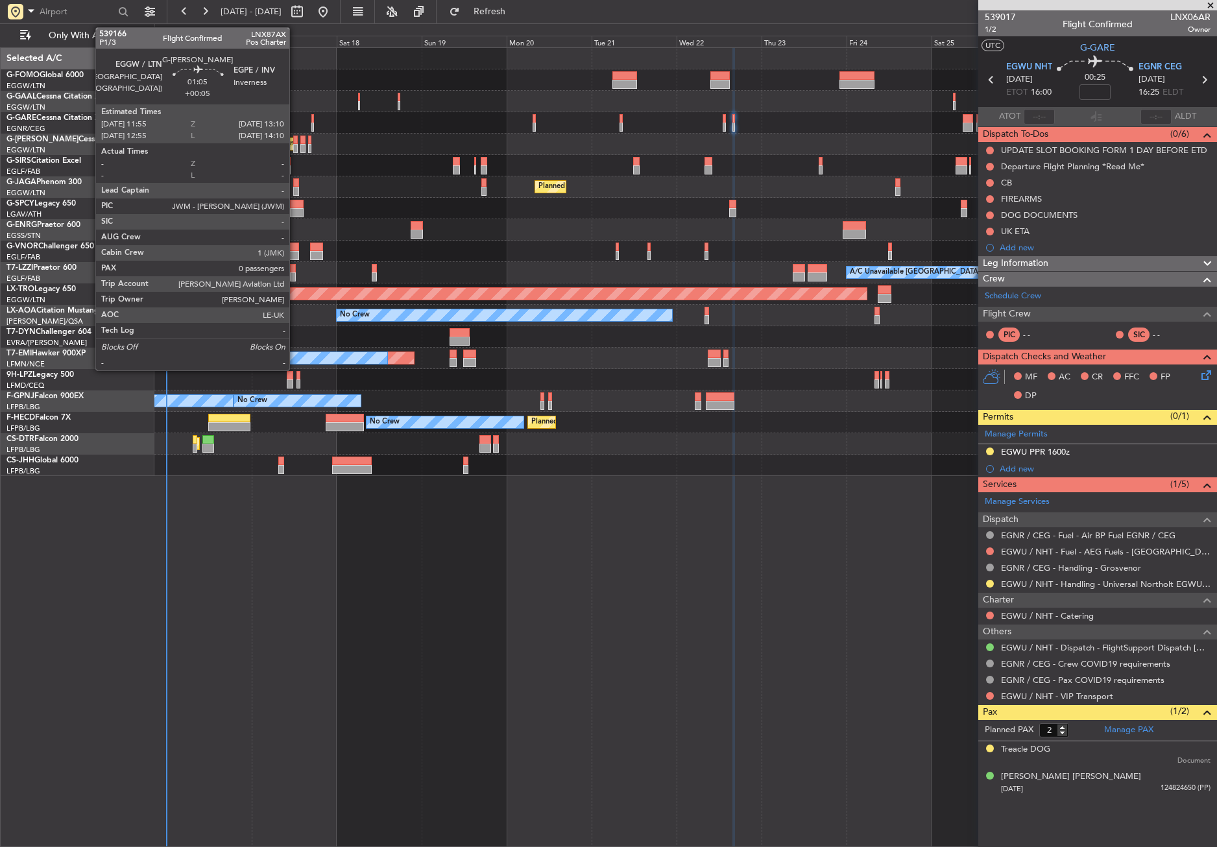
click at [295, 139] on div at bounding box center [295, 140] width 5 height 9
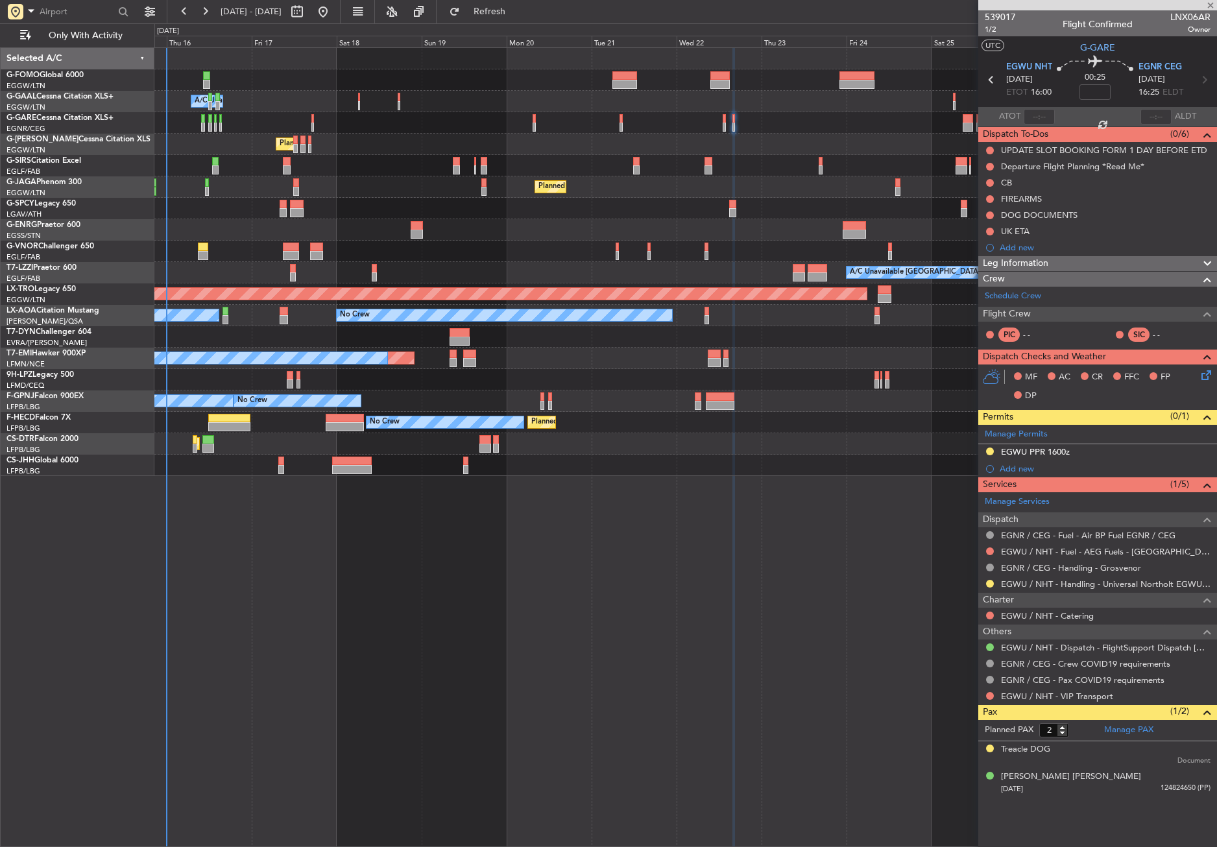
type input "+00:05"
type input "0"
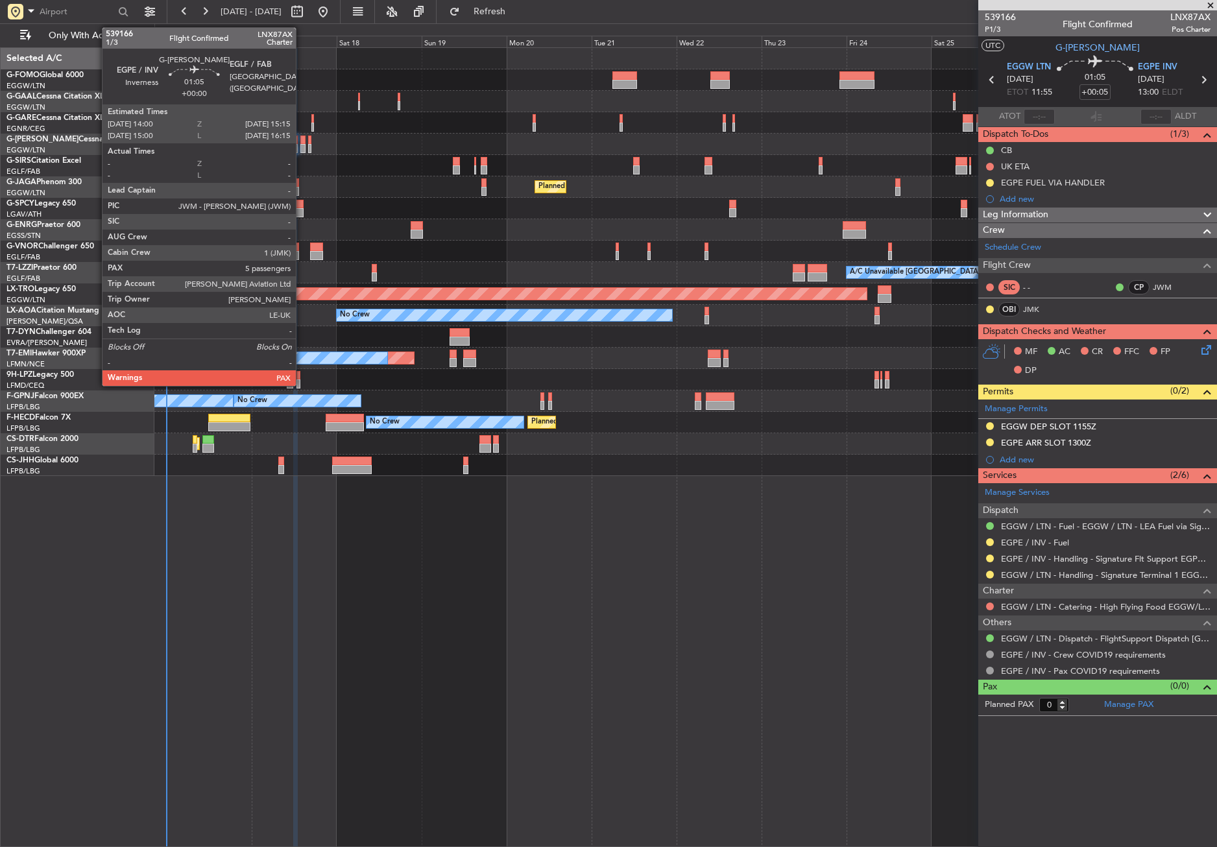
click at [302, 143] on div at bounding box center [302, 140] width 5 height 9
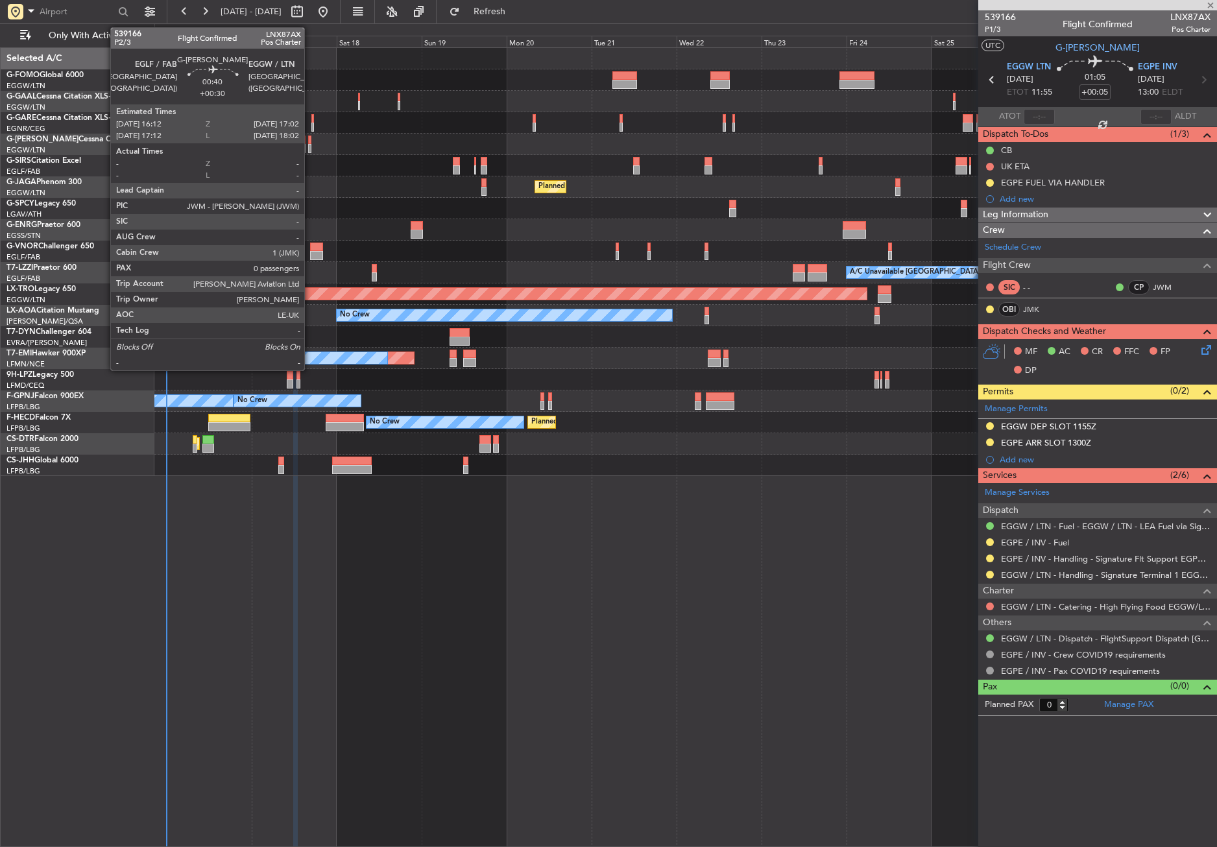
type input "5"
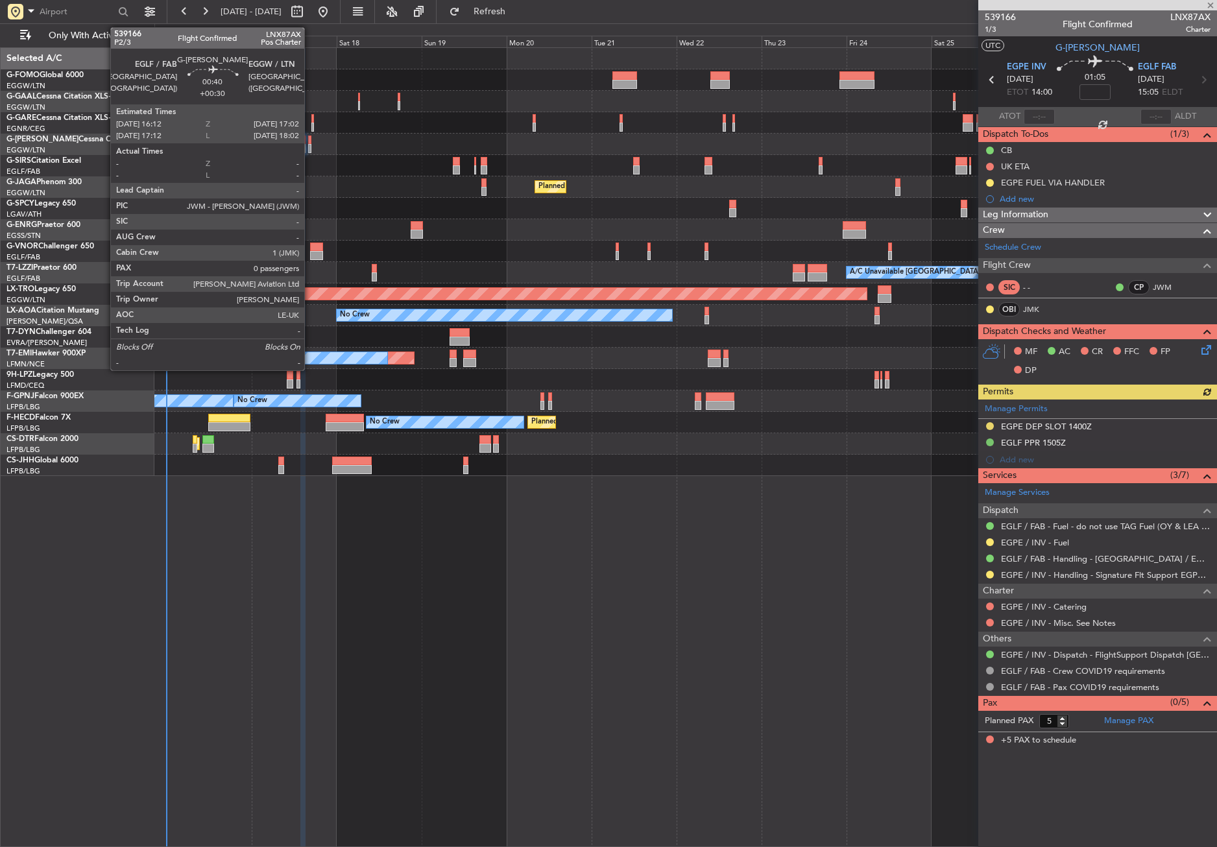
click at [310, 143] on div at bounding box center [309, 140] width 3 height 9
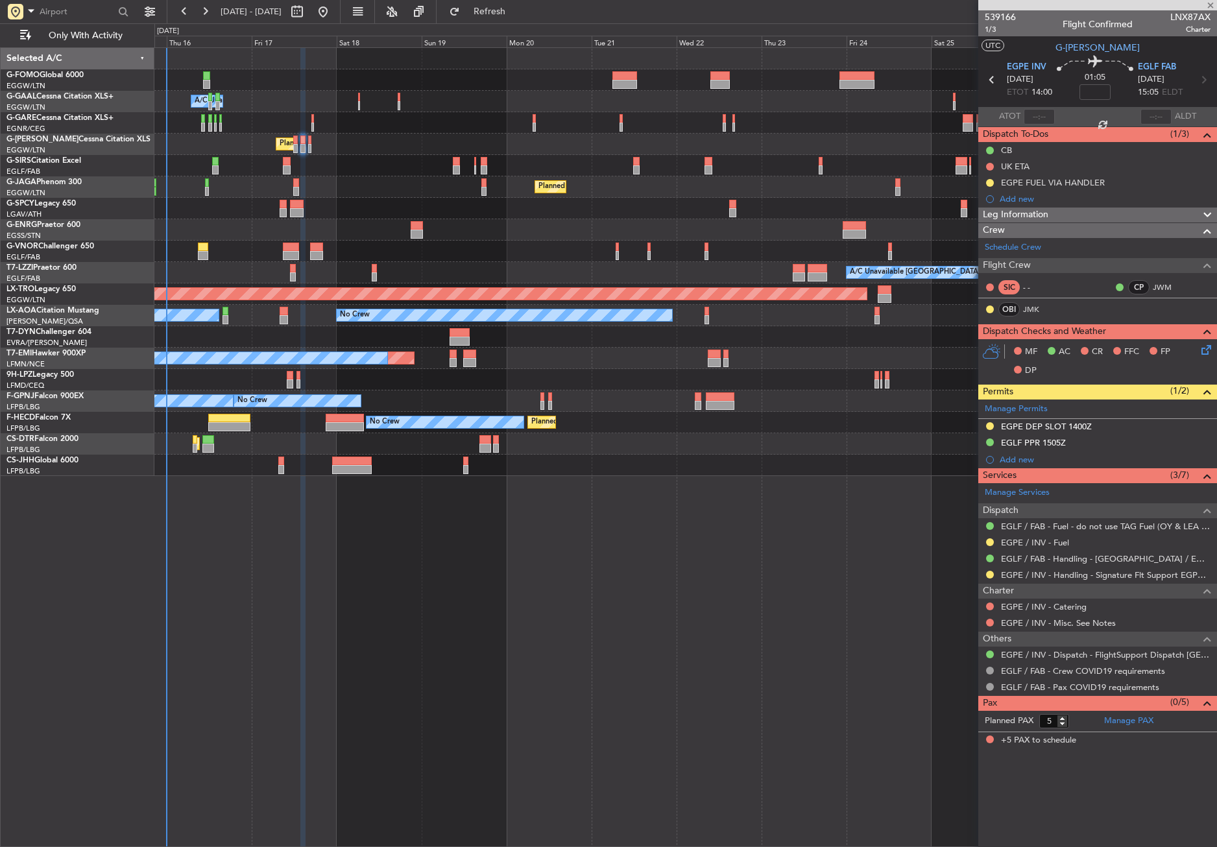
type input "+00:30"
type input "0"
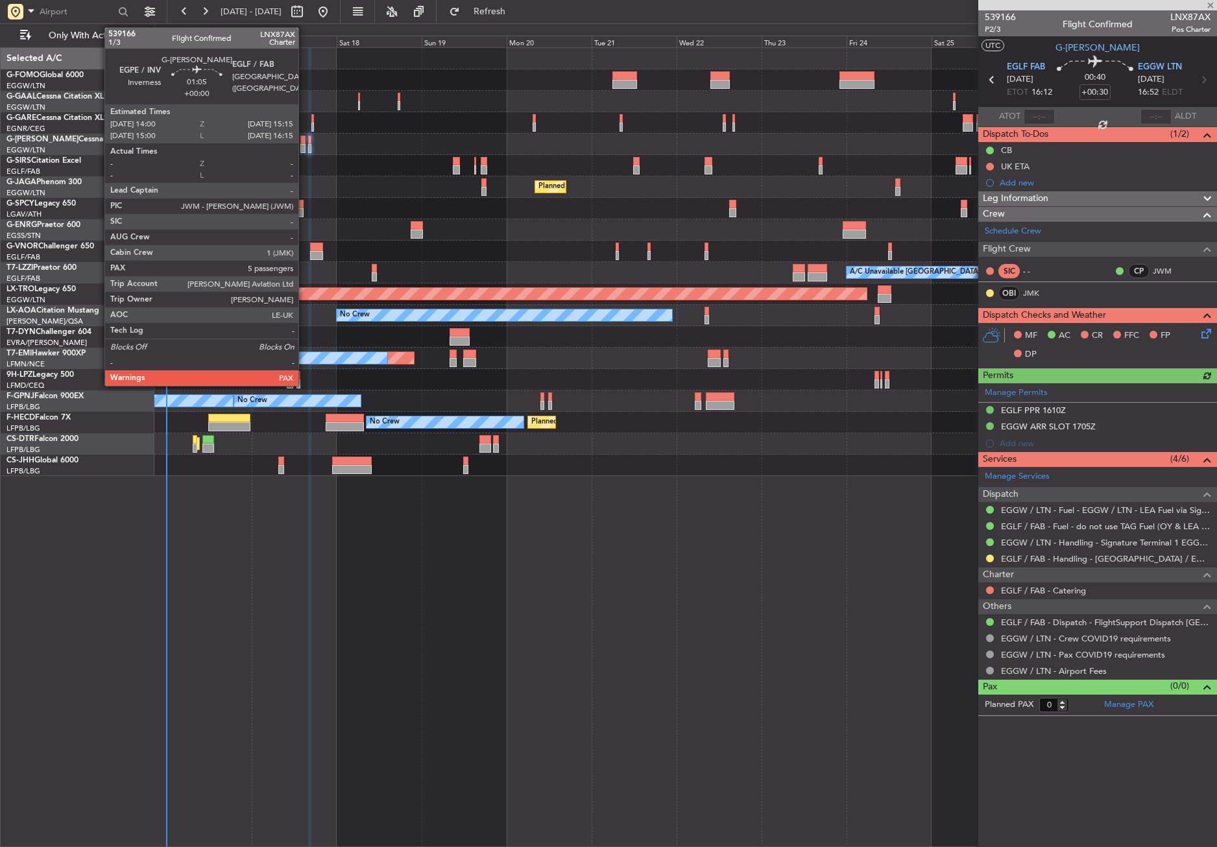
click at [304, 145] on div at bounding box center [302, 148] width 5 height 9
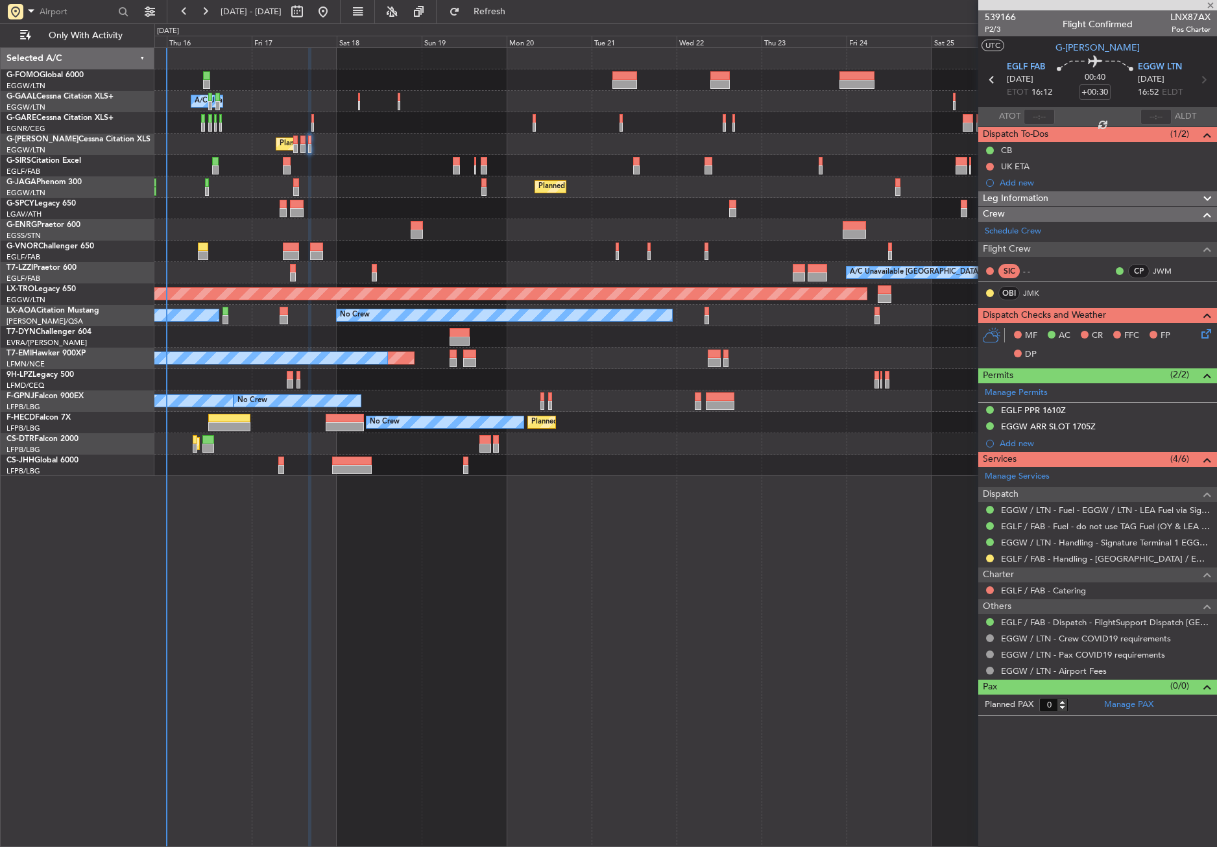
type input "5"
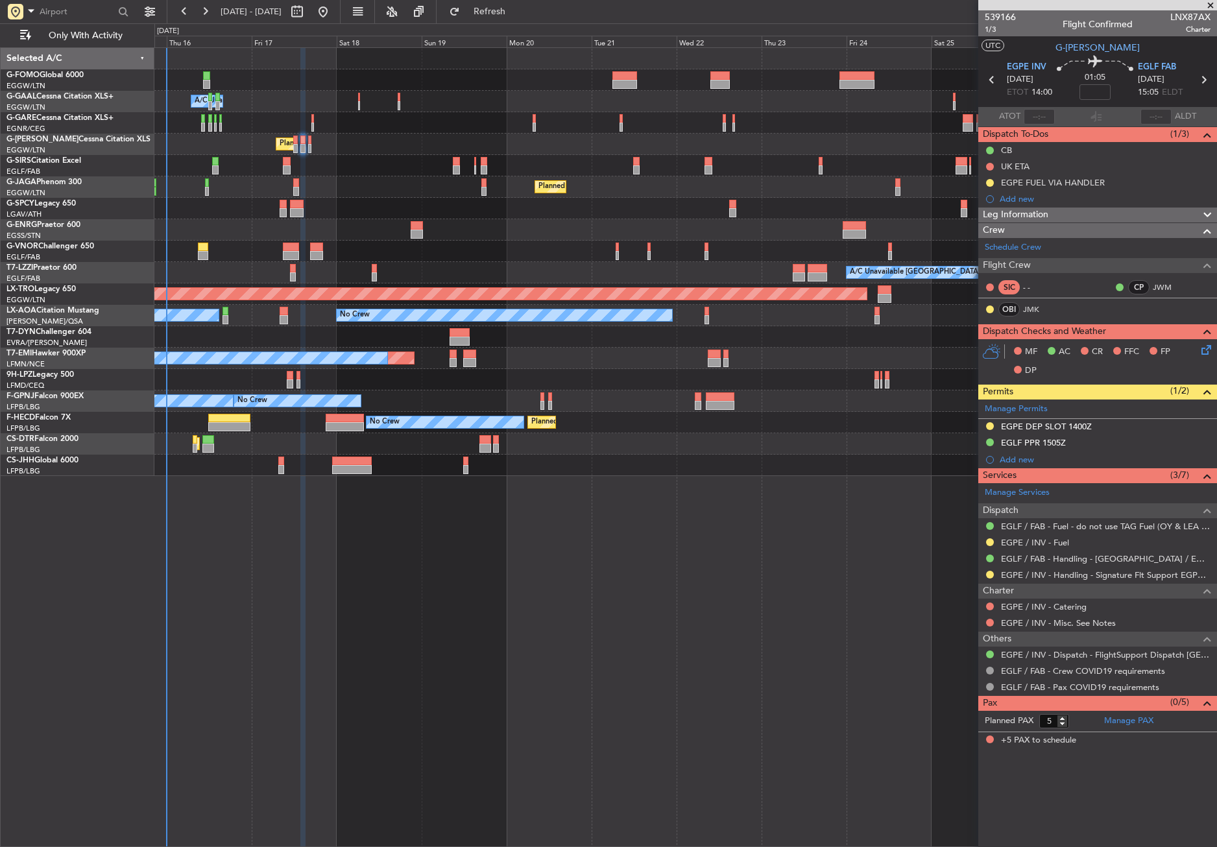
click at [359, 186] on div "Planned Maint [GEOGRAPHIC_DATA] ([GEOGRAPHIC_DATA]) No Crew" at bounding box center [685, 186] width 1062 height 21
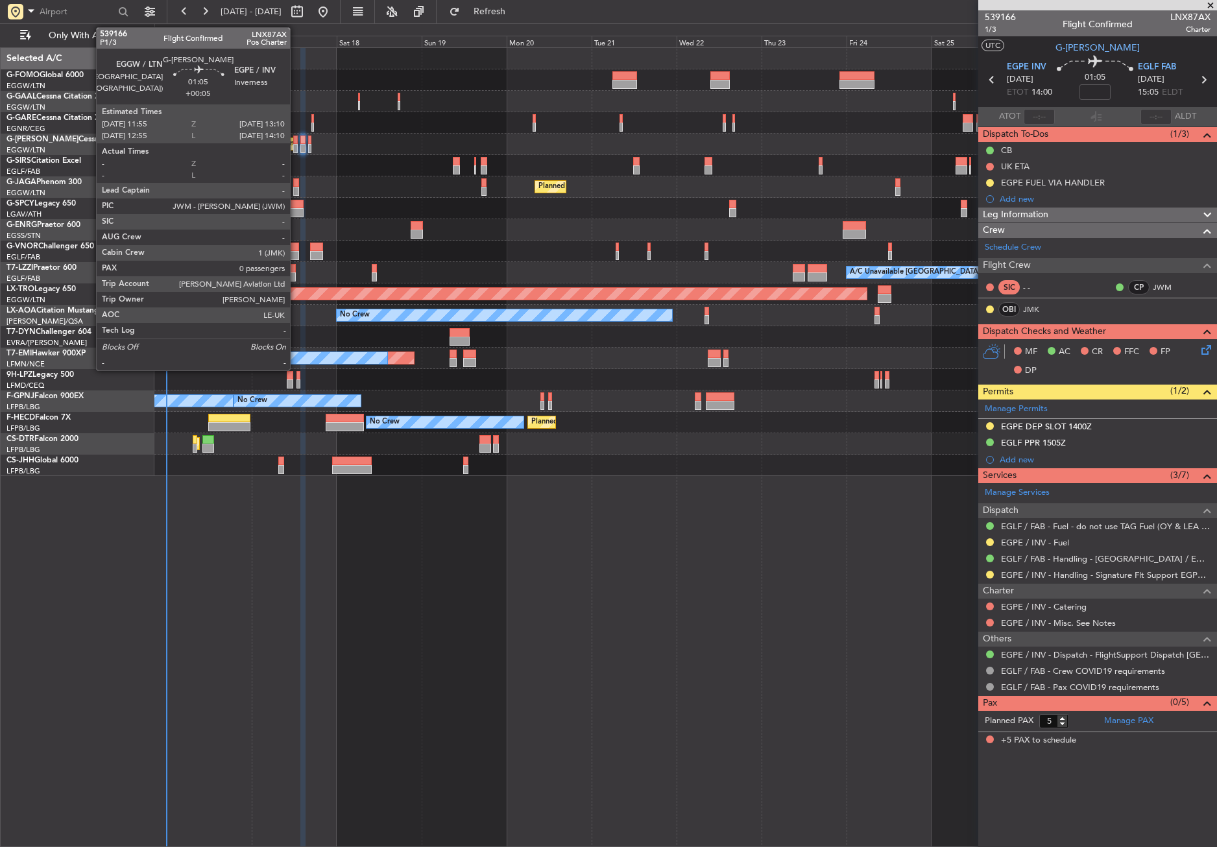
click at [296, 147] on div at bounding box center [295, 148] width 5 height 9
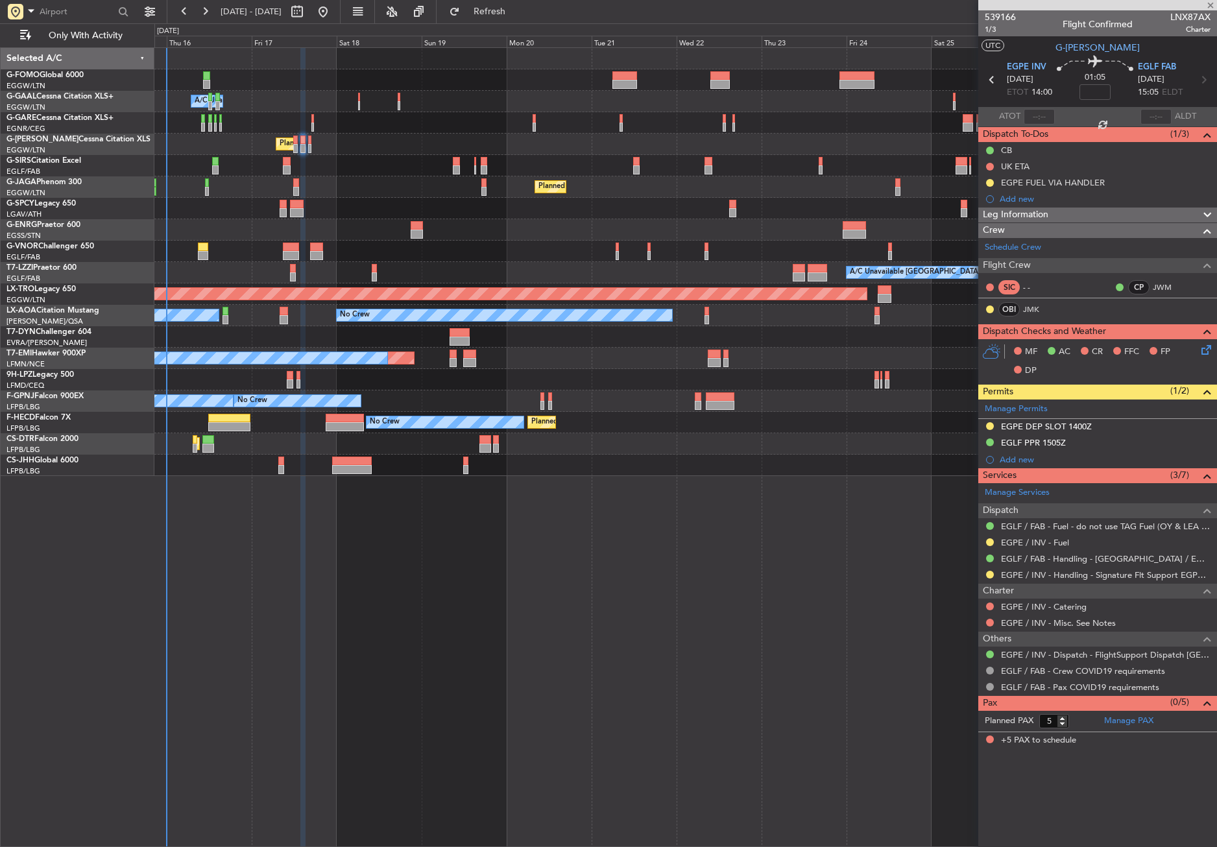
type input "+00:05"
type input "0"
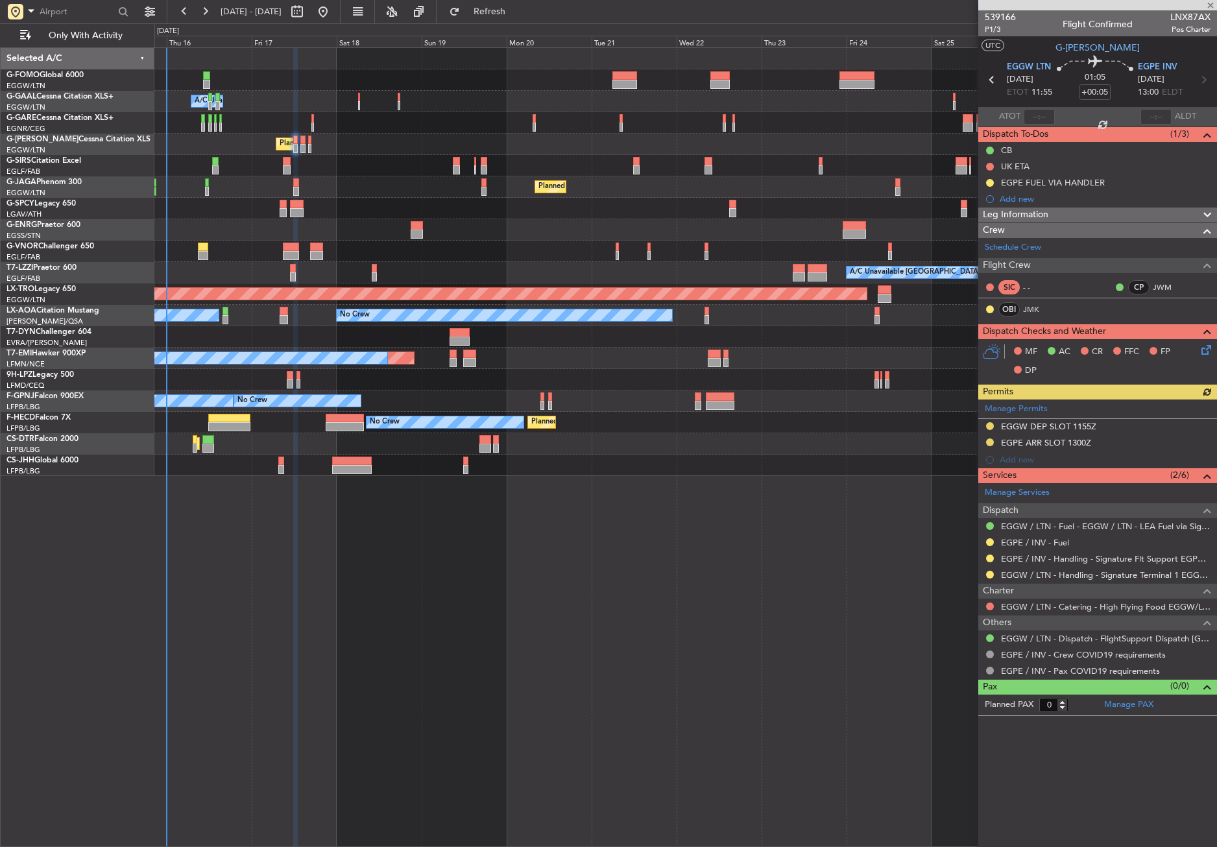
click at [405, 183] on div "Planned Maint [GEOGRAPHIC_DATA] ([GEOGRAPHIC_DATA]) No Crew" at bounding box center [685, 186] width 1062 height 21
click at [402, 157] on div "Planned Maint Oxford ([GEOGRAPHIC_DATA])" at bounding box center [685, 165] width 1062 height 21
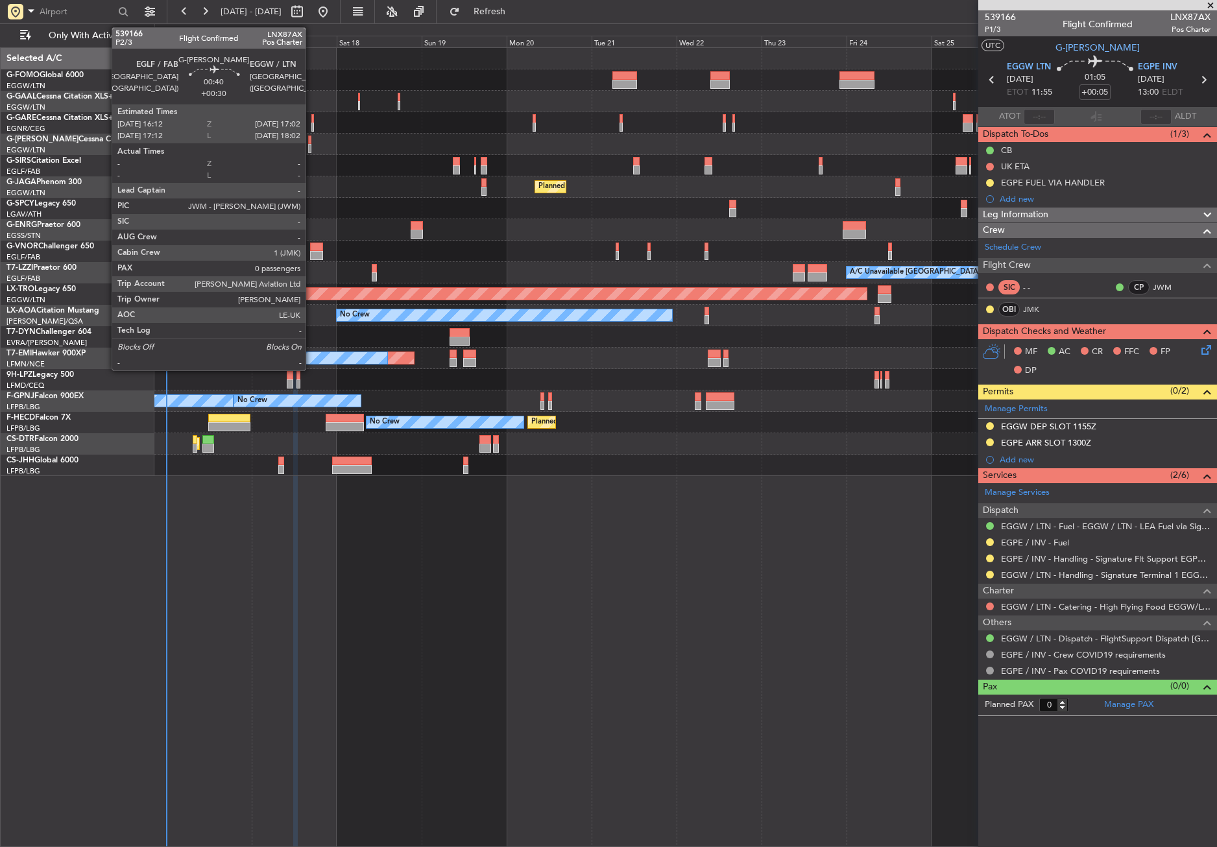
click at [311, 150] on div at bounding box center [309, 148] width 3 height 9
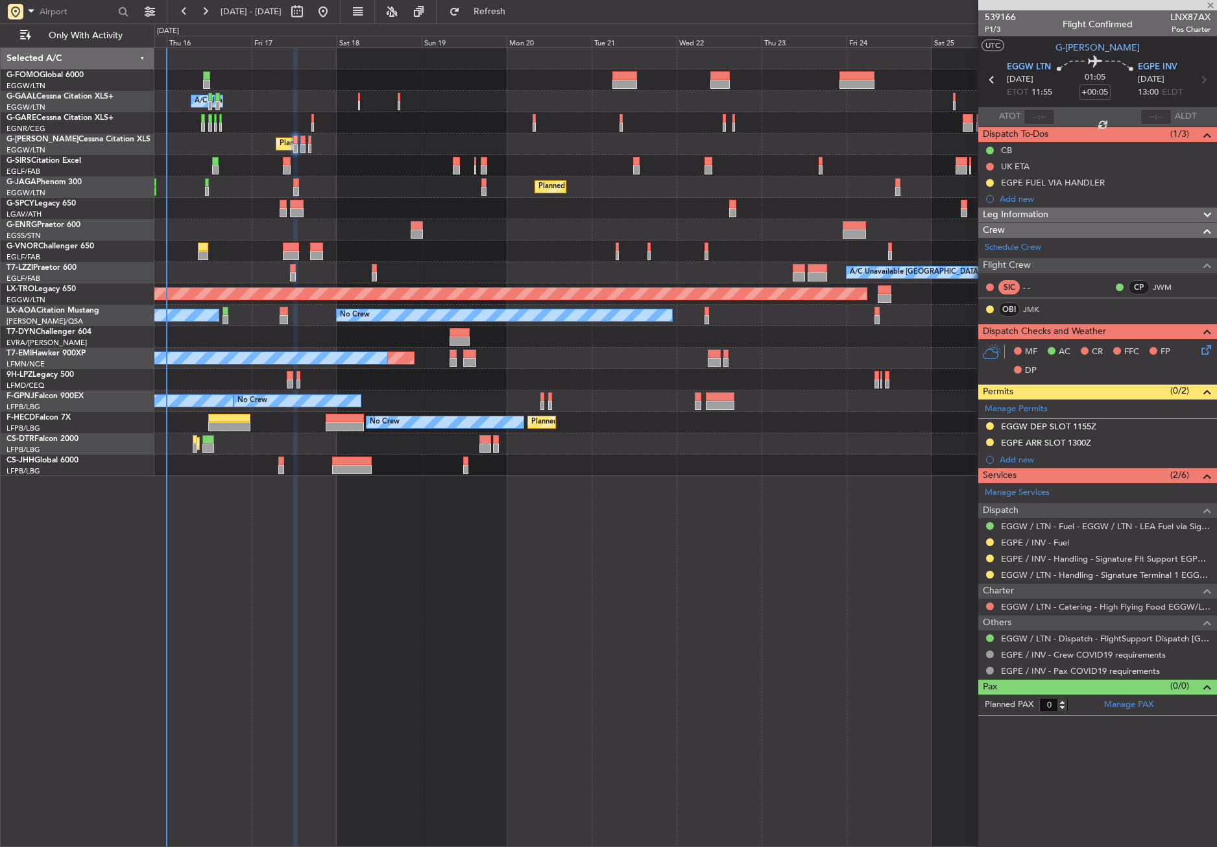
type input "+00:30"
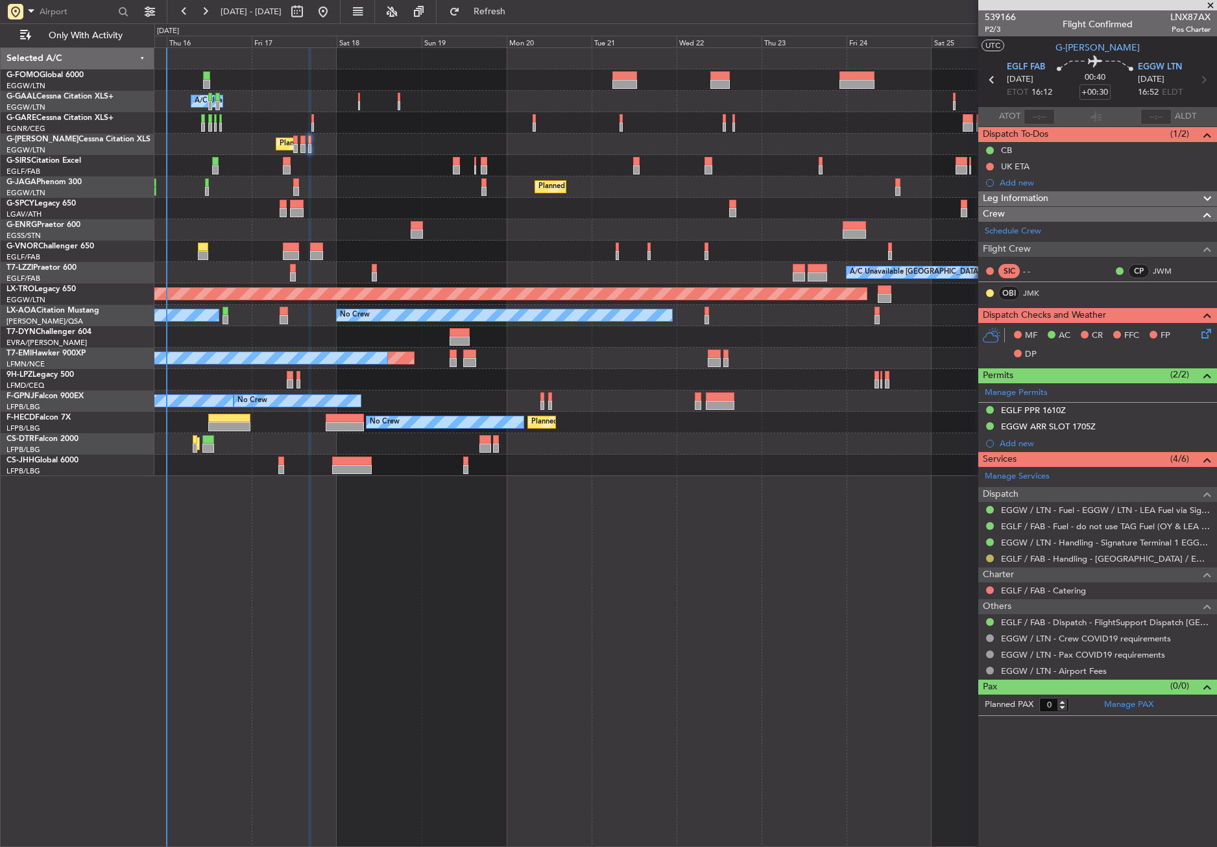
click at [987, 560] on button at bounding box center [990, 559] width 8 height 8
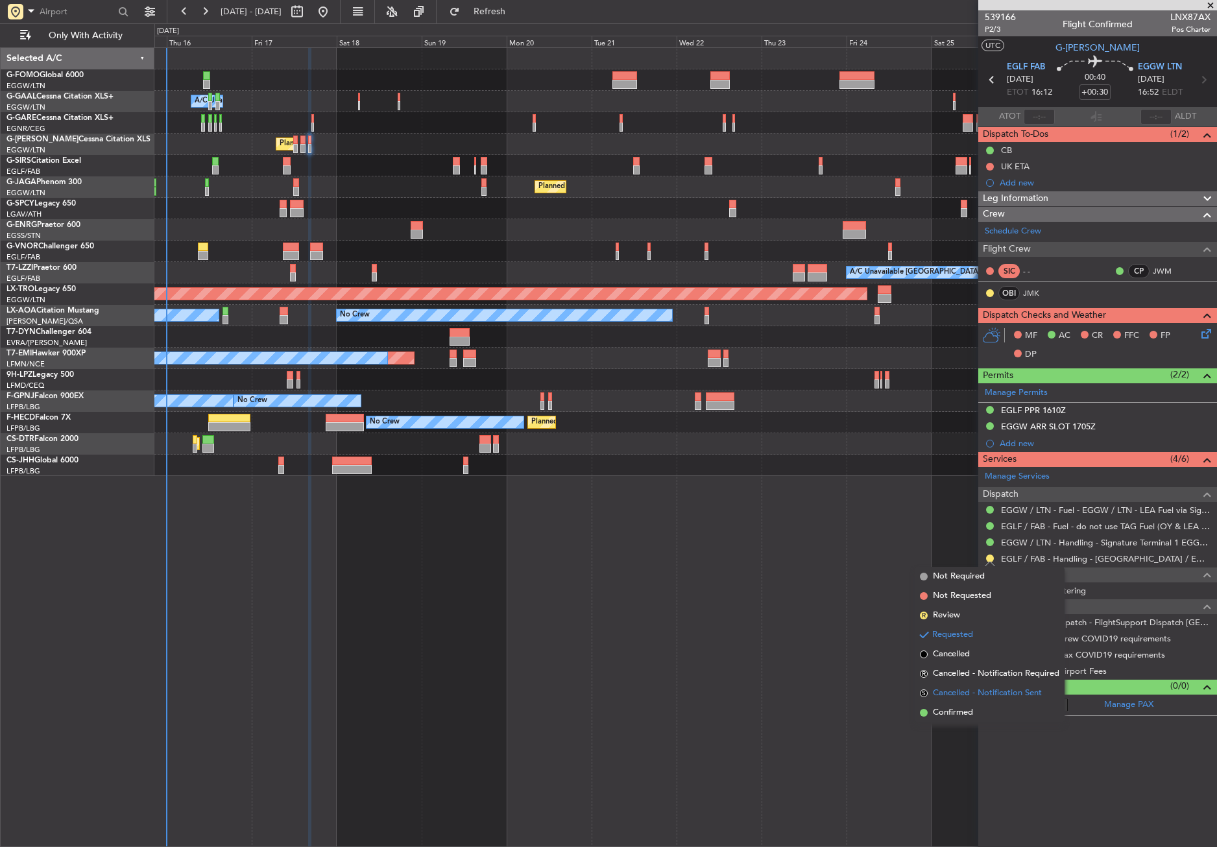
click at [942, 703] on li "S Cancelled - Notification Sent" at bounding box center [990, 693] width 150 height 19
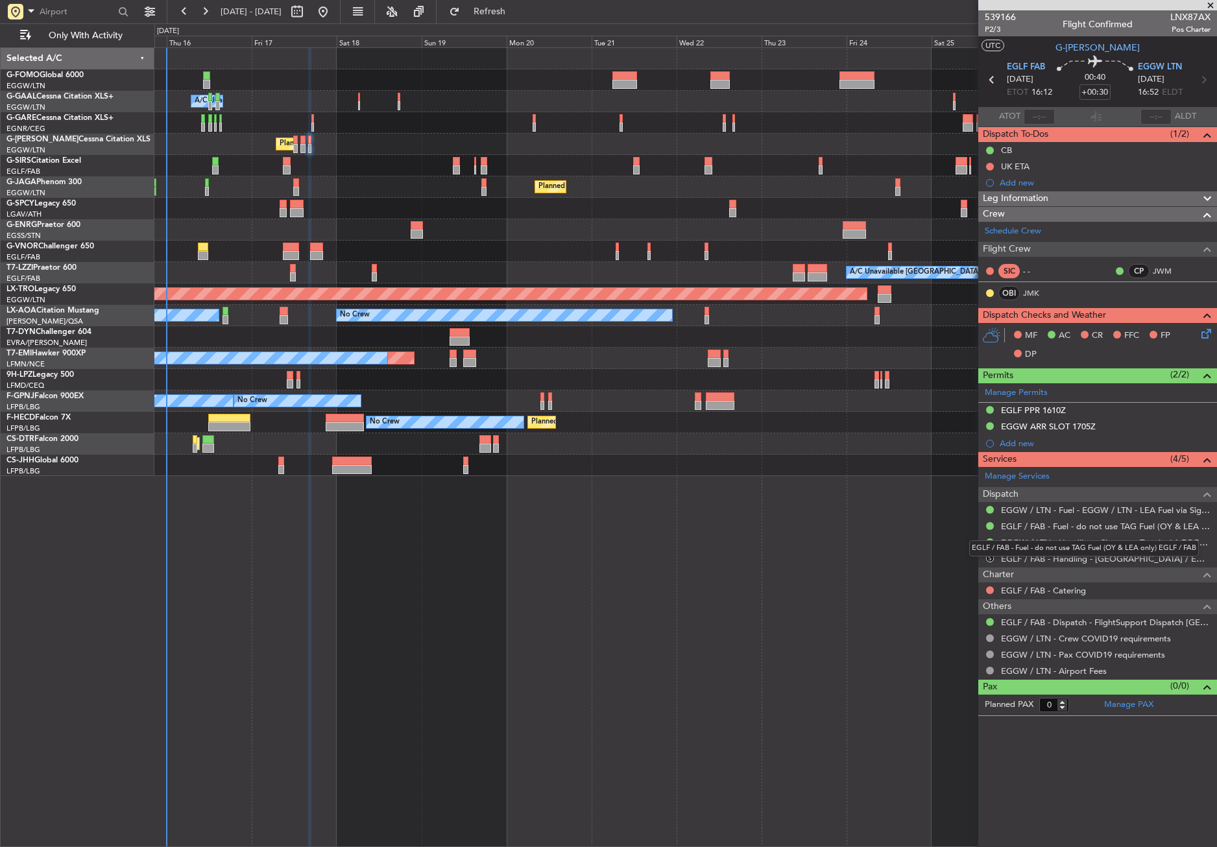
click at [989, 553] on div "EGLF / FAB - Fuel - do not use TAG Fuel (OY & LEA only) EGLF / FAB" at bounding box center [1084, 548] width 230 height 16
click at [987, 558] on button "S" at bounding box center [990, 559] width 8 height 8
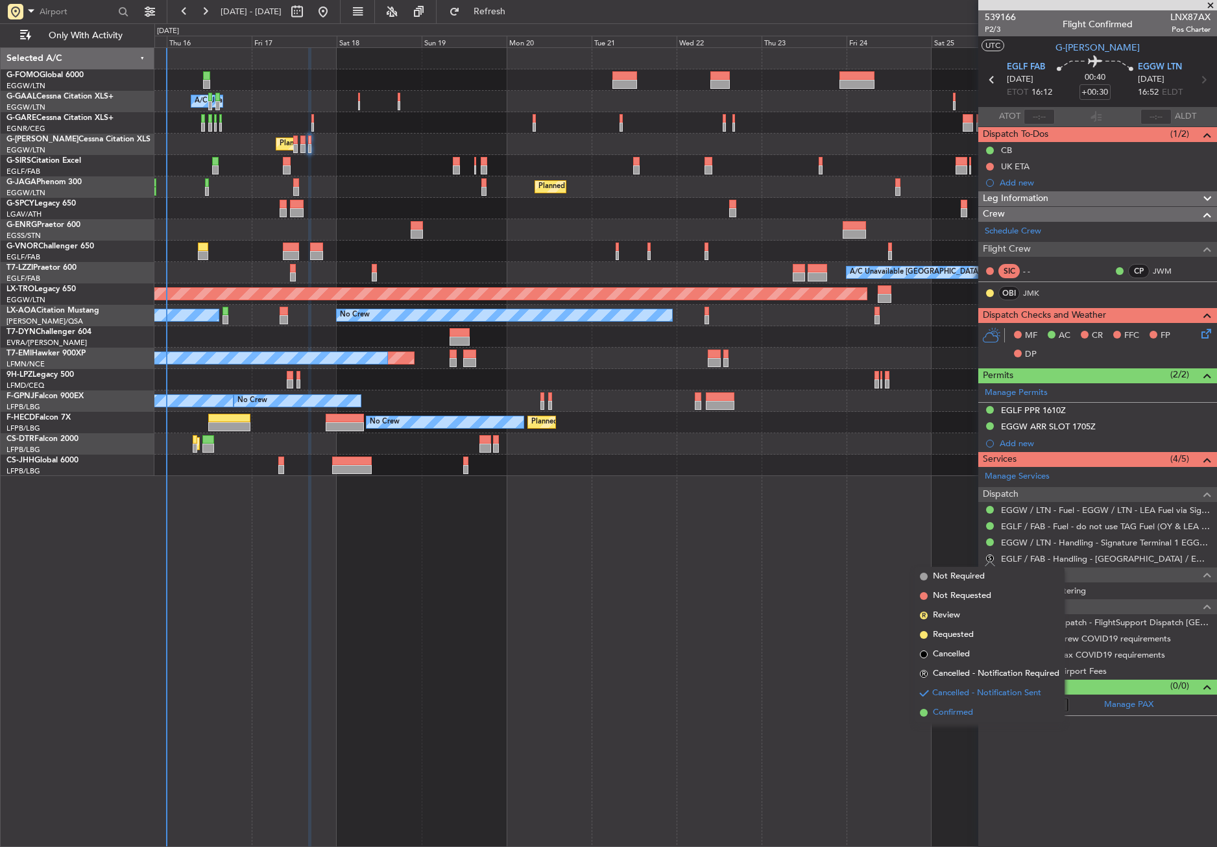
click at [965, 716] on span "Confirmed" at bounding box center [953, 713] width 40 height 13
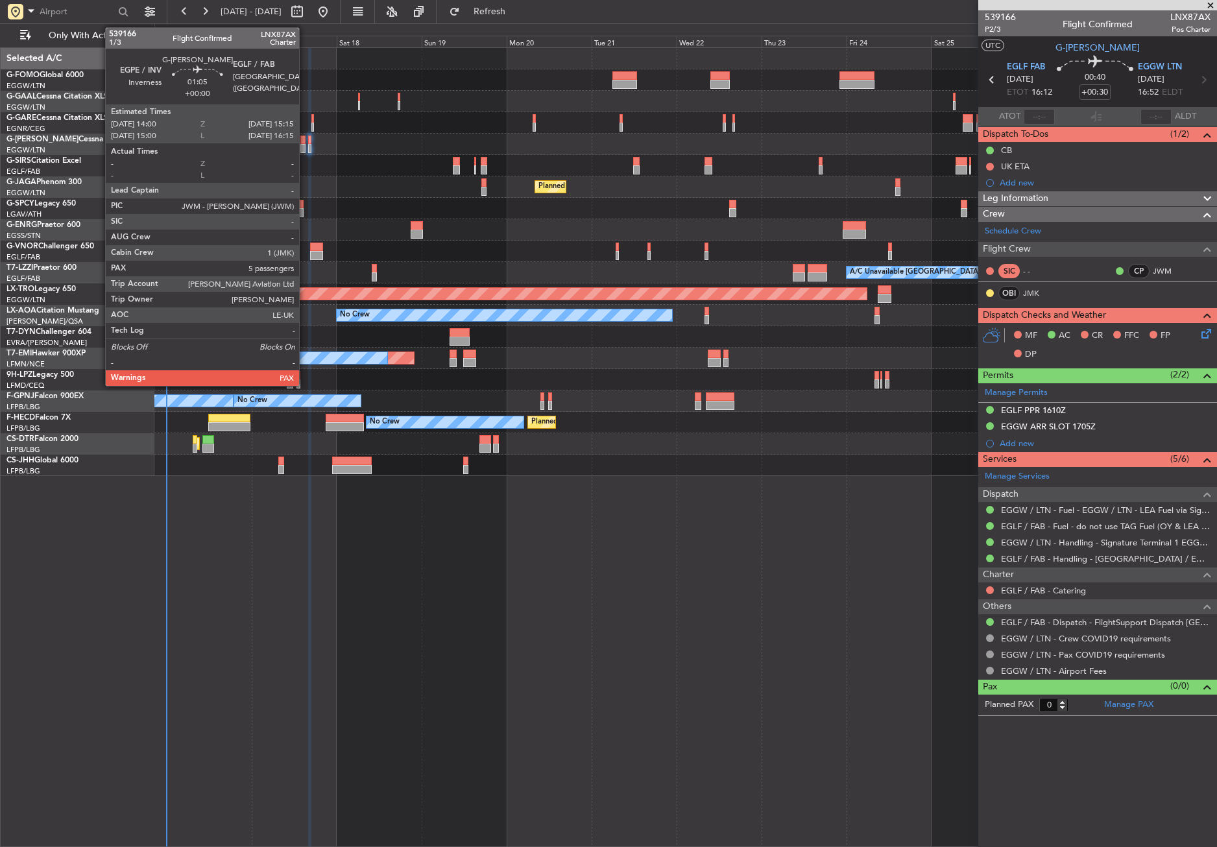
click at [305, 150] on div at bounding box center [302, 148] width 5 height 9
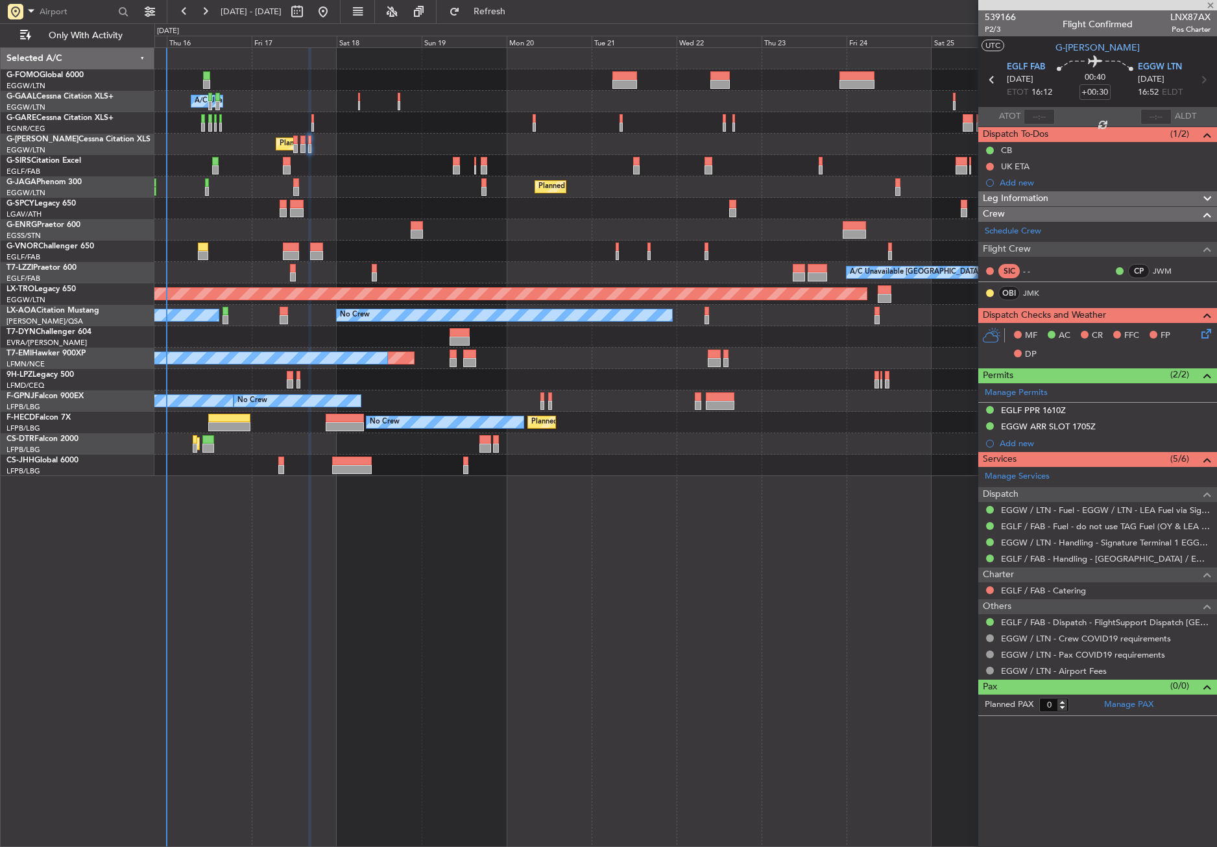
type input "5"
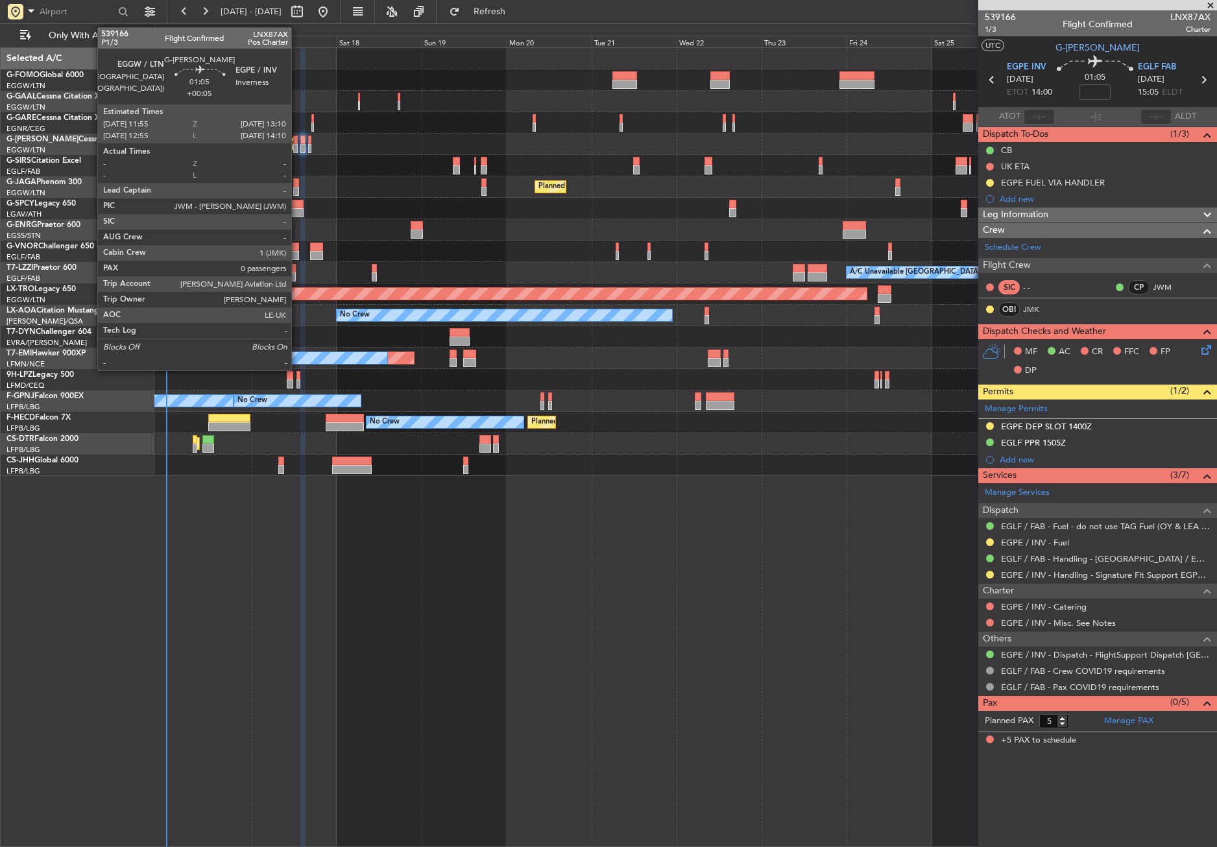
click at [297, 146] on div at bounding box center [295, 148] width 5 height 9
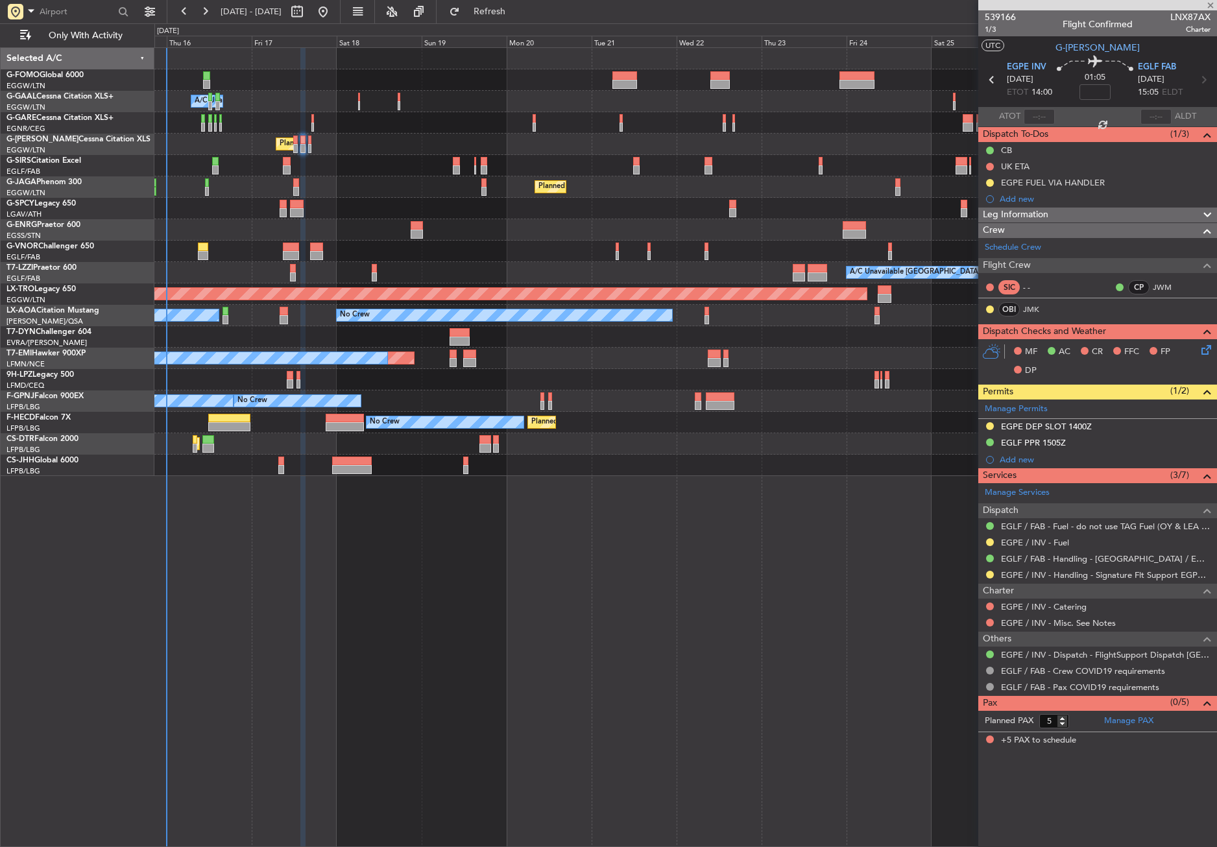
type input "+00:05"
type input "0"
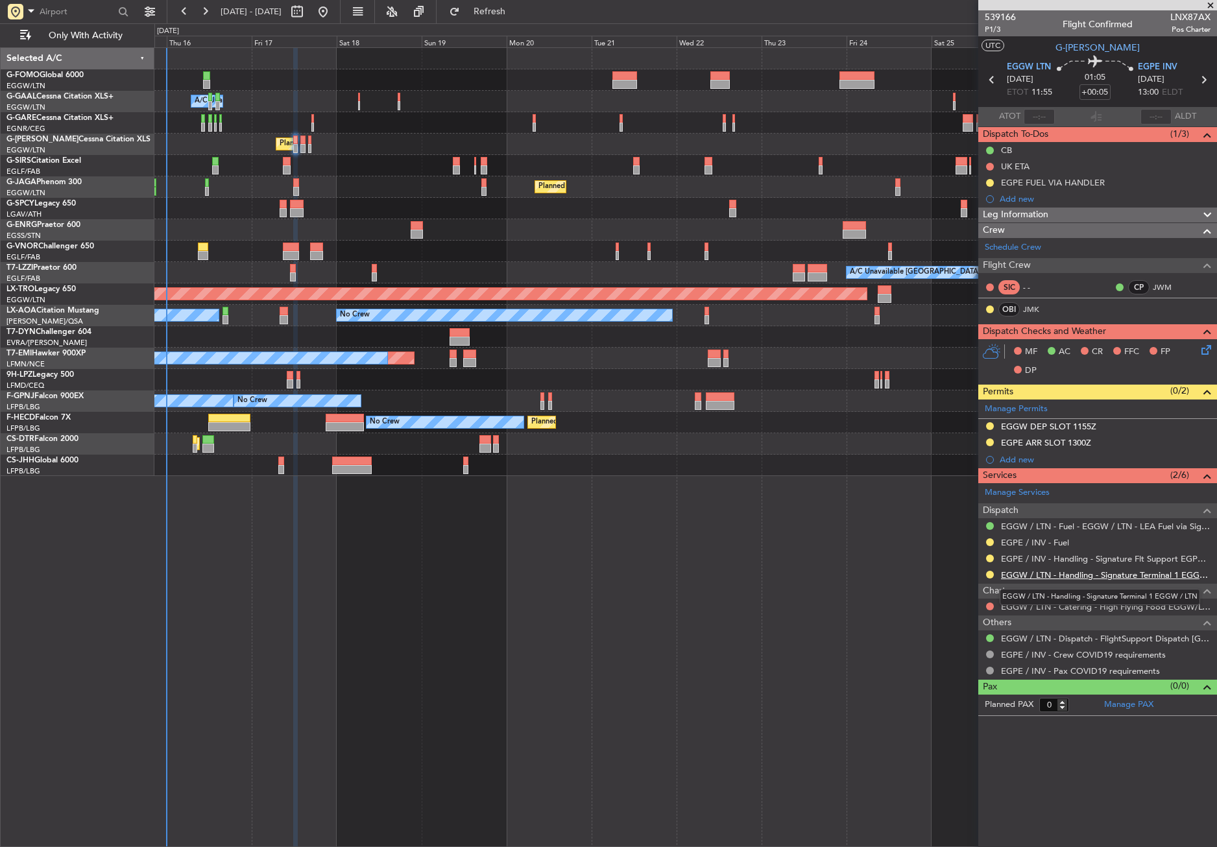
click at [1017, 577] on link "EGGW / LTN - Handling - Signature Terminal 1 EGGW / LTN" at bounding box center [1106, 575] width 210 height 11
click at [336, 177] on div "Planned Maint [GEOGRAPHIC_DATA] ([GEOGRAPHIC_DATA]) No Crew" at bounding box center [685, 186] width 1062 height 21
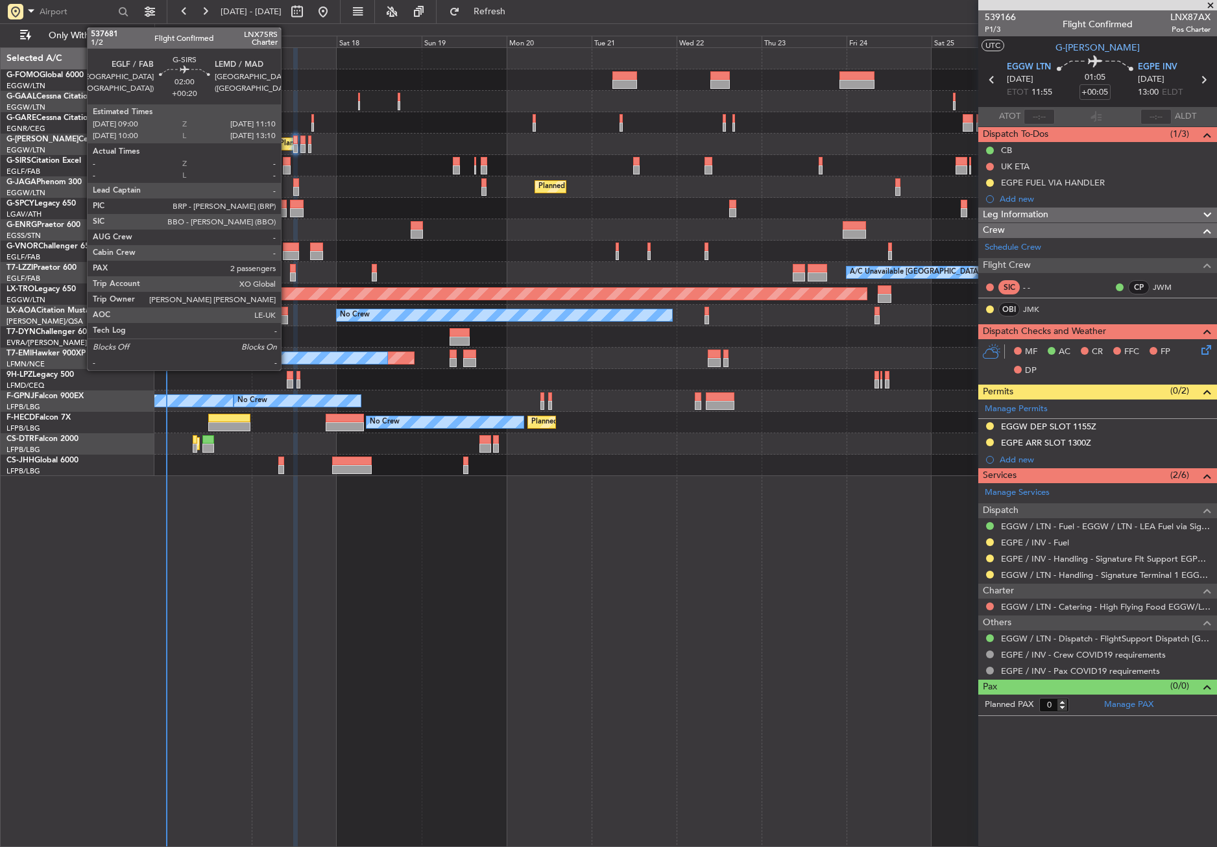
click at [287, 168] on div at bounding box center [287, 169] width 8 height 9
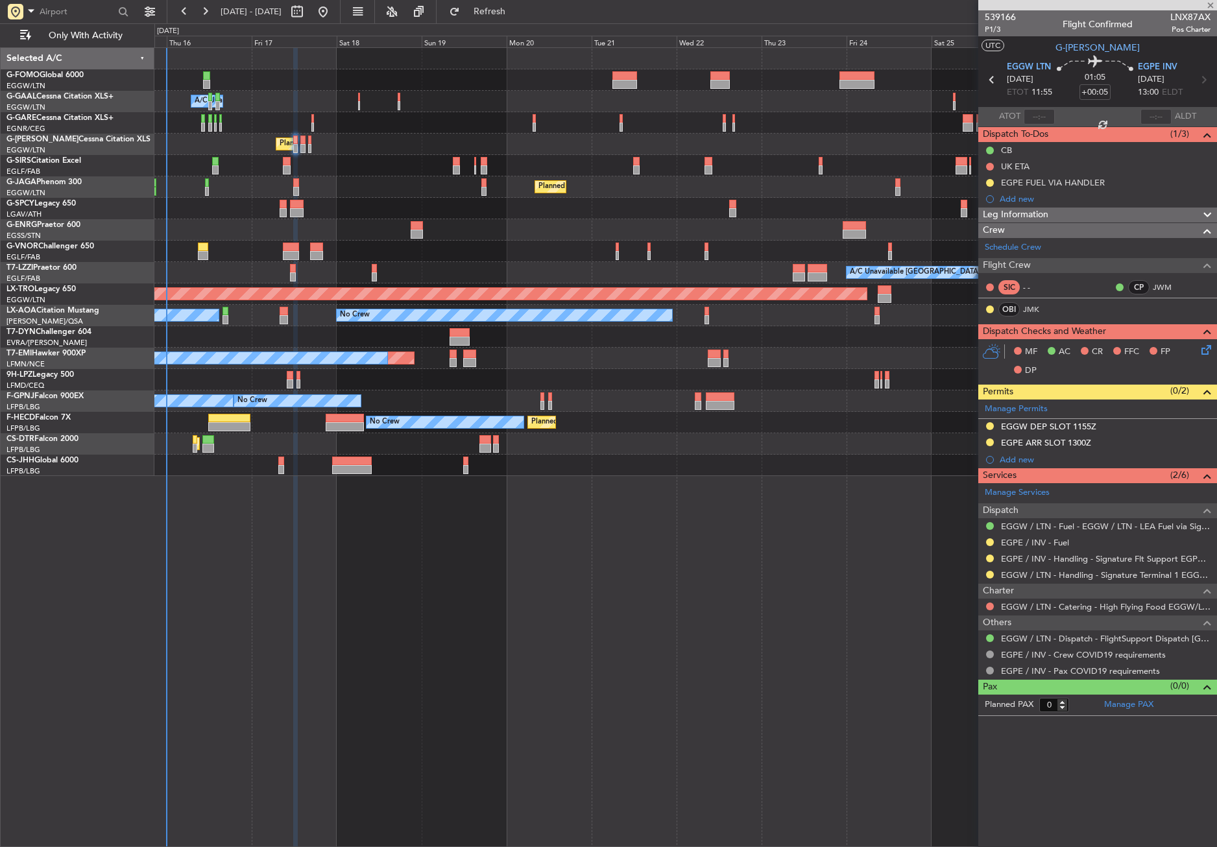
type input "+00:20"
type input "2"
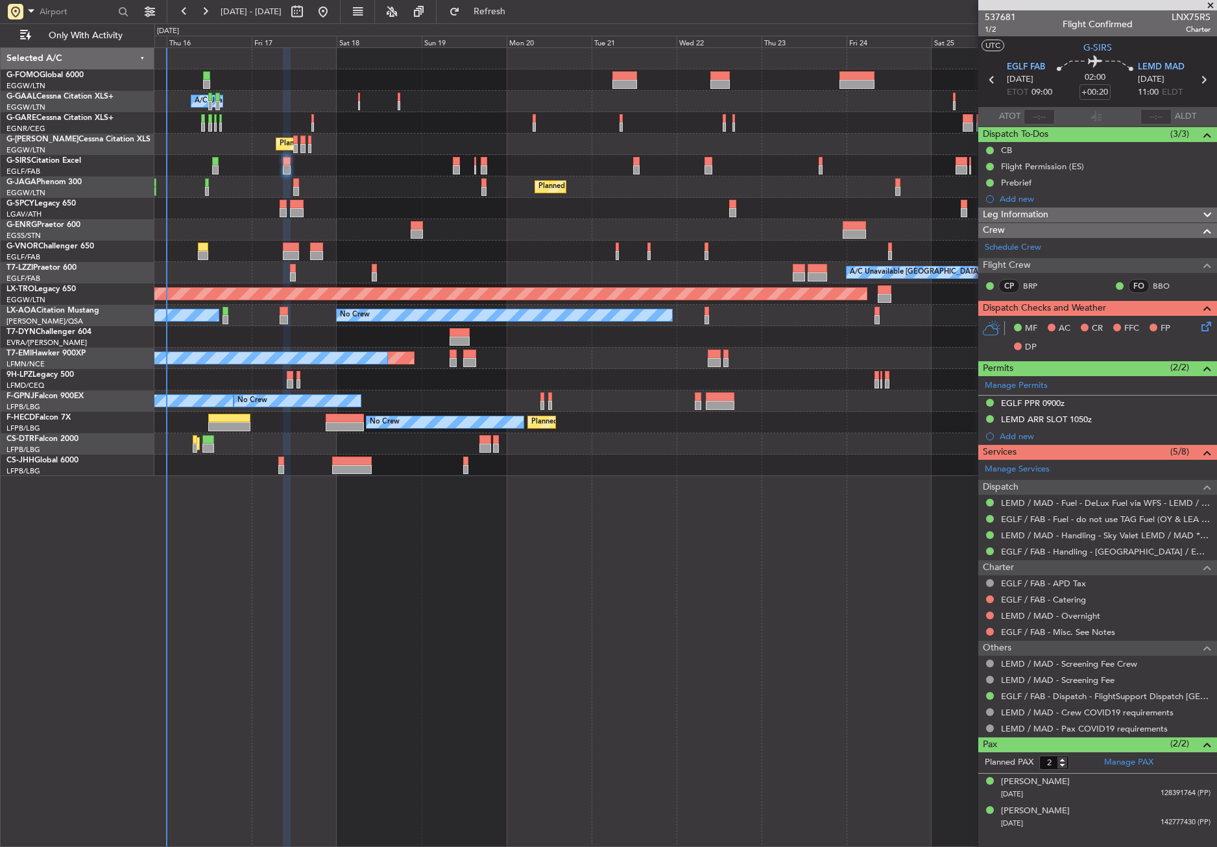
click at [321, 645] on div "Owner A/C Unavailable Owner A/C Unavailable Planned Maint [GEOGRAPHIC_DATA] ([G…" at bounding box center [685, 447] width 1063 height 800
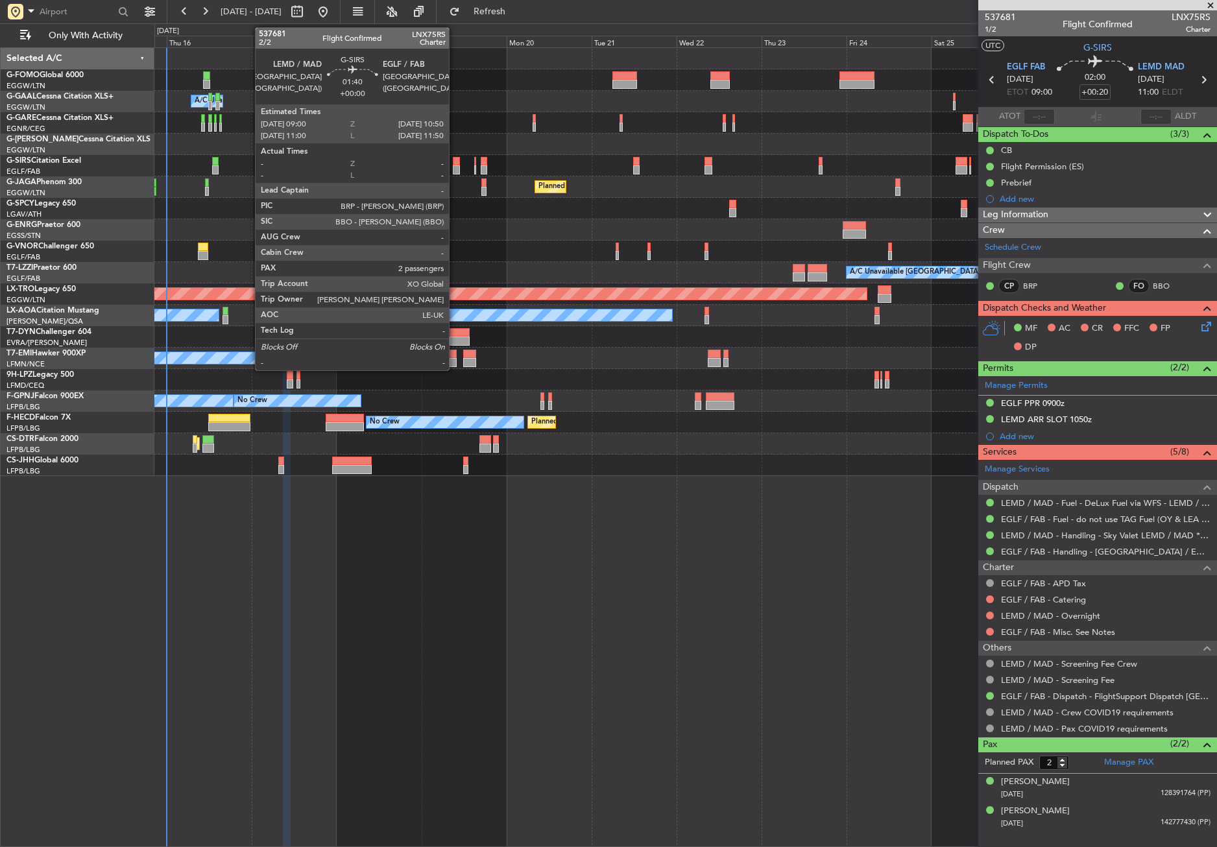
click at [455, 167] on div at bounding box center [456, 169] width 7 height 9
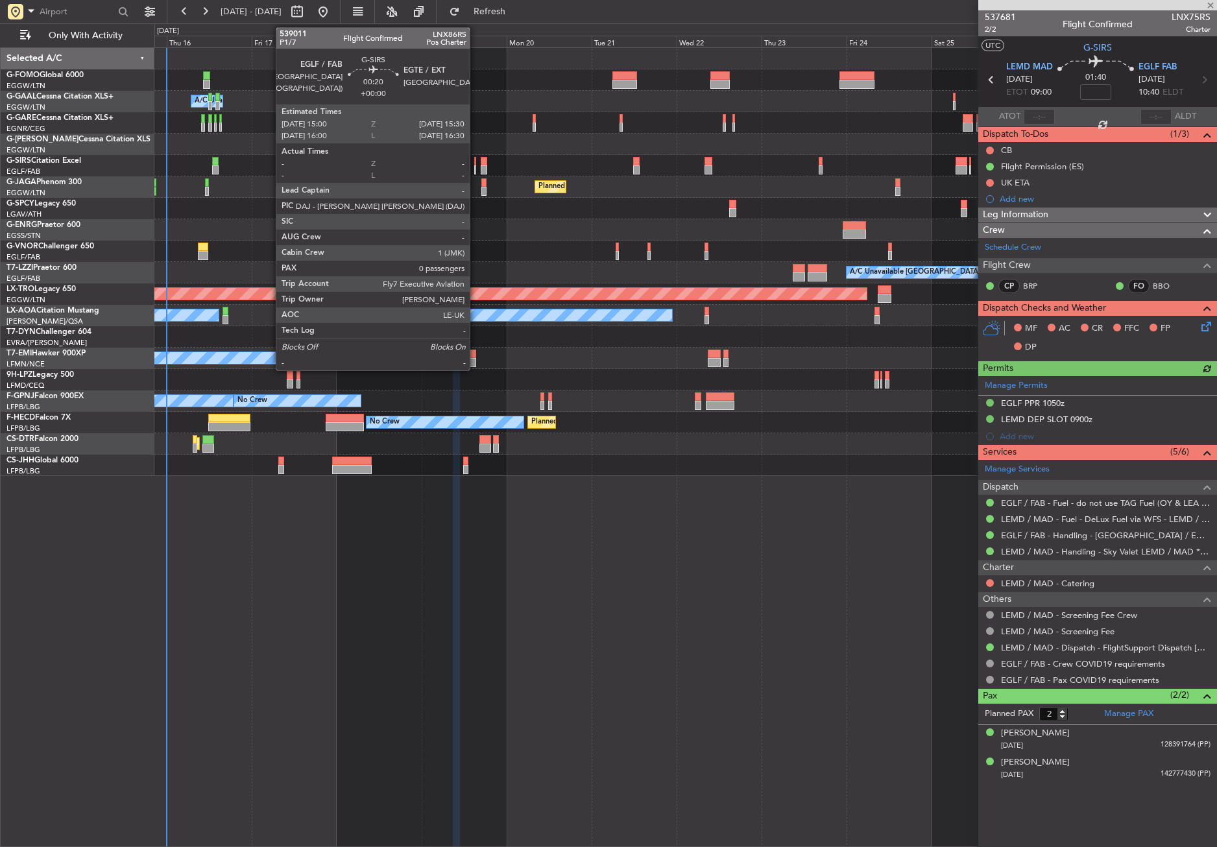
click at [476, 167] on div at bounding box center [475, 169] width 2 height 9
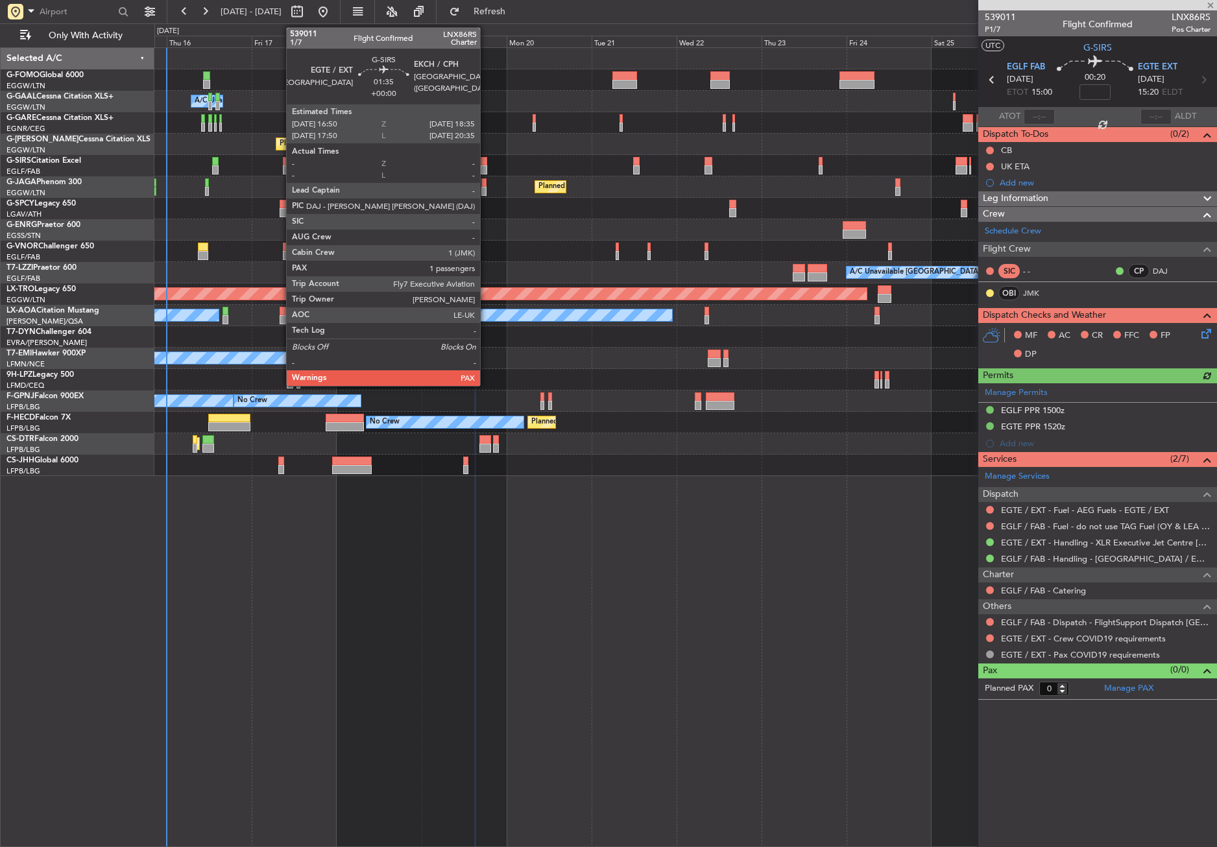
click at [486, 167] on div at bounding box center [484, 169] width 6 height 9
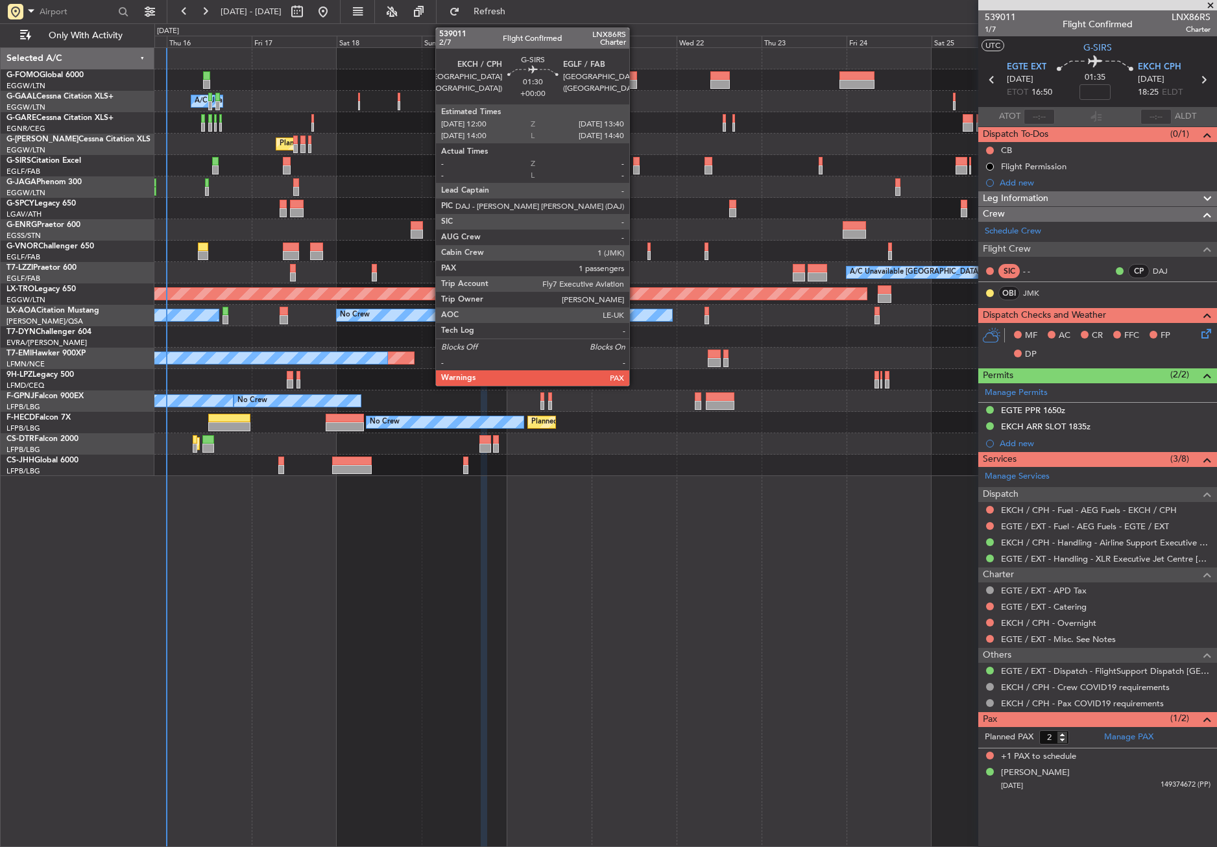
click at [635, 167] on div at bounding box center [636, 169] width 6 height 9
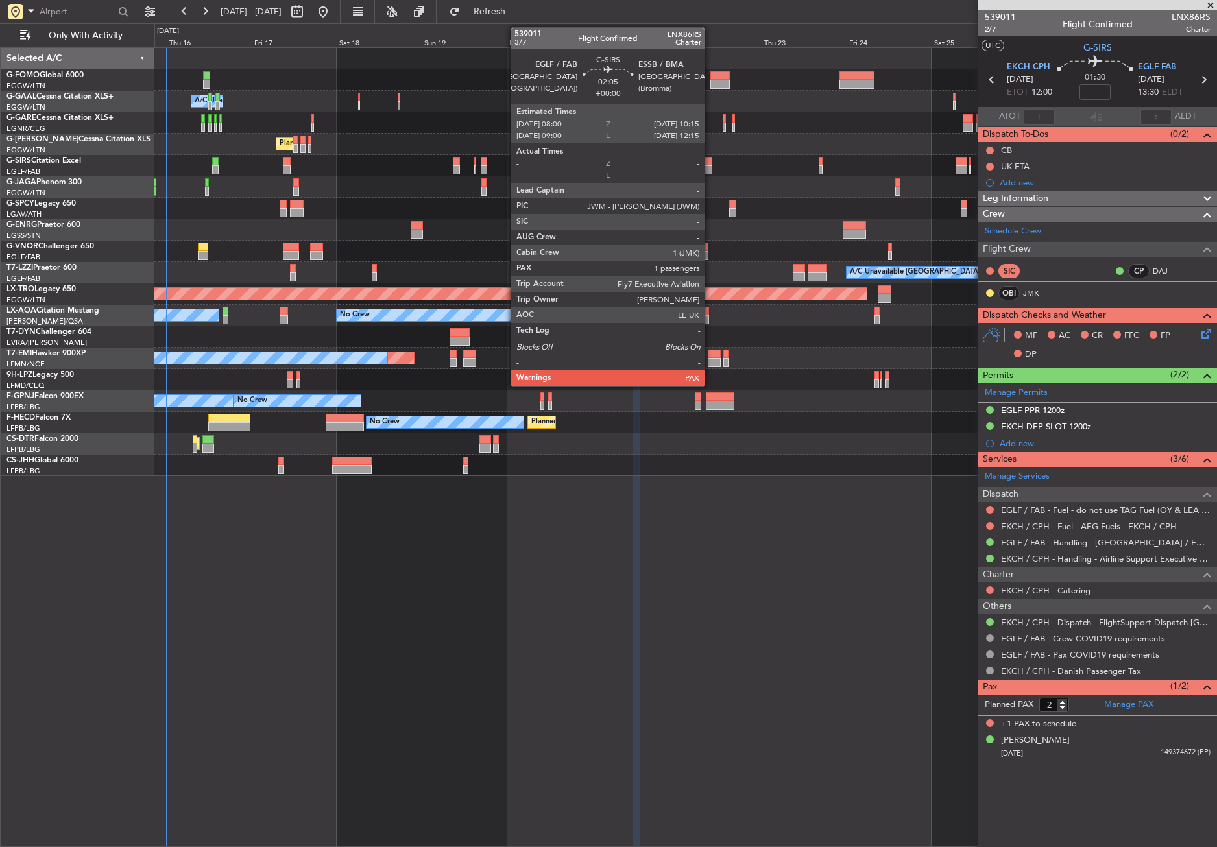
click at [710, 167] on div at bounding box center [709, 169] width 8 height 9
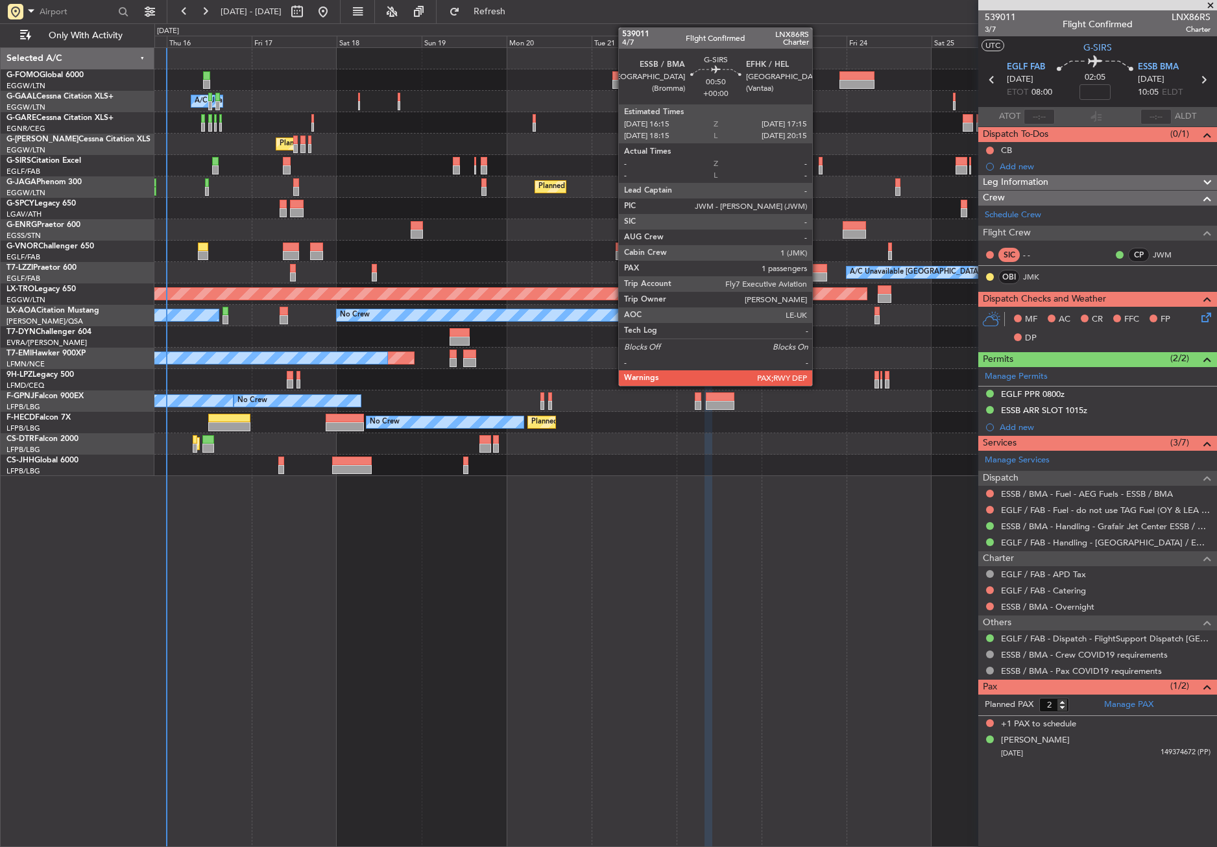
click at [819, 169] on div at bounding box center [821, 169] width 4 height 9
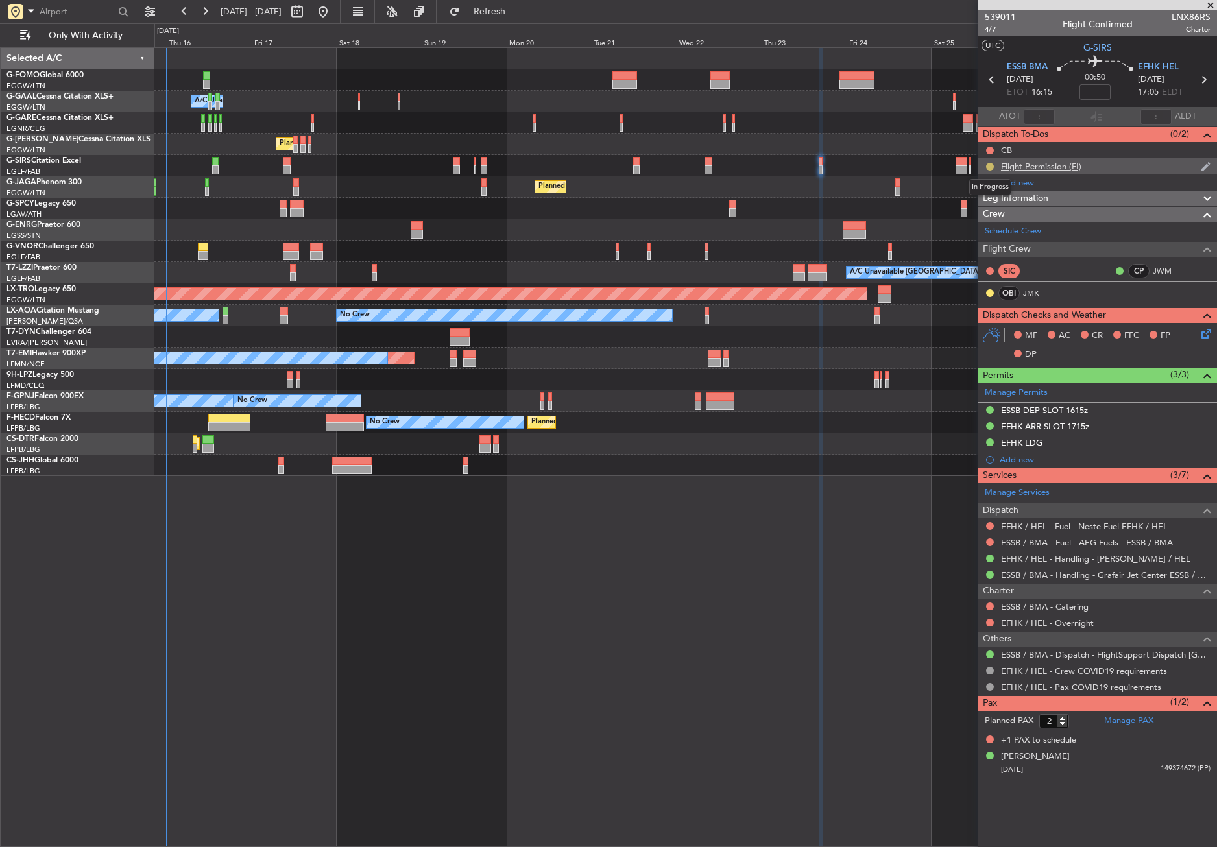
click at [989, 163] on button at bounding box center [990, 167] width 8 height 8
click at [985, 252] on li "Cancelled" at bounding box center [990, 243] width 69 height 19
click at [991, 165] on button at bounding box center [990, 167] width 8 height 8
click at [989, 219] on span "Completed" at bounding box center [995, 223] width 43 height 13
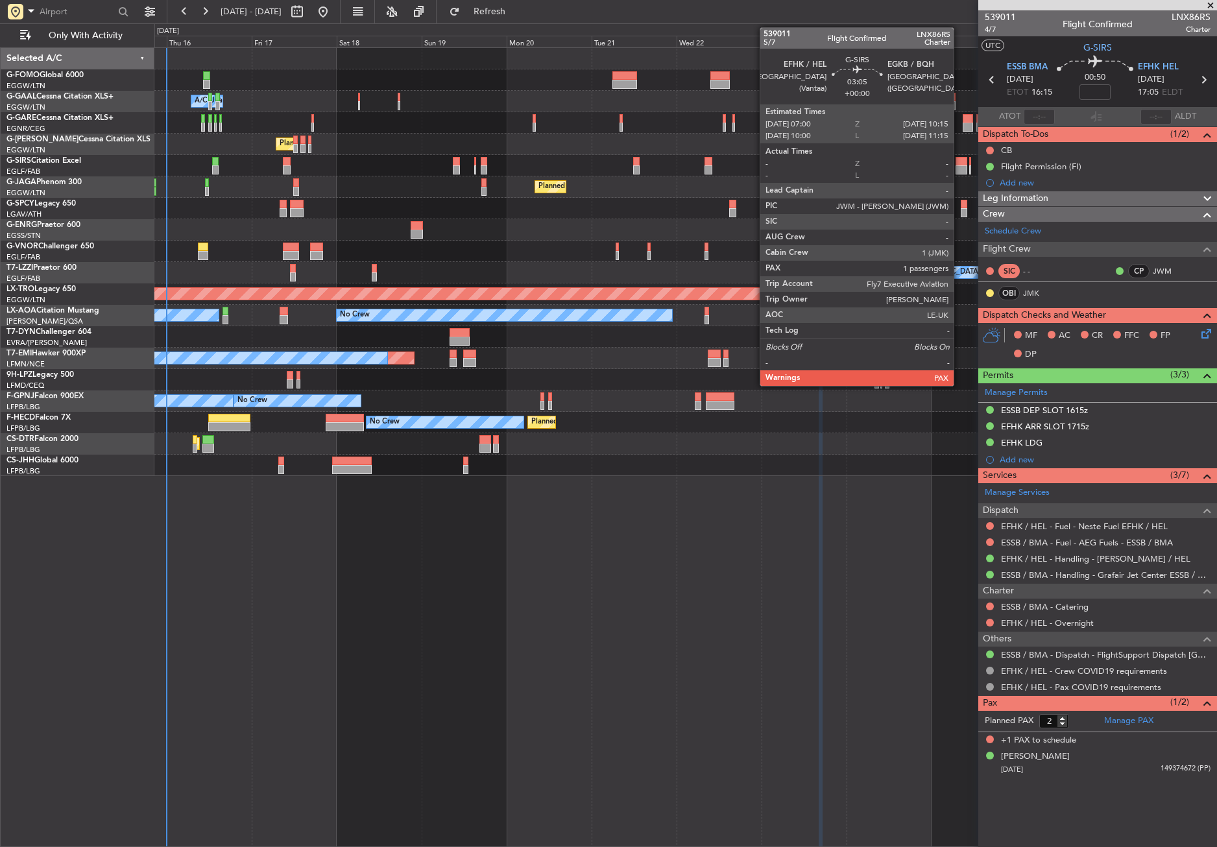
click at [960, 167] on div at bounding box center [962, 169] width 12 height 9
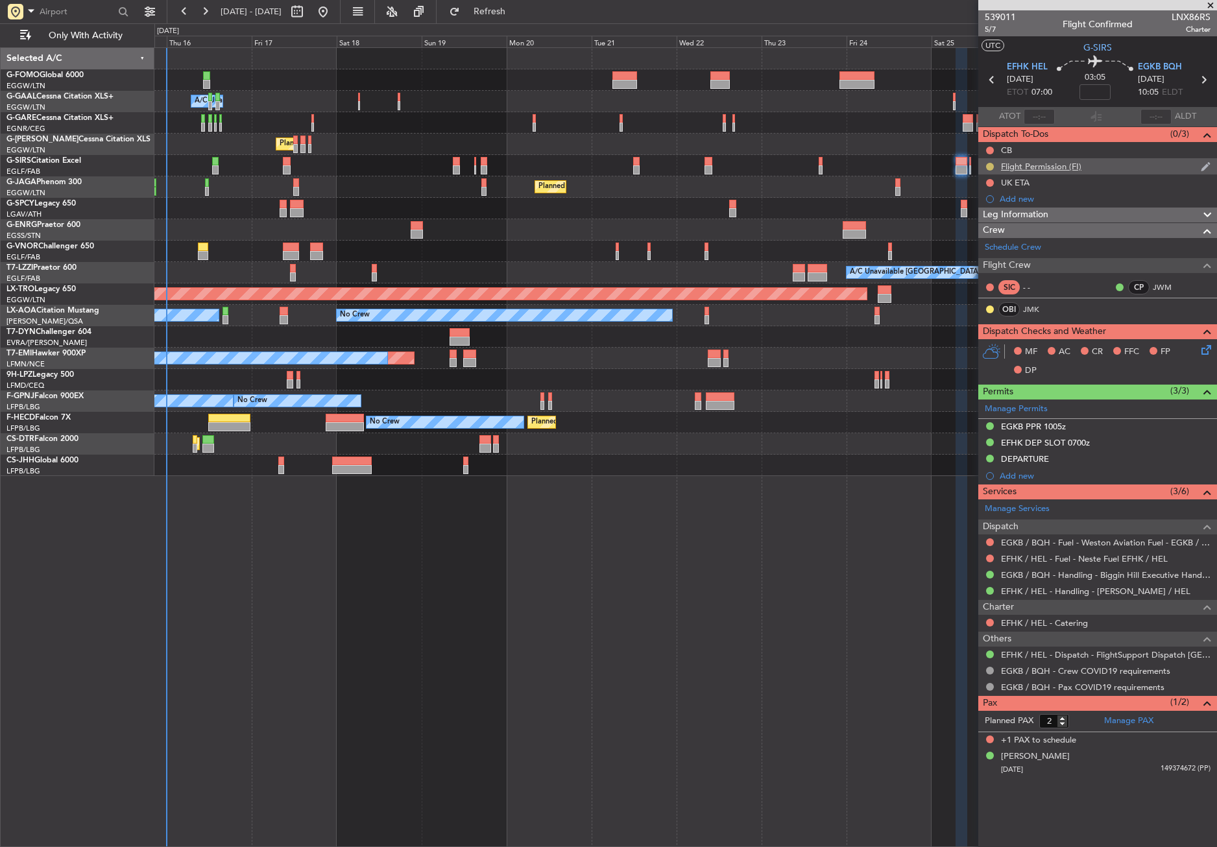
click at [992, 165] on button at bounding box center [990, 167] width 8 height 8
click at [971, 221] on li "Completed" at bounding box center [990, 223] width 69 height 19
click at [1199, 78] on icon at bounding box center [1203, 79] width 17 height 17
type input "0"
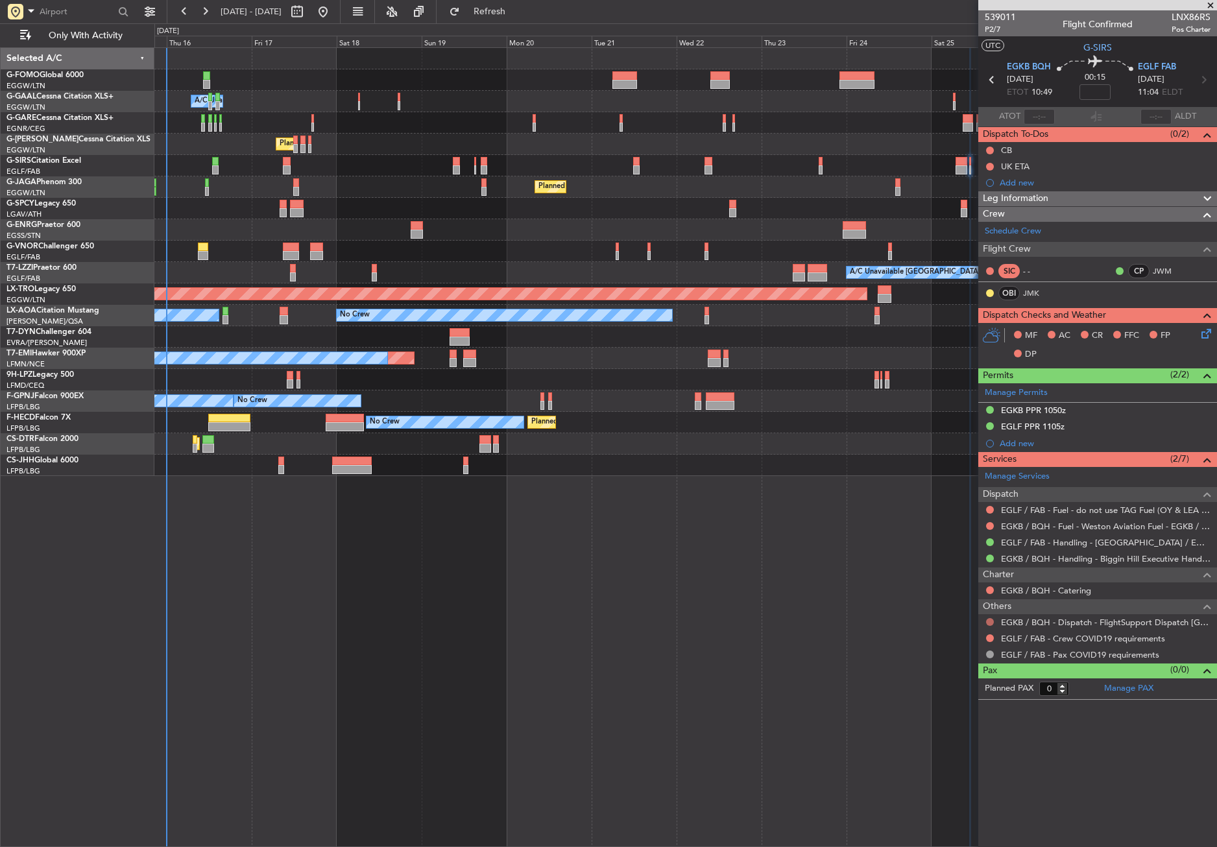
click at [989, 620] on button at bounding box center [990, 622] width 8 height 8
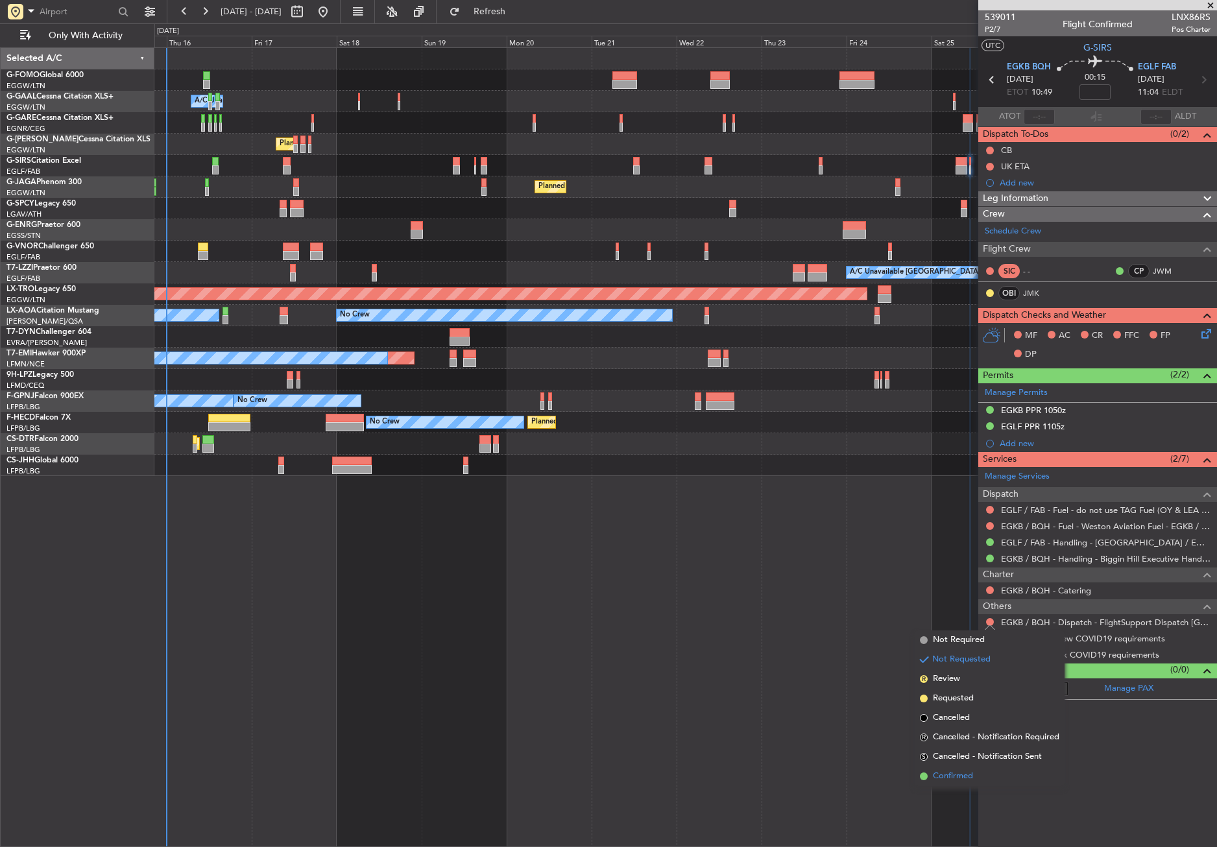
click at [960, 777] on span "Confirmed" at bounding box center [953, 776] width 40 height 13
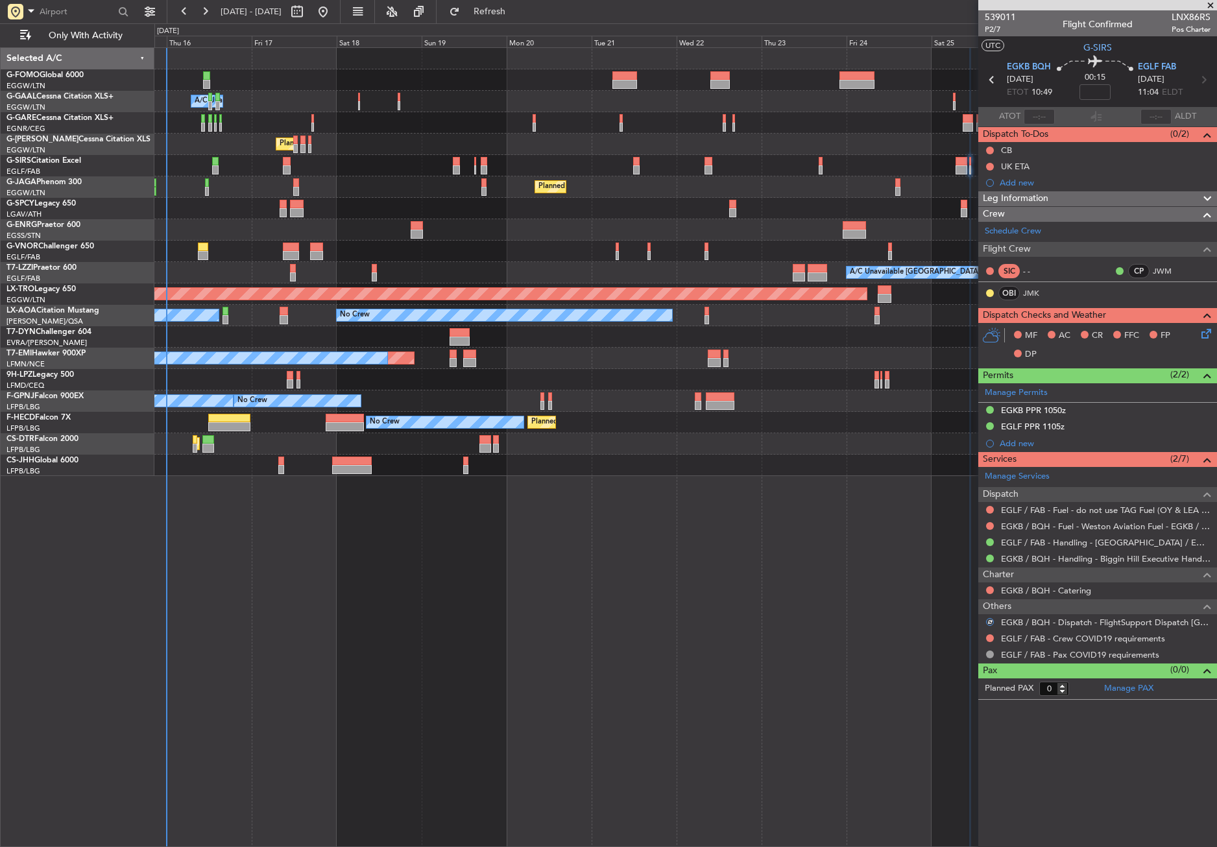
click at [989, 633] on div at bounding box center [990, 638] width 10 height 10
click at [989, 637] on button at bounding box center [990, 639] width 8 height 8
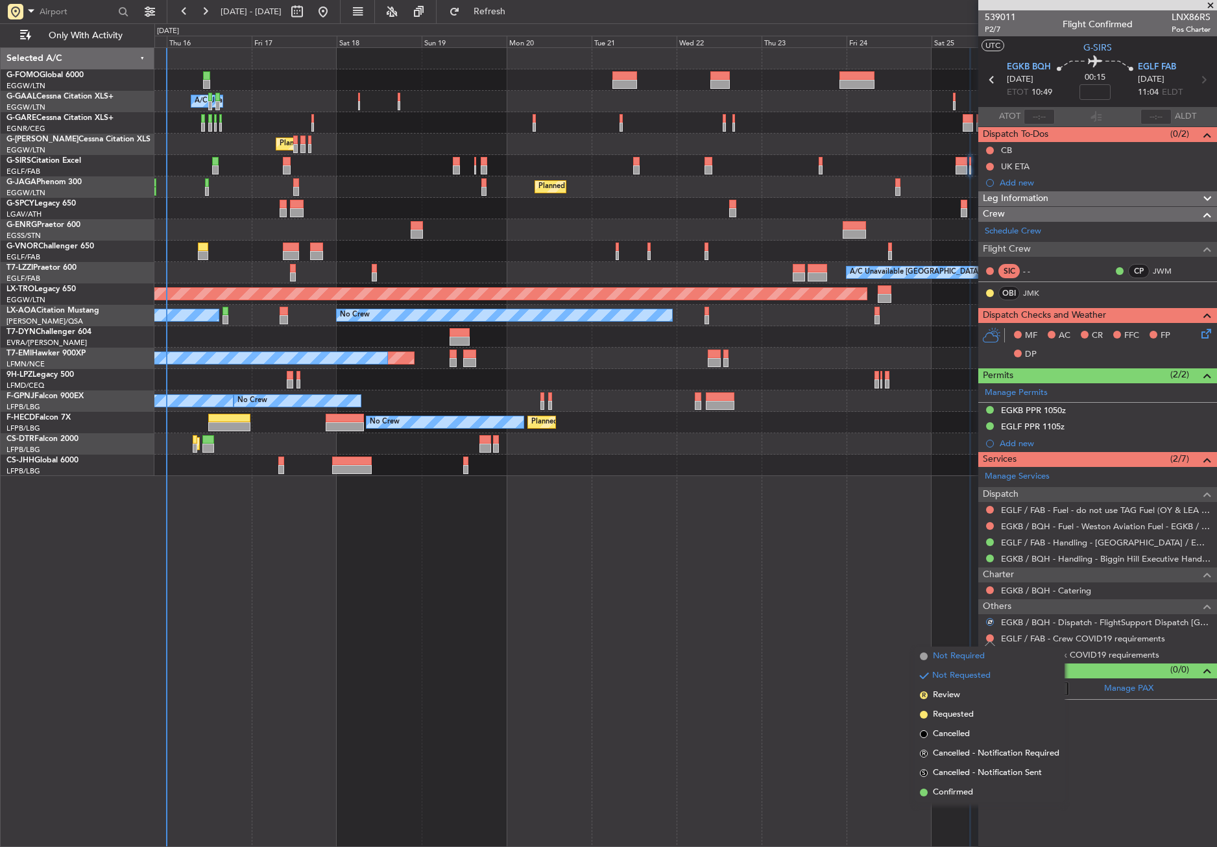
click at [965, 649] on li "Not Required" at bounding box center [990, 656] width 150 height 19
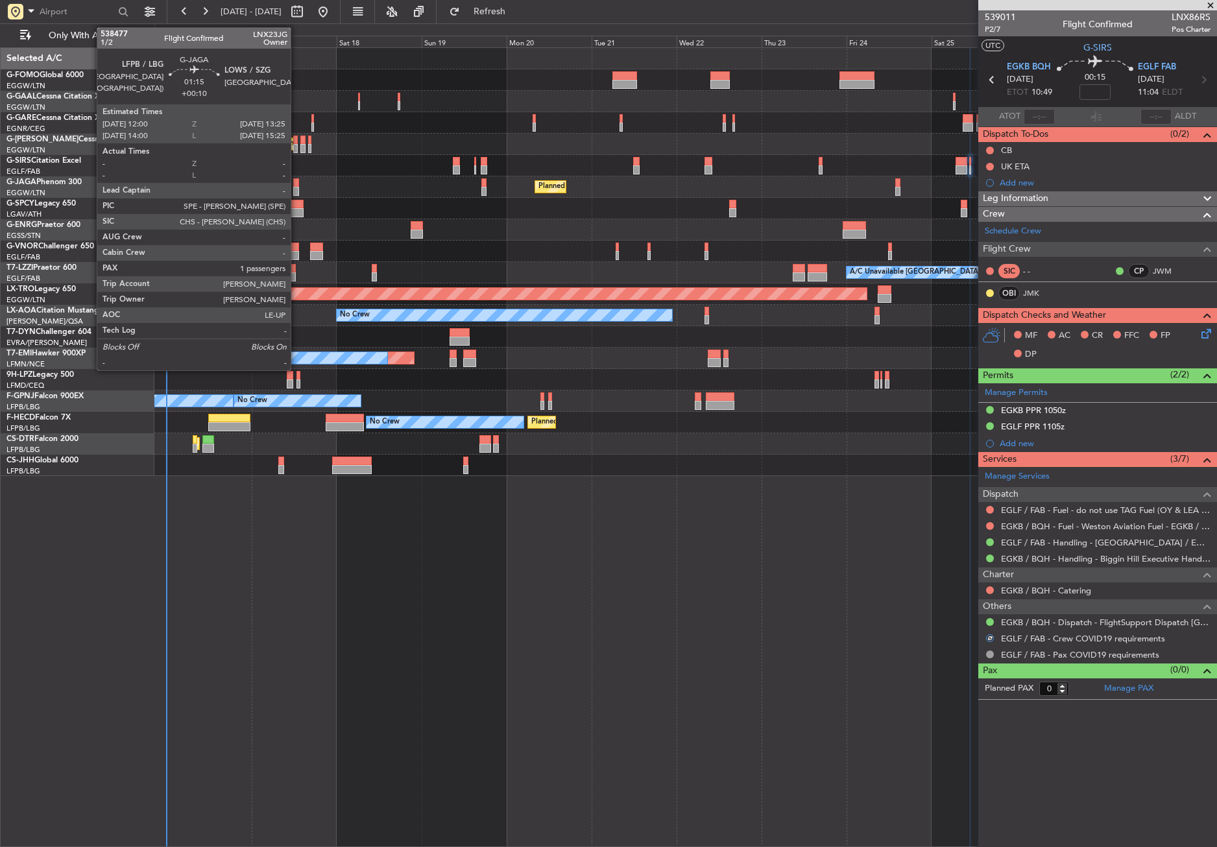
click at [297, 186] on div at bounding box center [295, 182] width 5 height 9
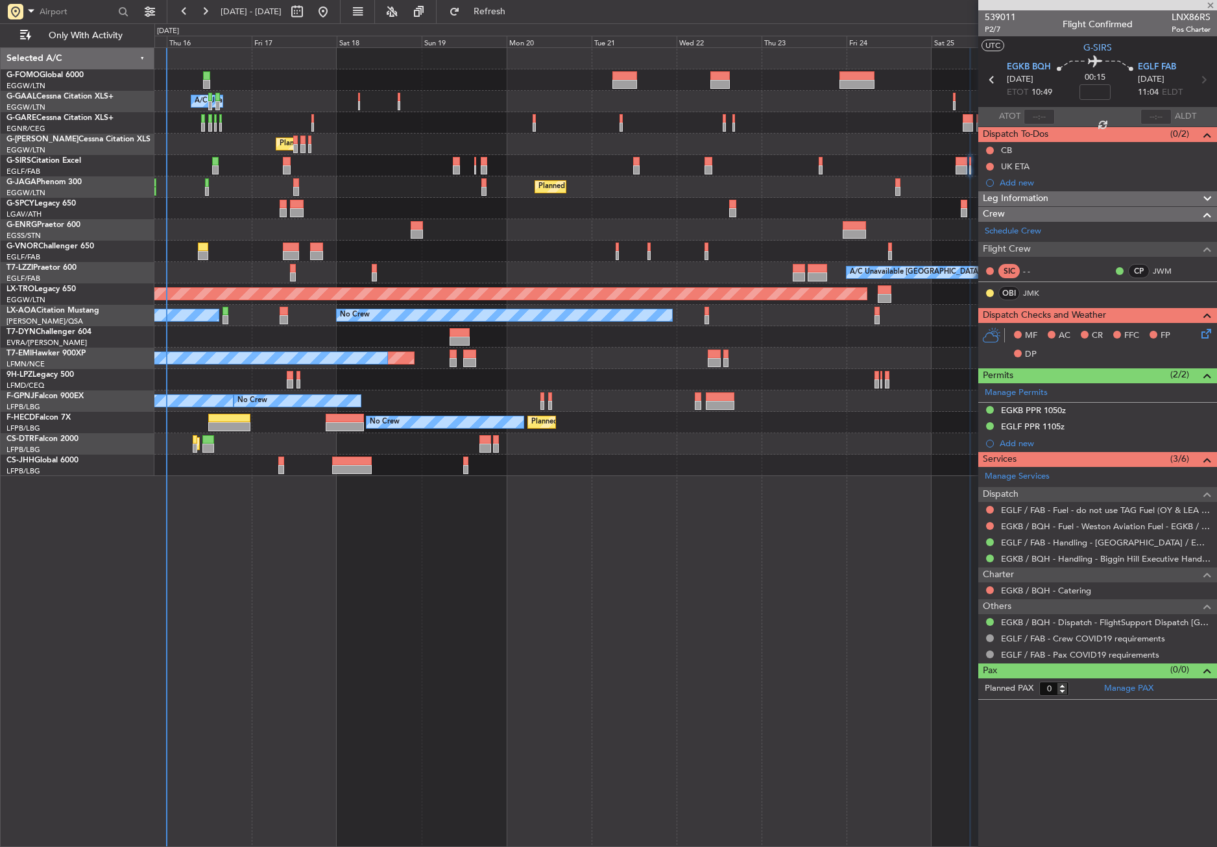
type input "+00:10"
type input "1"
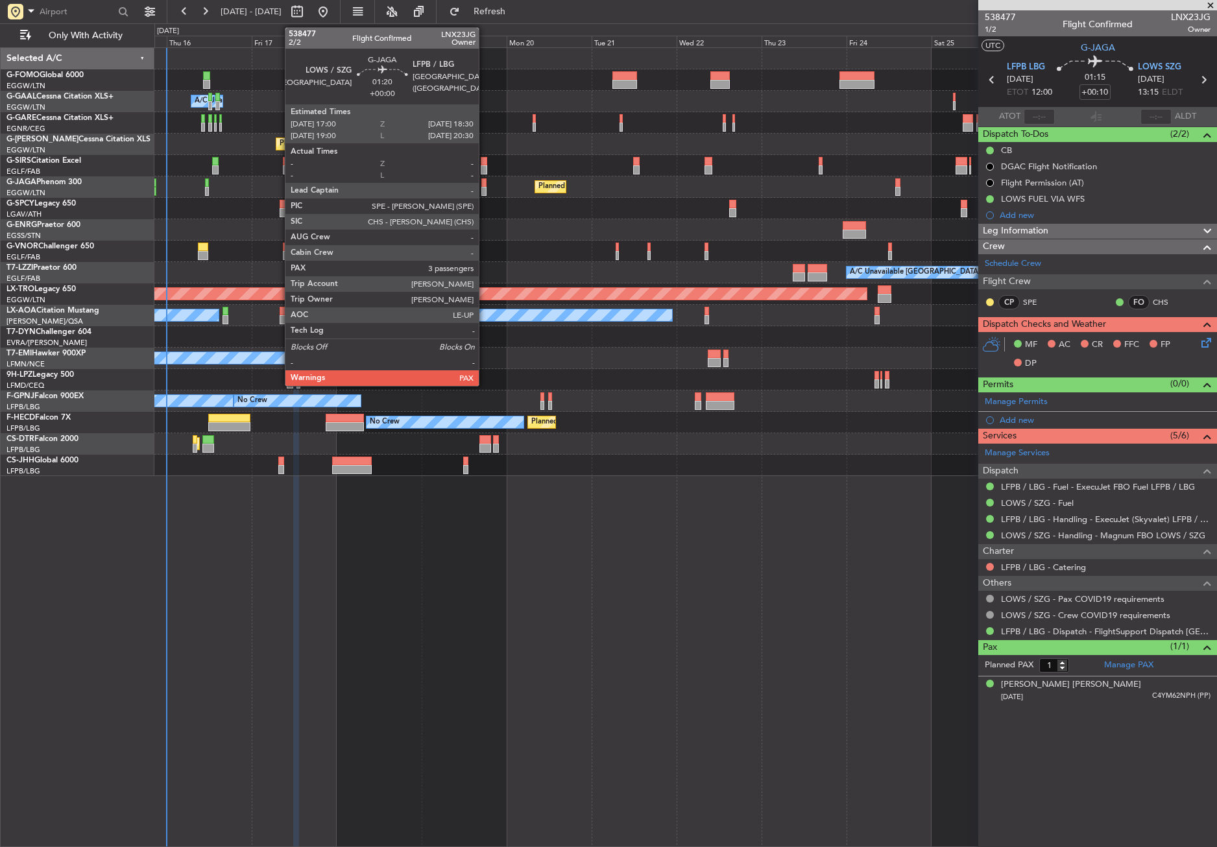
click at [485, 188] on div at bounding box center [484, 191] width 6 height 9
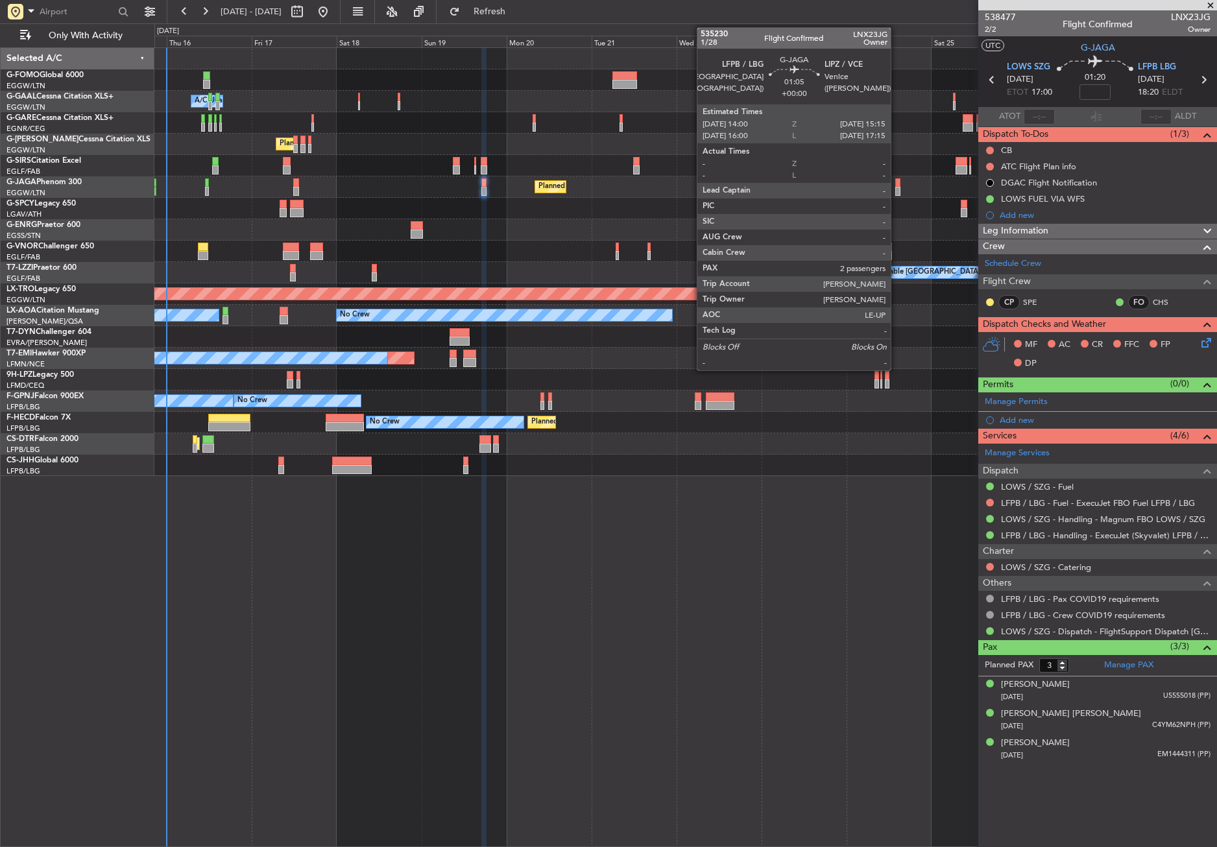
click at [897, 189] on div at bounding box center [897, 191] width 5 height 9
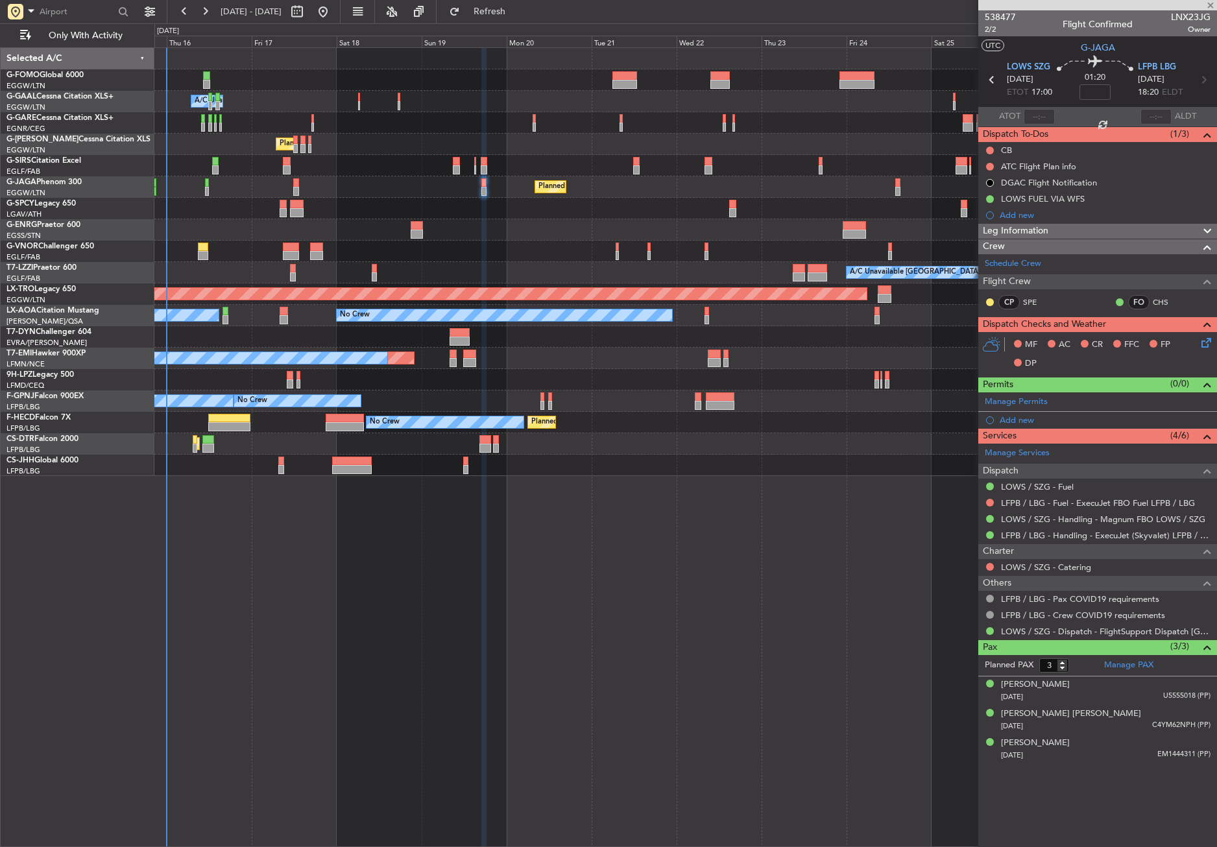
type input "2"
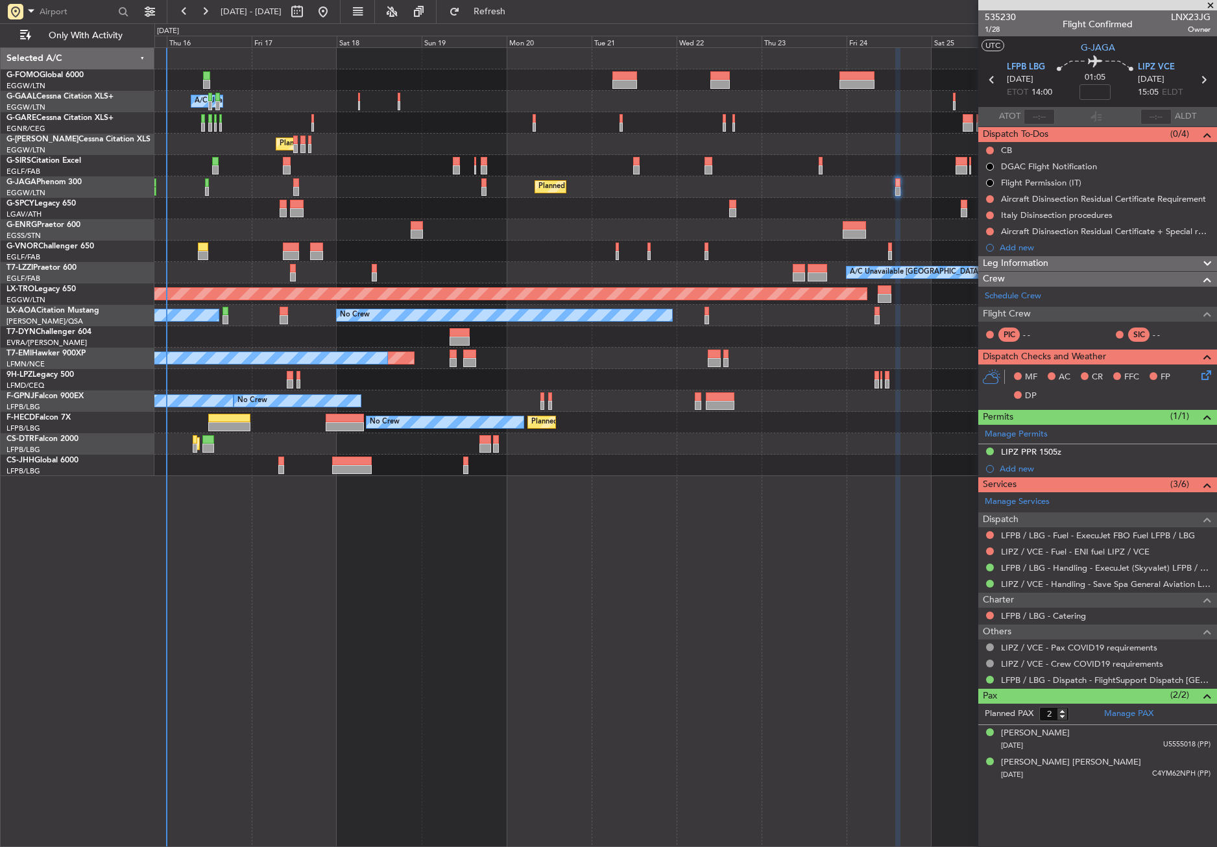
click at [938, 191] on div "Planned Maint [GEOGRAPHIC_DATA] ([GEOGRAPHIC_DATA]) No Crew" at bounding box center [685, 186] width 1062 height 21
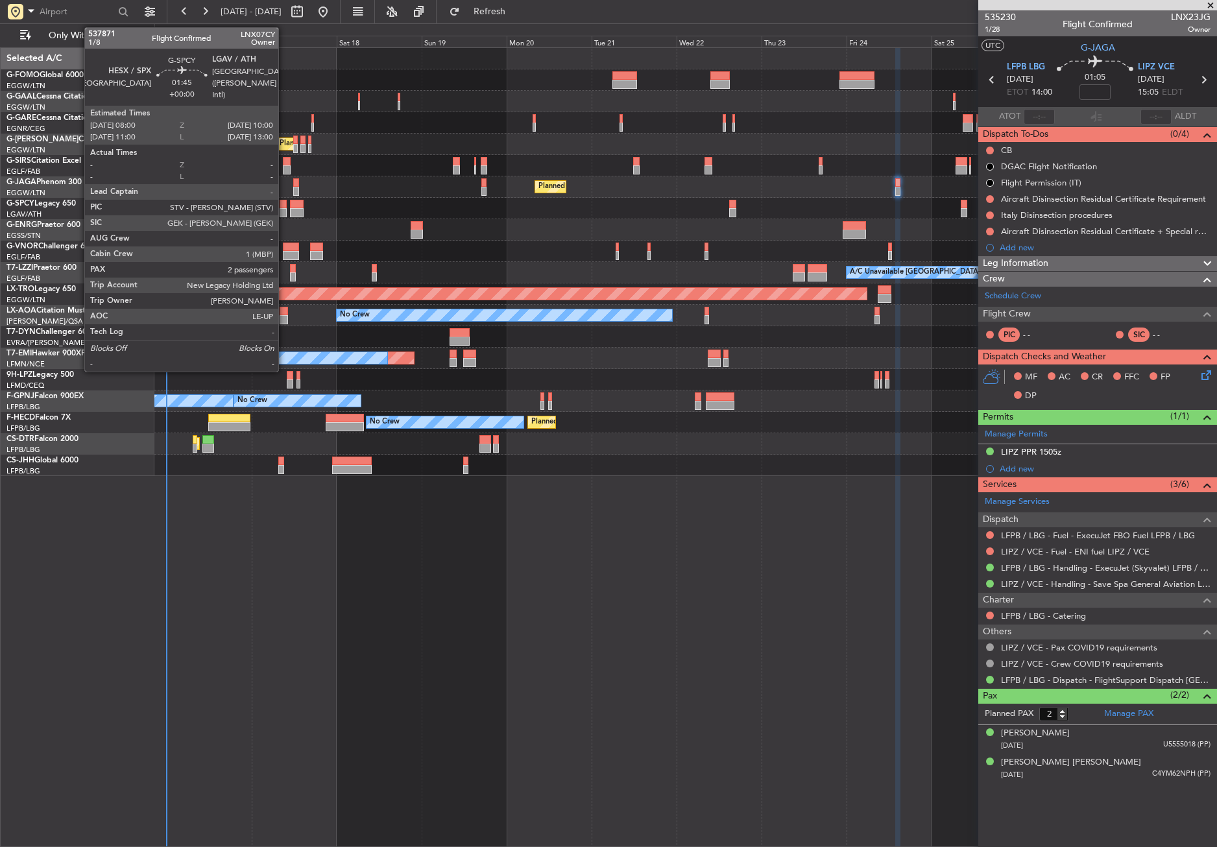
click at [284, 204] on div at bounding box center [283, 204] width 7 height 9
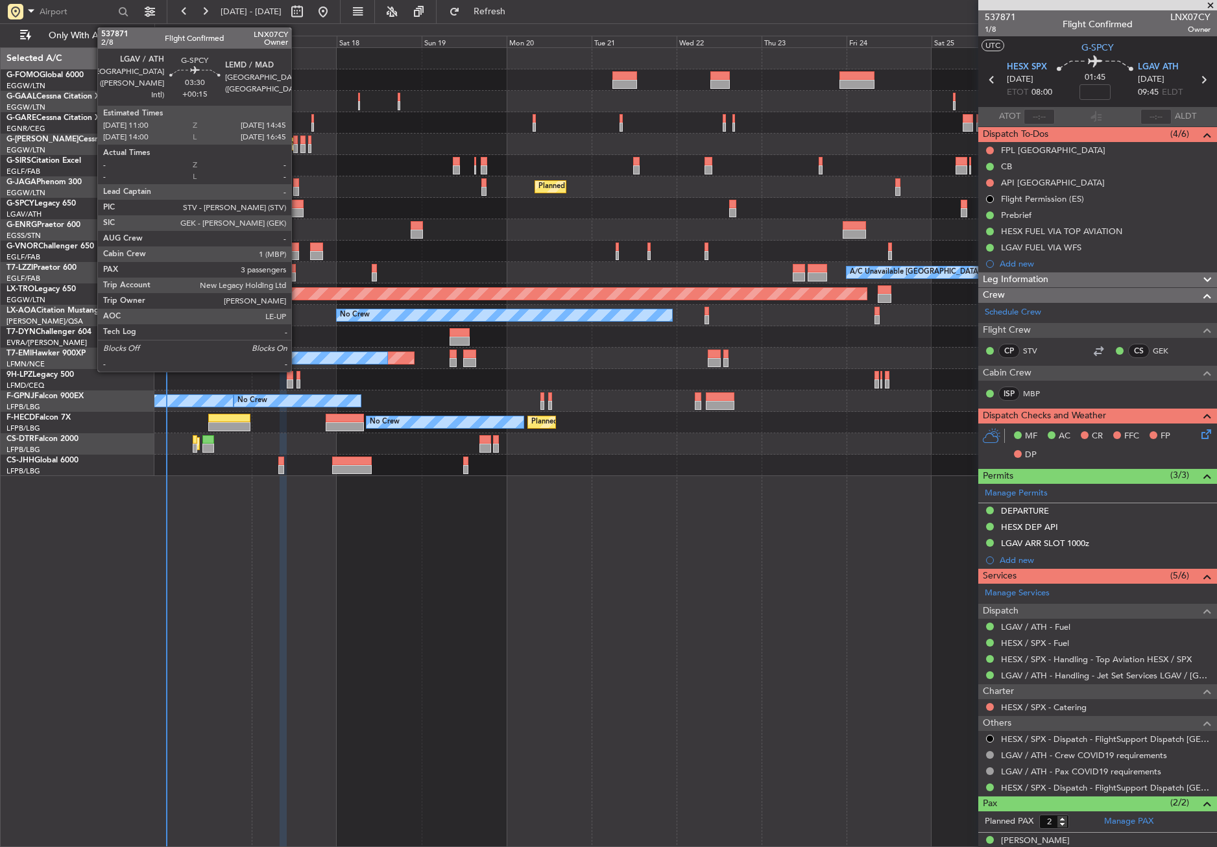
click at [297, 207] on div at bounding box center [297, 204] width 14 height 9
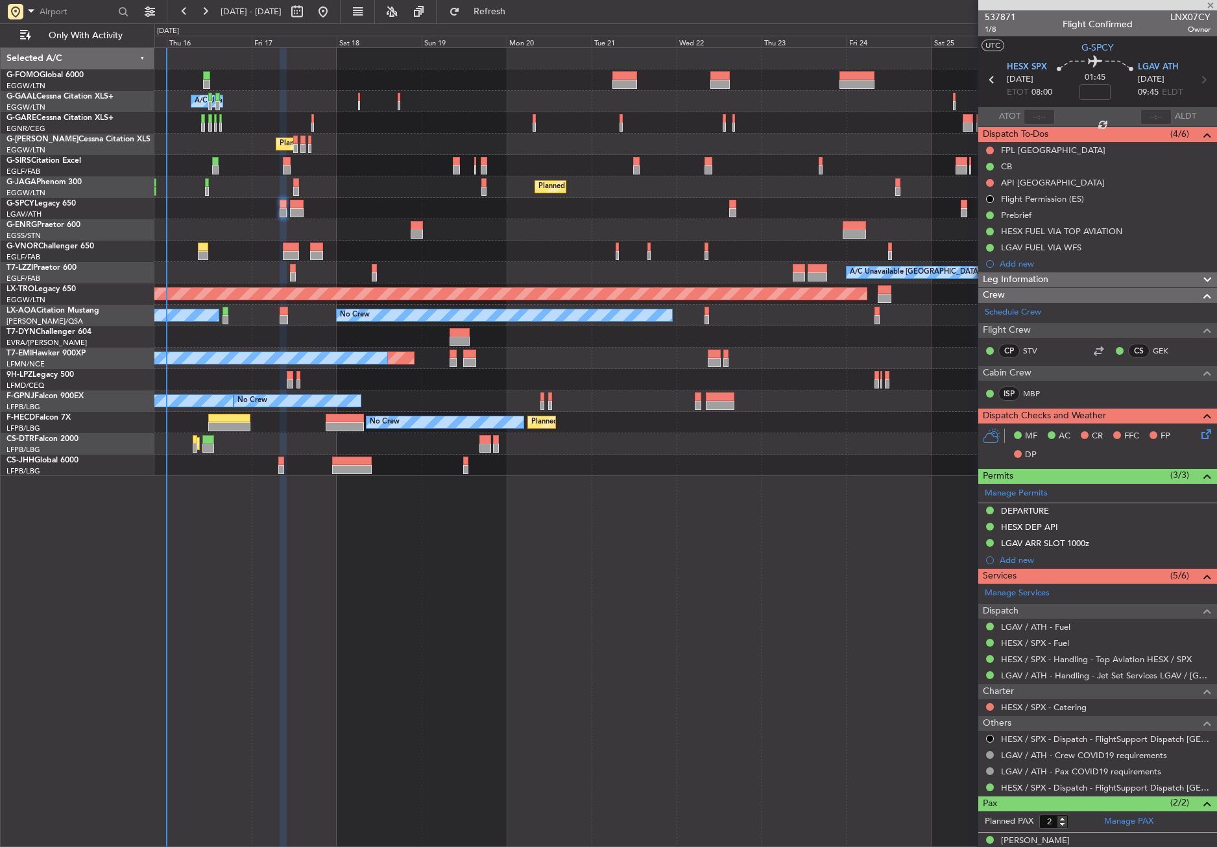
type input "+00:15"
type input "3"
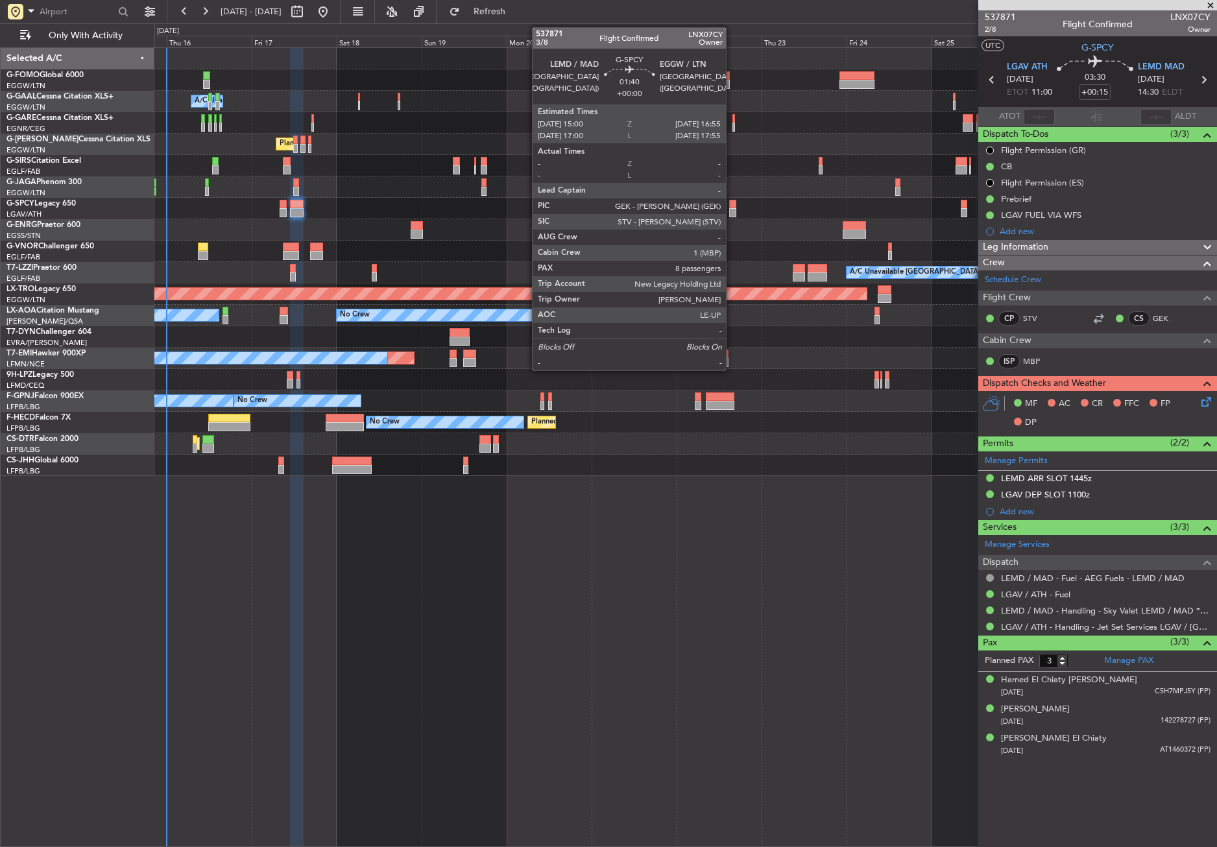
click at [732, 207] on div at bounding box center [732, 204] width 7 height 9
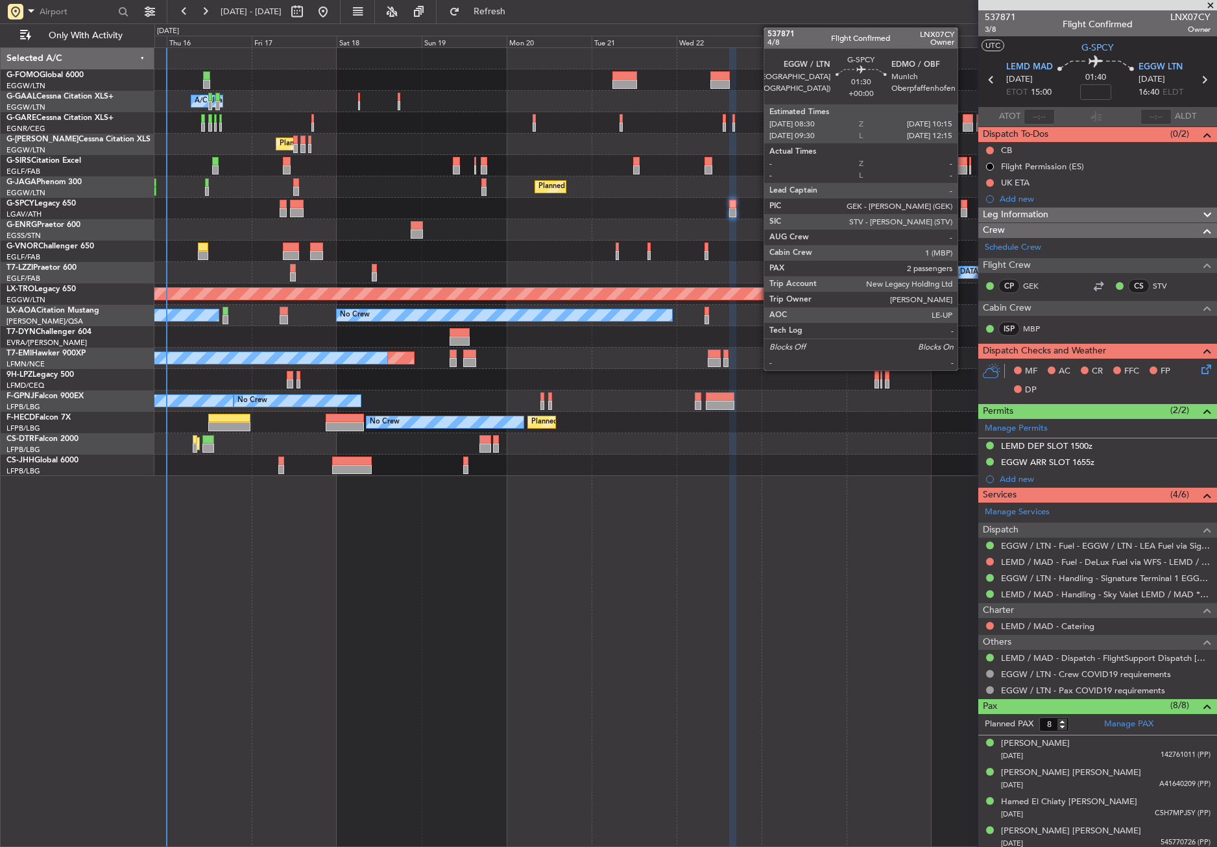
click at [963, 209] on div at bounding box center [964, 212] width 6 height 9
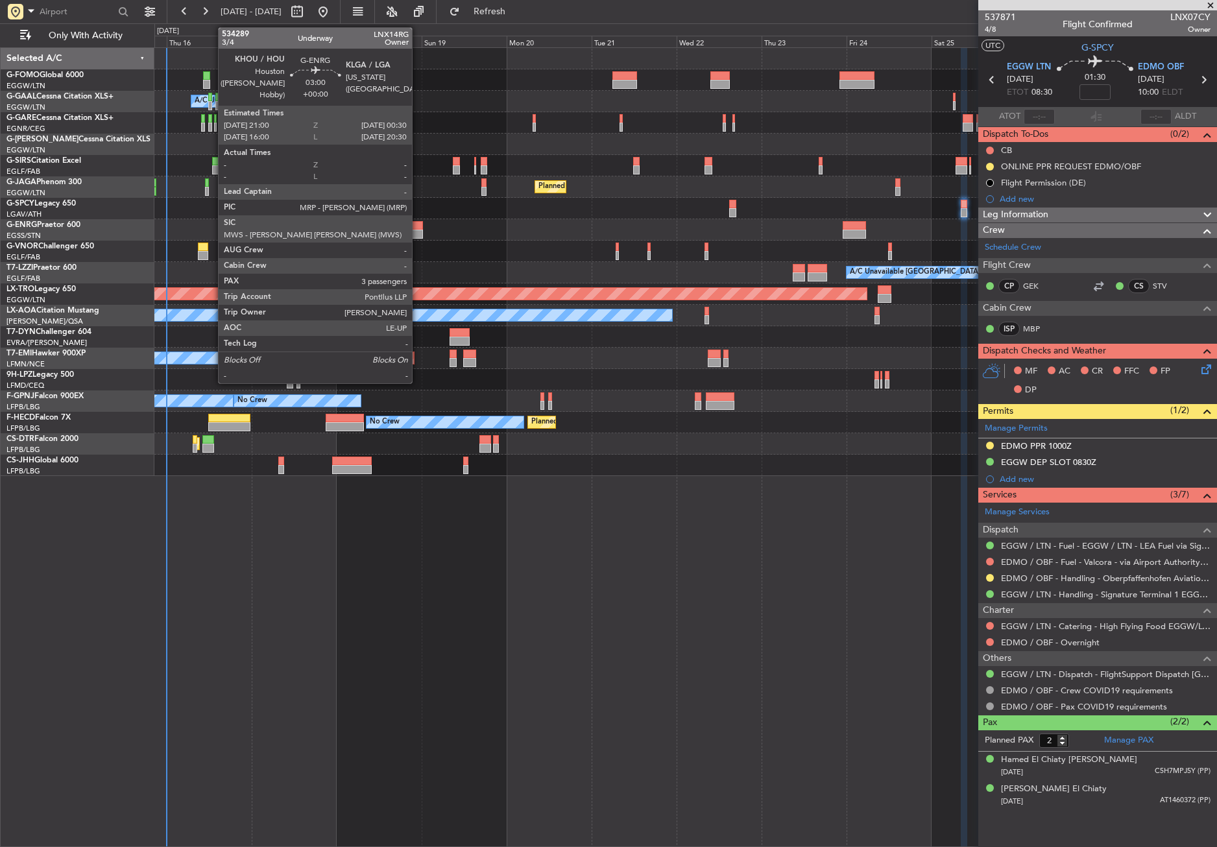
click at [418, 223] on div at bounding box center [417, 225] width 13 height 9
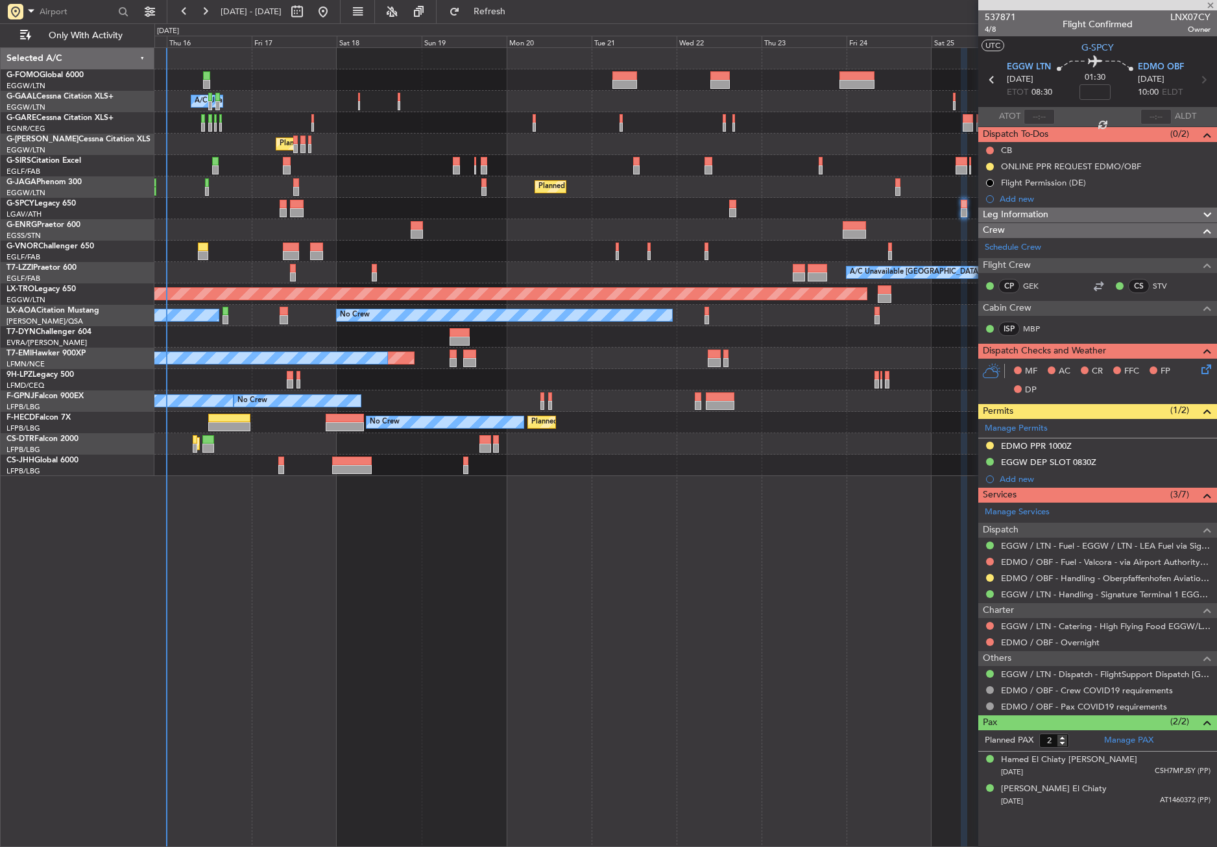
type input "3"
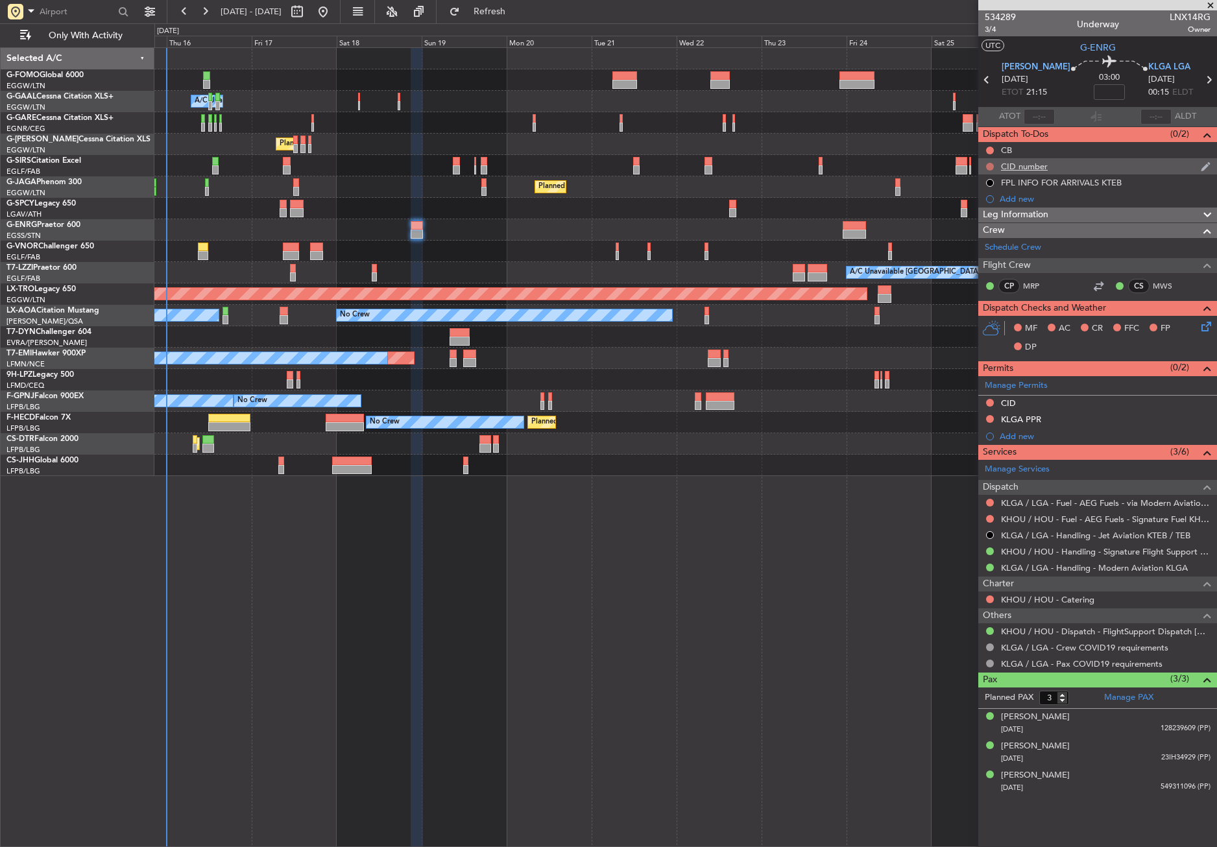
click at [991, 164] on button at bounding box center [990, 167] width 8 height 8
click at [963, 231] on li "Completed" at bounding box center [990, 223] width 69 height 19
click at [989, 167] on button at bounding box center [990, 167] width 8 height 8
click at [983, 237] on span "Cancelled" at bounding box center [992, 243] width 37 height 13
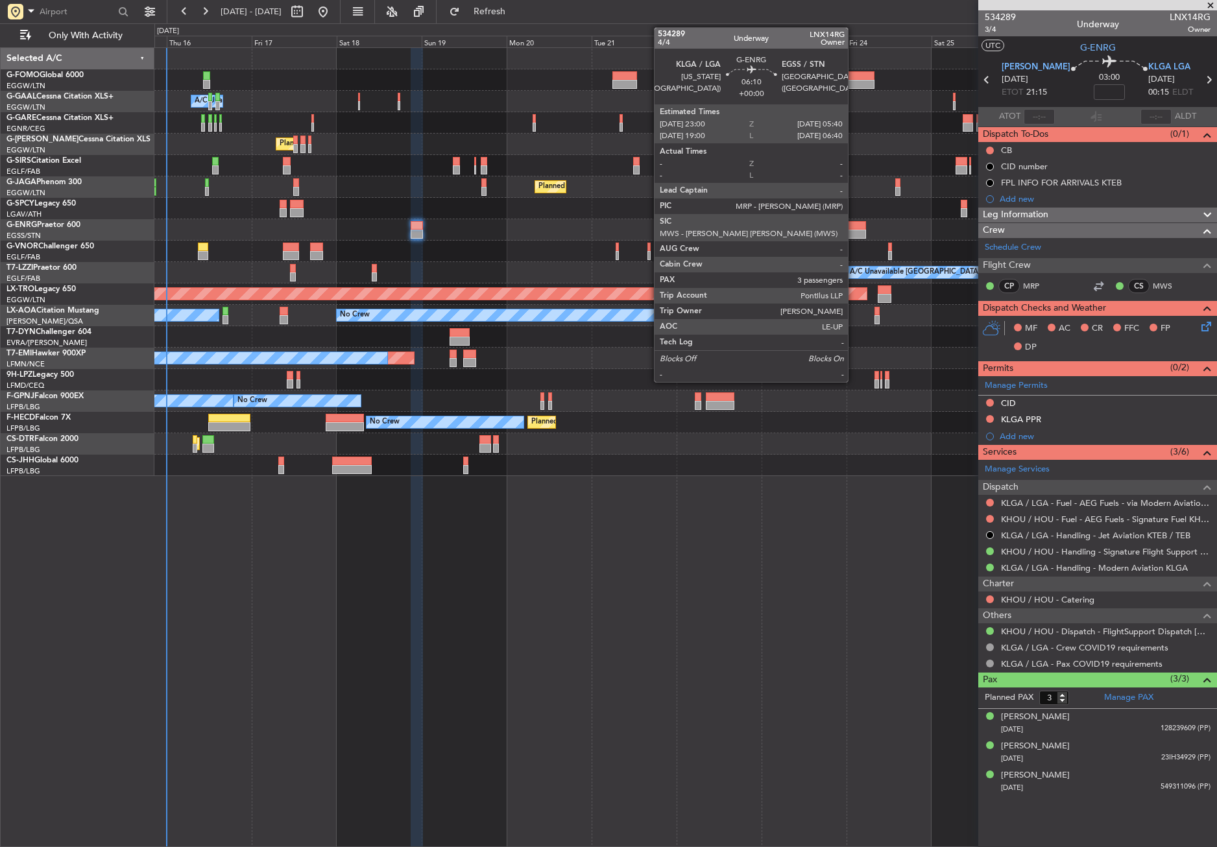
click at [854, 224] on div at bounding box center [855, 225] width 24 height 9
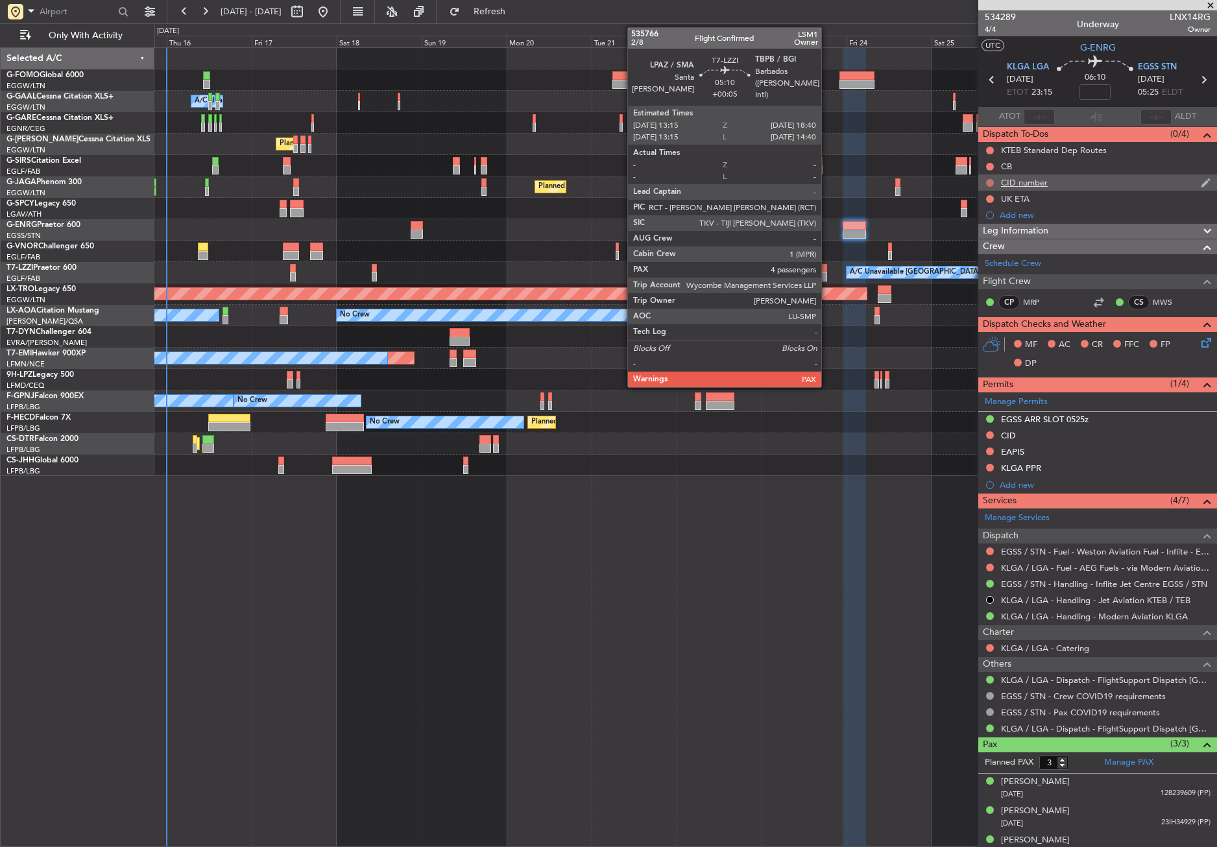
click at [988, 180] on button at bounding box center [990, 183] width 8 height 8
click at [978, 256] on span "Cancelled" at bounding box center [992, 259] width 37 height 13
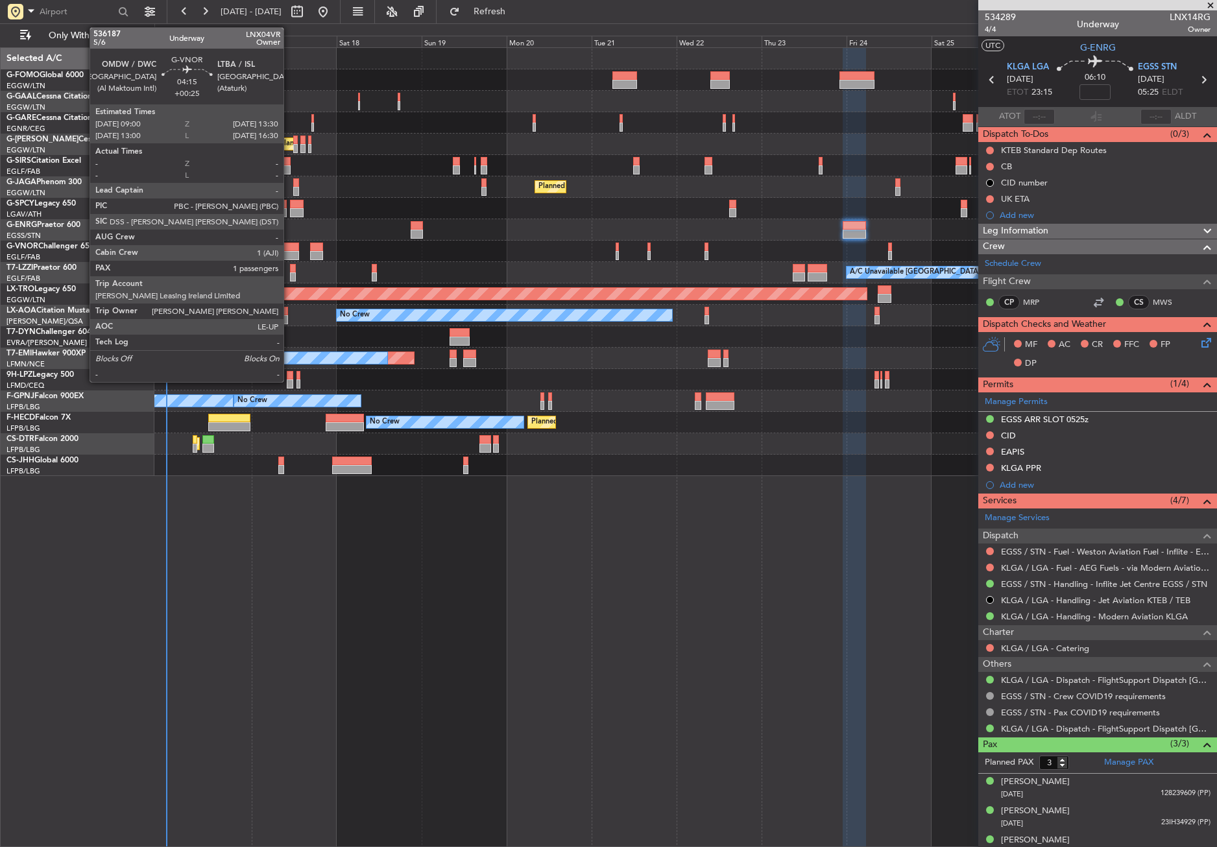
click at [289, 248] on div at bounding box center [291, 247] width 16 height 9
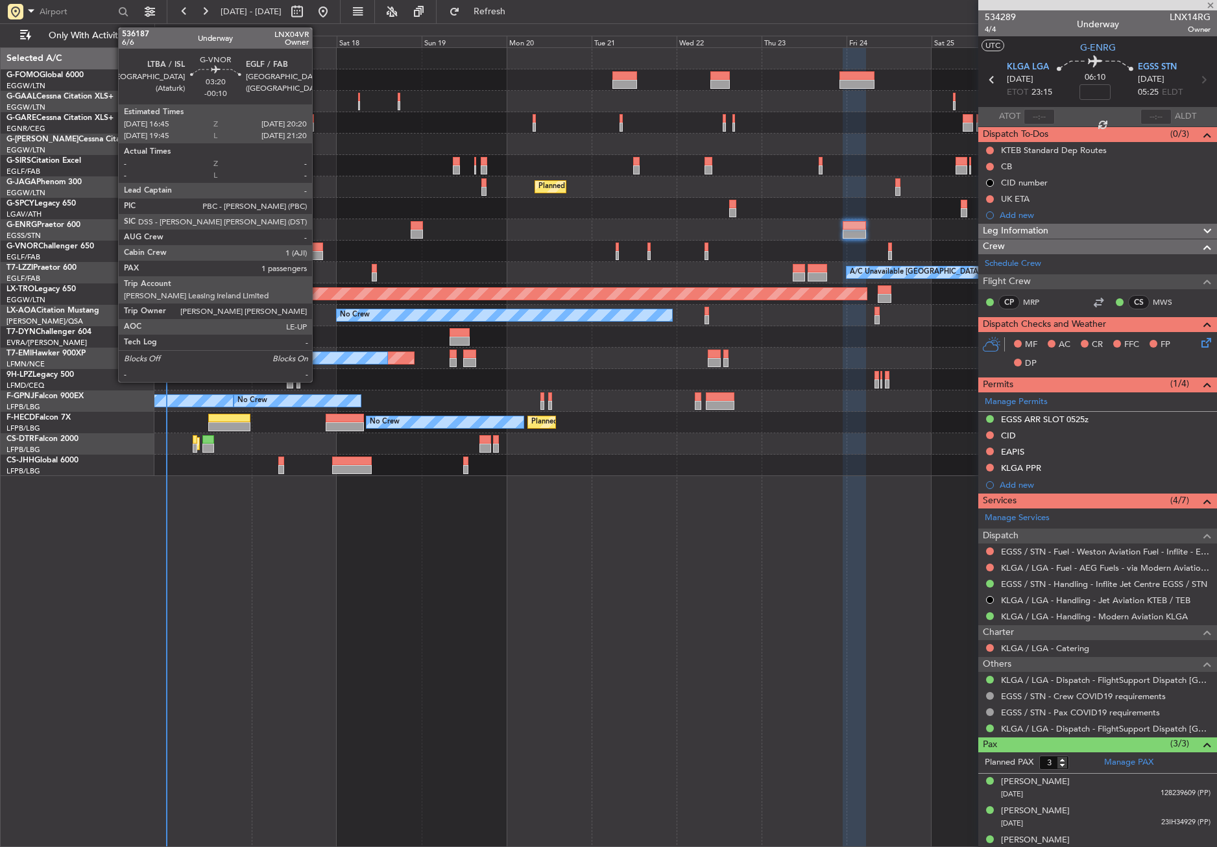
type input "+00:25"
type input "1"
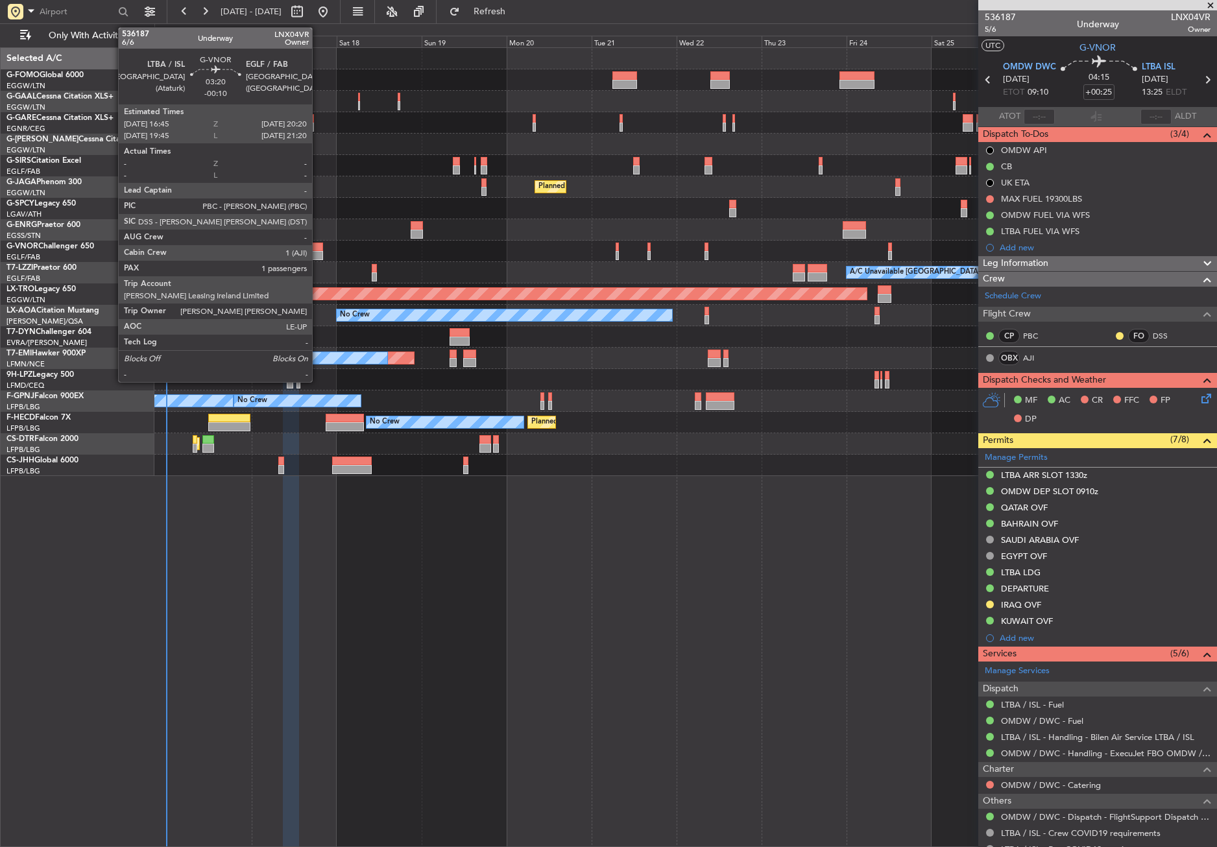
click at [318, 254] on div at bounding box center [316, 255] width 13 height 9
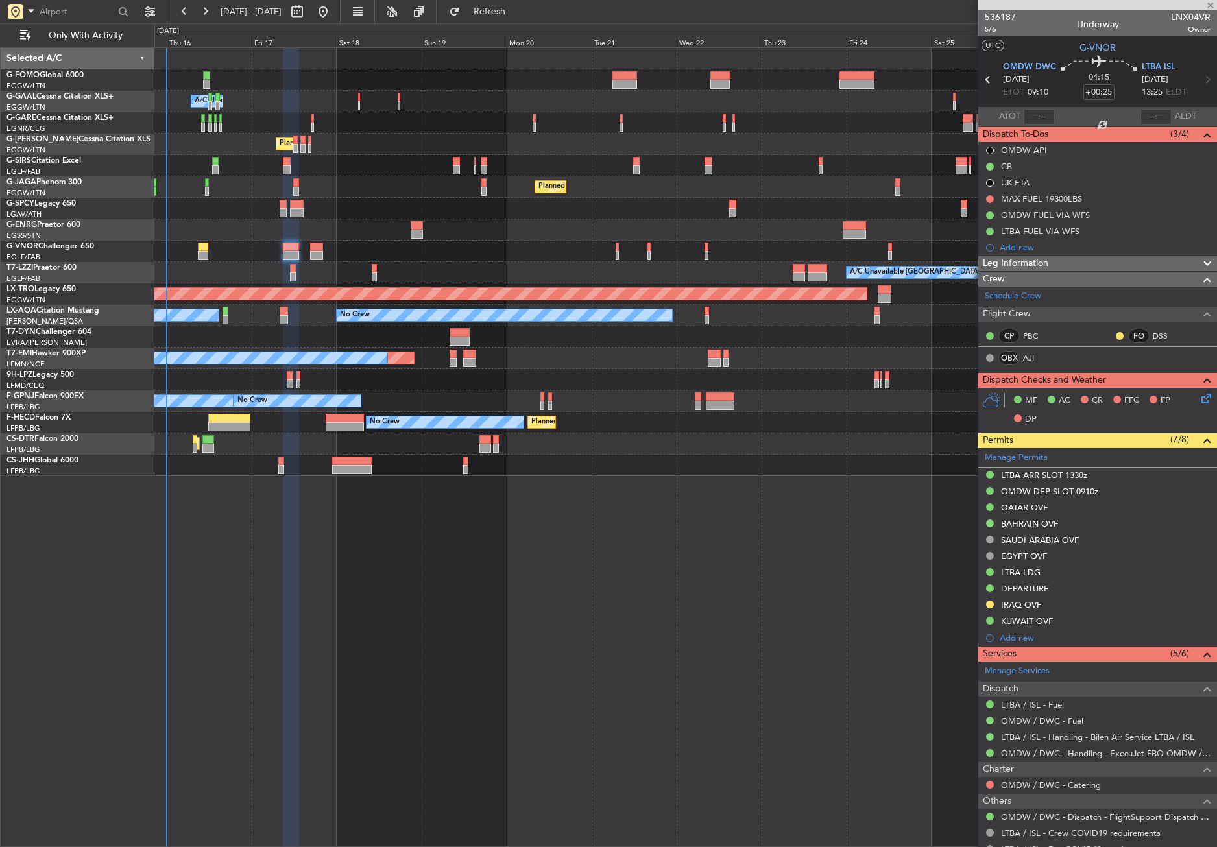
type input "-00:10"
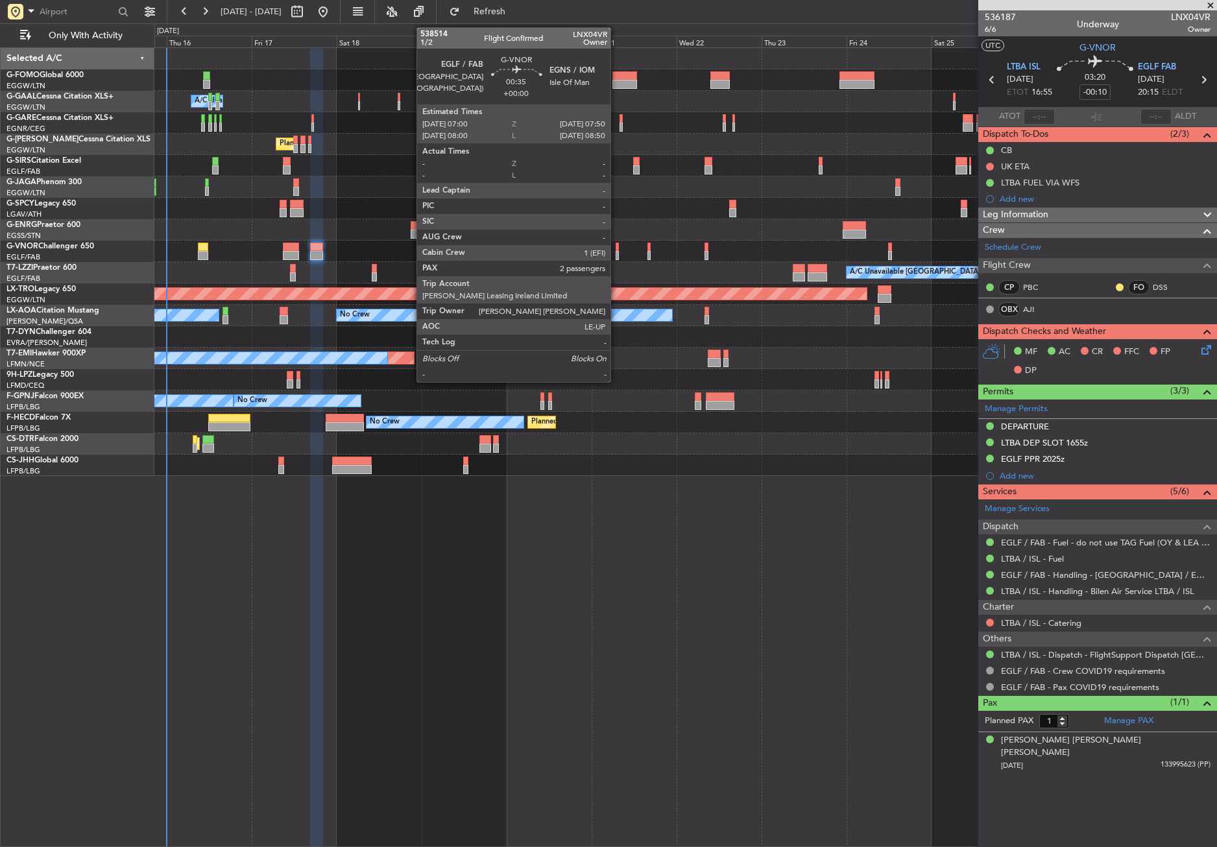
click at [616, 250] on div at bounding box center [617, 247] width 3 height 9
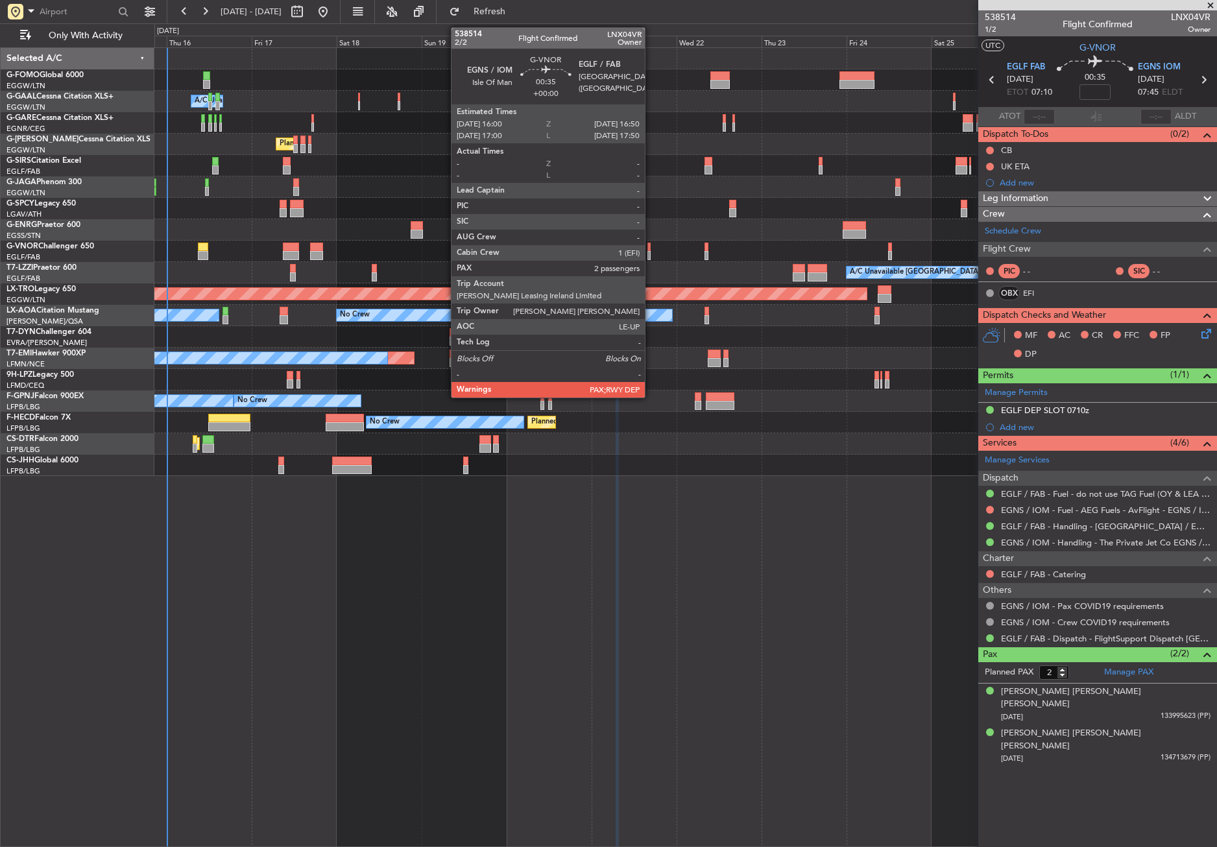
click at [651, 255] on div at bounding box center [649, 255] width 3 height 9
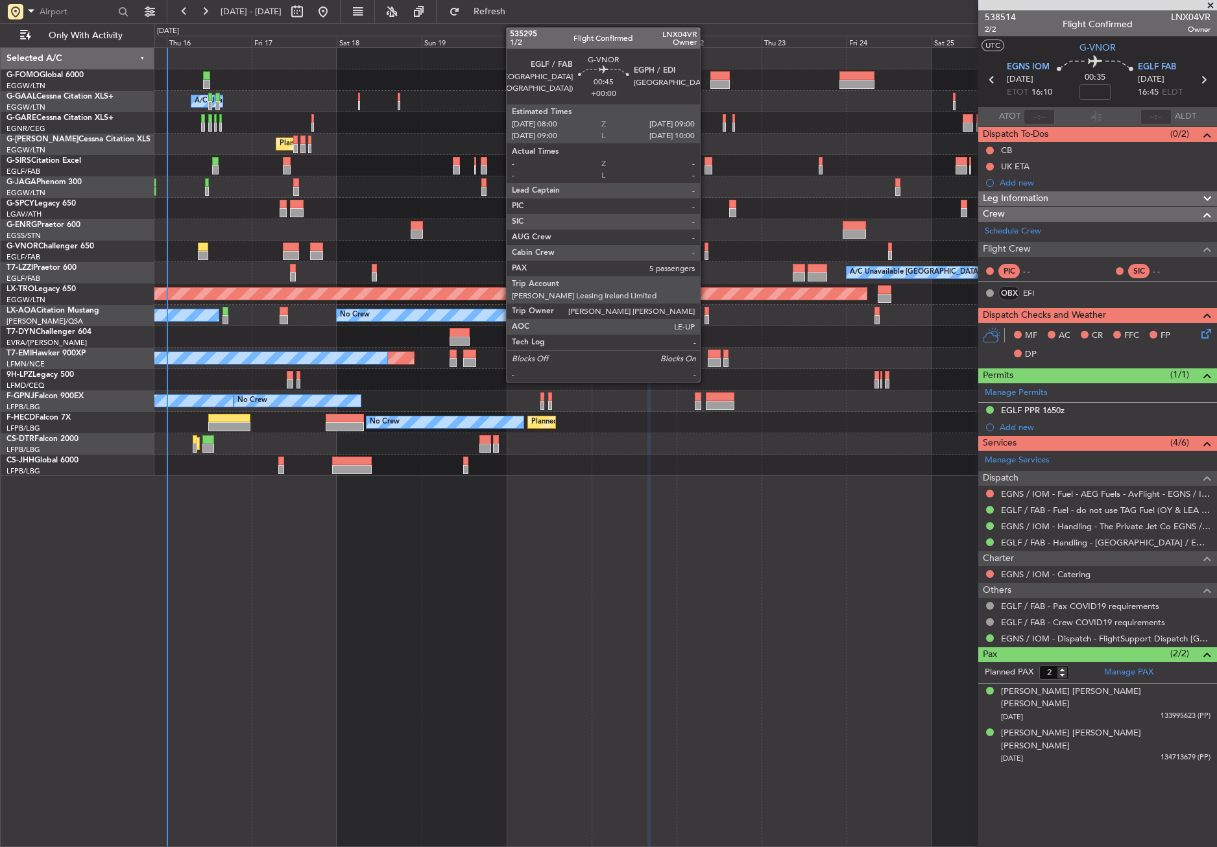
click at [706, 256] on div at bounding box center [707, 255] width 4 height 9
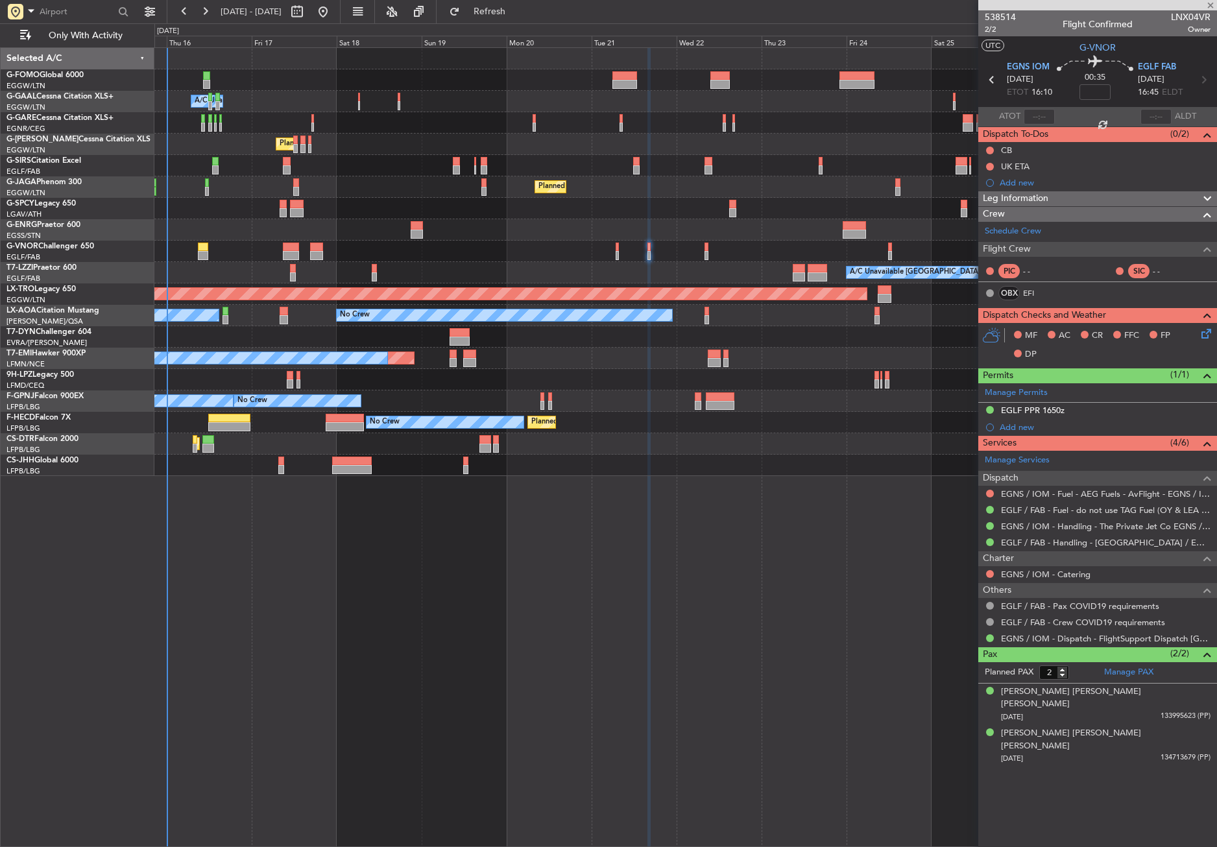
type input "5"
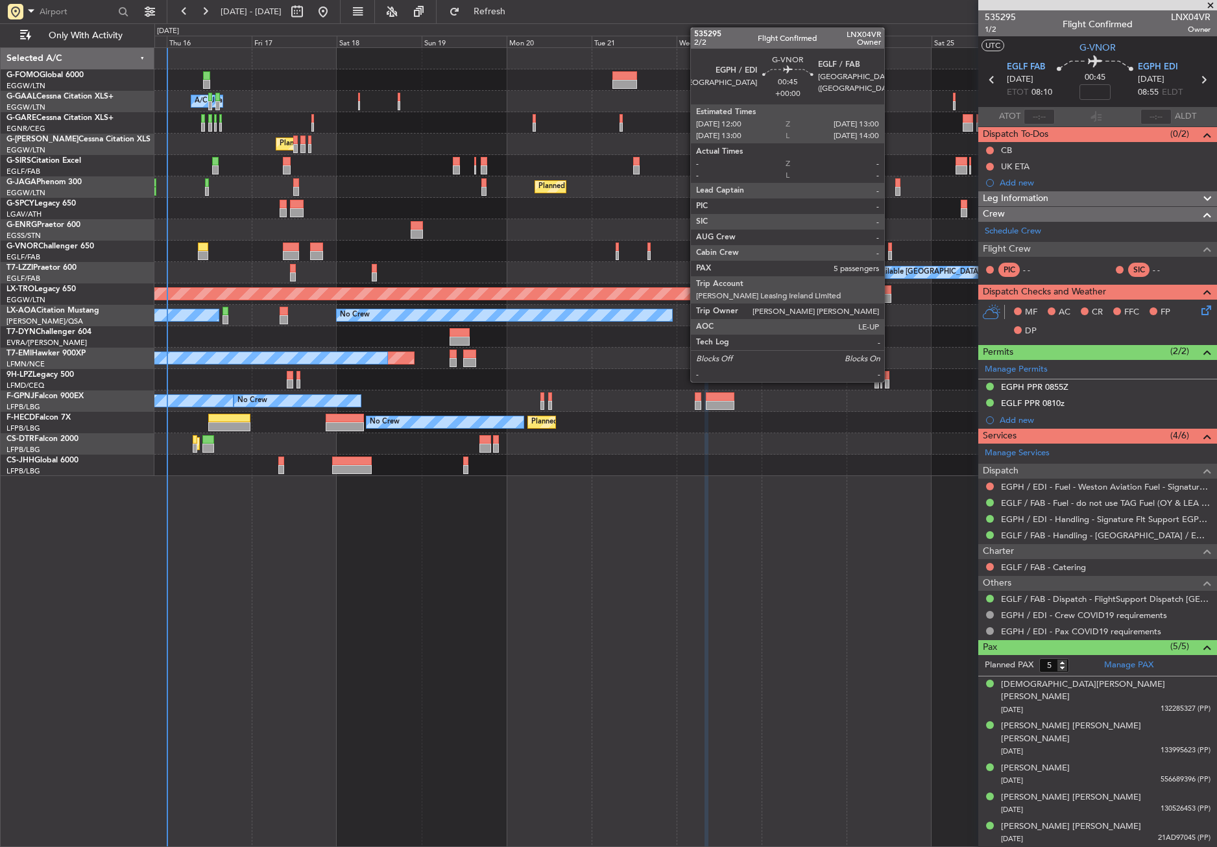
click at [890, 256] on div at bounding box center [890, 255] width 4 height 9
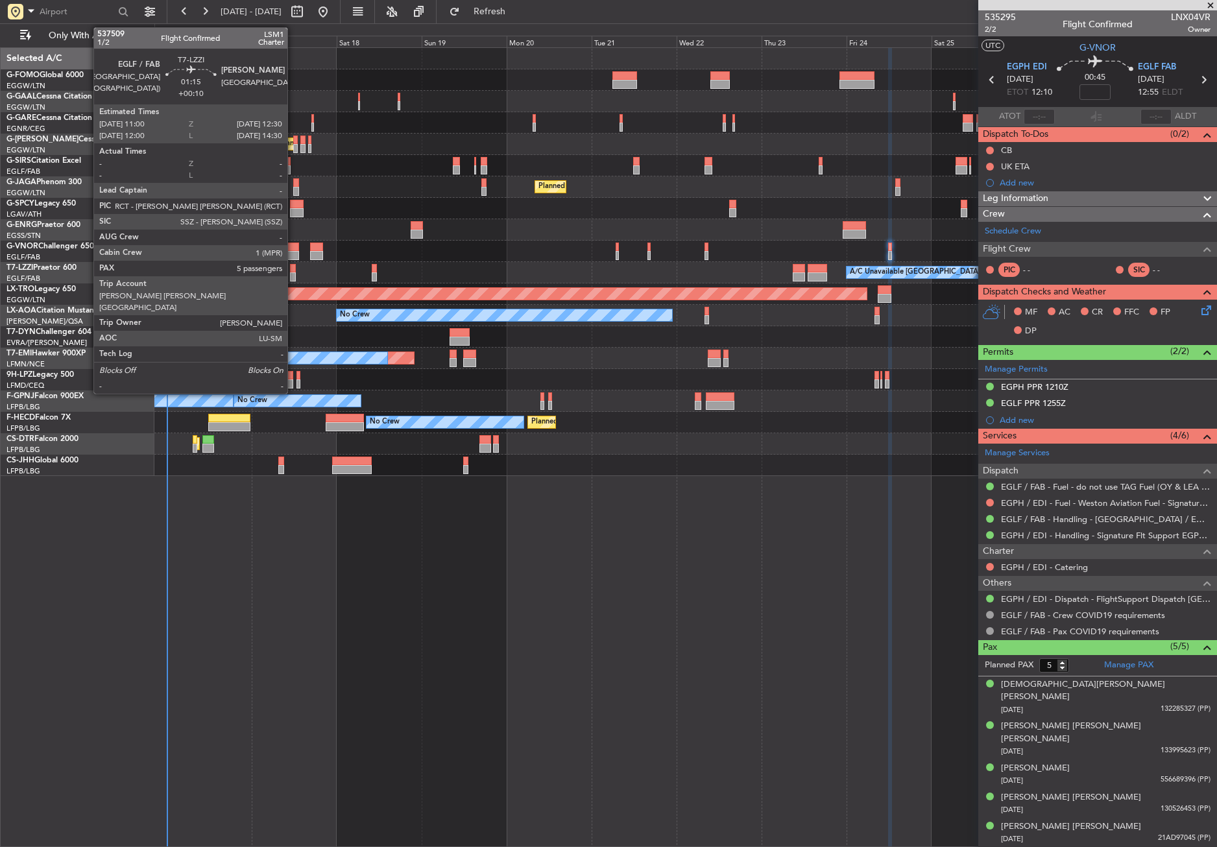
click at [293, 274] on div at bounding box center [293, 276] width 6 height 9
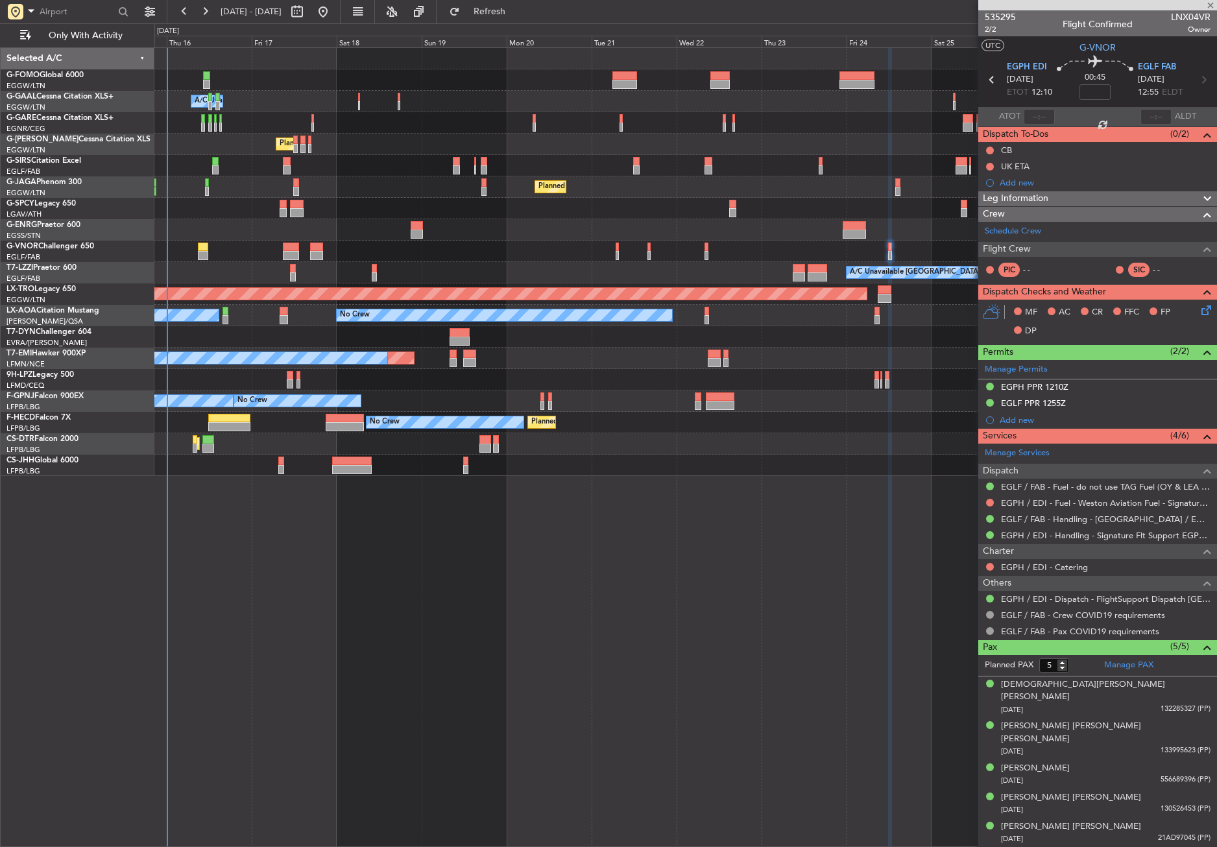
type input "+00:10"
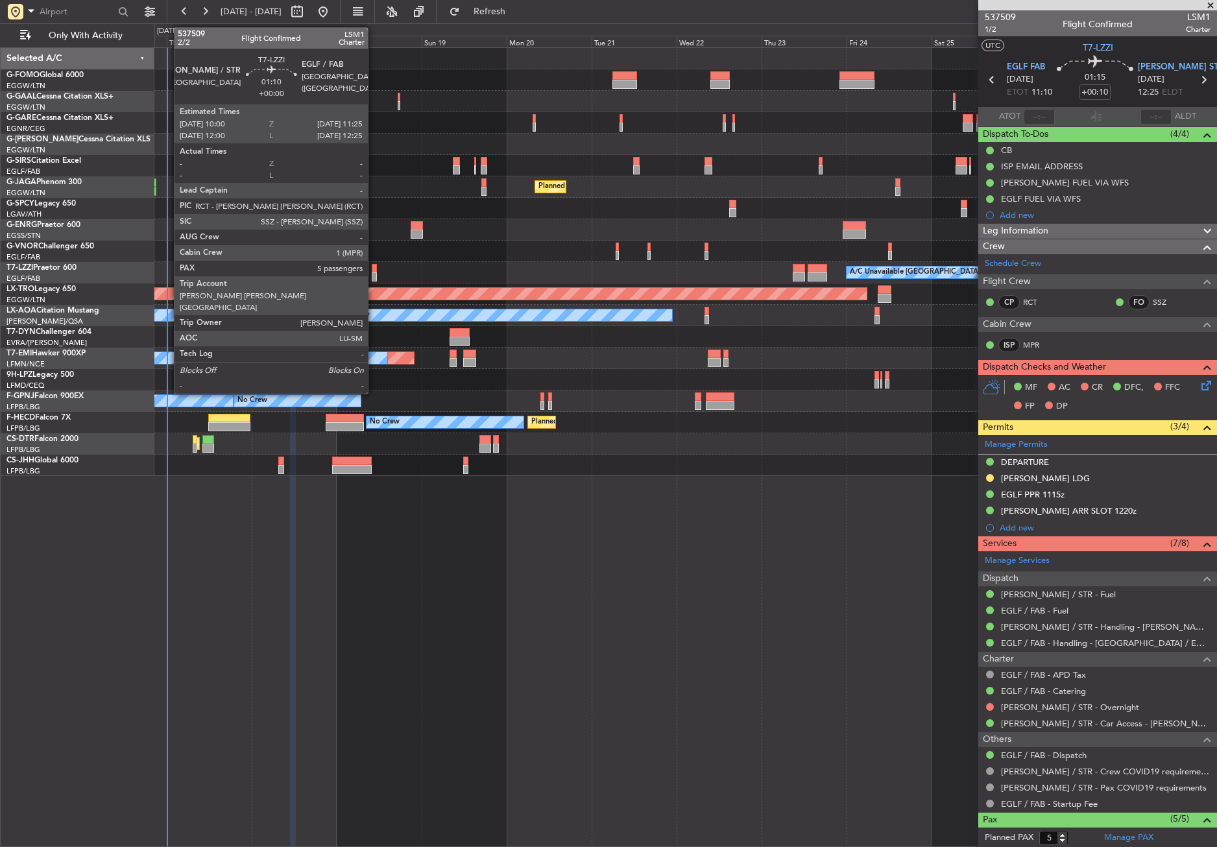
click at [374, 274] on div at bounding box center [374, 276] width 5 height 9
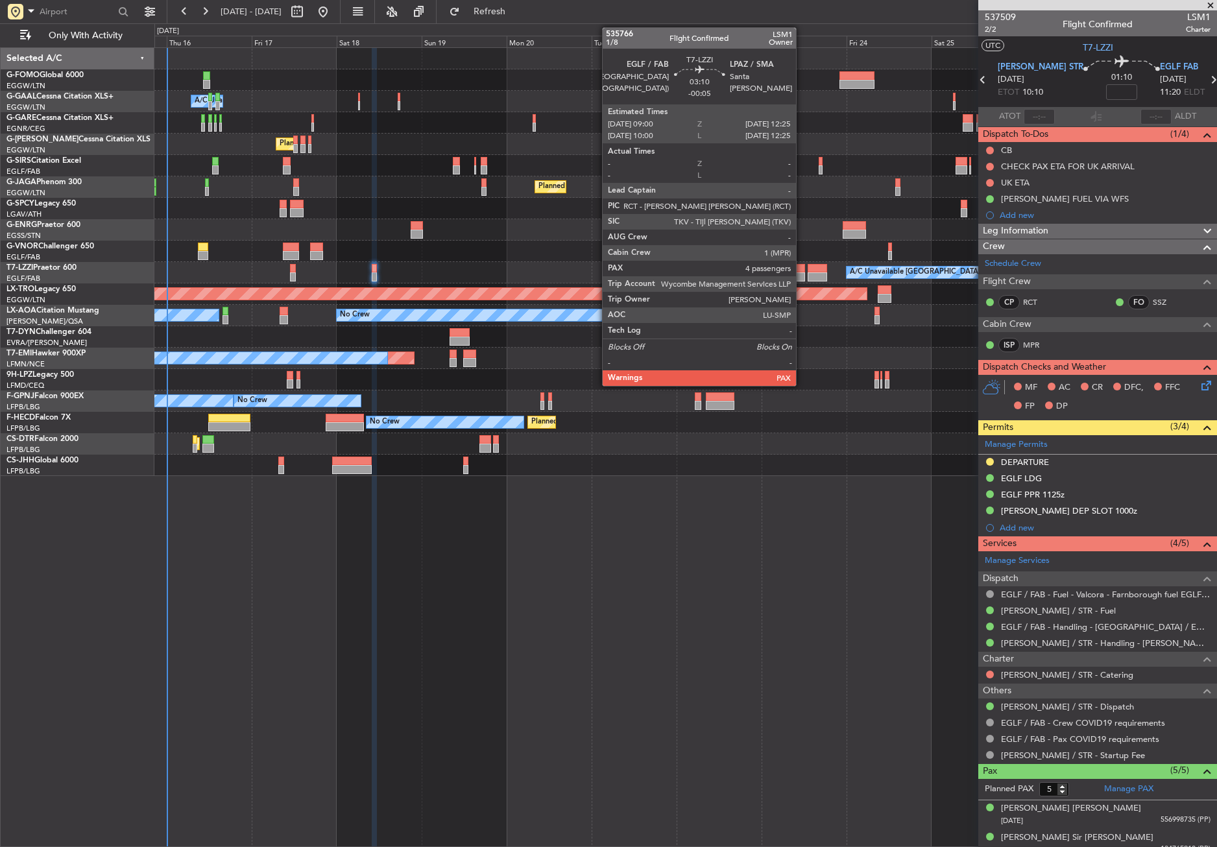
click at [802, 276] on div at bounding box center [799, 276] width 12 height 9
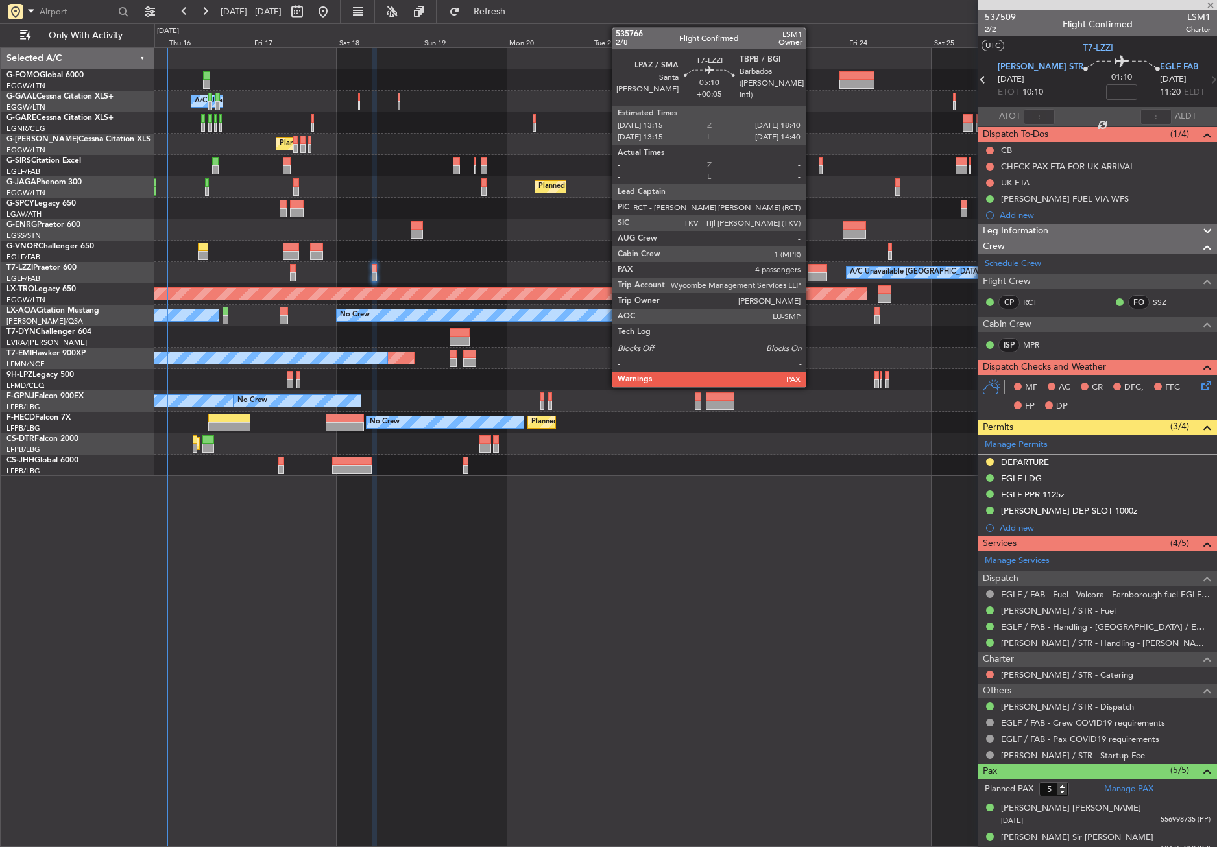
type input "-00:05"
type input "4"
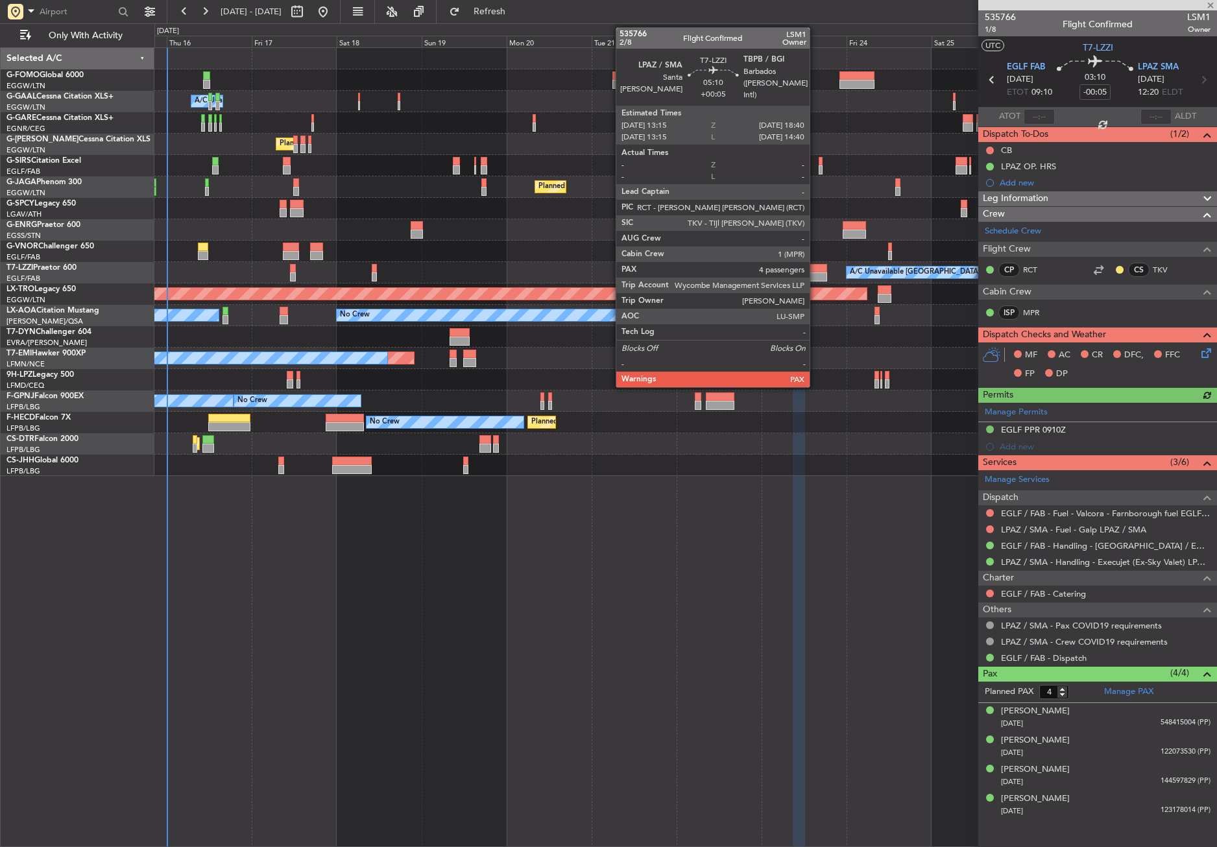
click at [816, 271] on div at bounding box center [817, 268] width 19 height 9
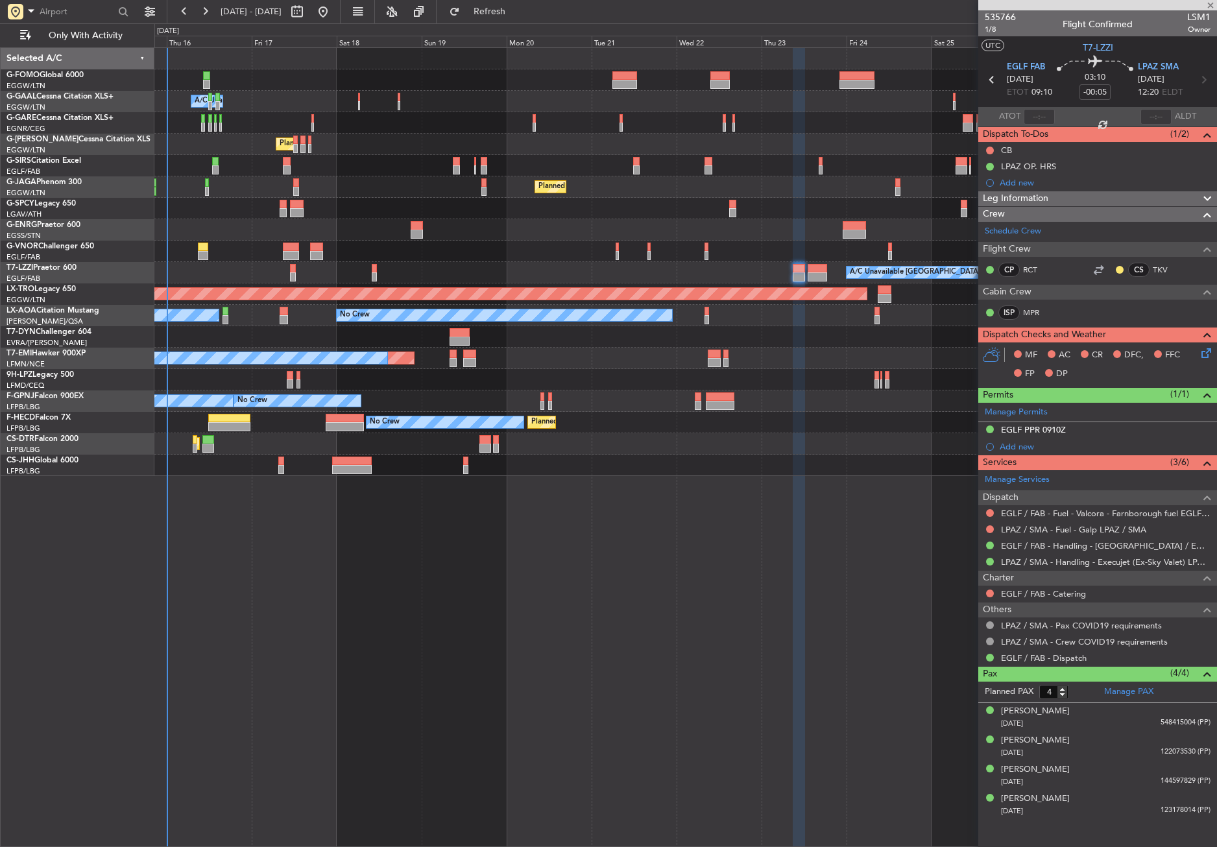
type input "+00:05"
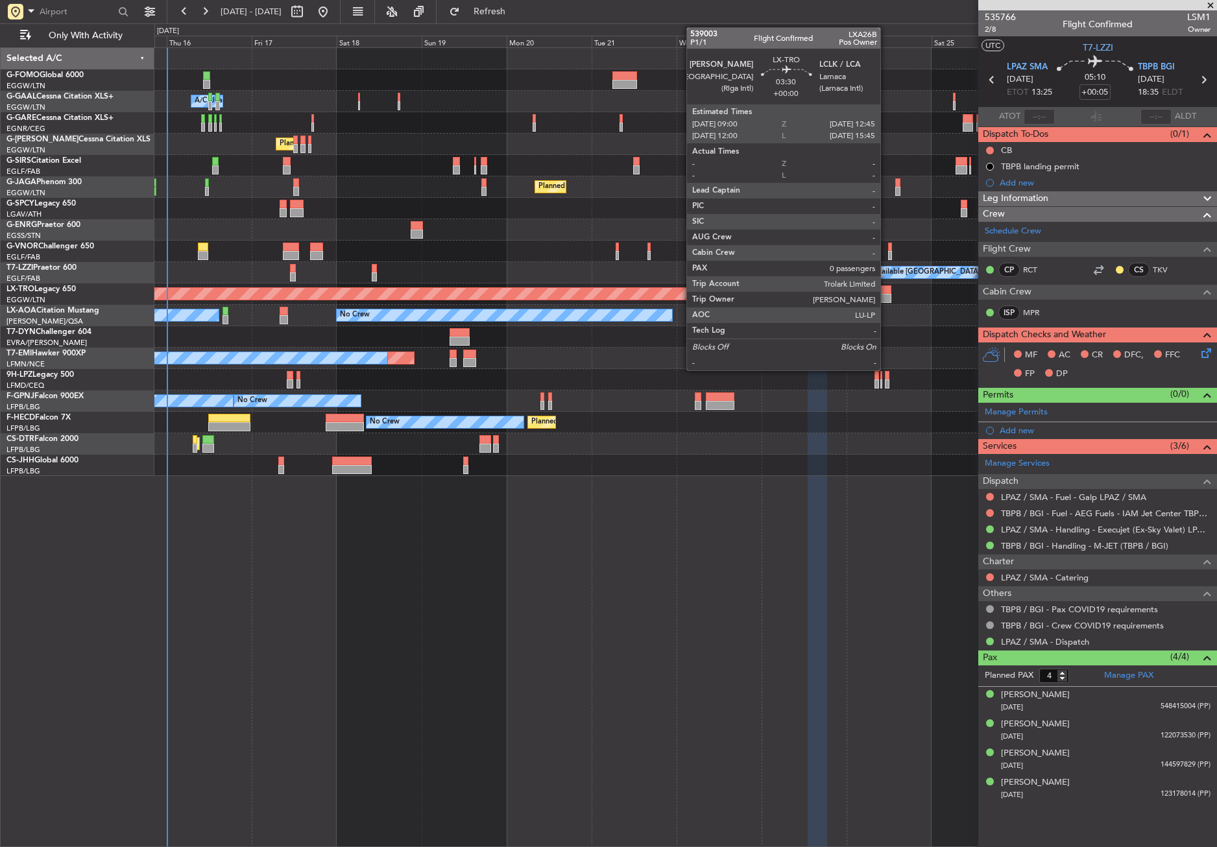
click at [886, 293] on div at bounding box center [885, 289] width 14 height 9
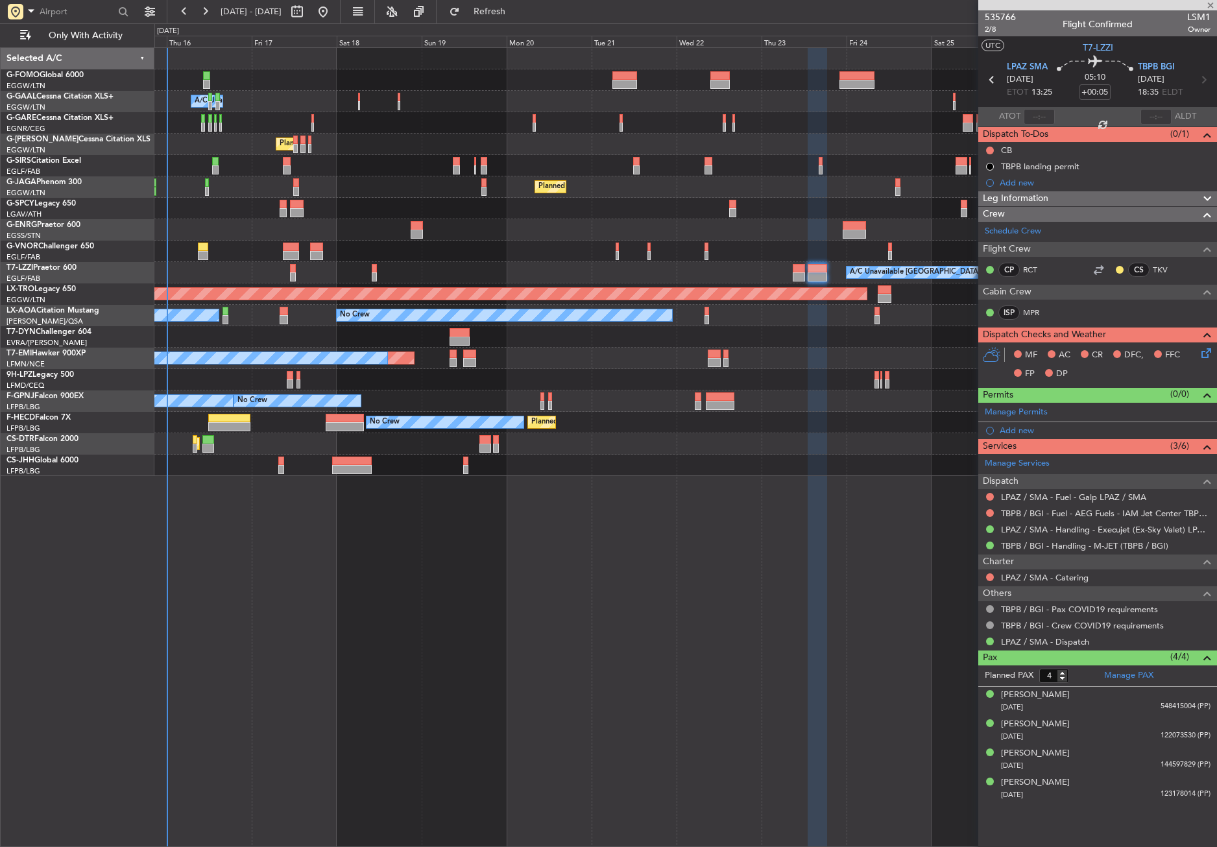
type input "0"
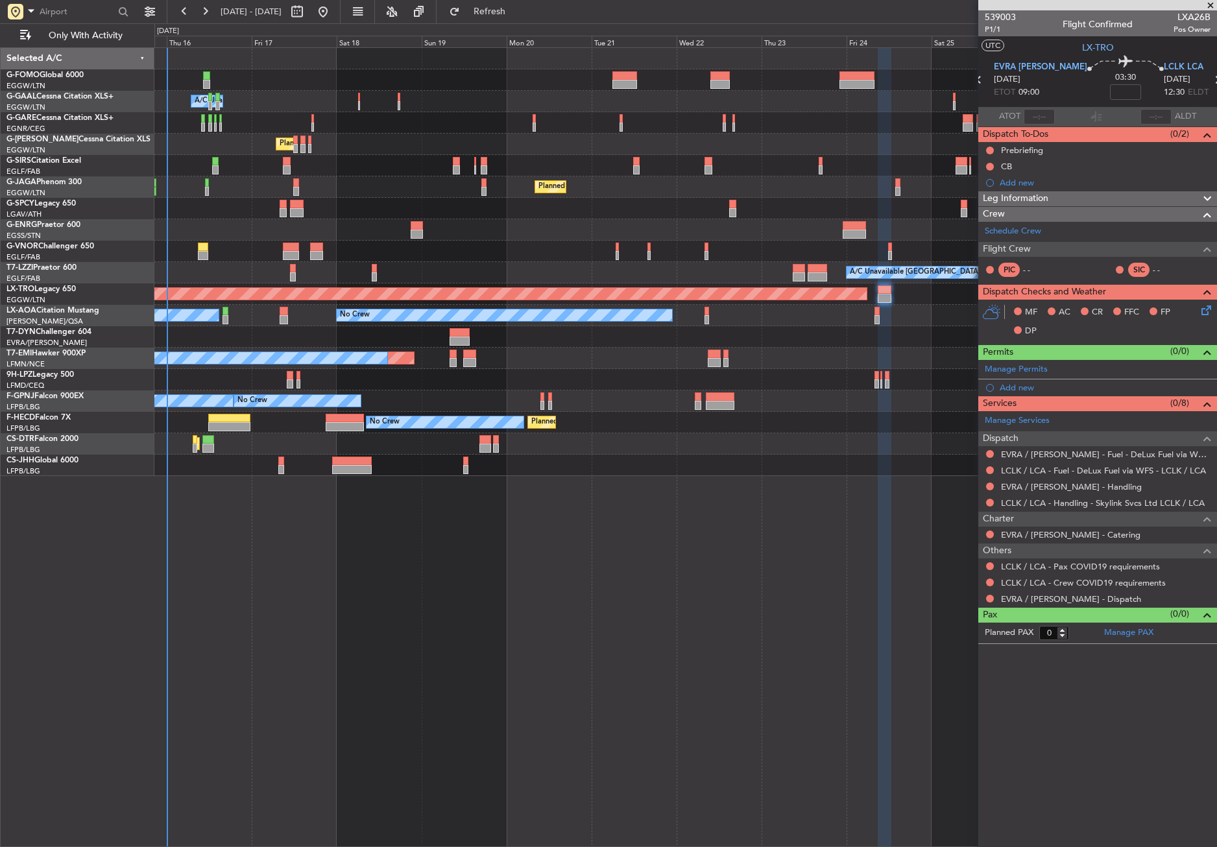
click at [332, 576] on div "Owner A/C Unavailable Owner A/C Unavailable Planned Maint [GEOGRAPHIC_DATA] ([G…" at bounding box center [685, 447] width 1063 height 800
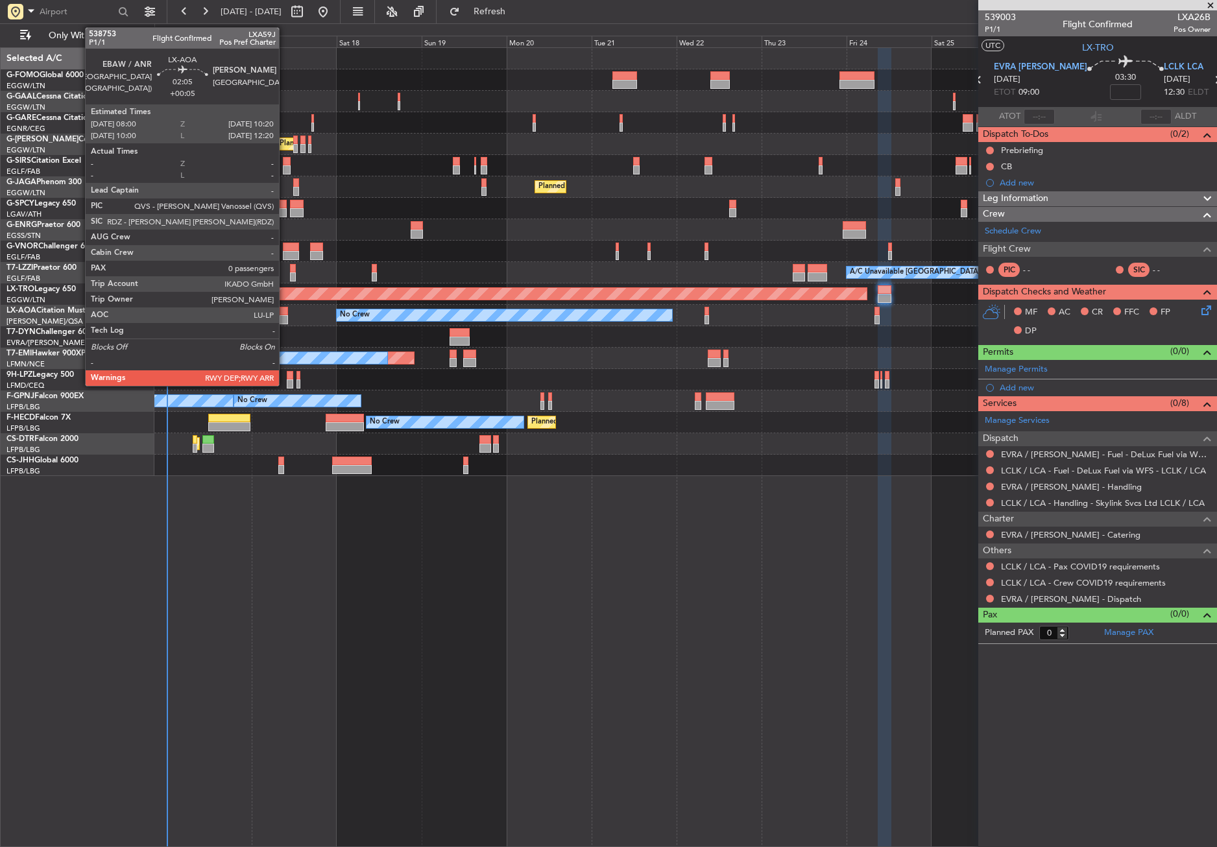
click at [285, 317] on div at bounding box center [284, 319] width 8 height 9
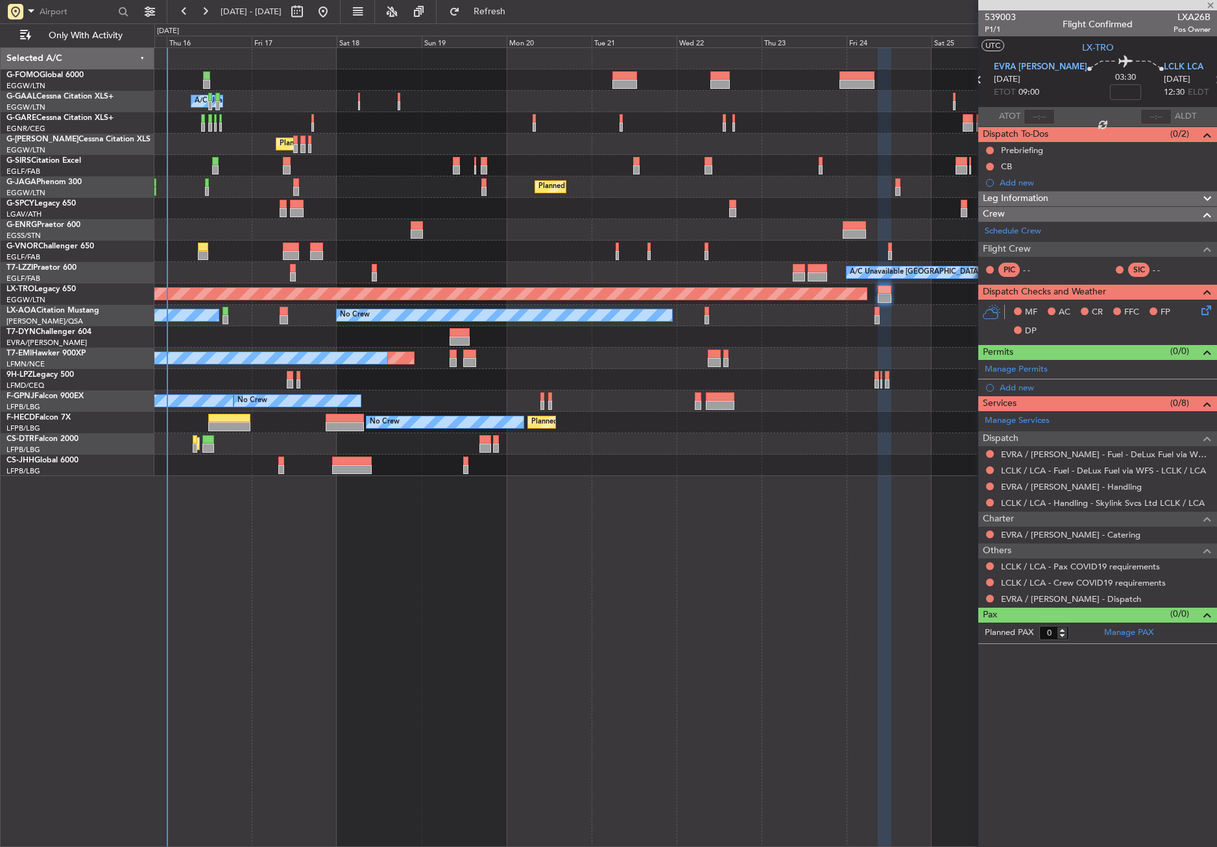
type input "+00:05"
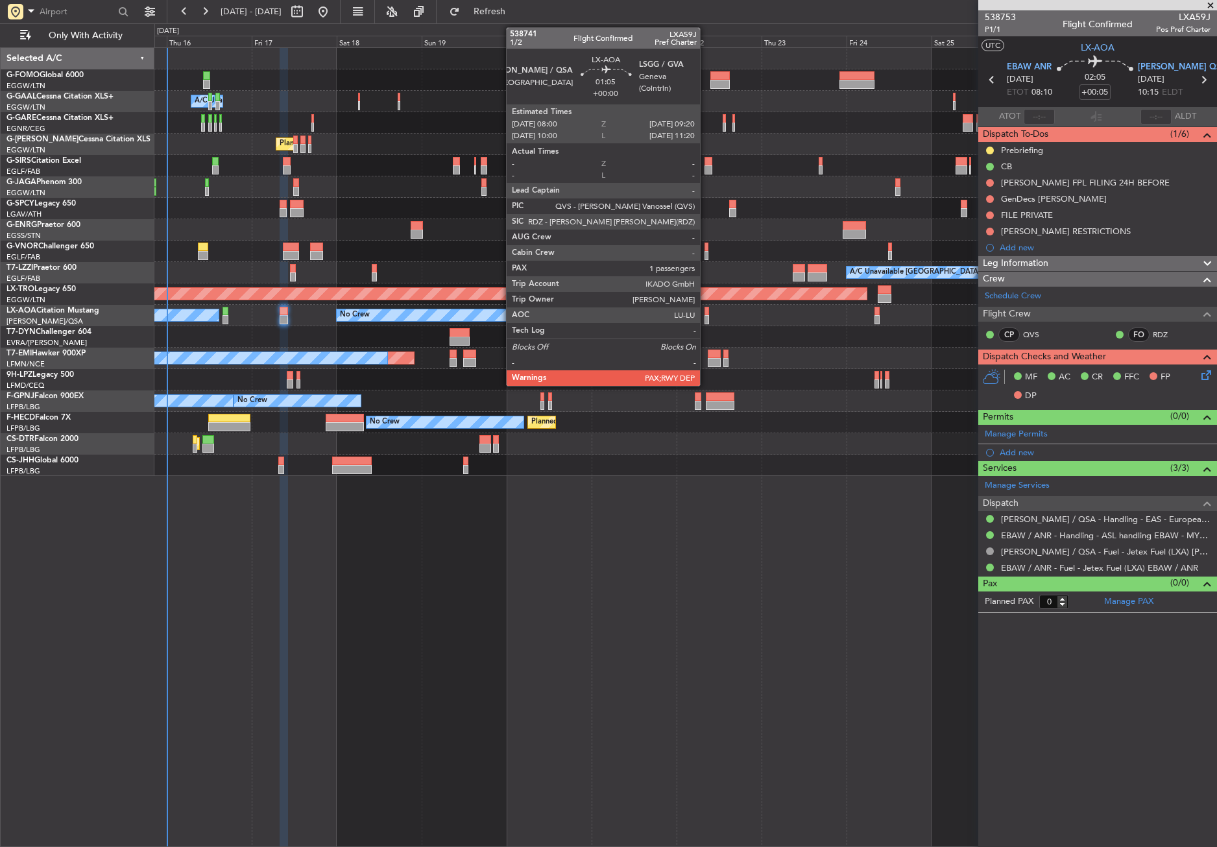
click at [706, 315] on div at bounding box center [707, 311] width 5 height 9
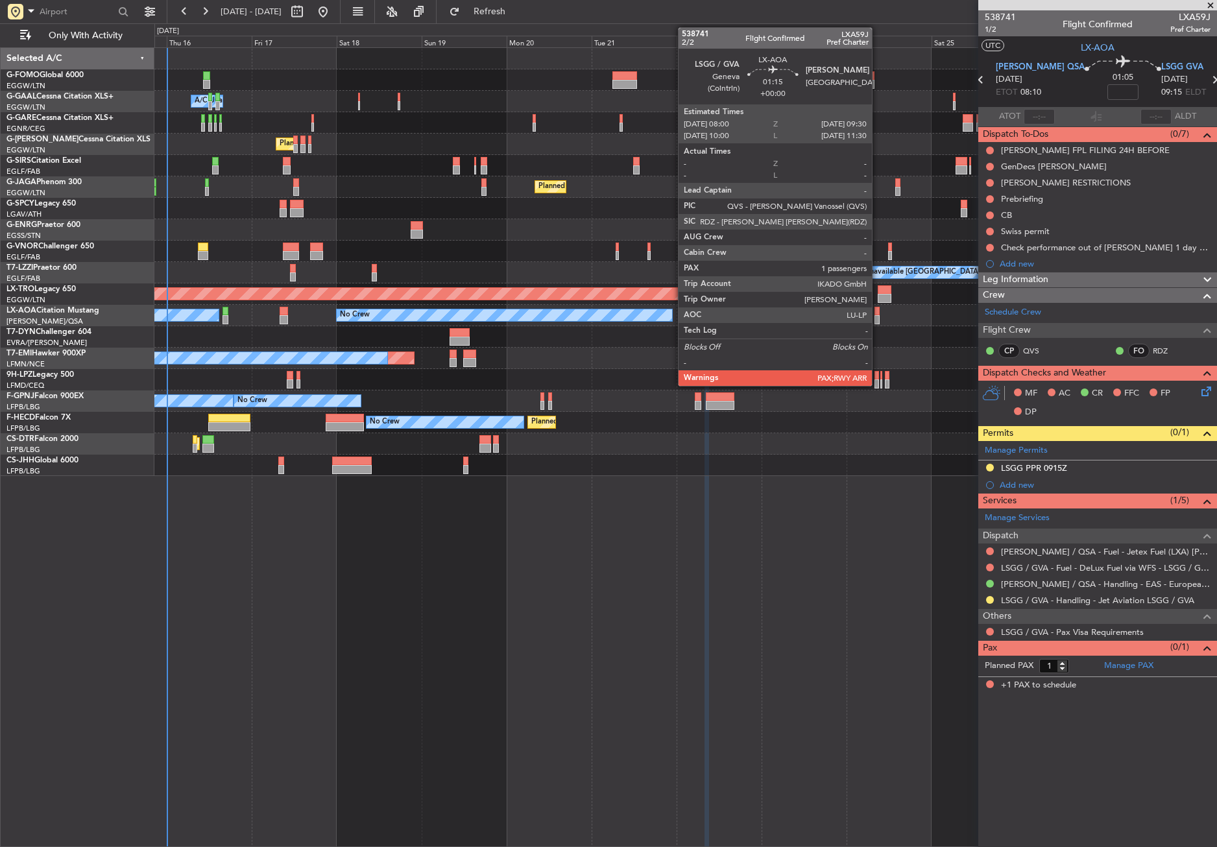
click at [878, 317] on div at bounding box center [878, 319] width 6 height 9
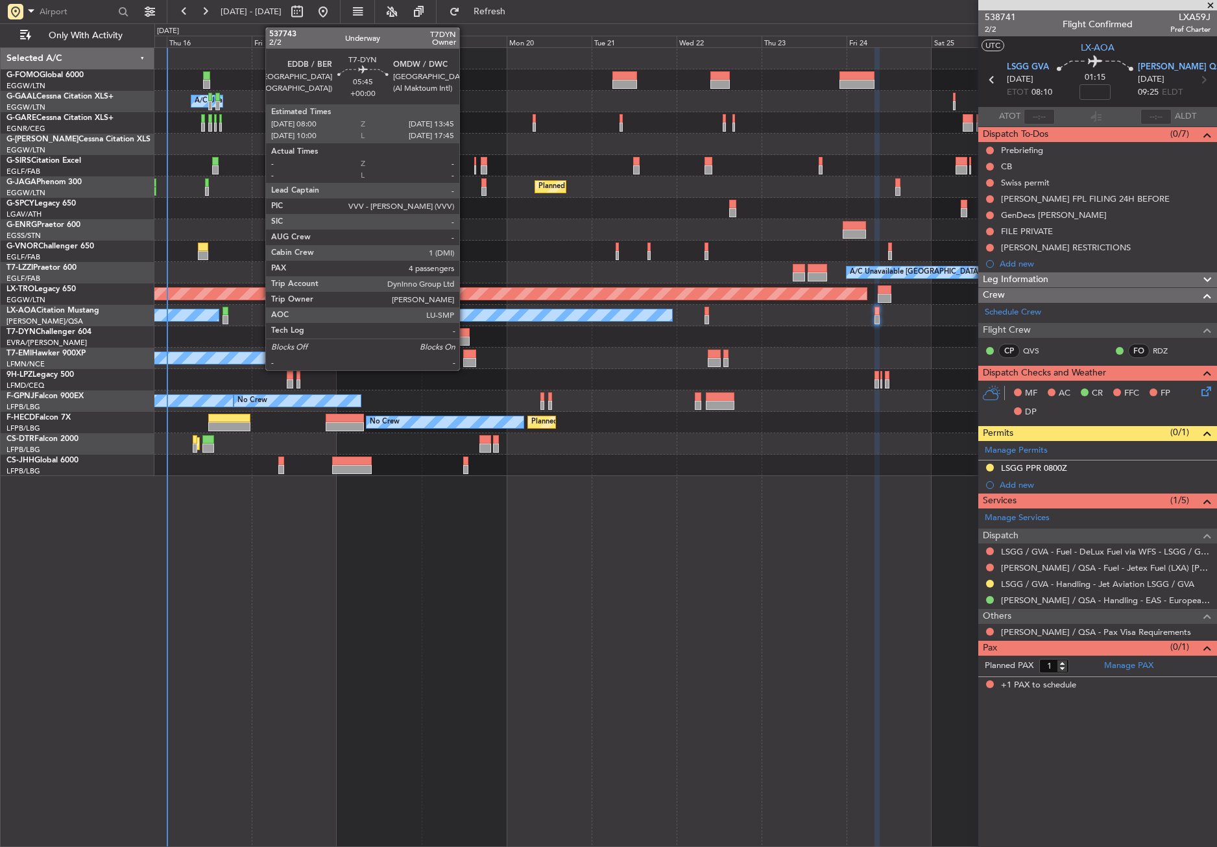
click at [465, 337] on div at bounding box center [460, 341] width 21 height 9
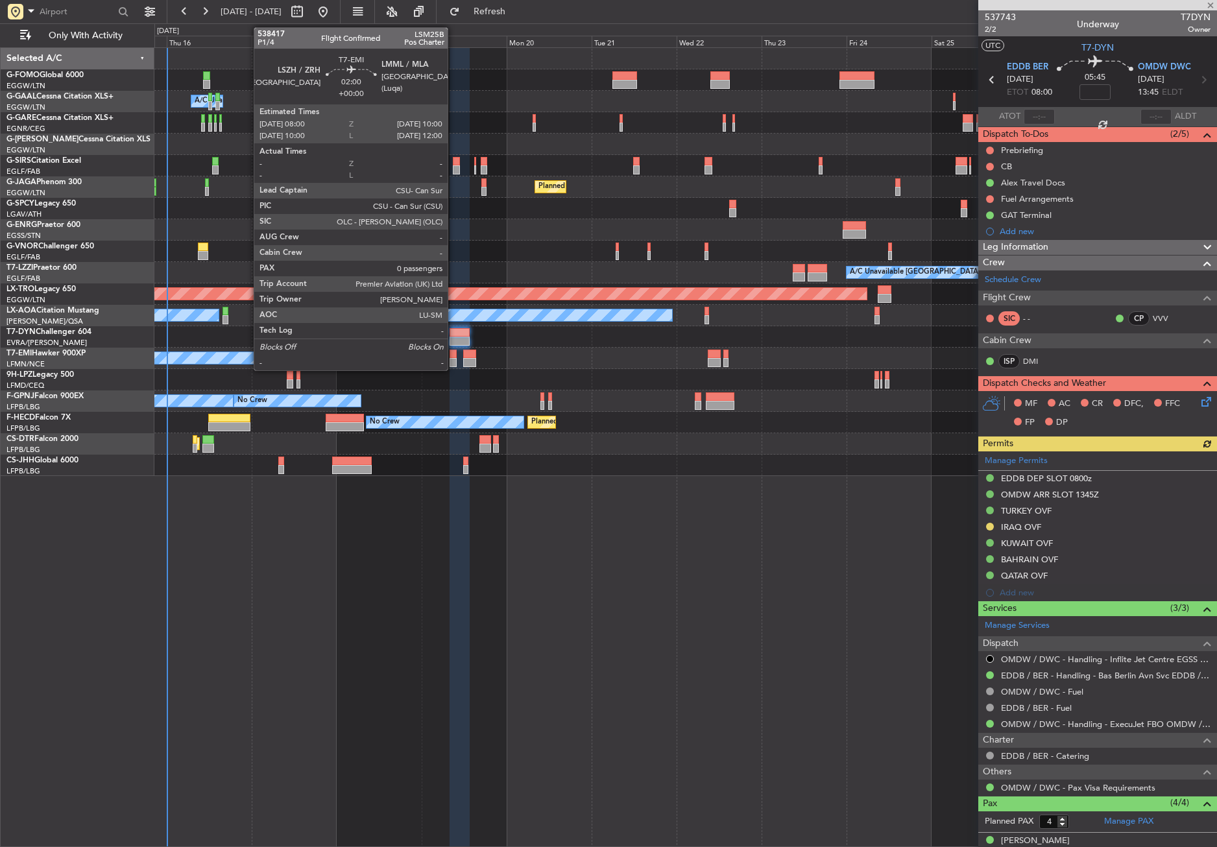
click at [454, 359] on div at bounding box center [453, 362] width 7 height 9
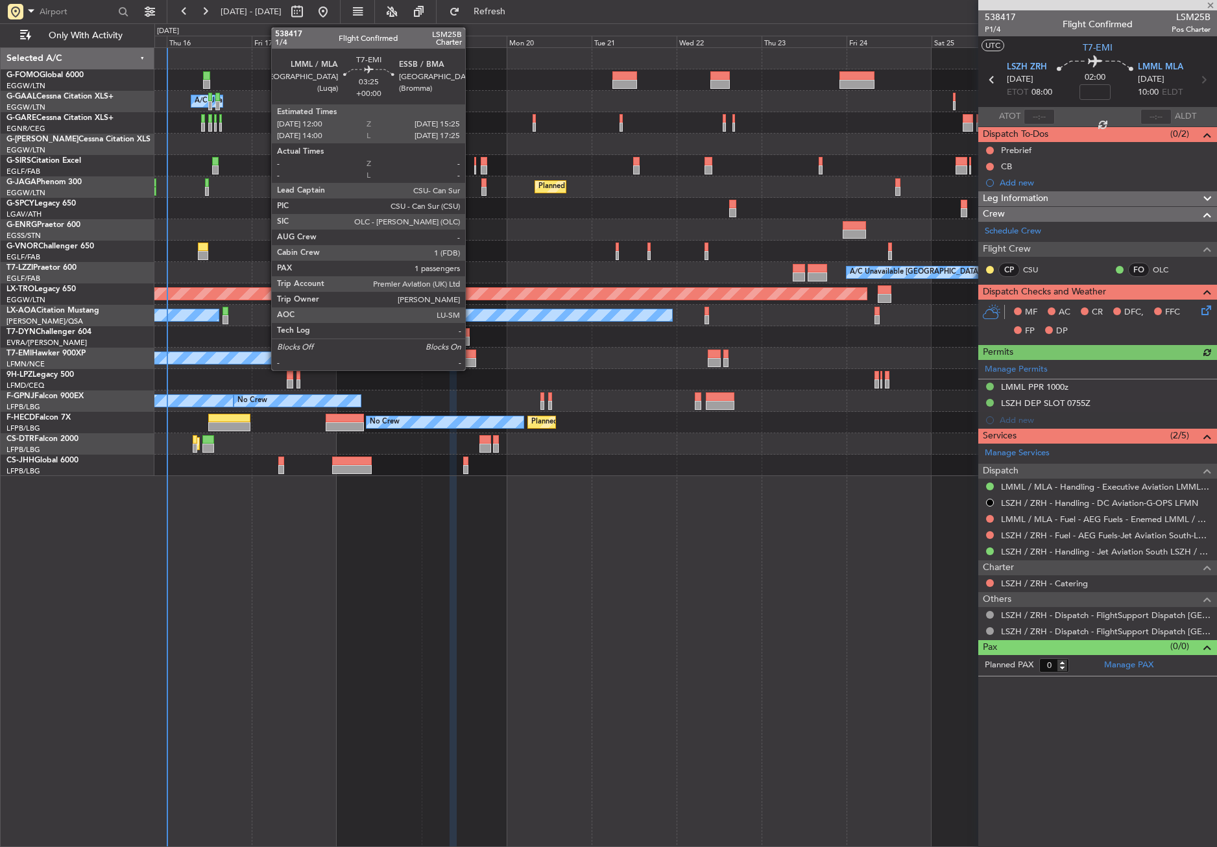
click at [471, 361] on div at bounding box center [469, 362] width 12 height 9
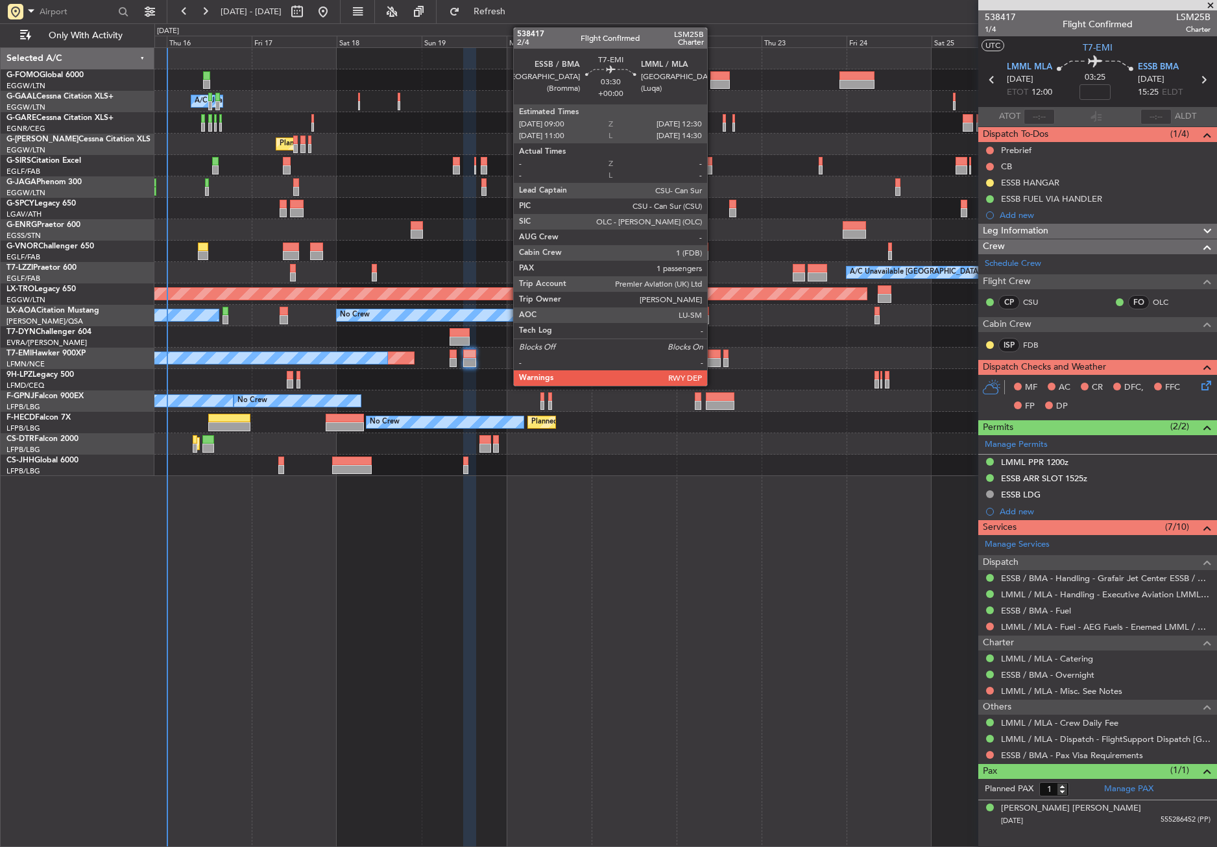
click at [713, 359] on div at bounding box center [714, 362] width 13 height 9
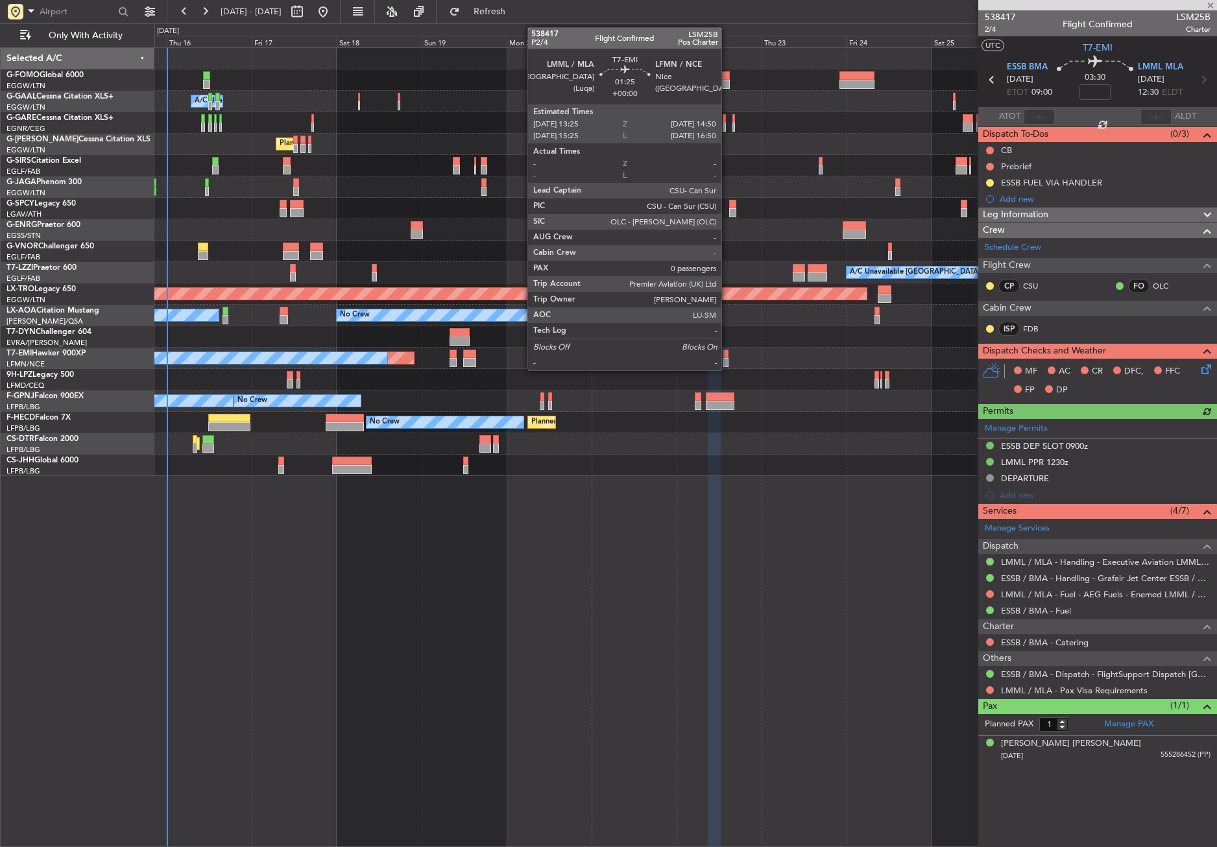
click at [727, 359] on div at bounding box center [725, 362] width 5 height 9
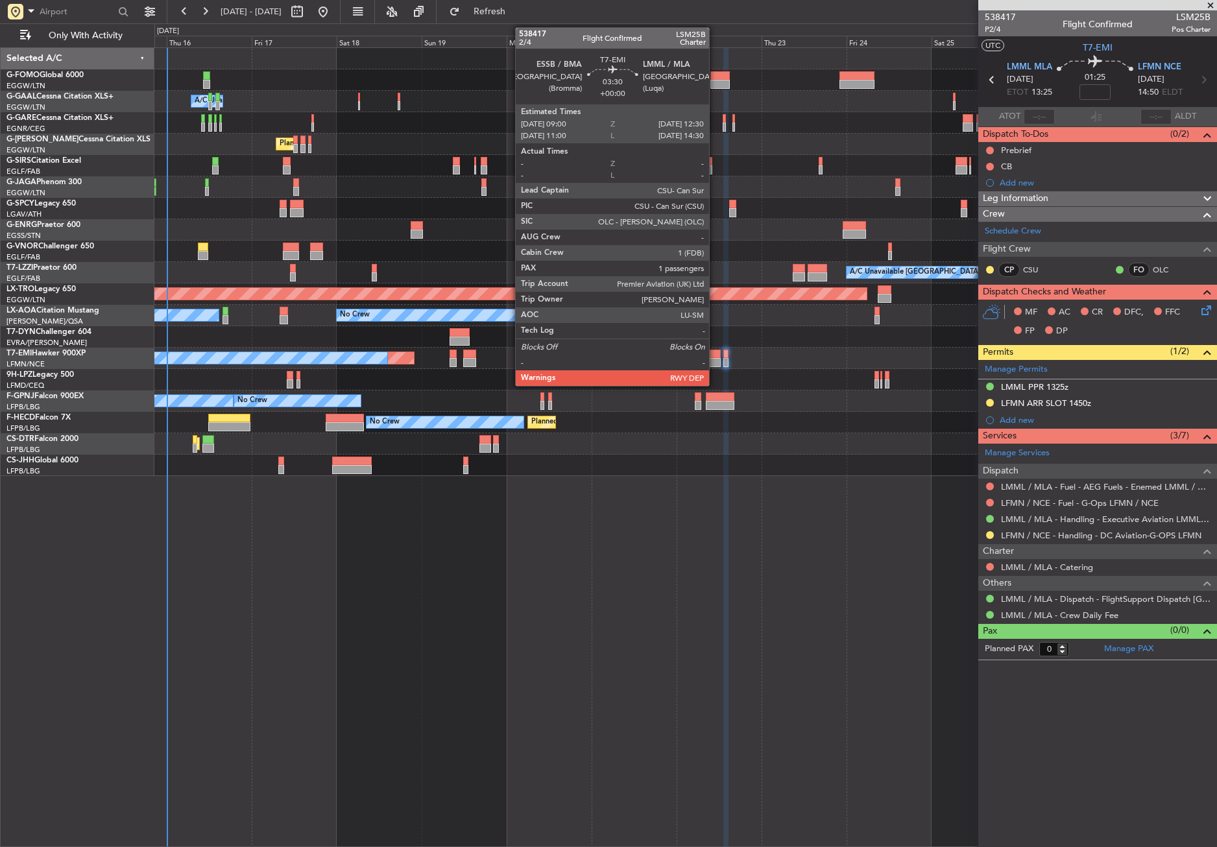
click at [715, 367] on div at bounding box center [714, 362] width 13 height 9
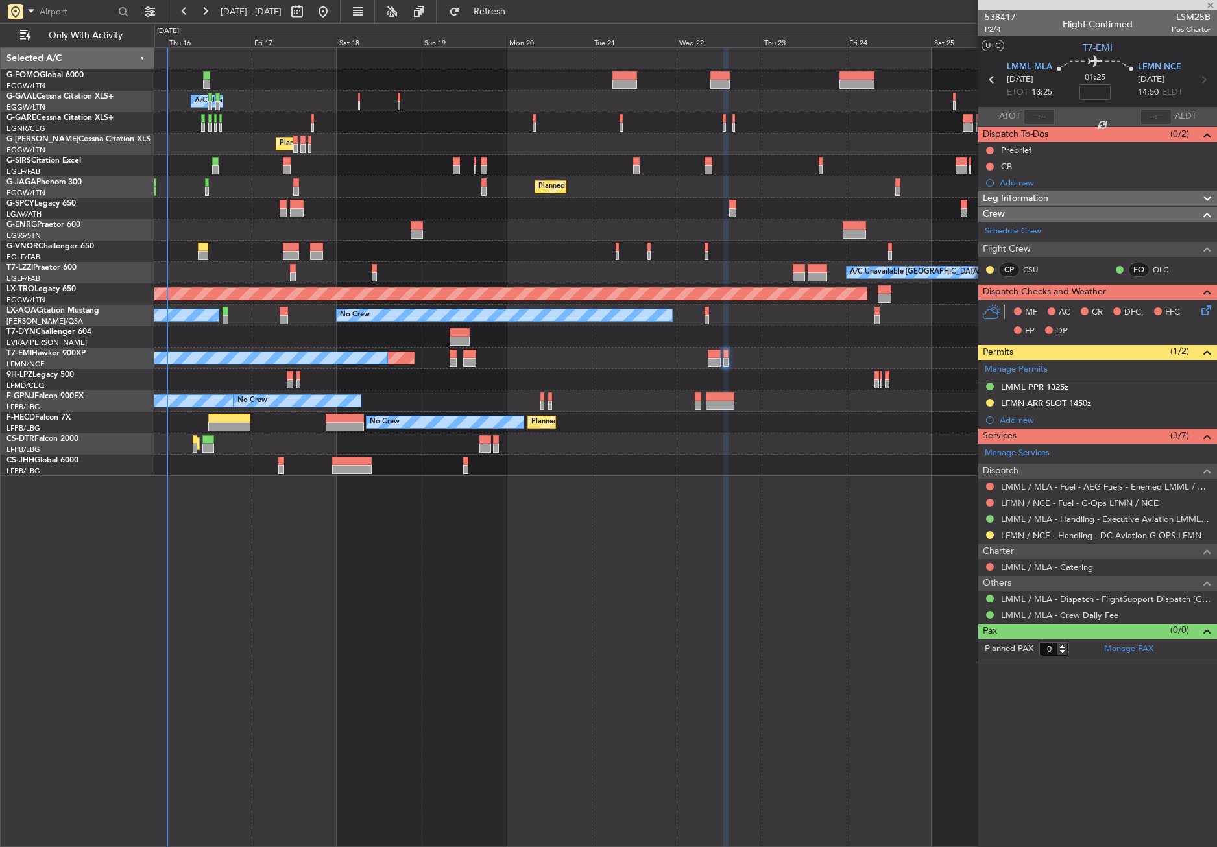
type input "1"
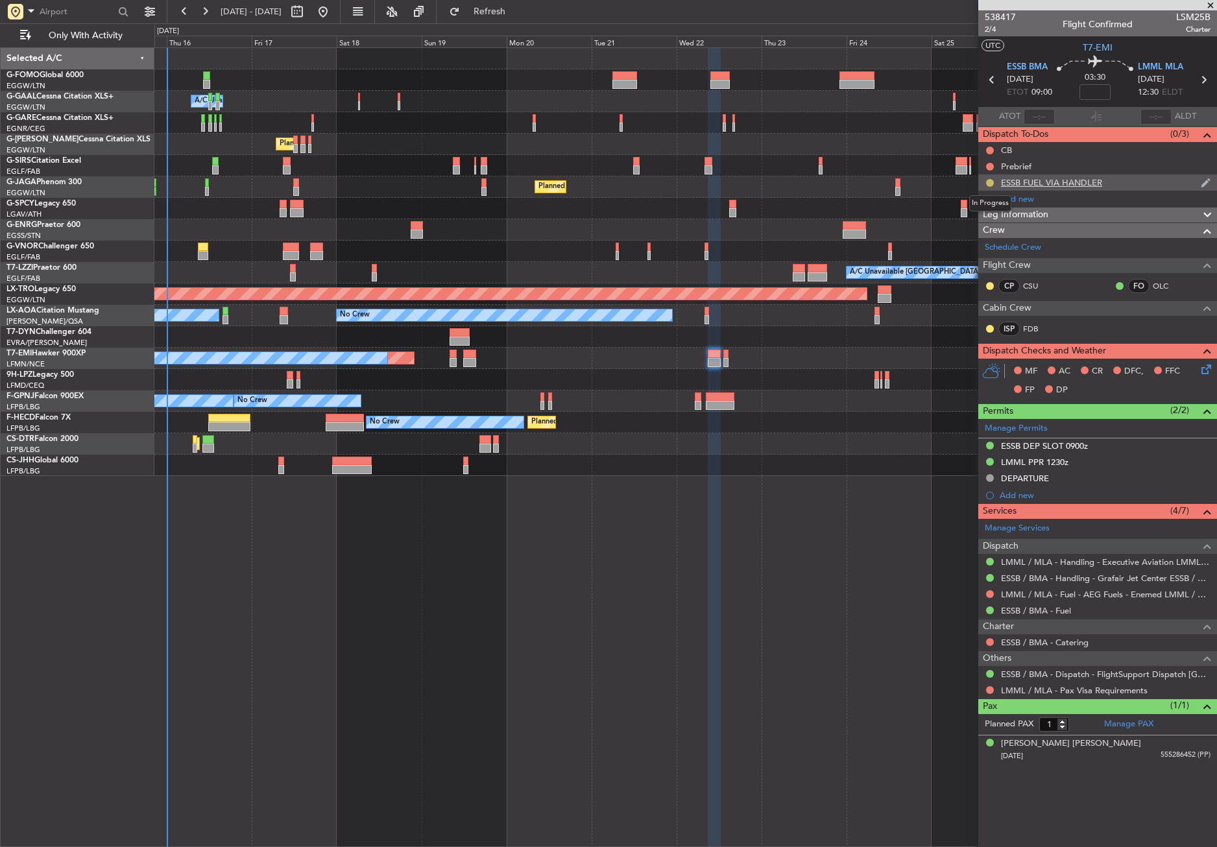
click at [989, 180] on button at bounding box center [990, 183] width 8 height 8
click at [975, 237] on span "Completed" at bounding box center [995, 240] width 43 height 13
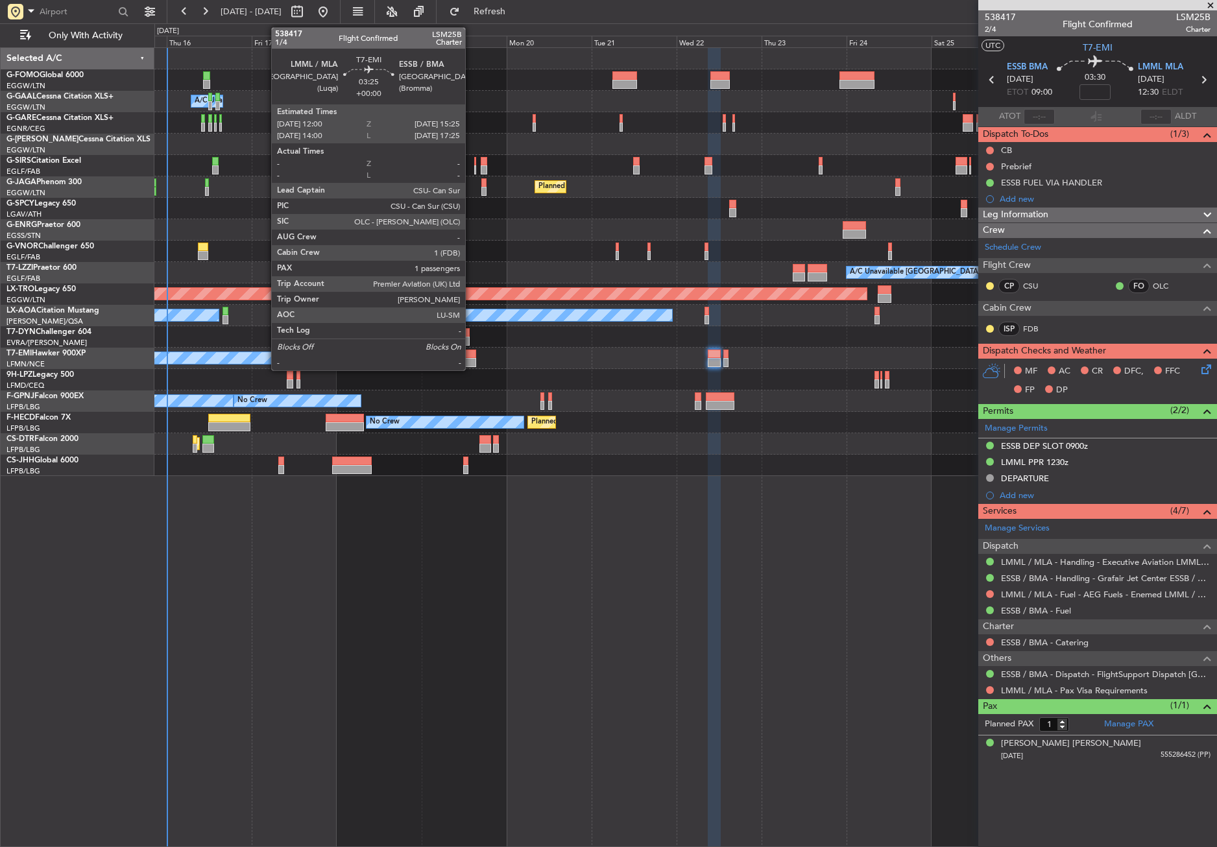
click at [471, 357] on div at bounding box center [469, 354] width 12 height 9
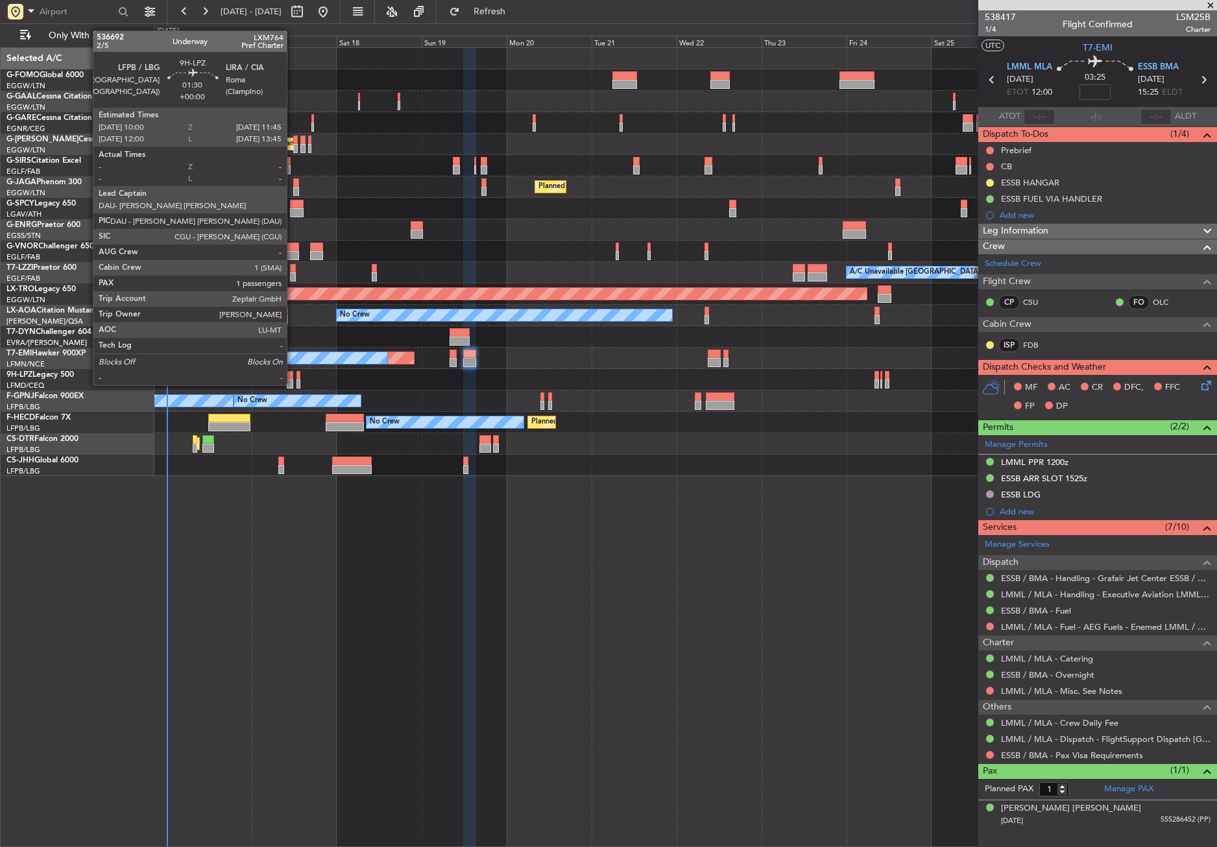
click at [293, 372] on div at bounding box center [290, 375] width 6 height 9
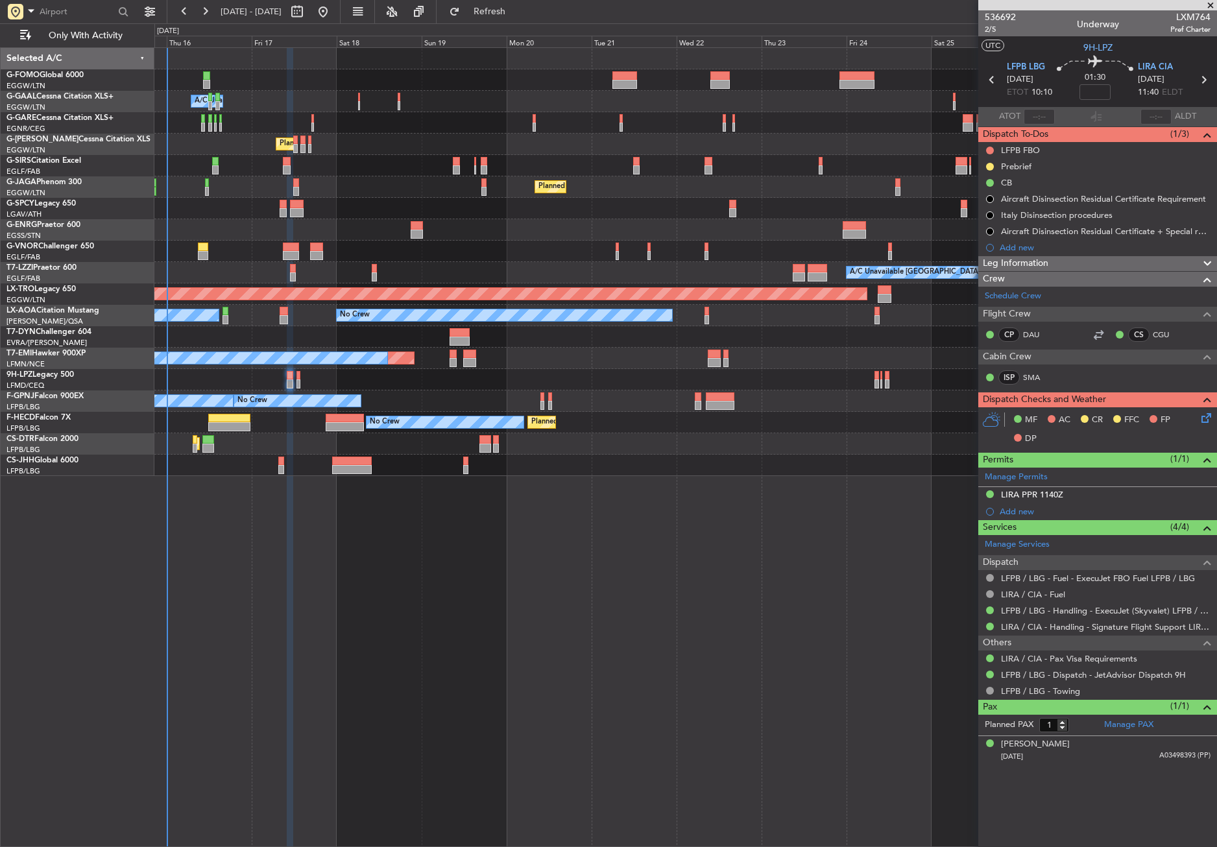
click at [1202, 420] on icon at bounding box center [1204, 416] width 10 height 10
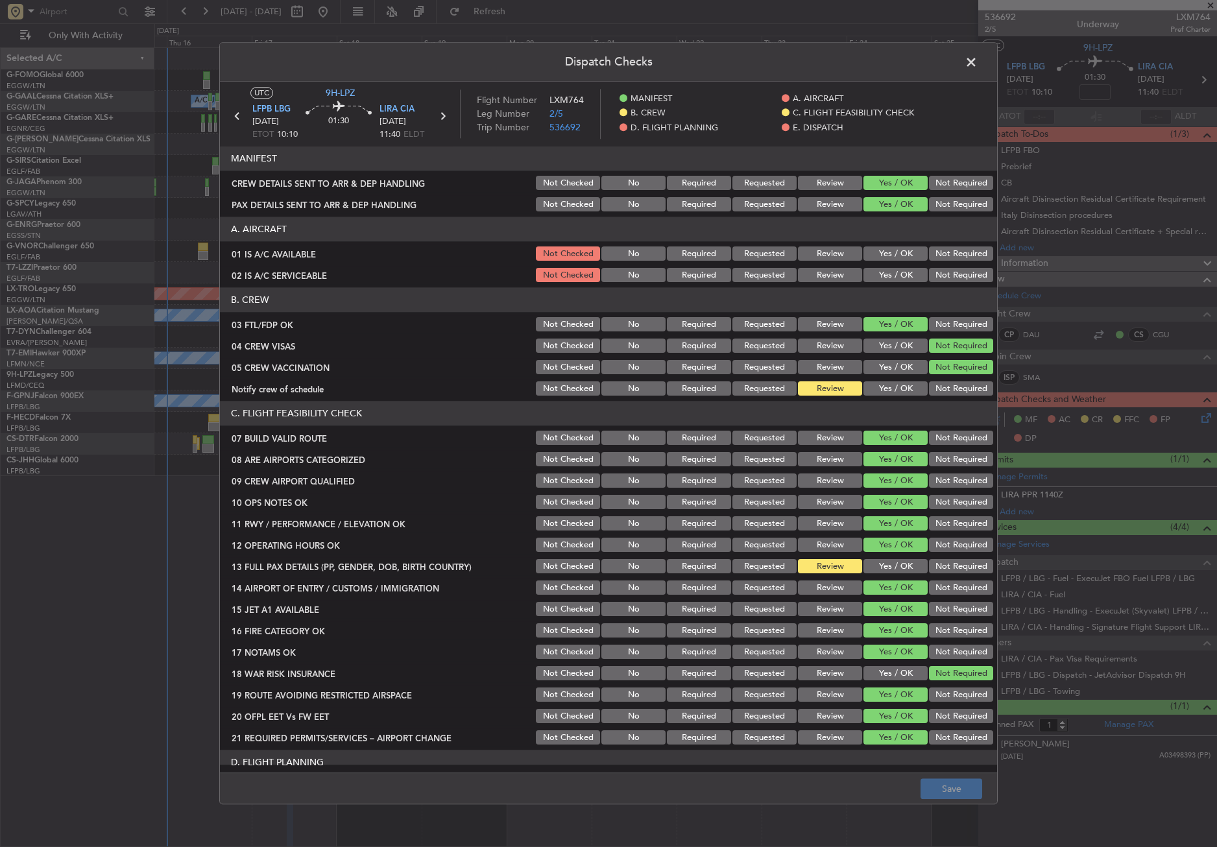
click at [893, 388] on button "Yes / OK" at bounding box center [896, 389] width 64 height 14
click at [889, 566] on button "Yes / OK" at bounding box center [896, 567] width 64 height 14
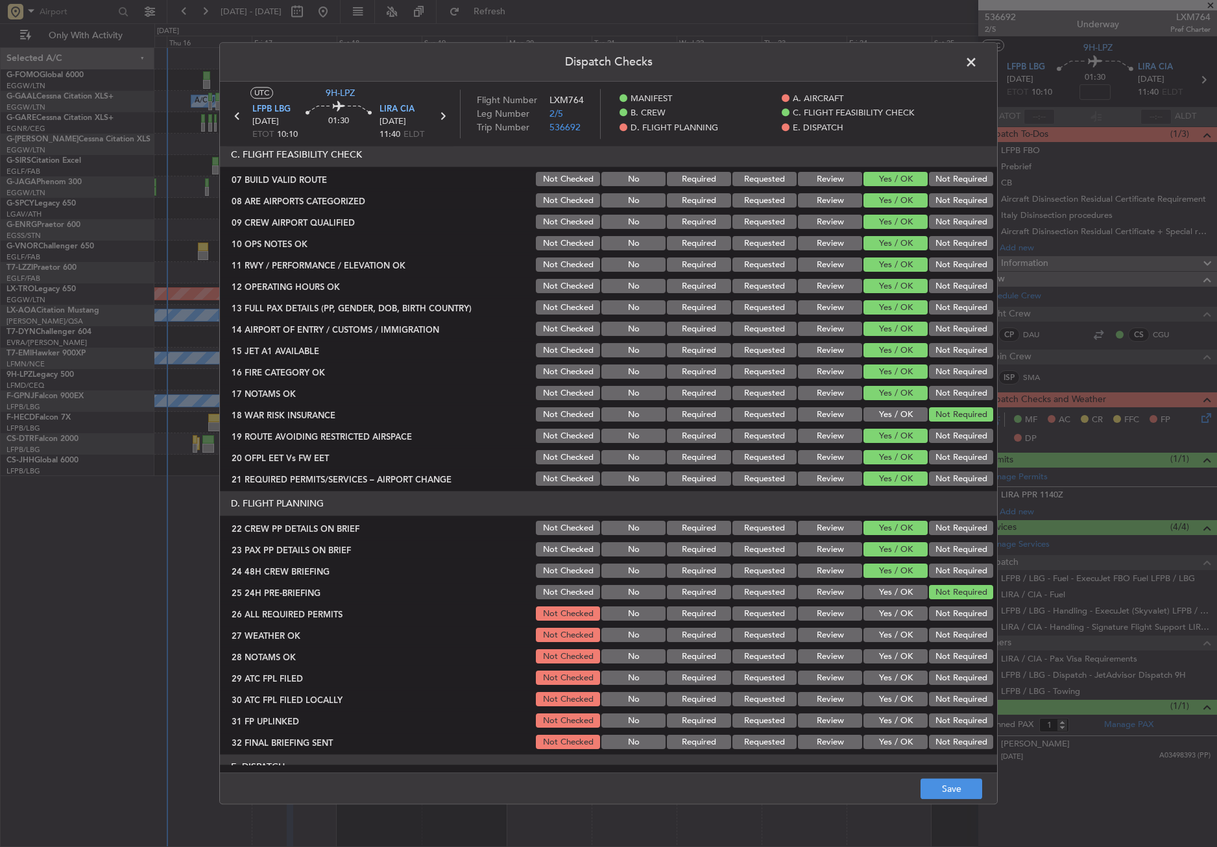
scroll to position [260, 0]
click at [941, 784] on button "Save" at bounding box center [952, 789] width 62 height 21
click at [978, 63] on span at bounding box center [978, 66] width 0 height 26
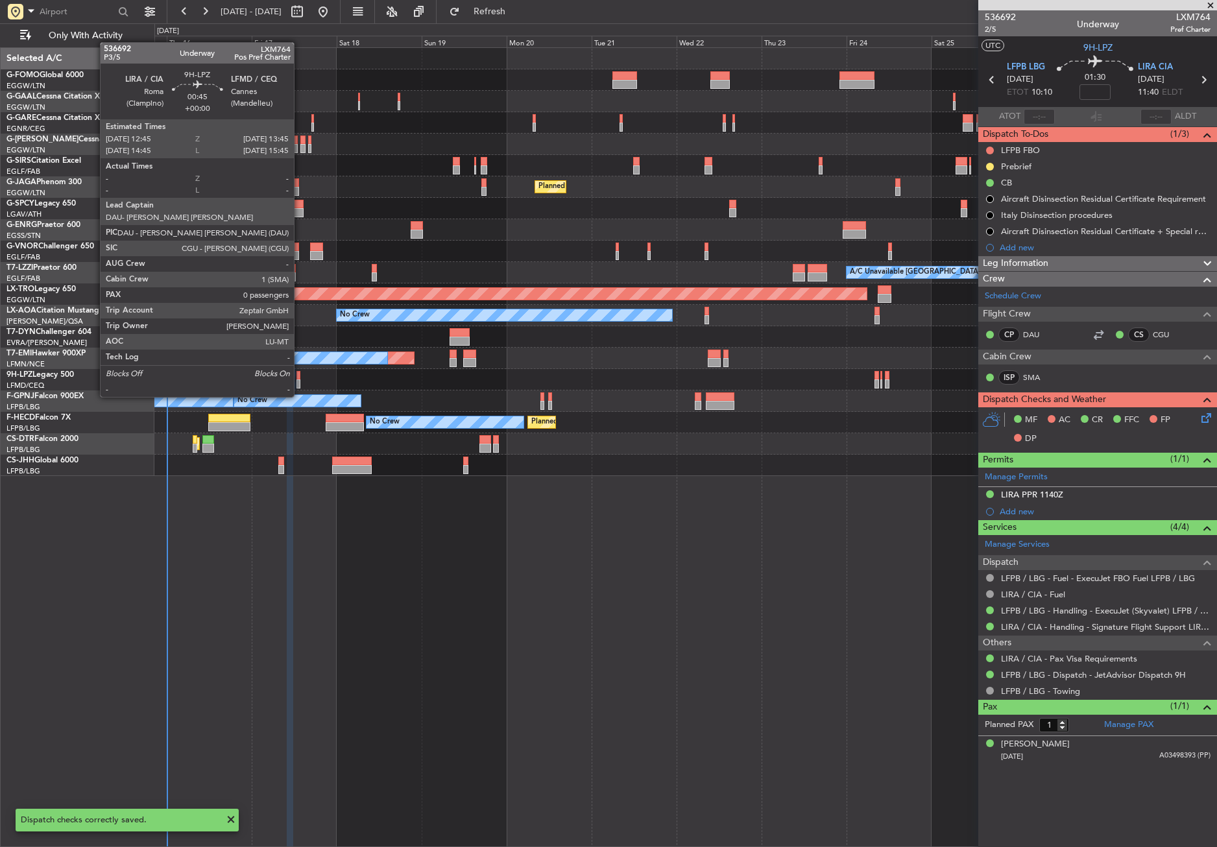
click at [300, 384] on div at bounding box center [299, 384] width 4 height 9
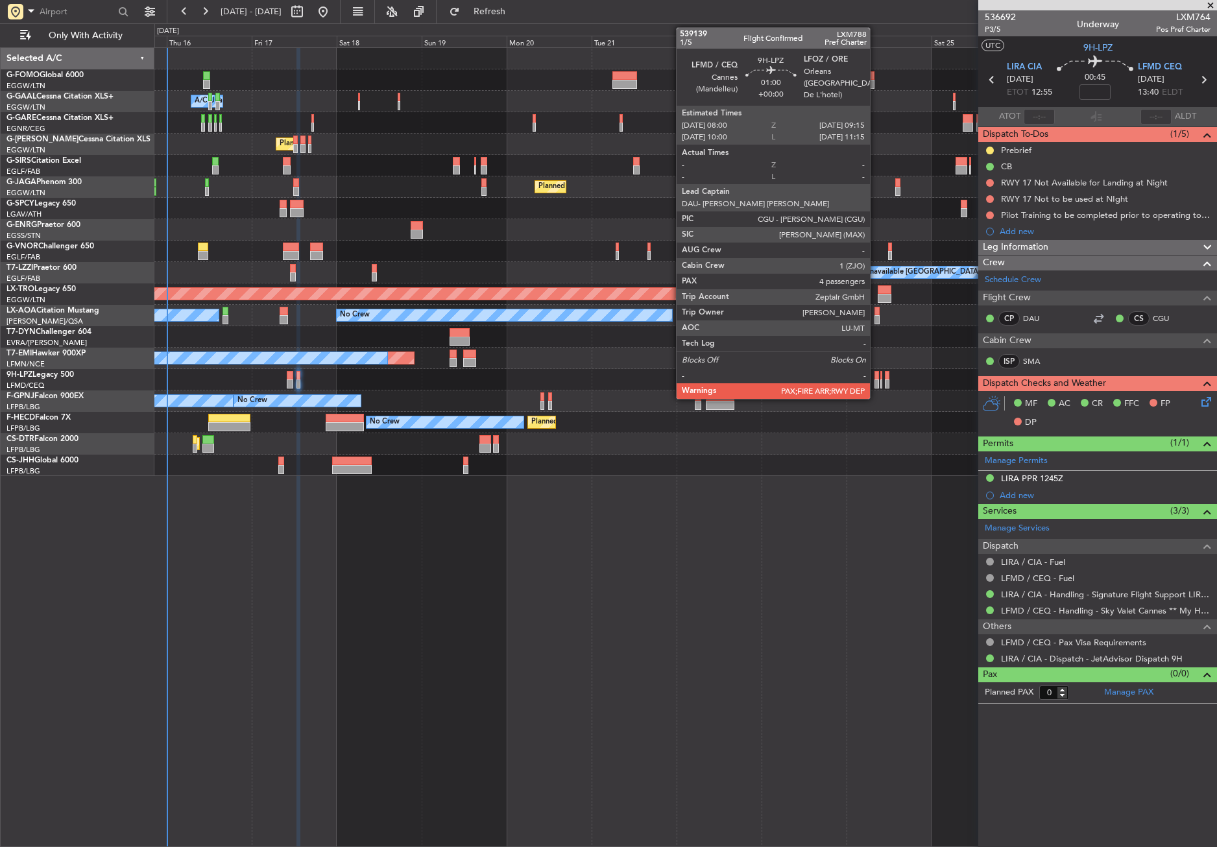
click at [876, 380] on div at bounding box center [877, 384] width 5 height 9
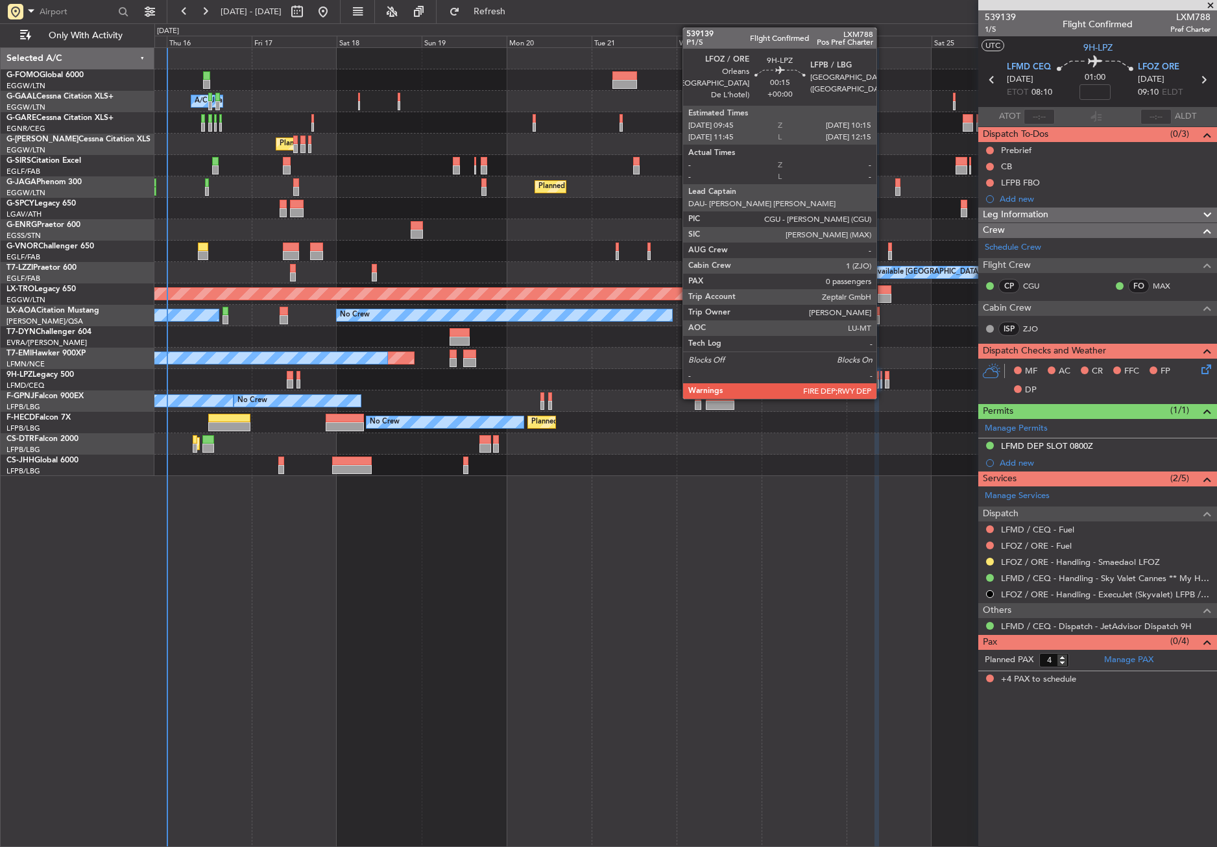
click at [882, 380] on div at bounding box center [881, 384] width 2 height 9
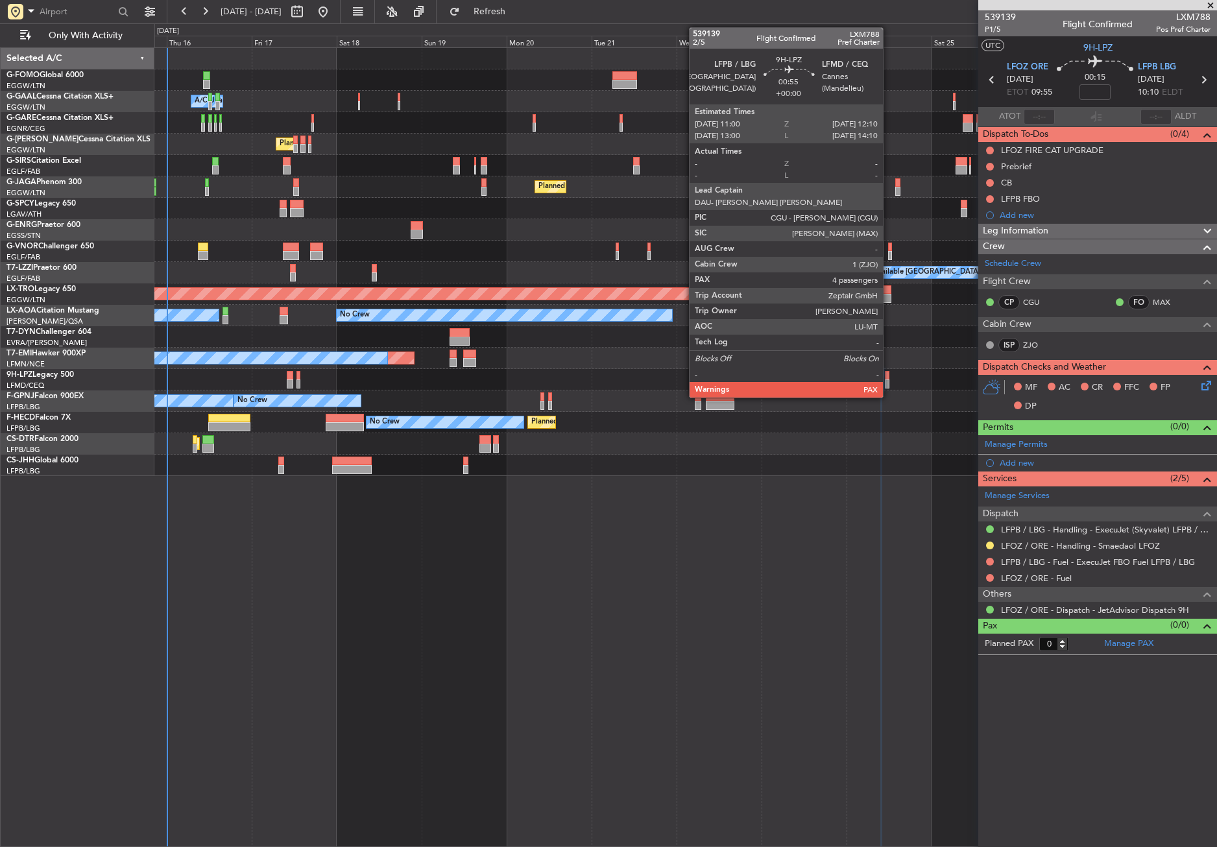
click at [889, 381] on div at bounding box center [887, 384] width 5 height 9
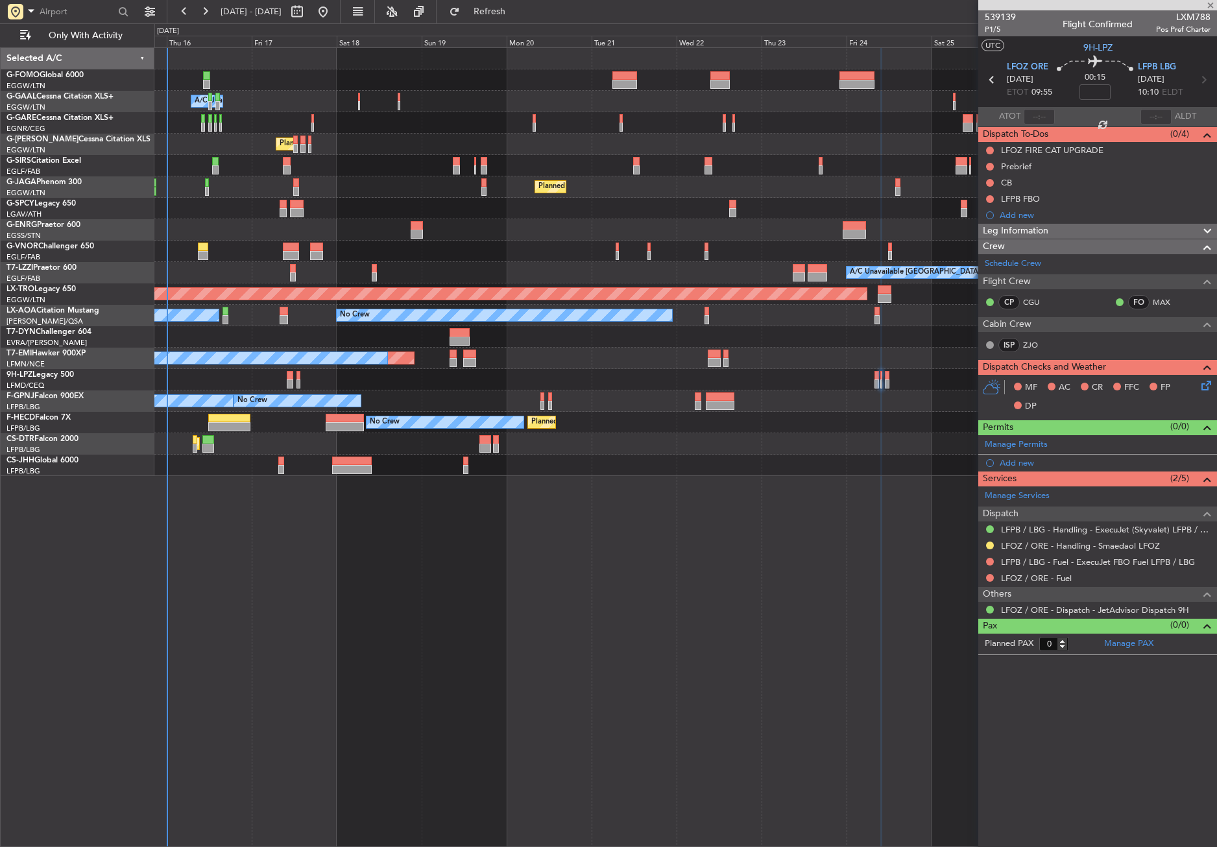
type input "4"
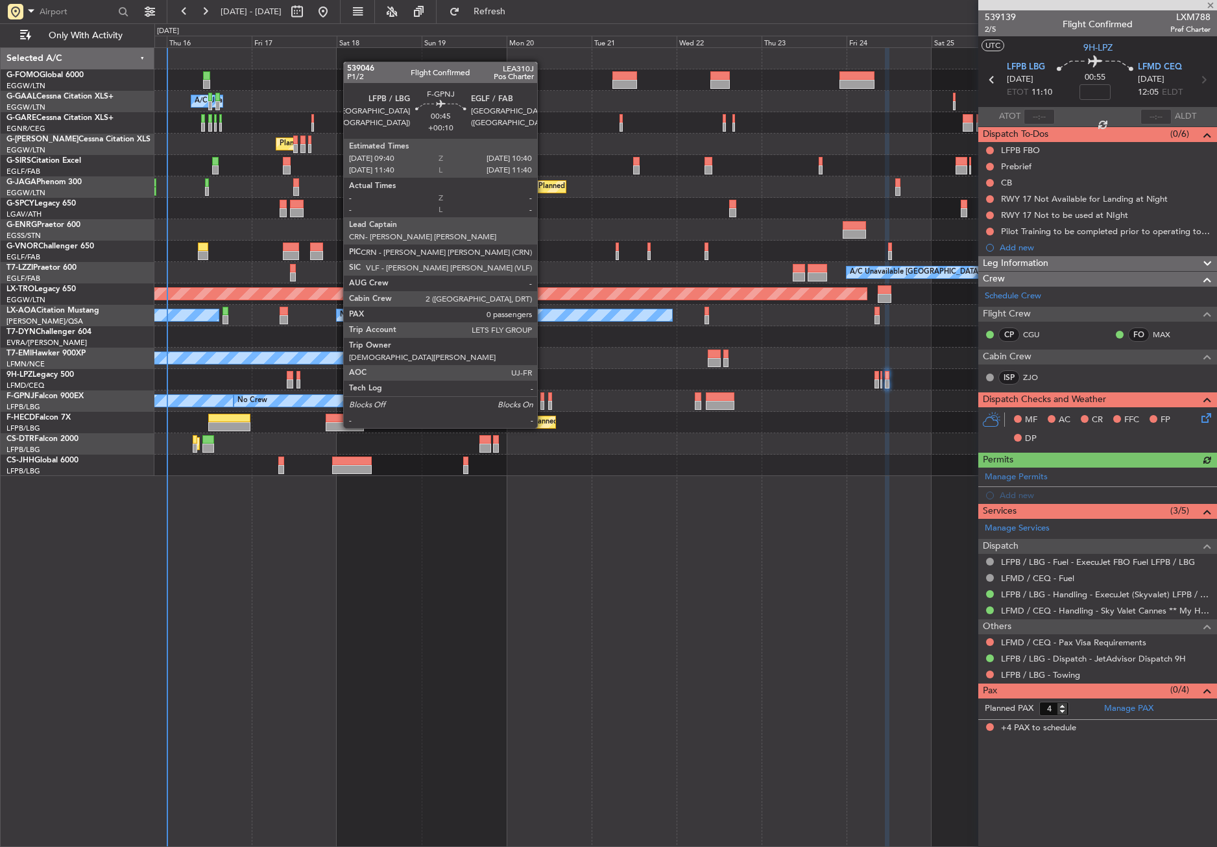
click at [543, 404] on div at bounding box center [542, 405] width 4 height 9
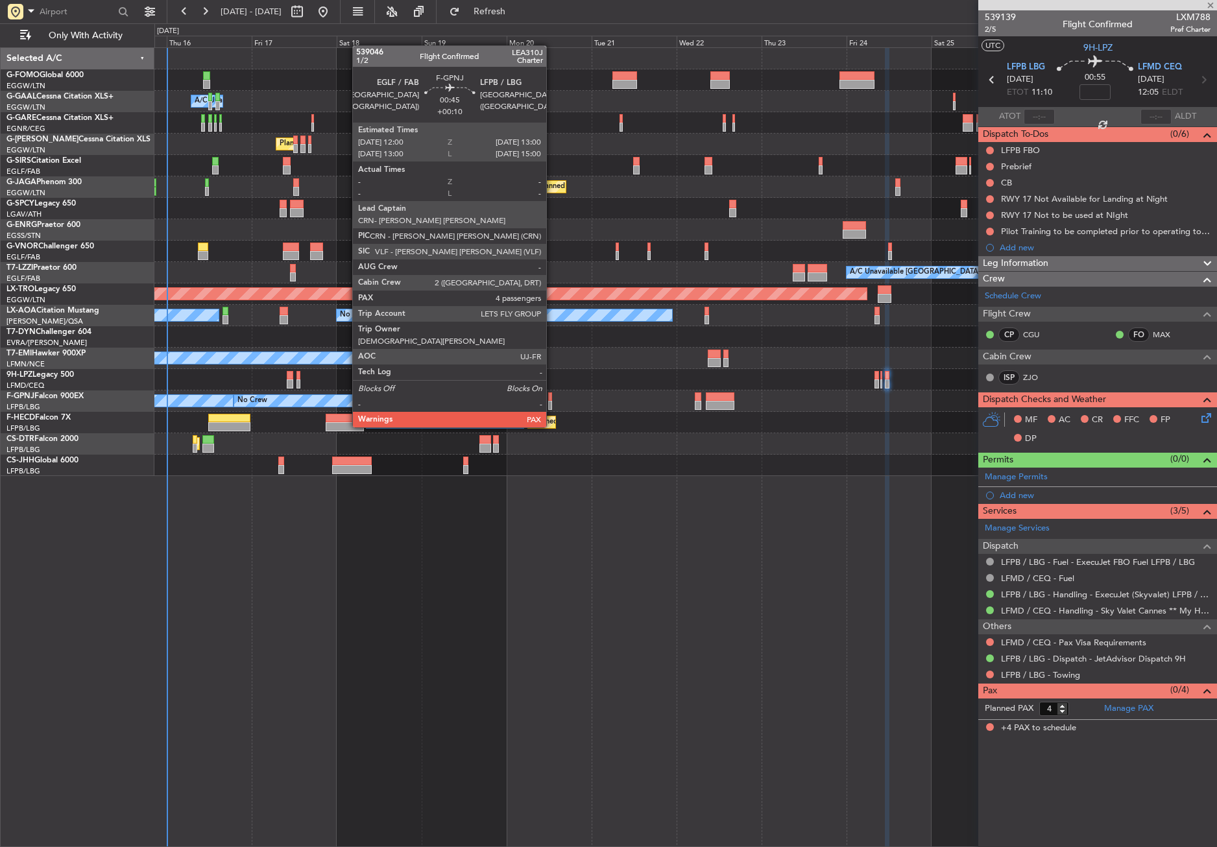
type input "+00:10"
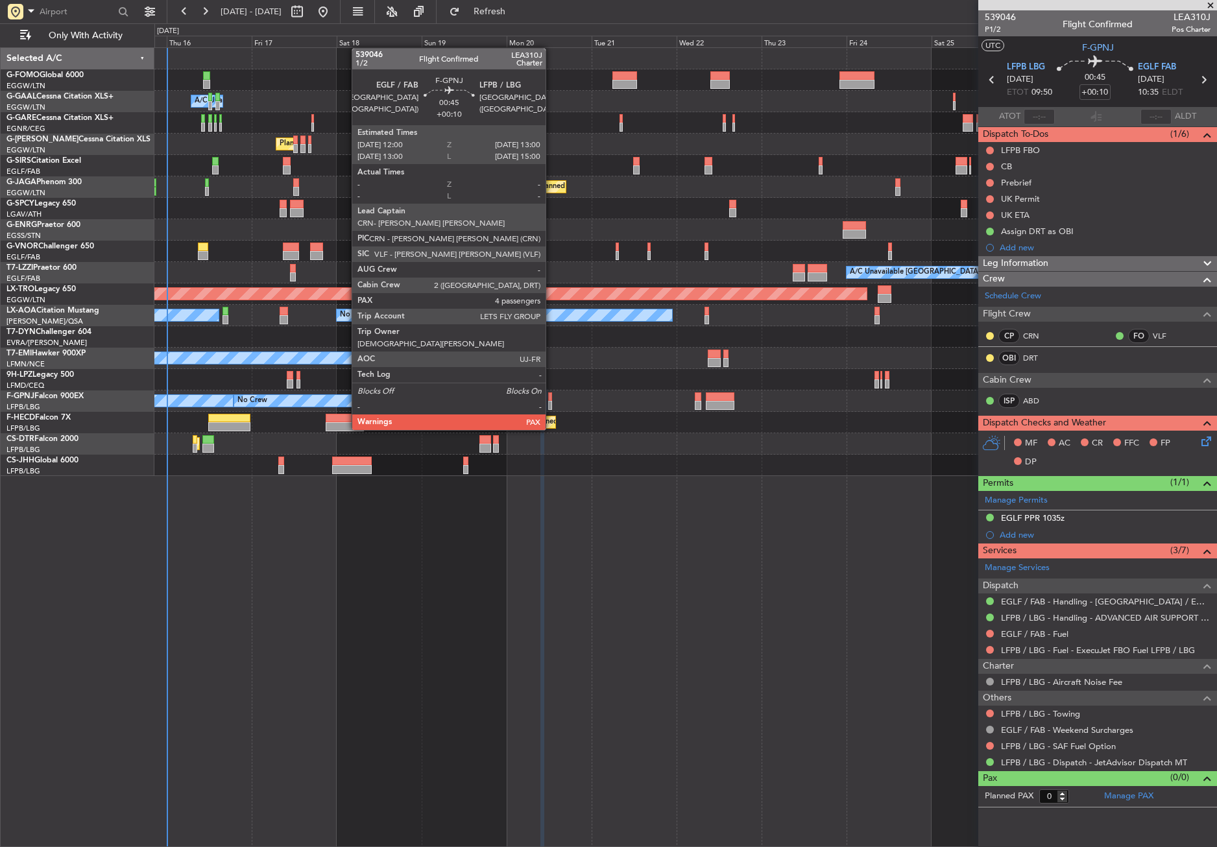
click at [551, 406] on div at bounding box center [550, 405] width 4 height 9
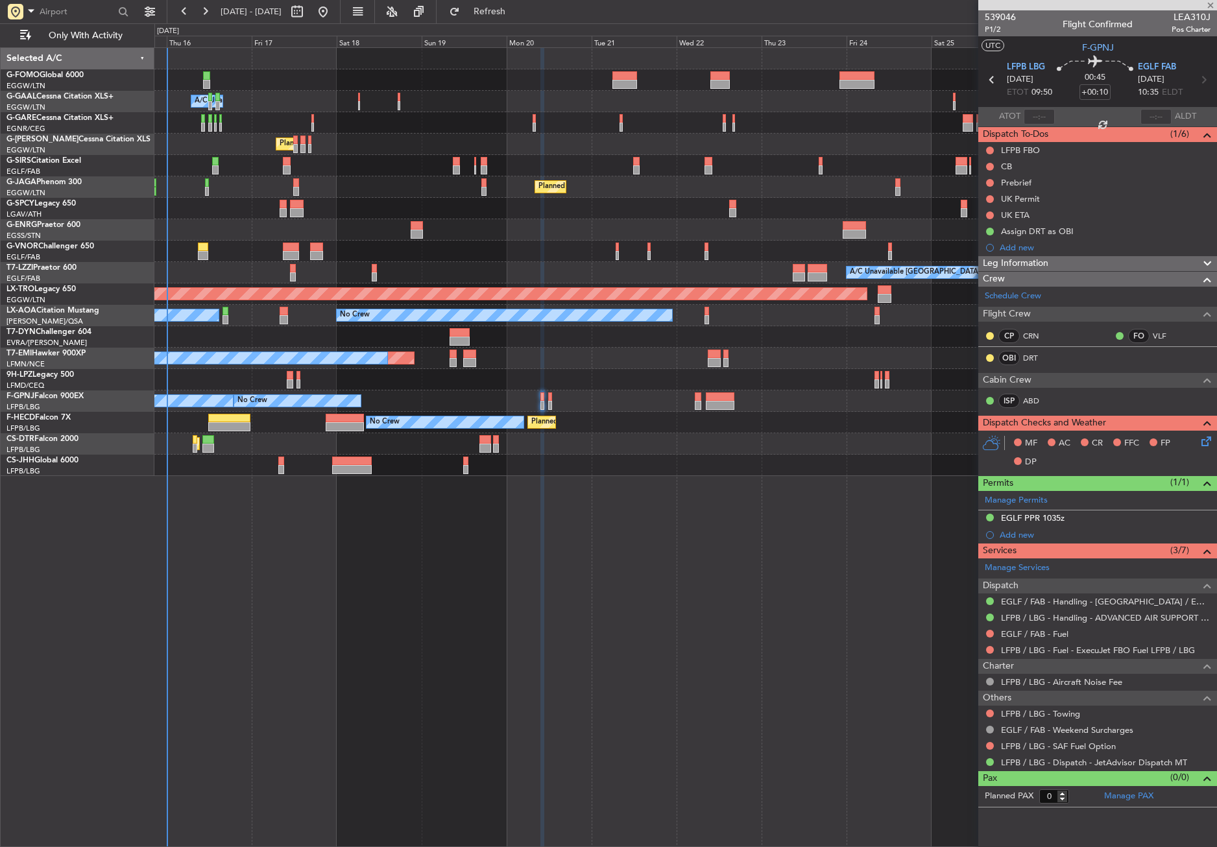
type input "4"
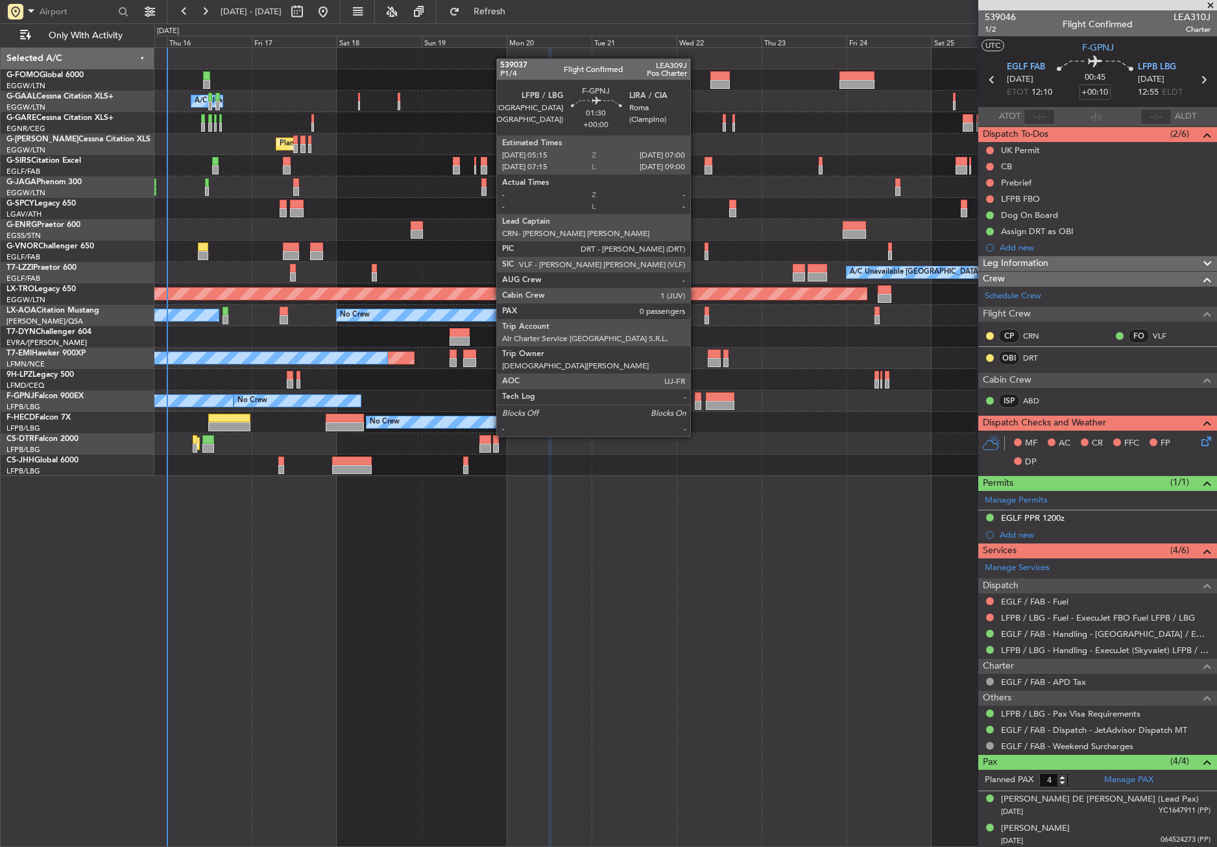
click at [696, 400] on div at bounding box center [698, 397] width 6 height 9
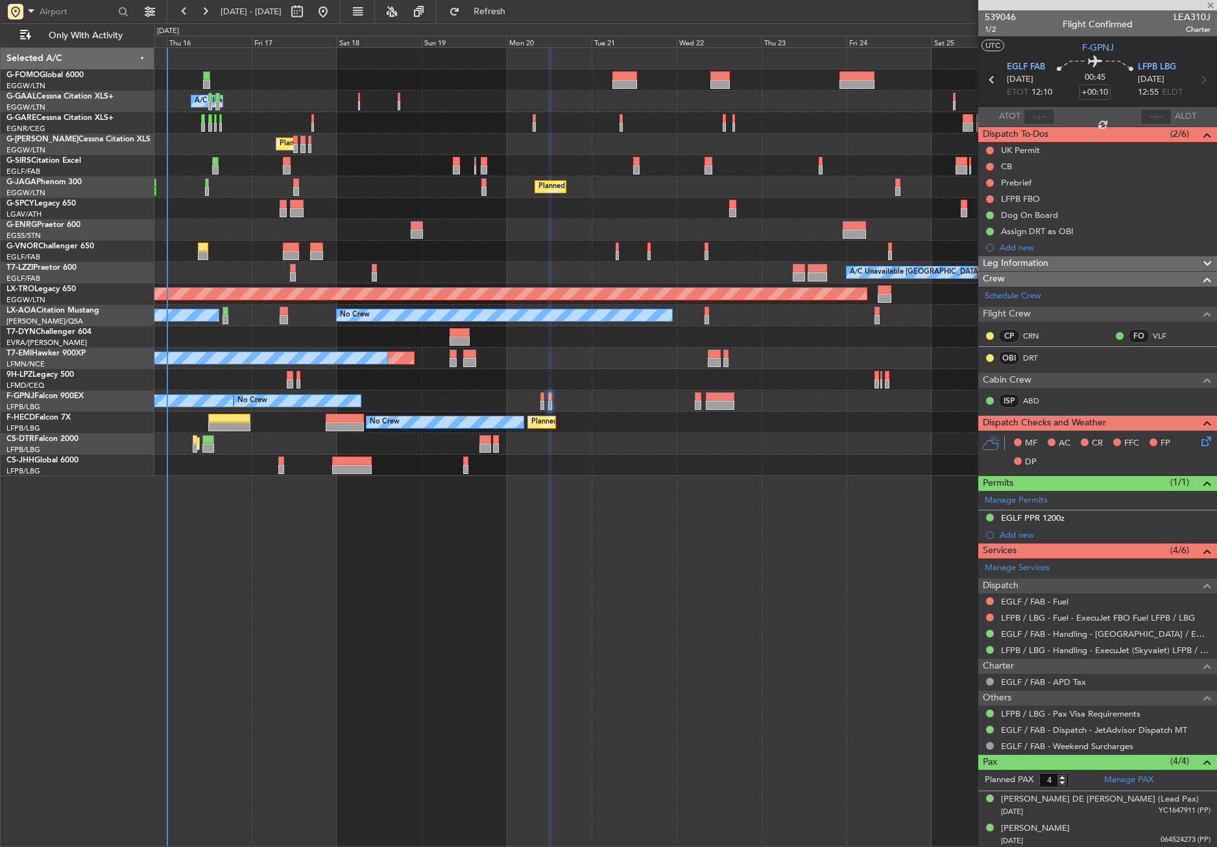
type input "0"
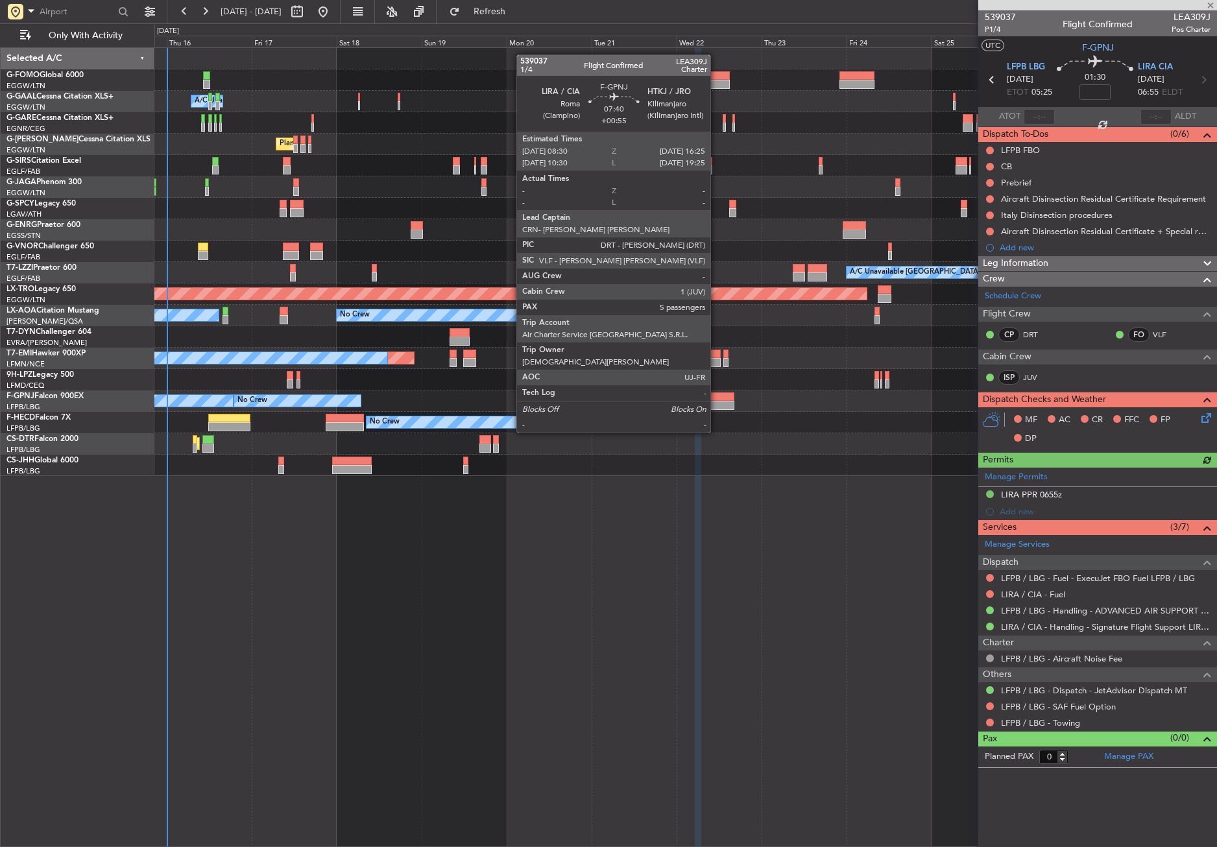
click at [716, 396] on div at bounding box center [720, 397] width 29 height 9
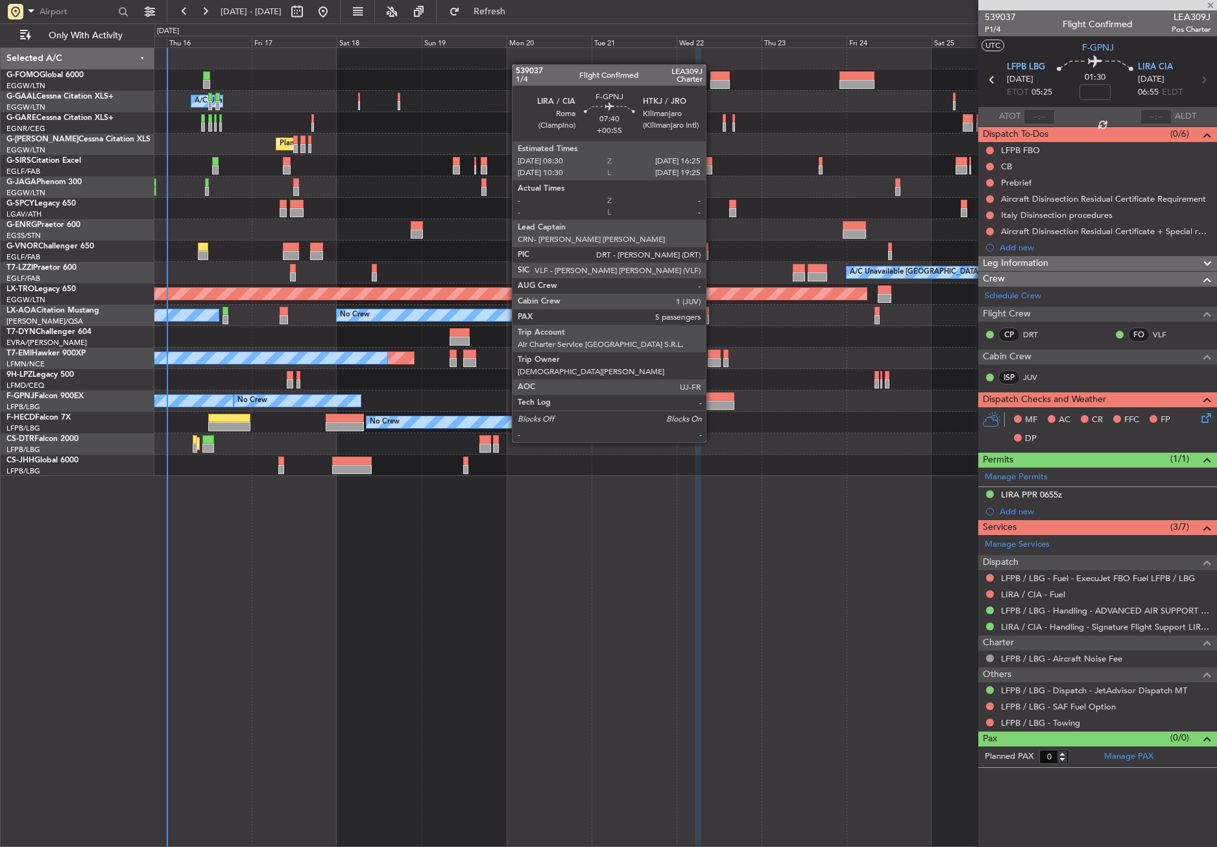
type input "+00:55"
type input "5"
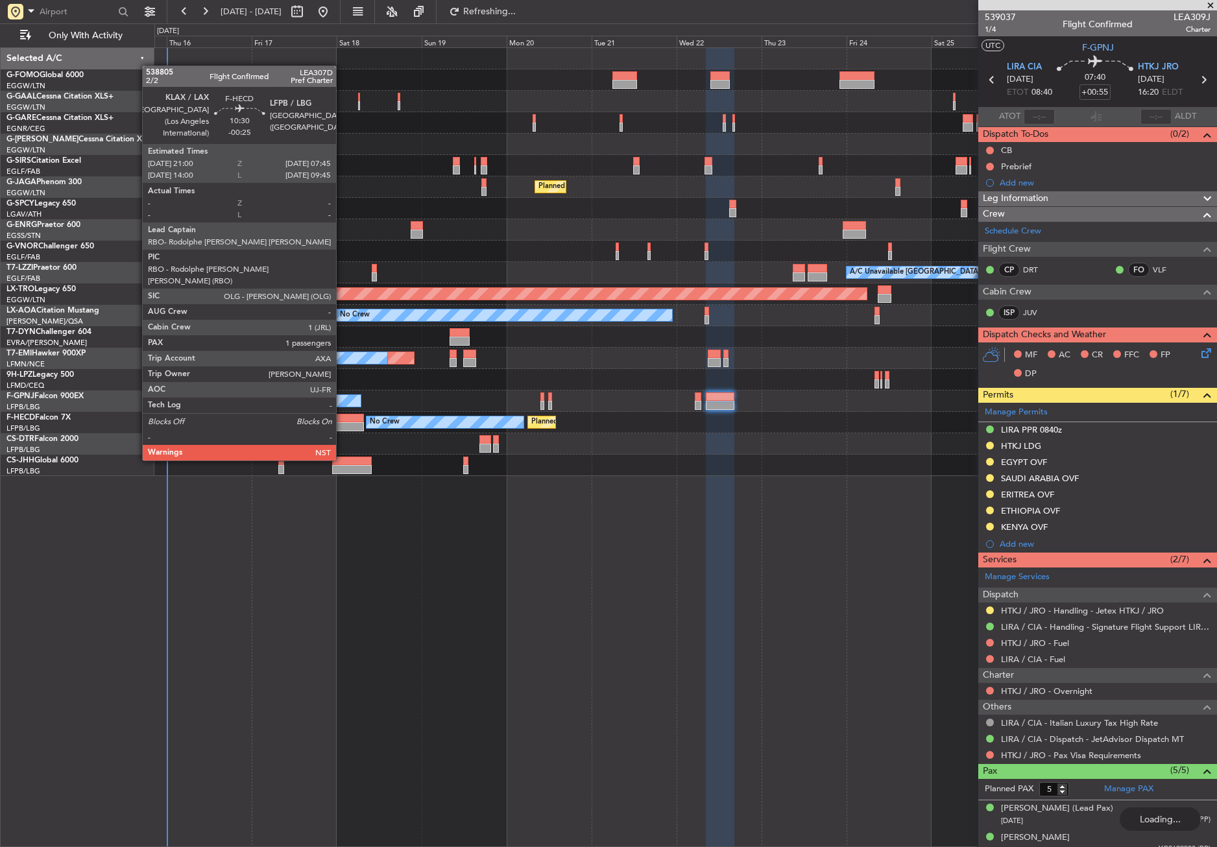
click at [342, 424] on div at bounding box center [345, 426] width 38 height 9
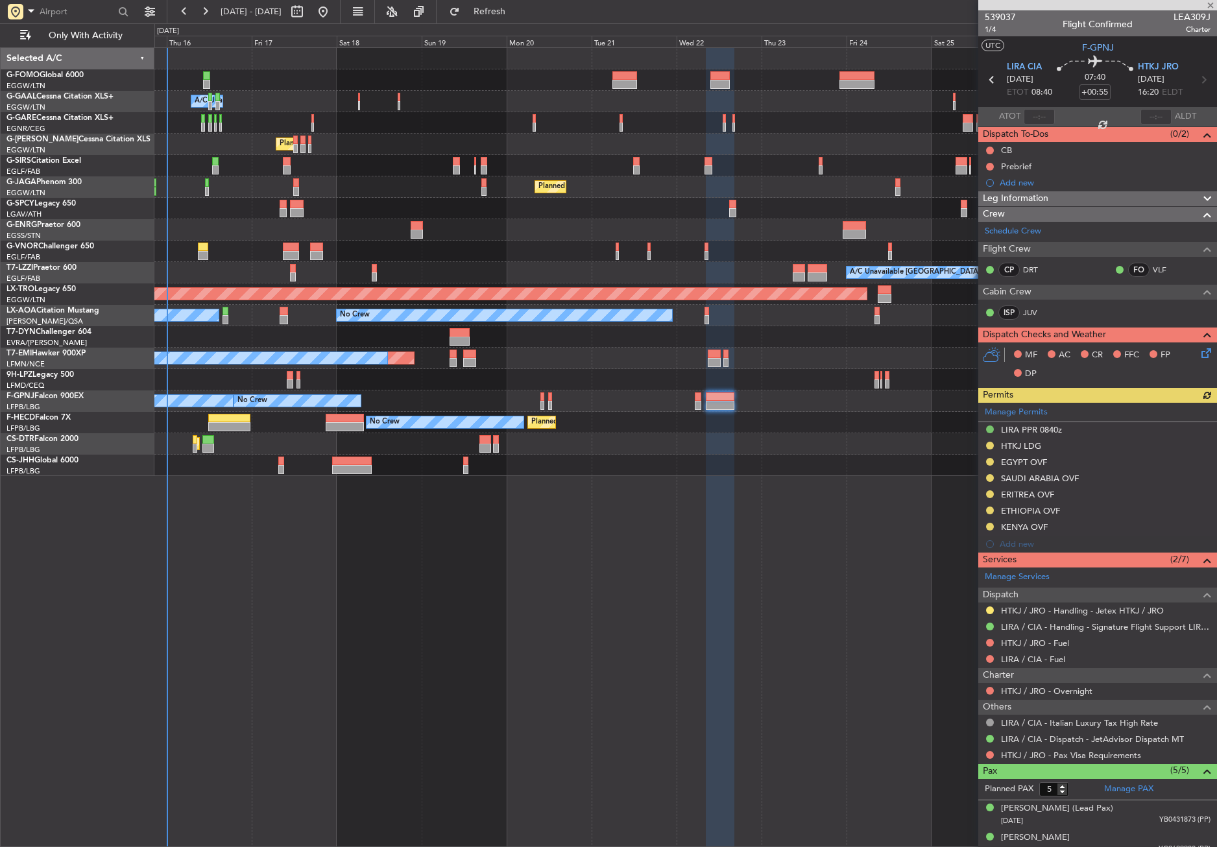
type input "-00:25"
type input "1"
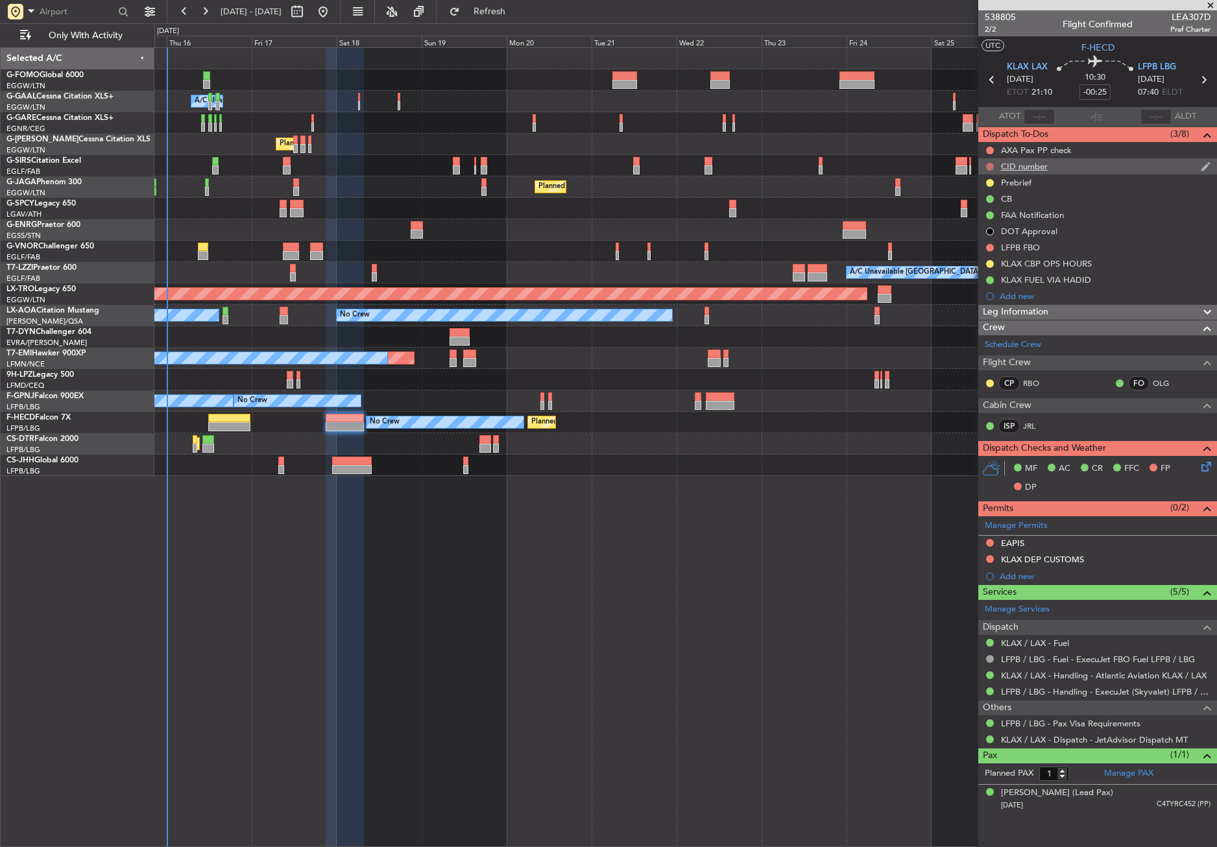
click at [991, 167] on button at bounding box center [990, 167] width 8 height 8
click at [974, 240] on li "Cancelled" at bounding box center [990, 243] width 69 height 19
click at [1011, 574] on mat-tooltip-component "EAPIS" at bounding box center [1012, 565] width 43 height 34
click at [1010, 574] on div "Add new" at bounding box center [1099, 576] width 199 height 11
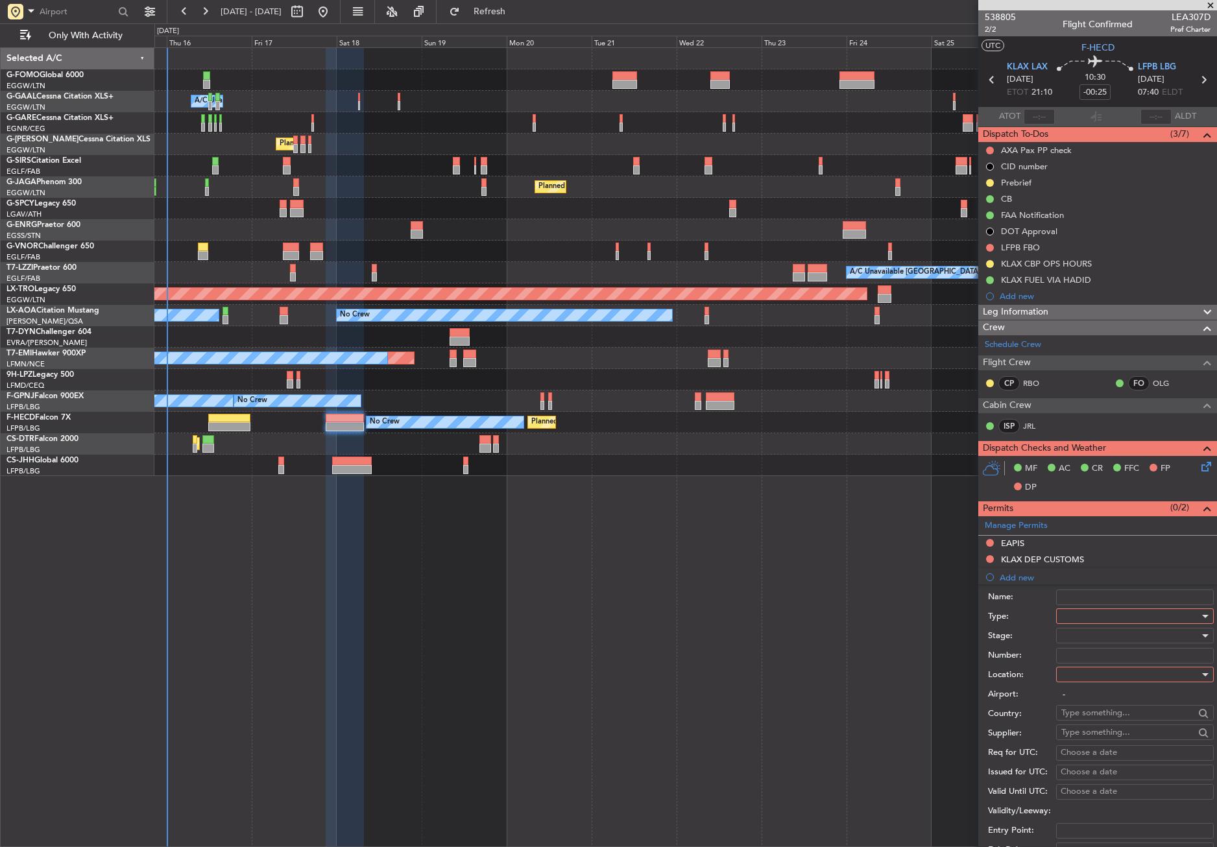
click at [1072, 614] on div at bounding box center [1130, 616] width 138 height 19
click at [1092, 738] on span "CID" at bounding box center [1130, 740] width 136 height 19
click at [1078, 673] on div at bounding box center [1130, 674] width 138 height 19
click at [1081, 692] on div "Departure Departure Alt Arrival Arrival Alt Enroute" at bounding box center [608, 423] width 1217 height 847
click at [1080, 699] on span "Departure" at bounding box center [1130, 701] width 136 height 19
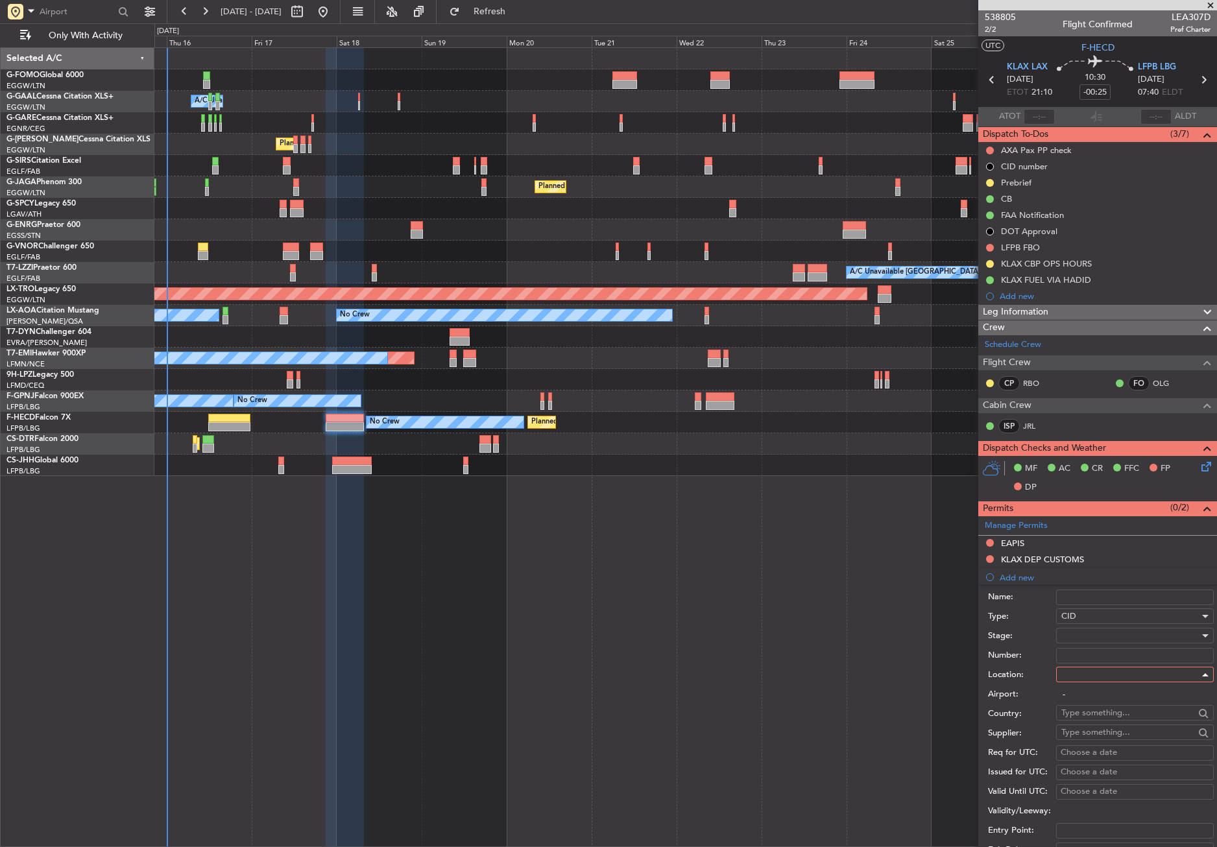
type input "KLAX / LAX"
click at [1069, 635] on div at bounding box center [1130, 635] width 138 height 19
click at [1081, 684] on span "Not Requested" at bounding box center [1130, 681] width 136 height 19
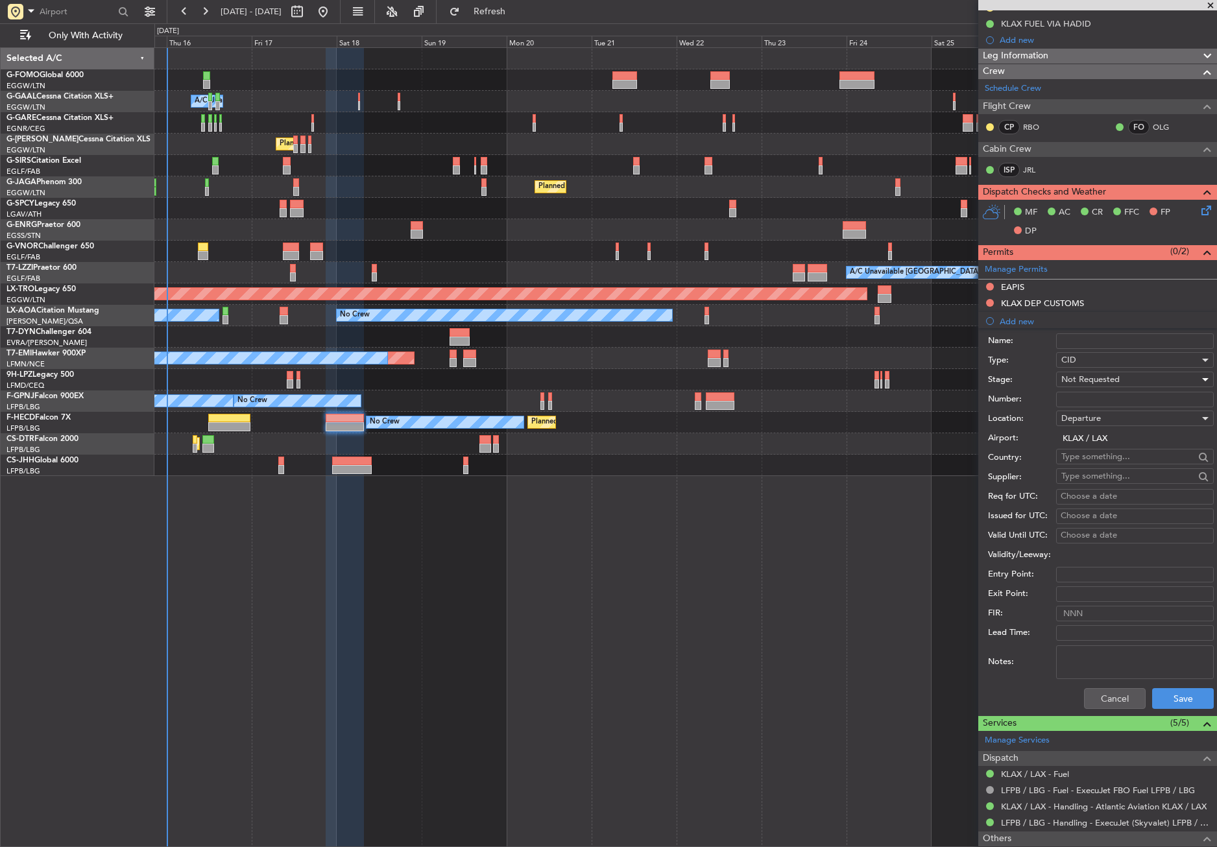
scroll to position [260, 0]
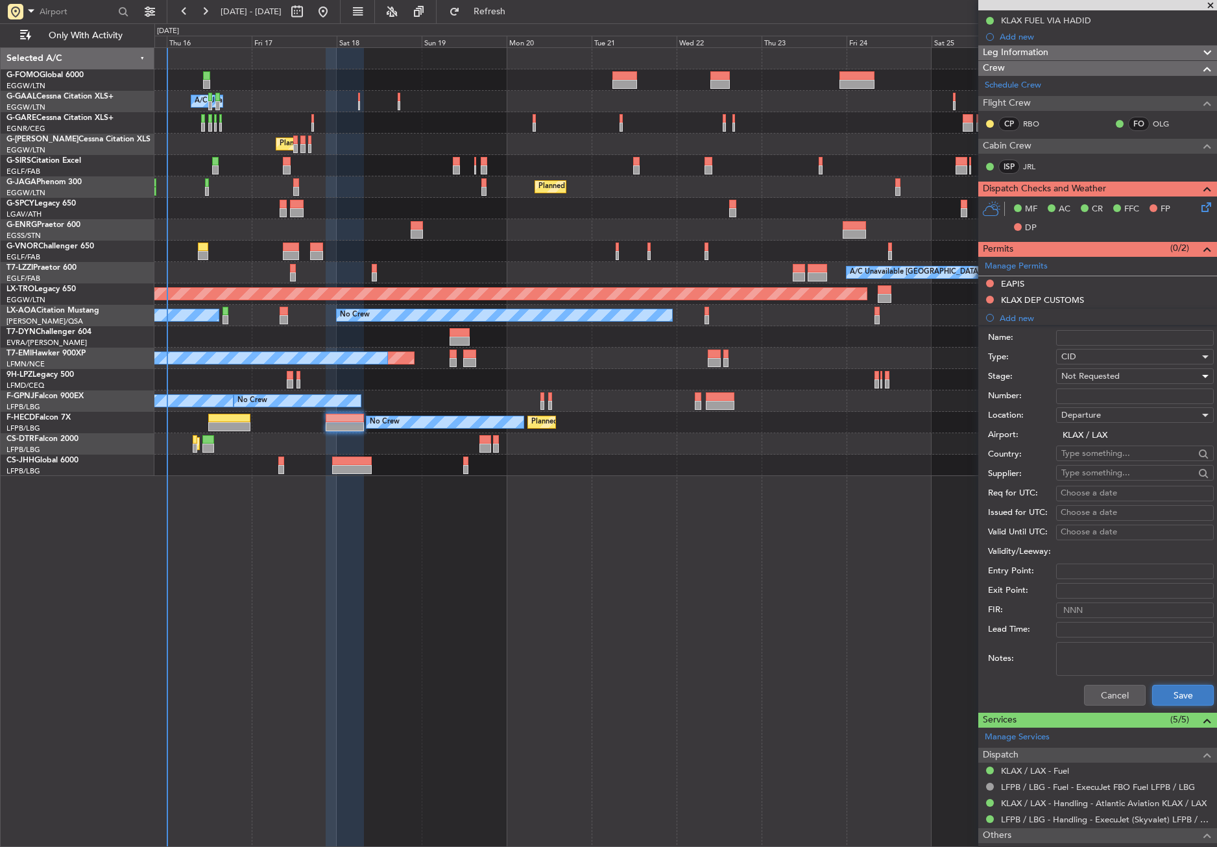
click at [1152, 702] on button "Save" at bounding box center [1183, 695] width 62 height 21
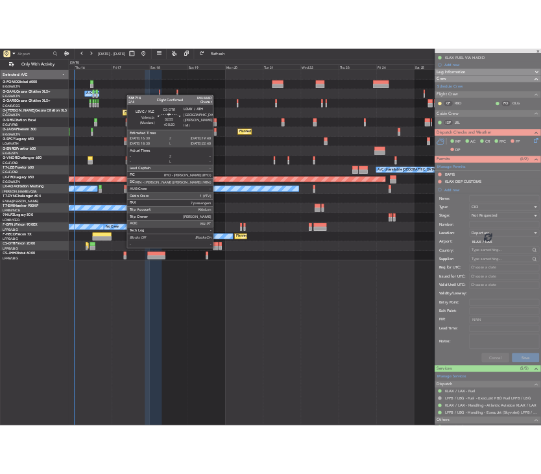
scroll to position [0, 0]
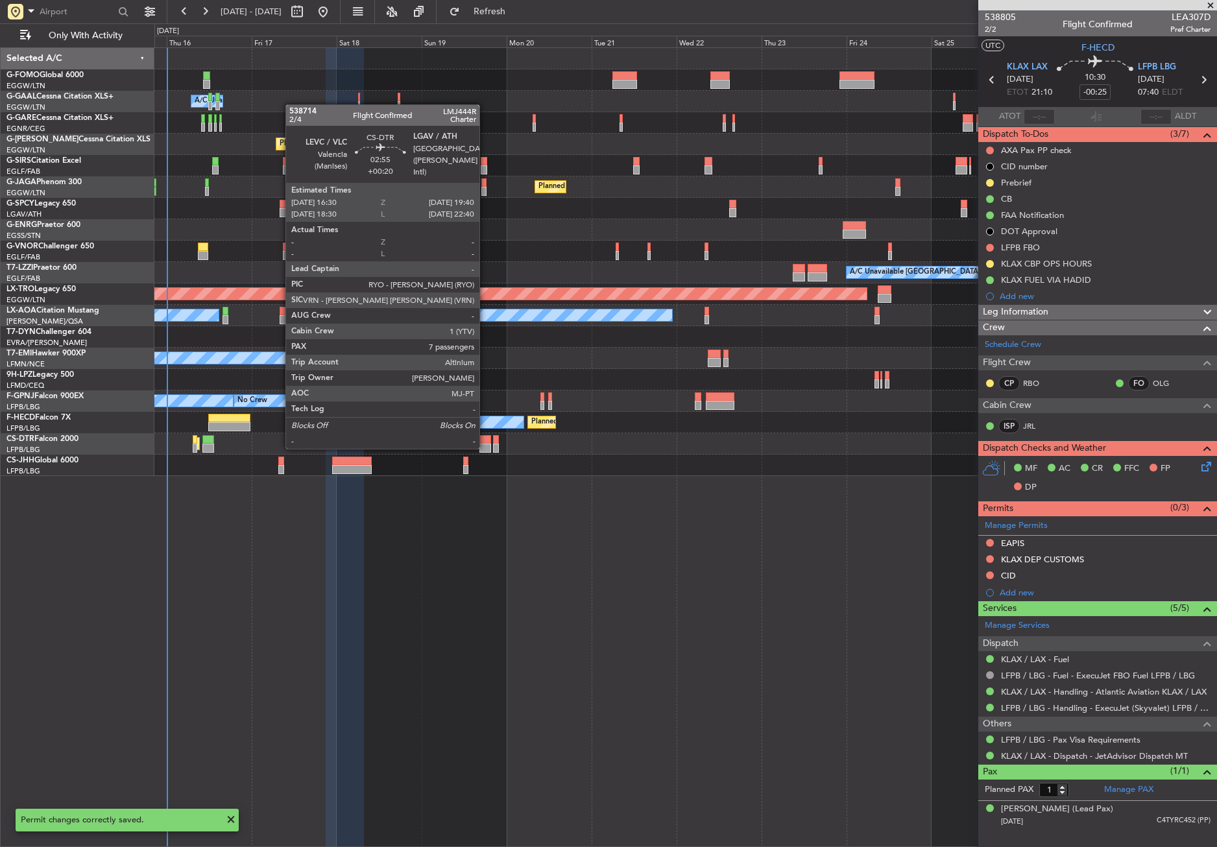
click at [483, 450] on div at bounding box center [485, 448] width 12 height 9
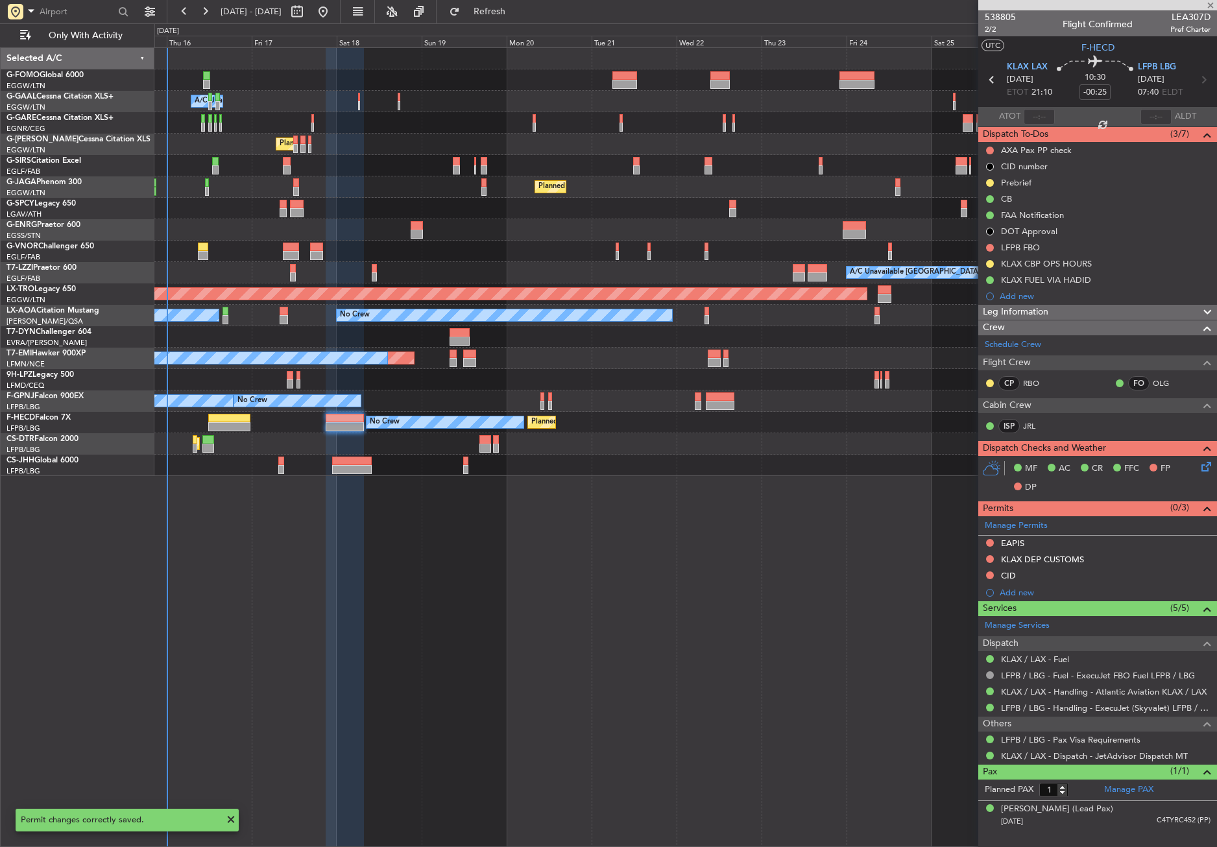
type input "+00:20"
type input "7"
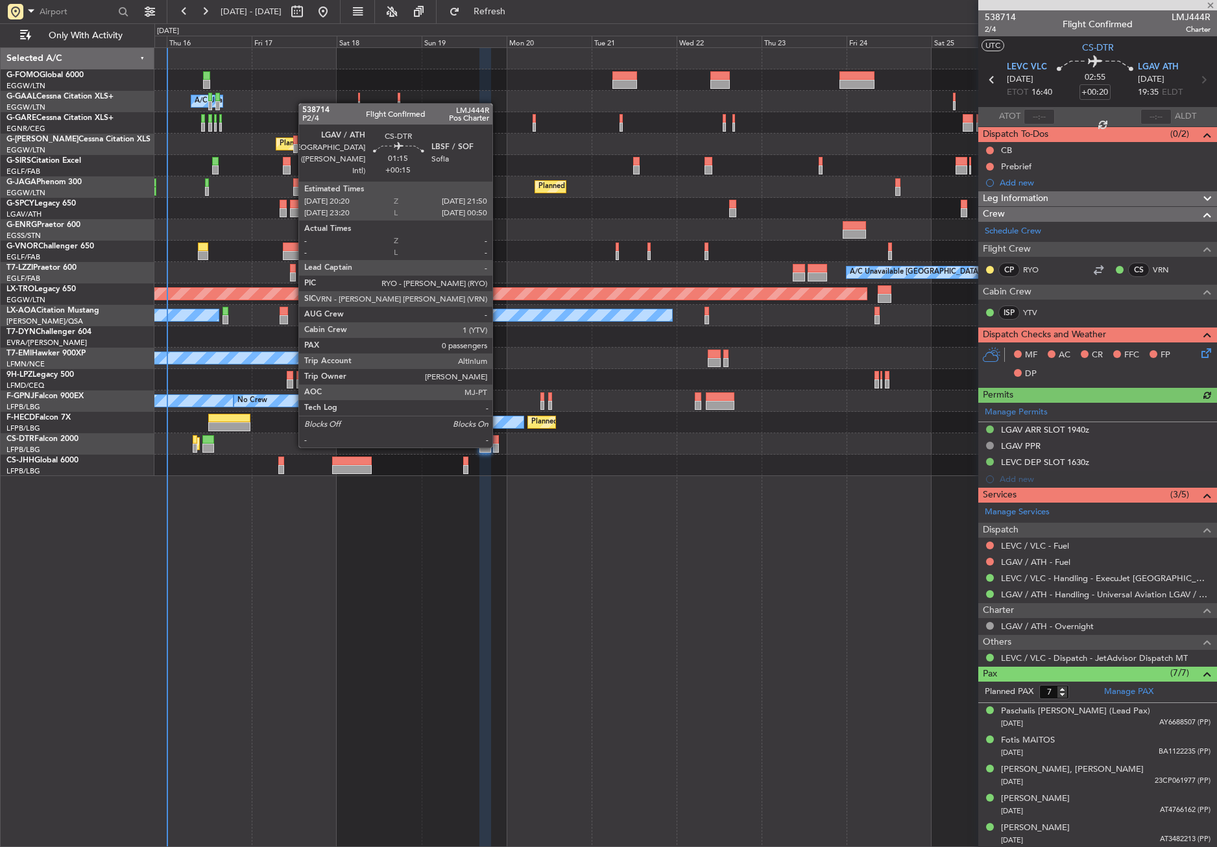
click at [498, 446] on div at bounding box center [496, 448] width 6 height 9
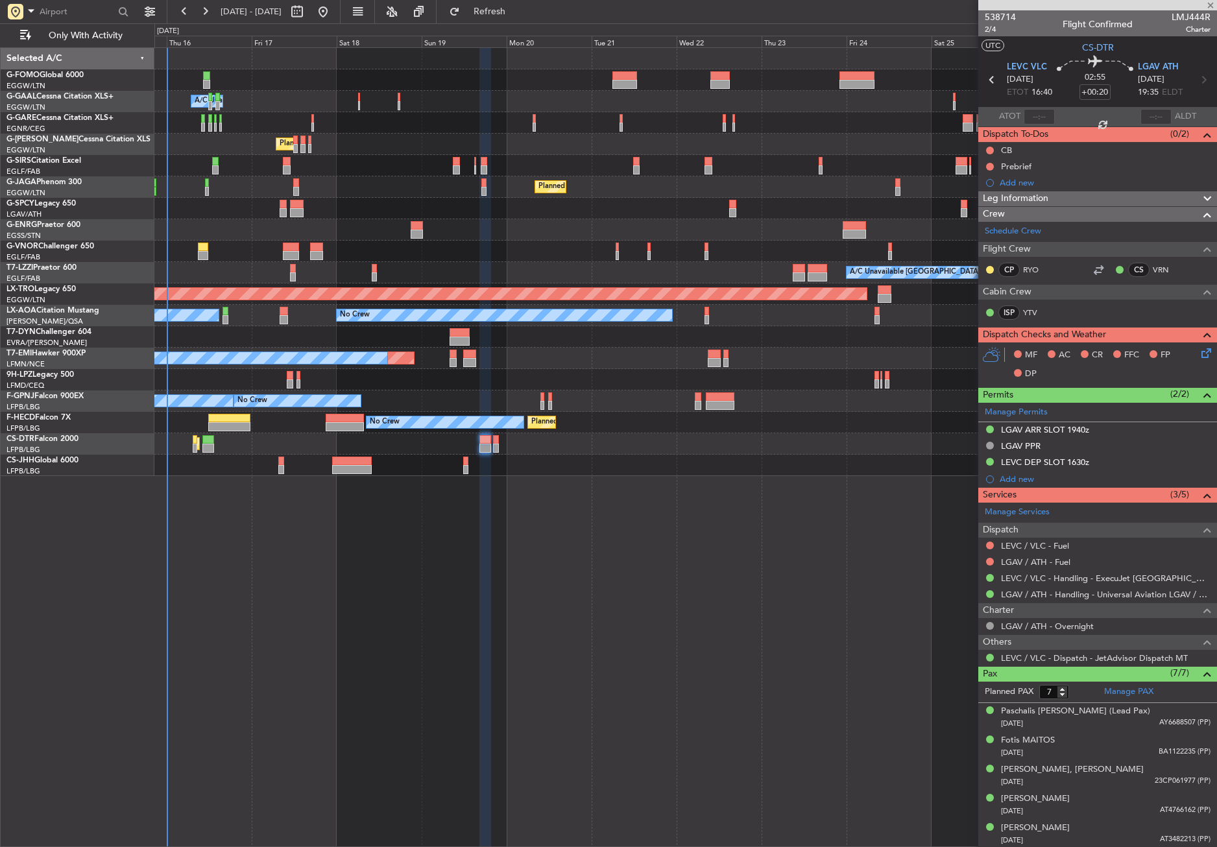
type input "+00:15"
type input "0"
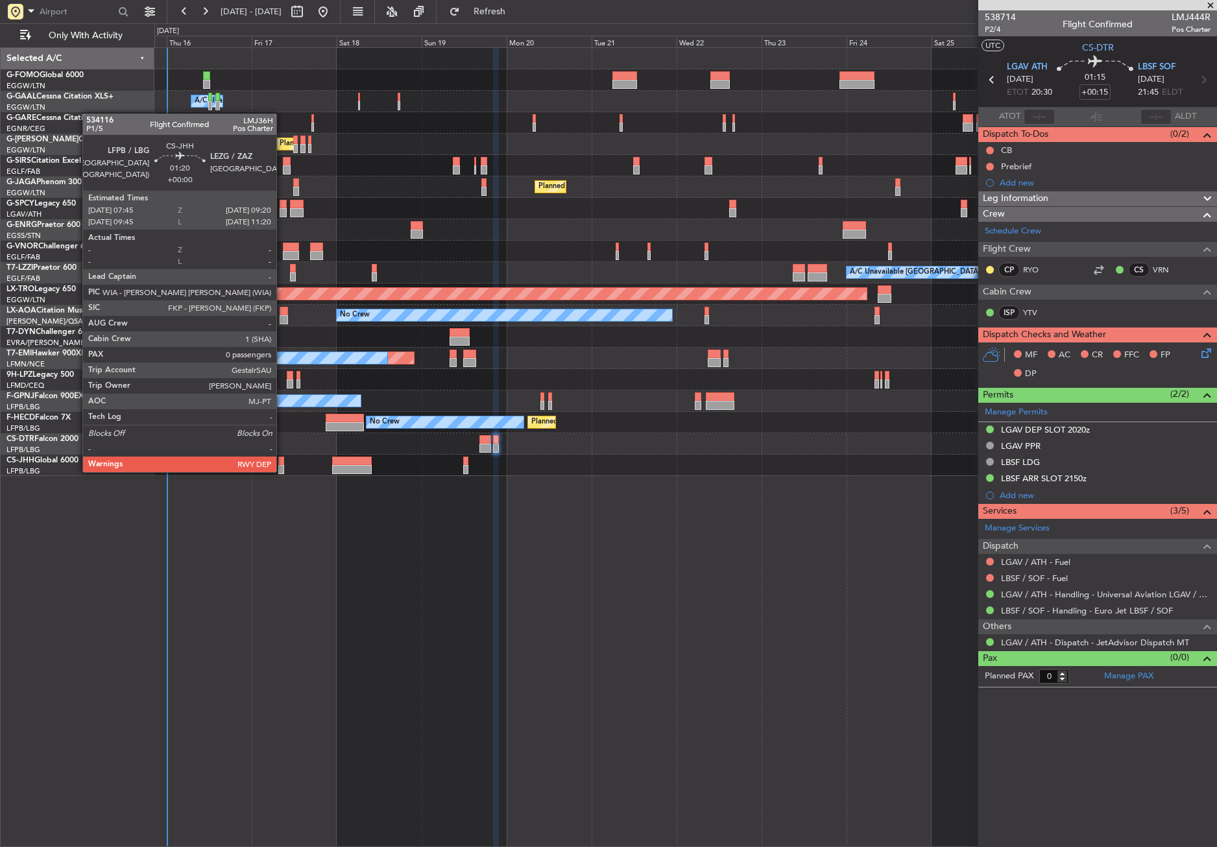
click at [282, 471] on div at bounding box center [281, 469] width 6 height 9
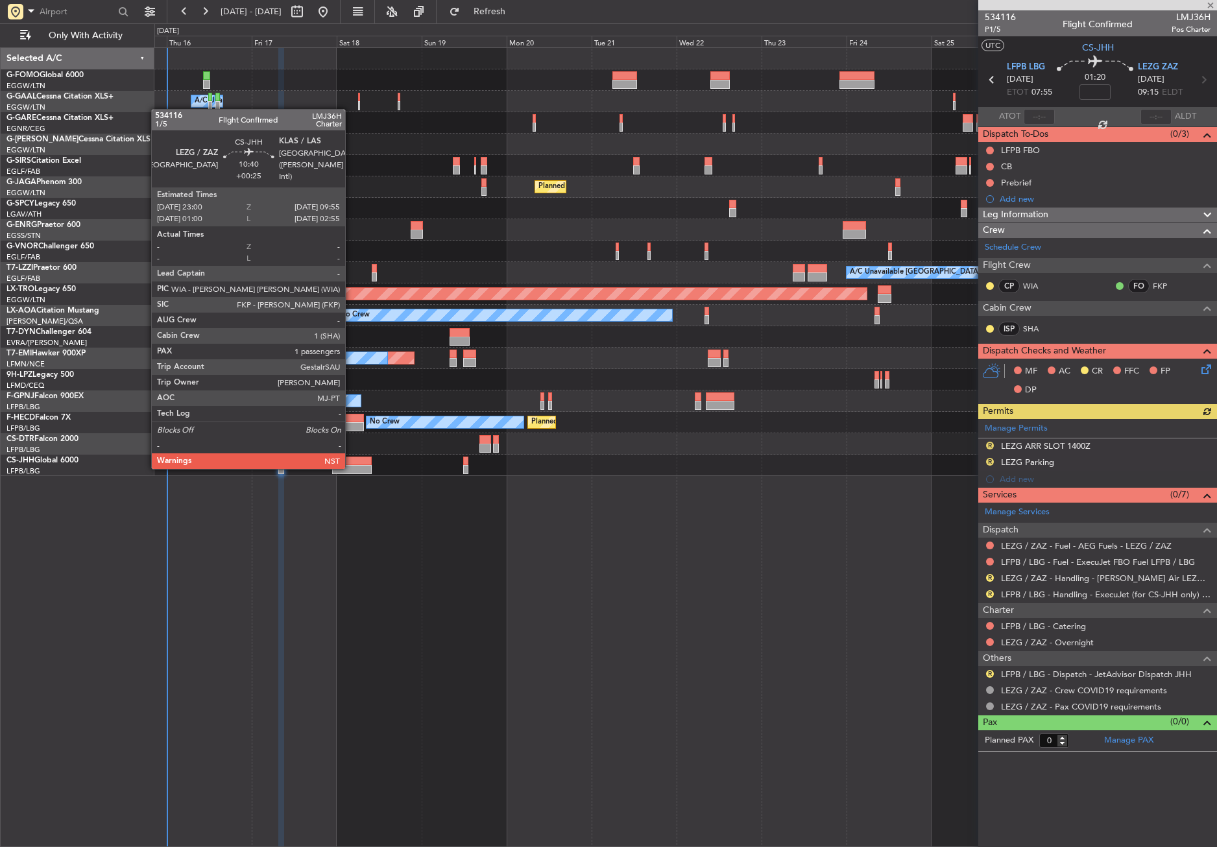
click at [351, 466] on div at bounding box center [351, 469] width 39 height 9
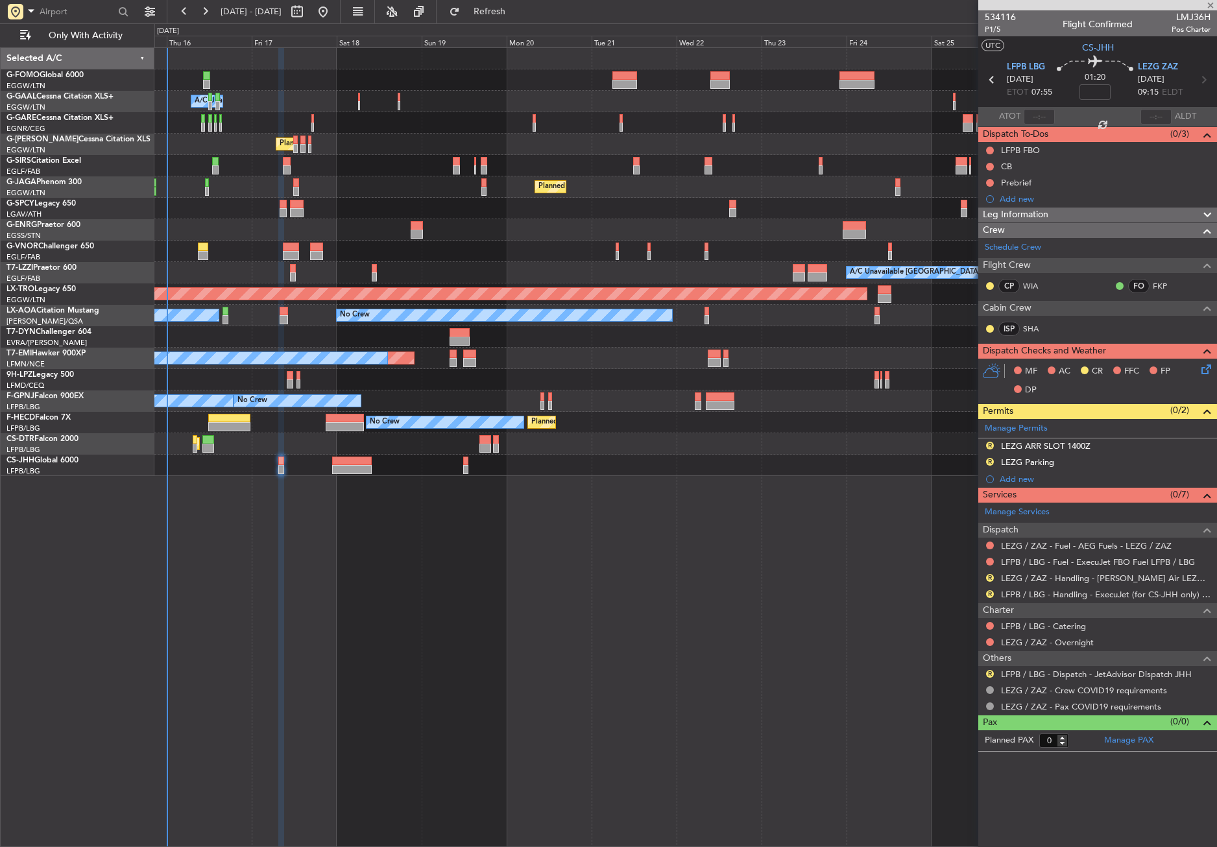
type input "+00:25"
type input "1"
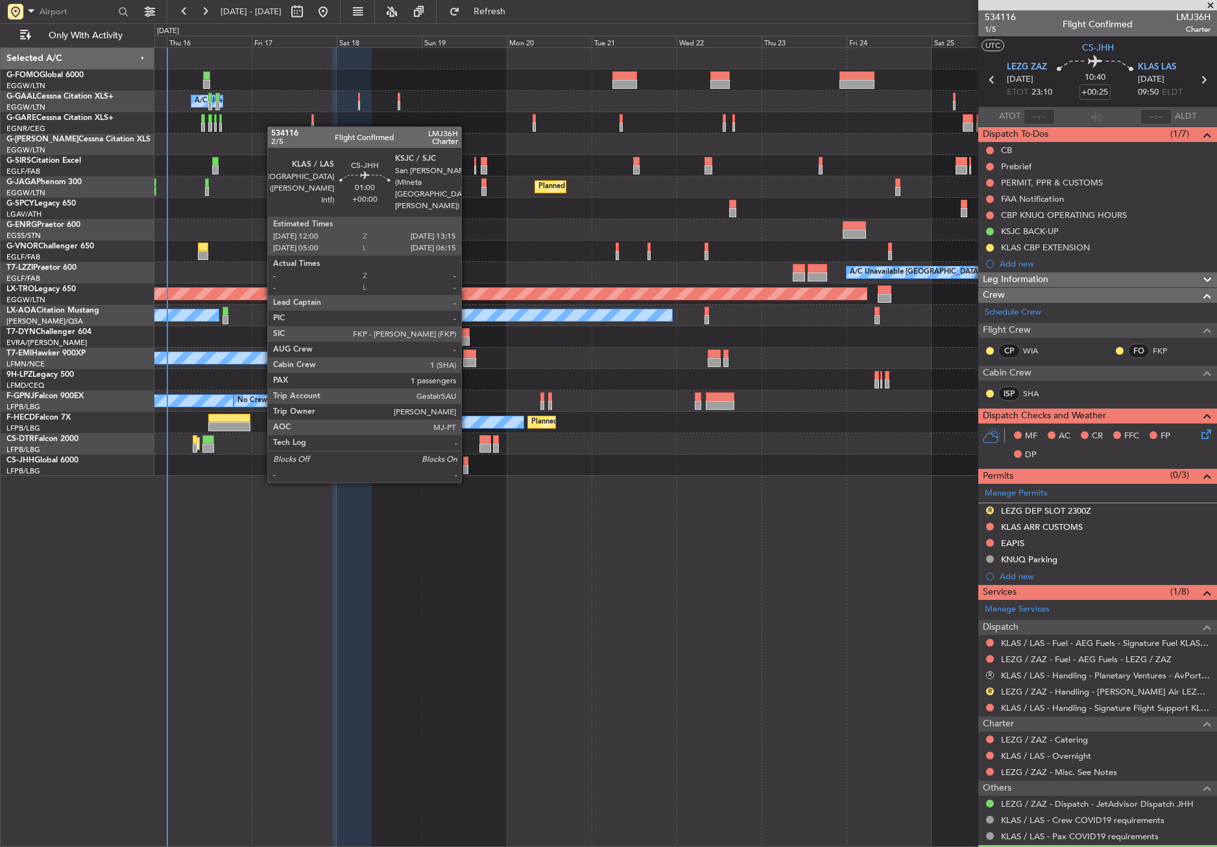
click at [467, 470] on div at bounding box center [465, 469] width 5 height 9
